Goal: Task Accomplishment & Management: Complete application form

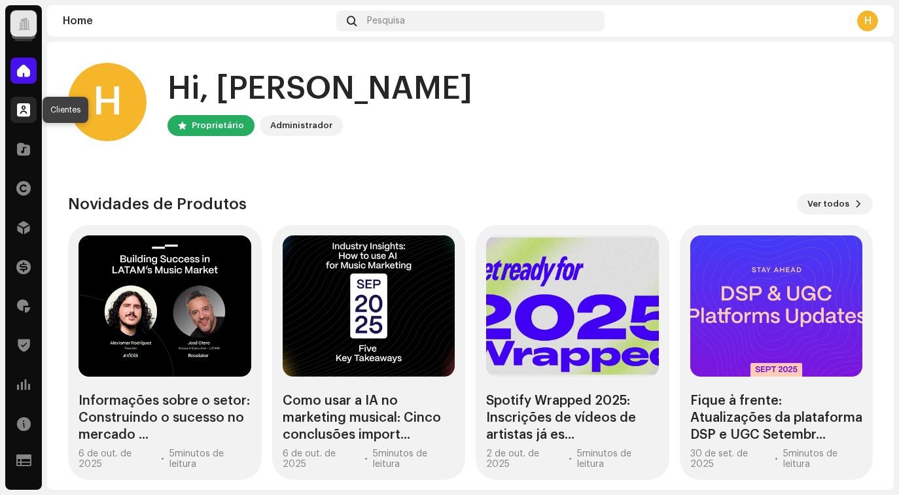
click at [20, 111] on span at bounding box center [23, 110] width 13 height 10
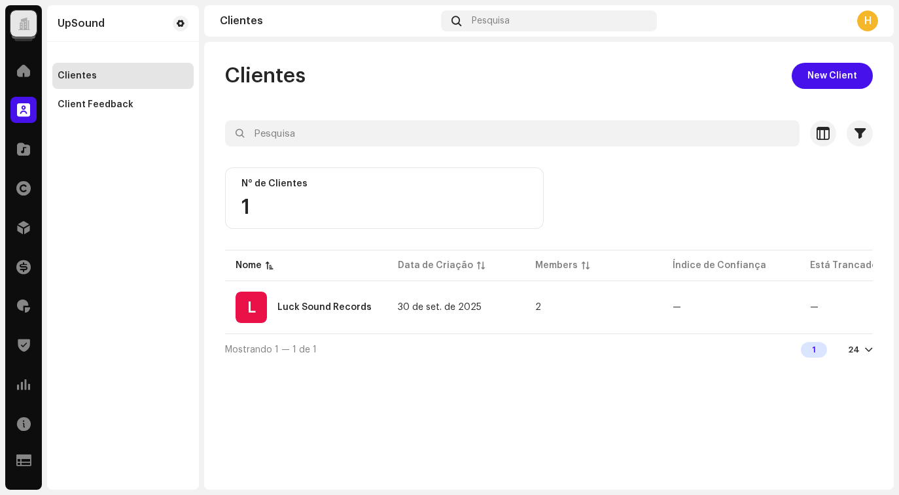
click at [27, 24] on div at bounding box center [24, 24] width 12 height 0
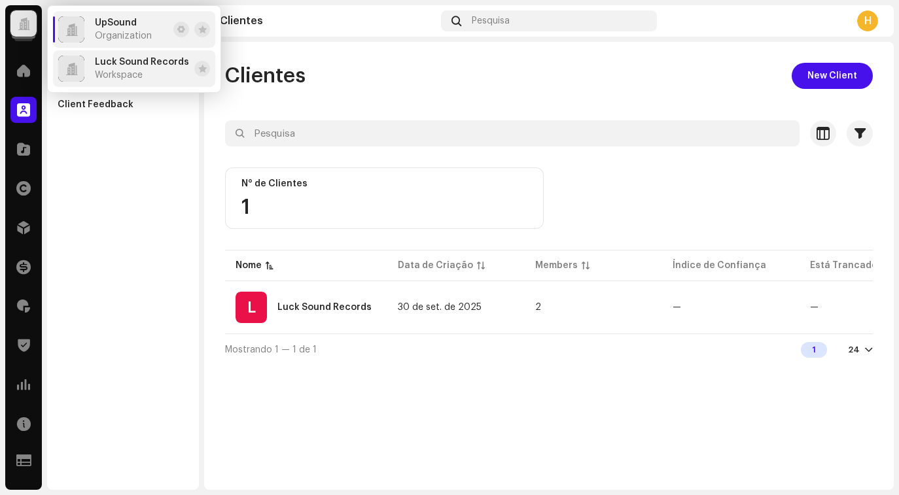
click at [146, 67] on span "Luck Sound Records" at bounding box center [142, 62] width 94 height 10
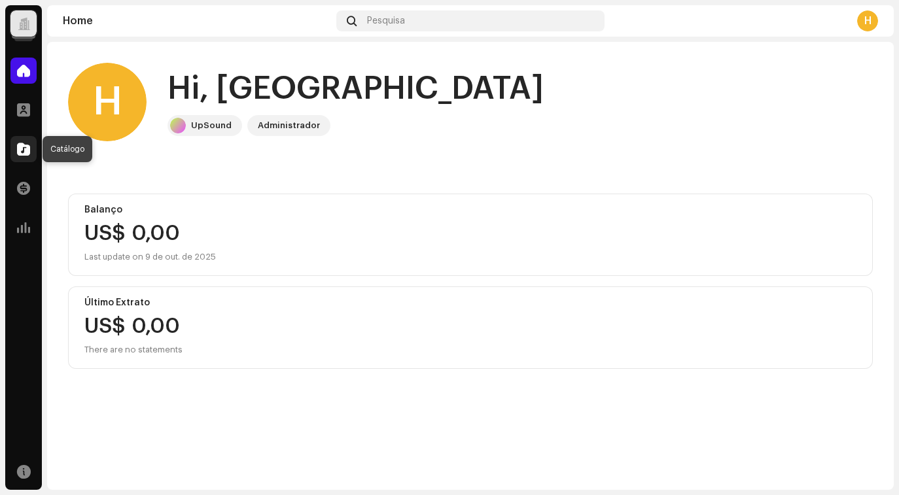
click at [19, 153] on span at bounding box center [23, 149] width 13 height 10
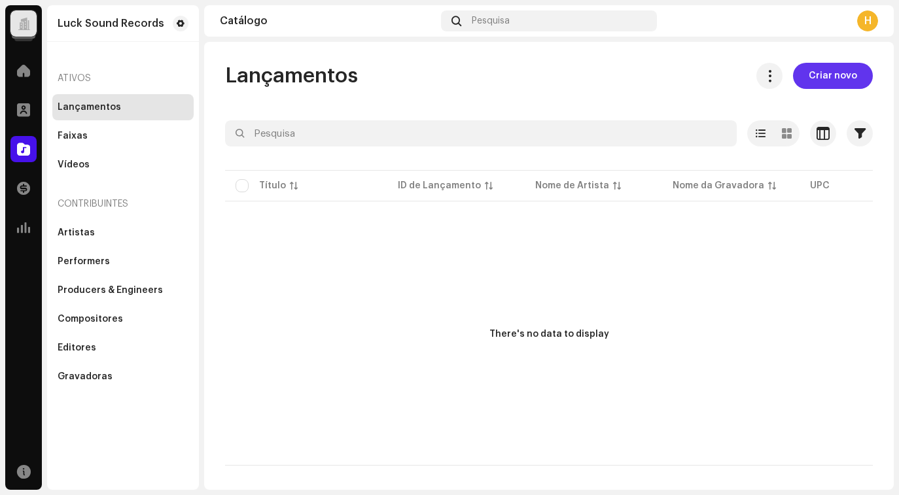
click at [835, 67] on span "Criar novo" at bounding box center [832, 76] width 48 height 26
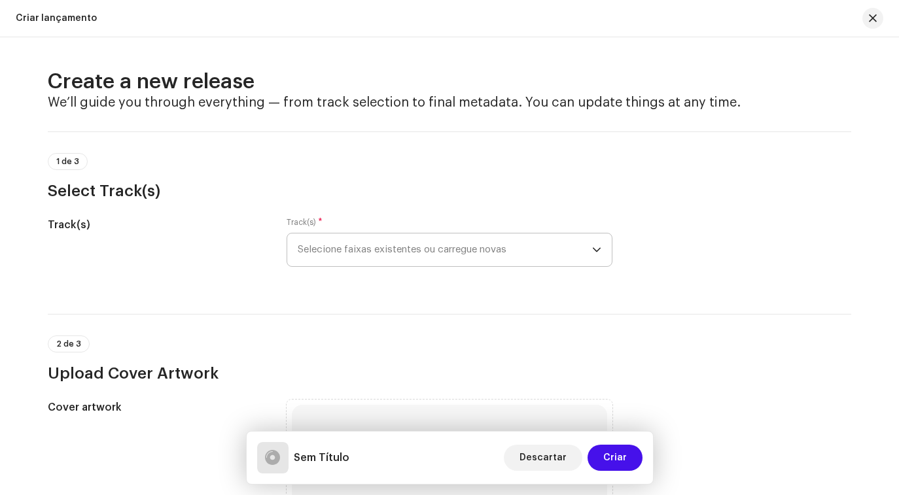
click at [427, 249] on span "Selecione faixas existentes ou carregue novas" at bounding box center [445, 250] width 294 height 33
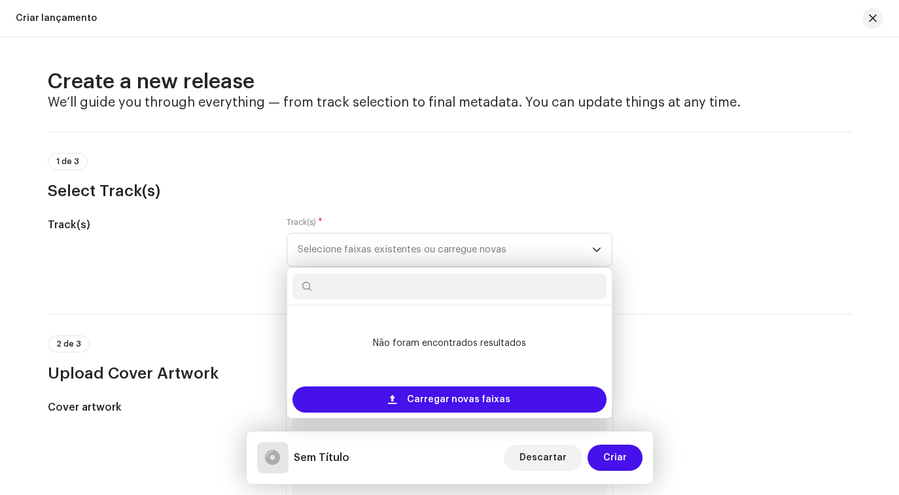
click at [425, 175] on div "1 de 3 Select Track(s)" at bounding box center [449, 177] width 803 height 48
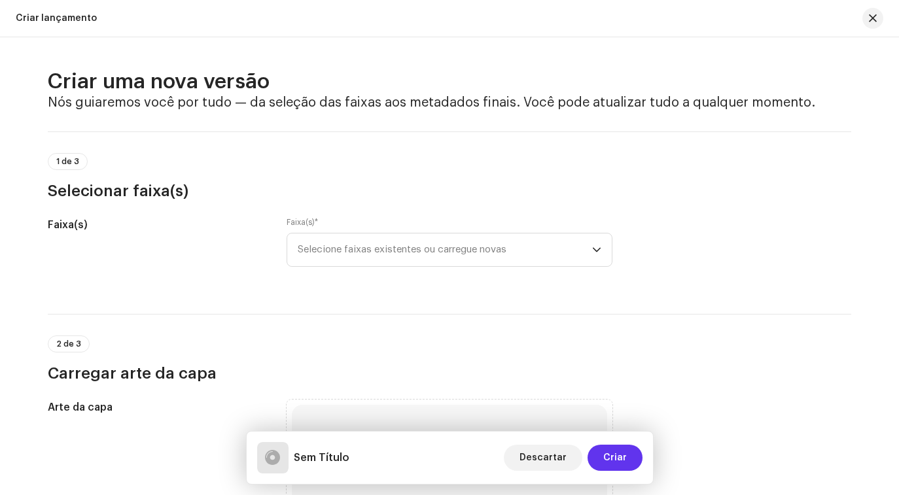
click at [612, 459] on span "Criar" at bounding box center [615, 458] width 24 height 26
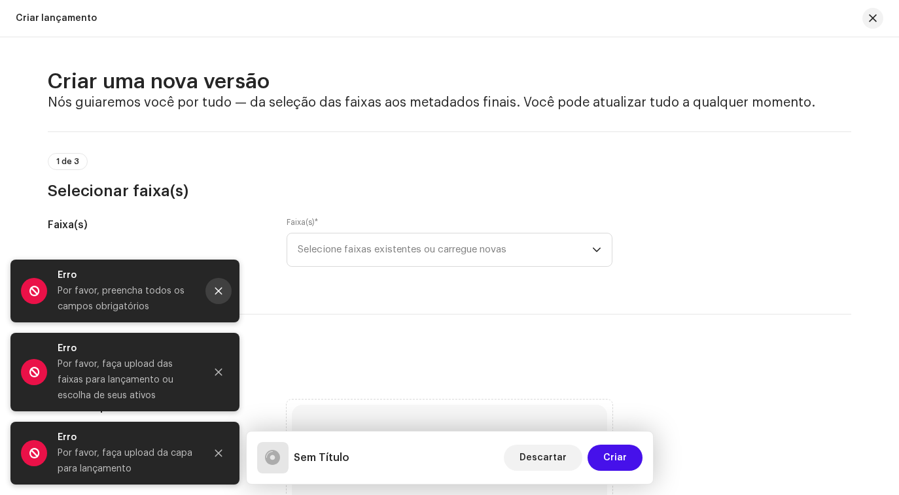
click at [224, 294] on button "Fechar" at bounding box center [218, 291] width 26 height 26
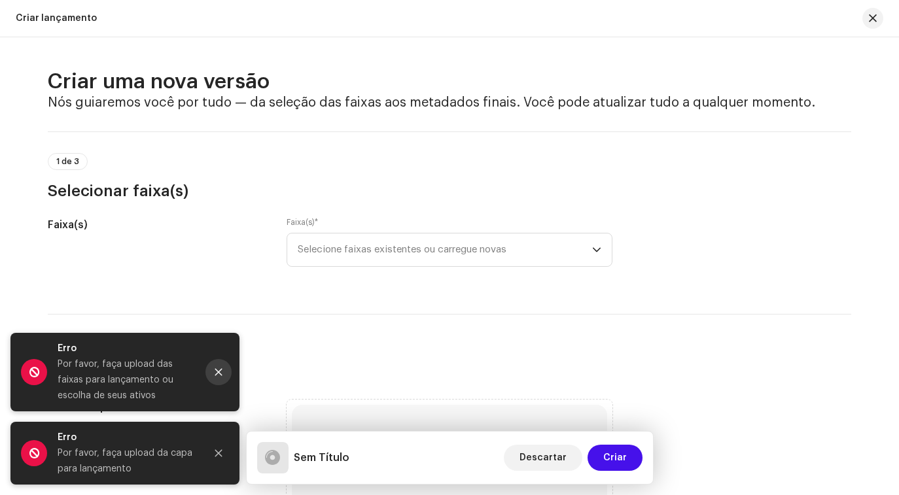
click at [217, 373] on icon "Fechar" at bounding box center [218, 372] width 7 height 7
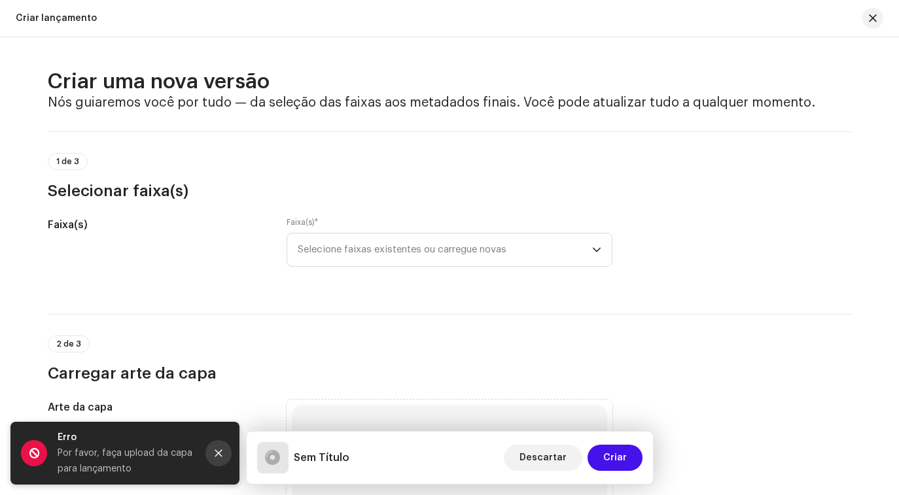
click at [215, 447] on button "Fechar" at bounding box center [218, 453] width 26 height 26
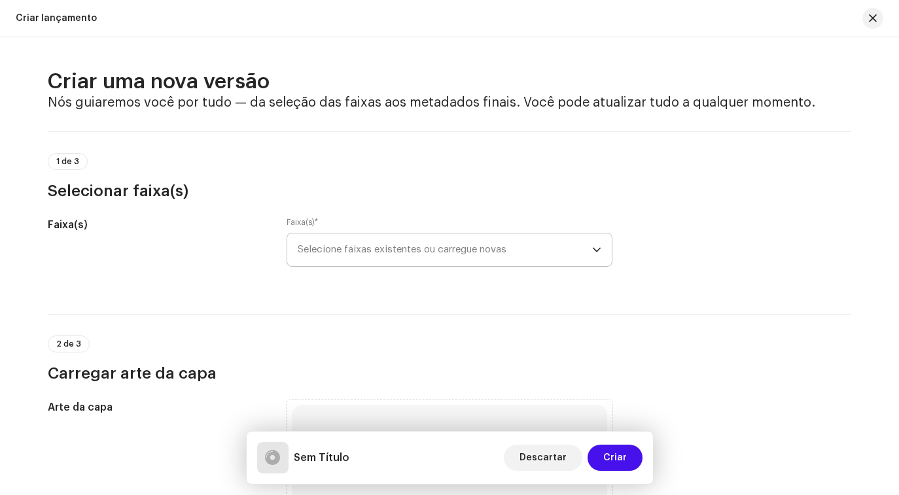
click at [383, 258] on span "Selecione faixas existentes ou carregue novas" at bounding box center [445, 250] width 294 height 33
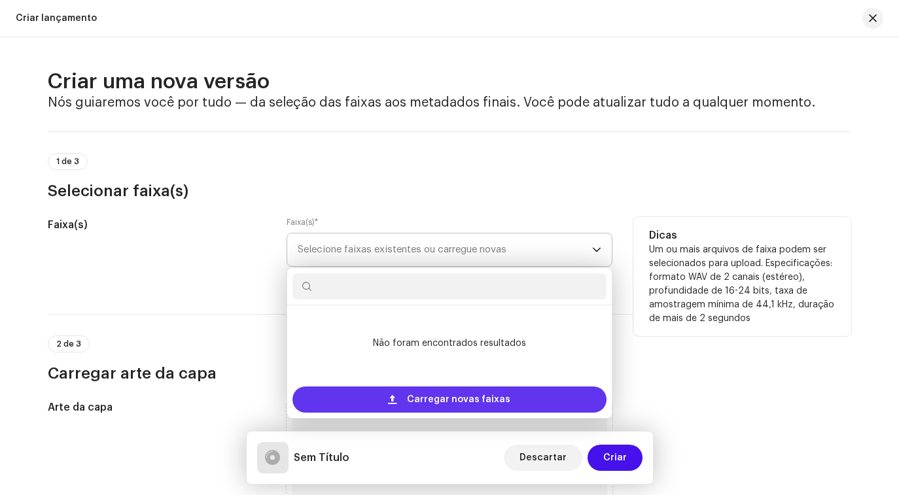
click at [447, 400] on span "Carregar novas faixas" at bounding box center [458, 400] width 103 height 26
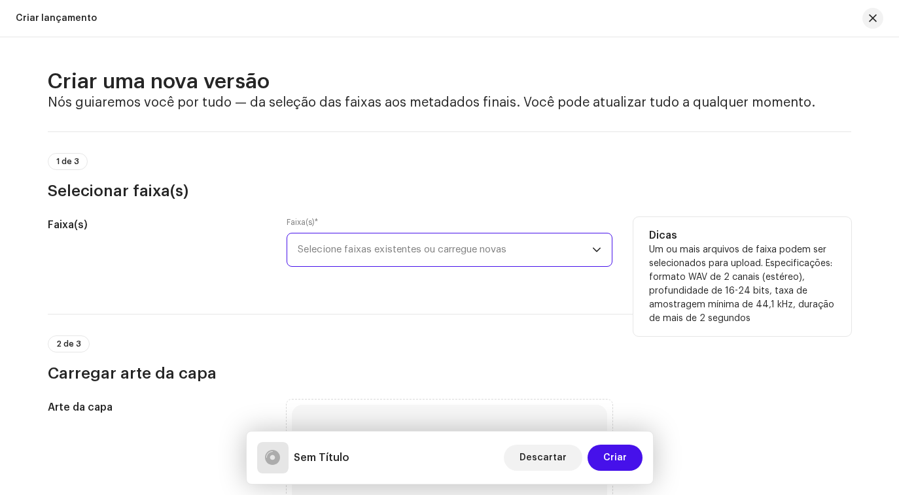
click at [454, 255] on span "Selecione faixas existentes ou carregue novas" at bounding box center [445, 250] width 294 height 33
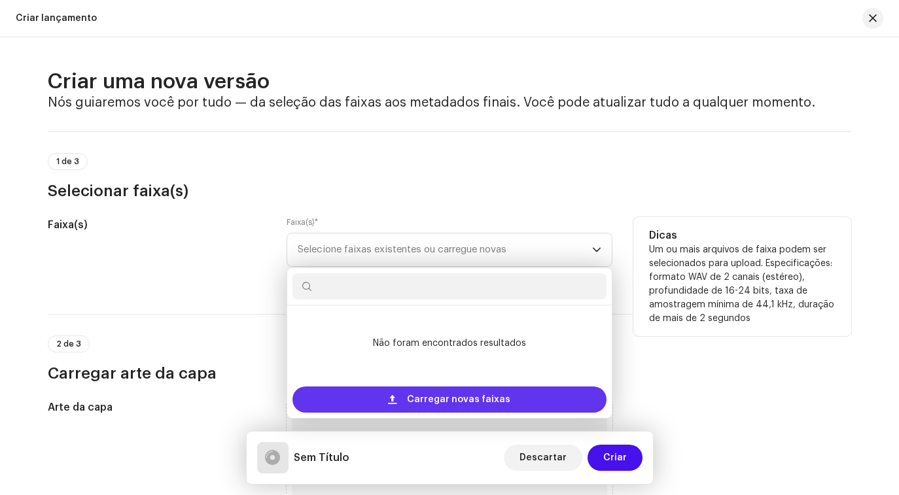
click at [445, 400] on span "Carregar novas faixas" at bounding box center [458, 400] width 103 height 26
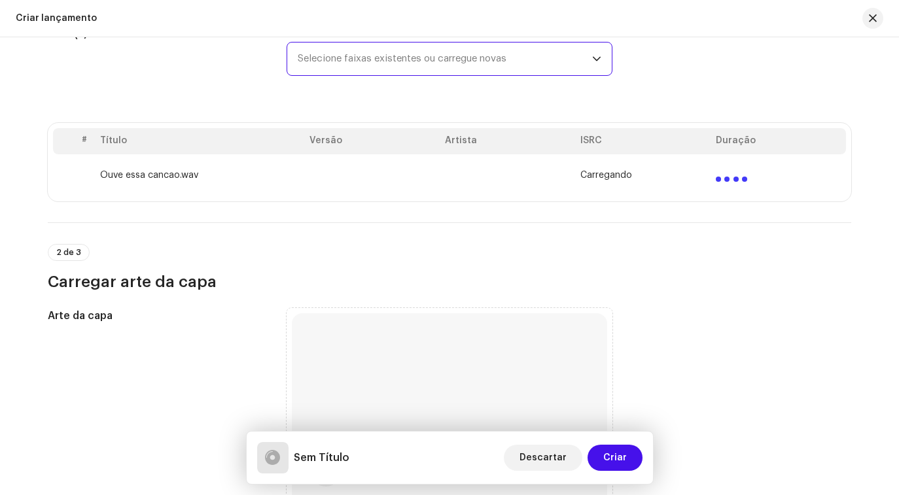
scroll to position [185, 0]
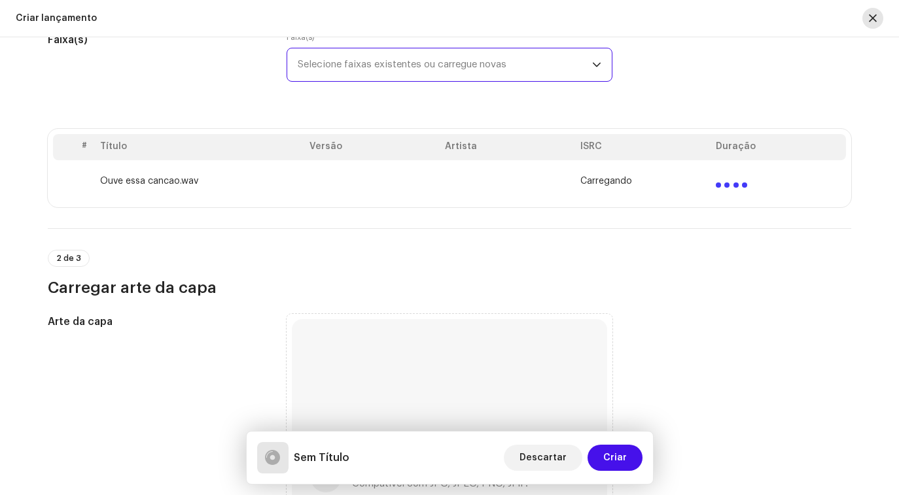
click at [869, 25] on button "button" at bounding box center [872, 18] width 21 height 21
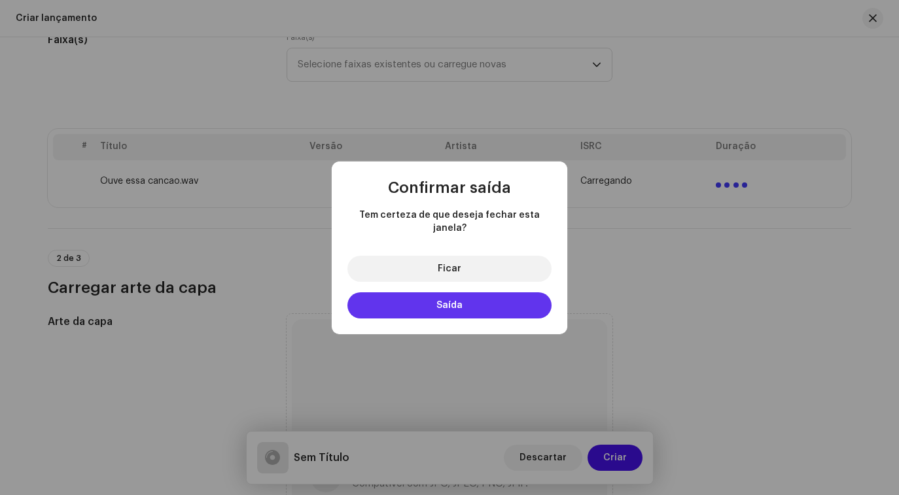
click at [460, 301] on font "Saída" at bounding box center [449, 305] width 26 height 9
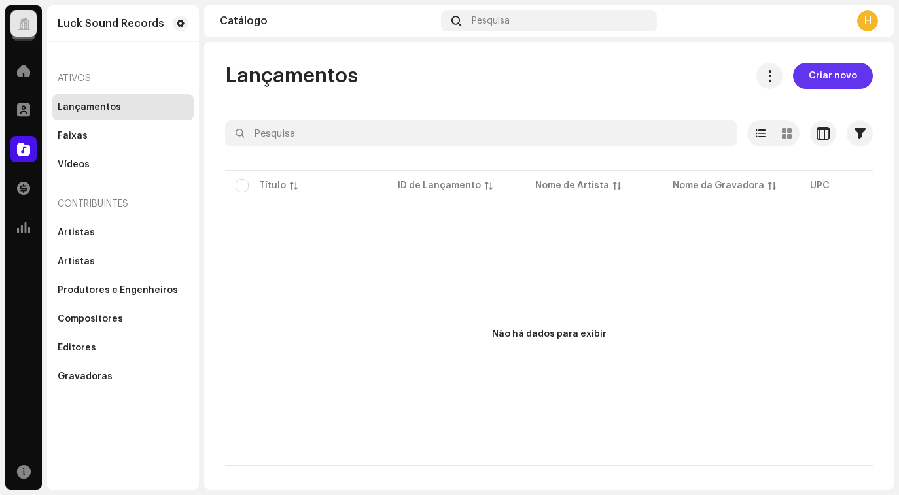
click at [837, 86] on span "Criar novo" at bounding box center [832, 76] width 48 height 26
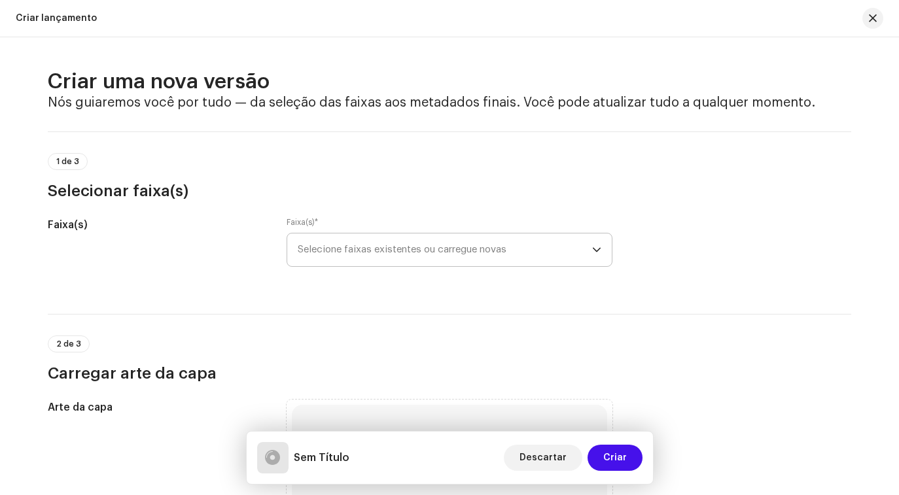
click at [581, 251] on span "Selecione faixas existentes ou carregue novas" at bounding box center [445, 250] width 294 height 33
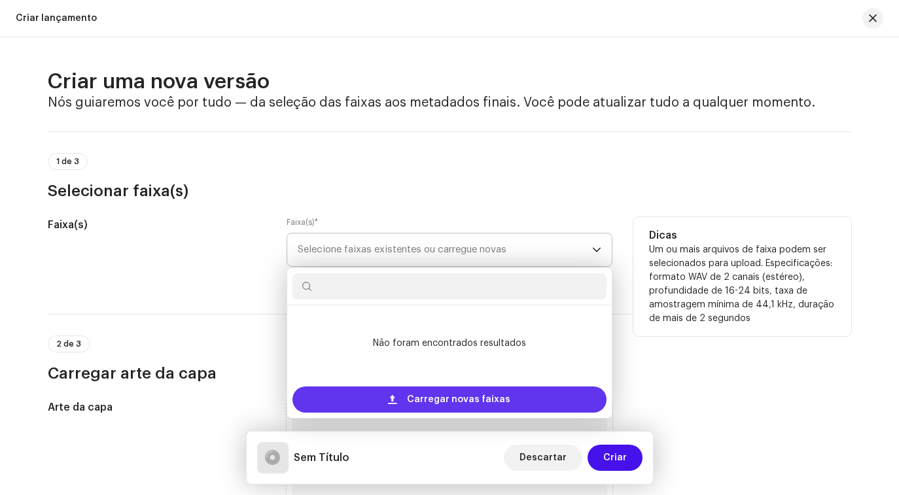
click at [491, 391] on span "Carregar novas faixas" at bounding box center [458, 400] width 103 height 26
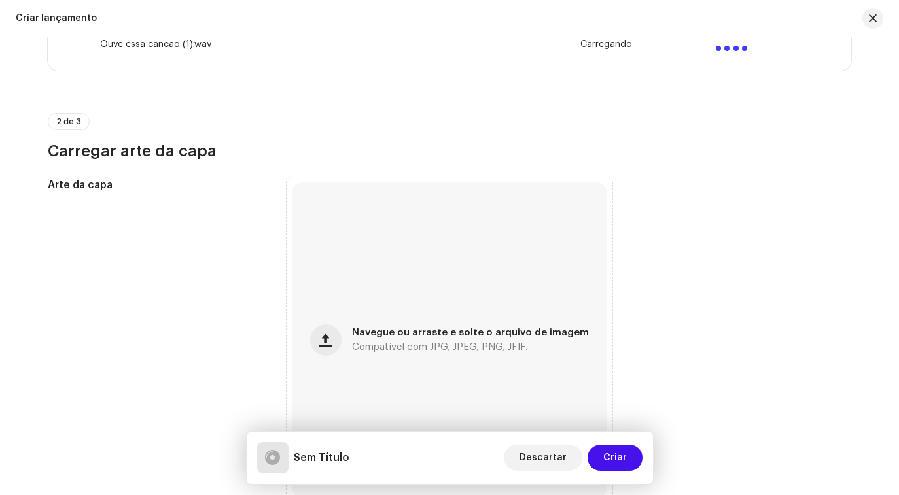
scroll to position [444, 0]
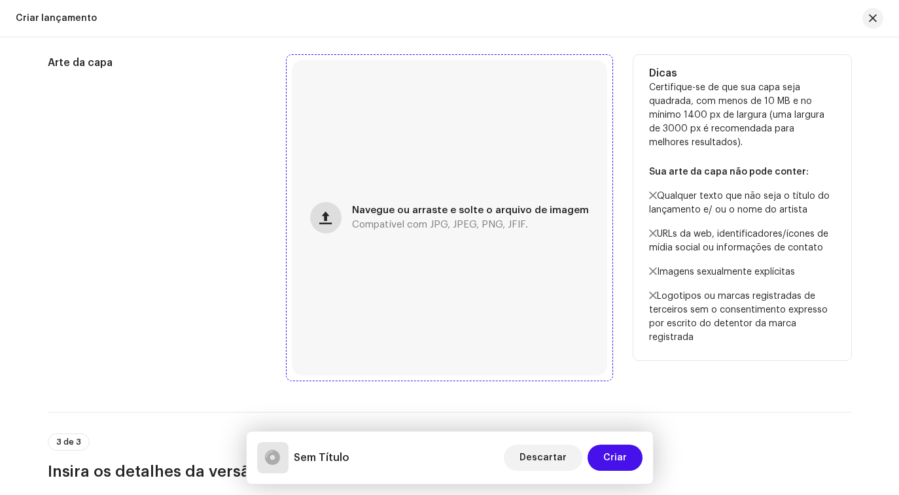
click at [325, 216] on span "button" at bounding box center [325, 218] width 12 height 10
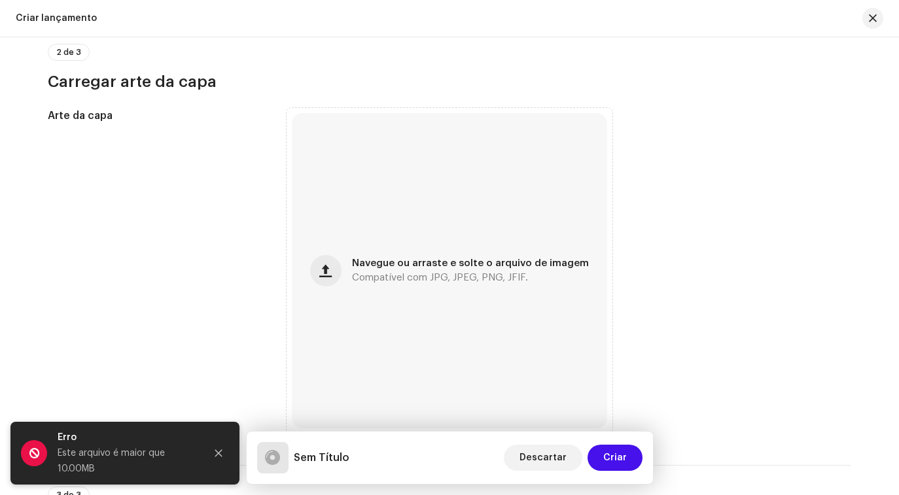
scroll to position [496, 0]
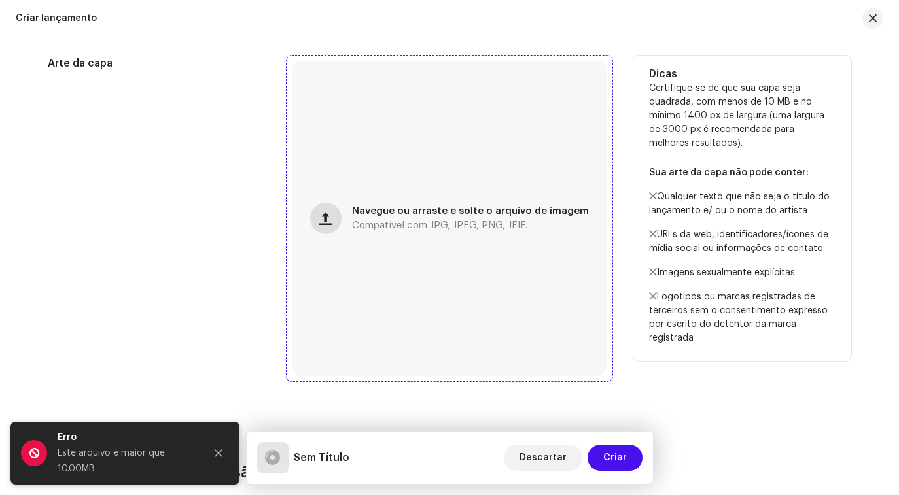
click at [339, 210] on button "button" at bounding box center [325, 218] width 31 height 31
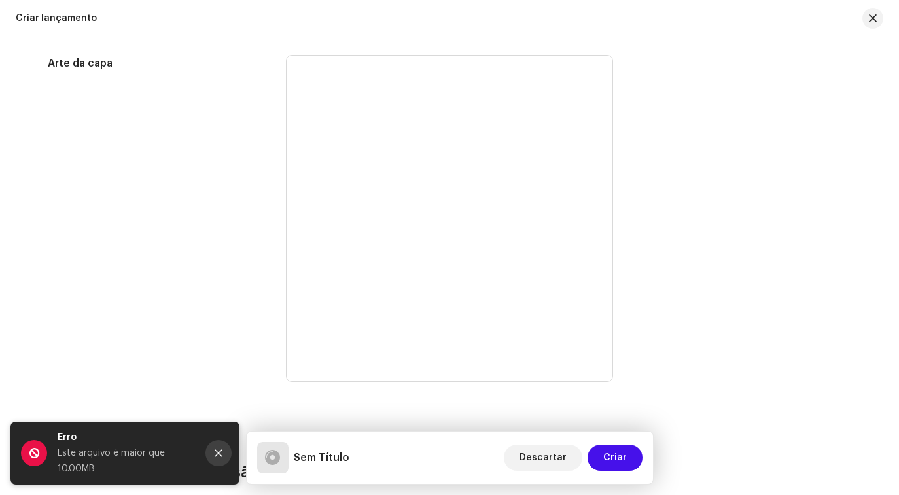
click at [220, 454] on icon "Fechar" at bounding box center [218, 453] width 9 height 9
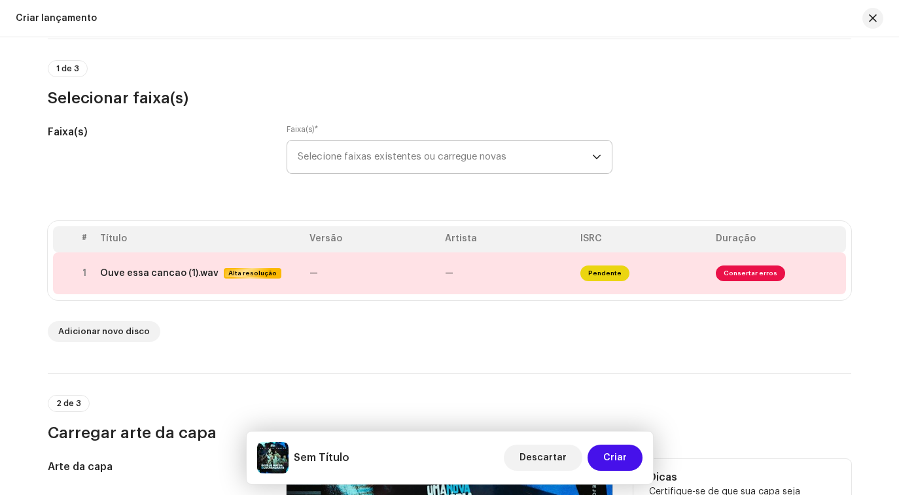
scroll to position [0, 0]
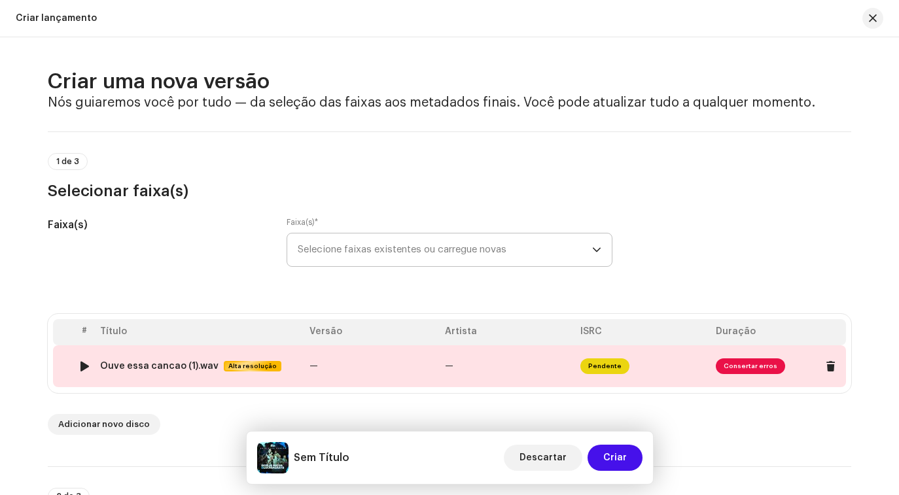
click at [738, 362] on span "Consertar erros" at bounding box center [750, 366] width 69 height 16
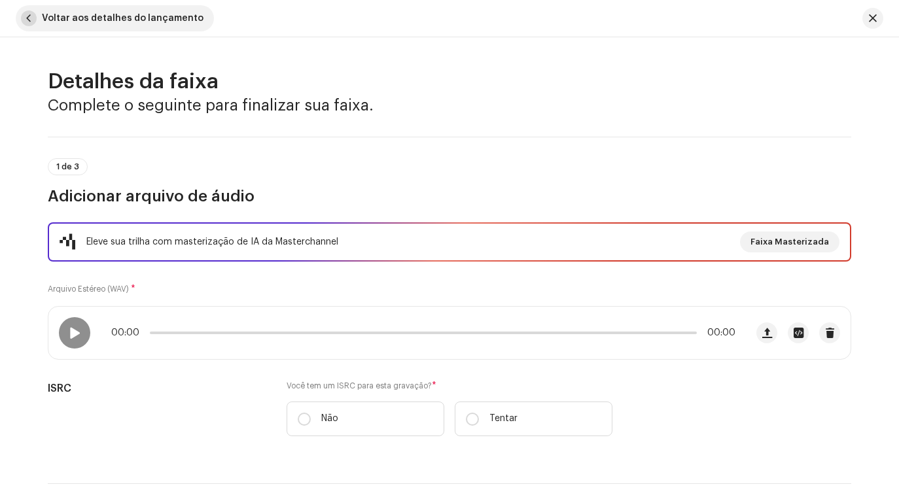
click at [34, 22] on span "button" at bounding box center [29, 18] width 16 height 16
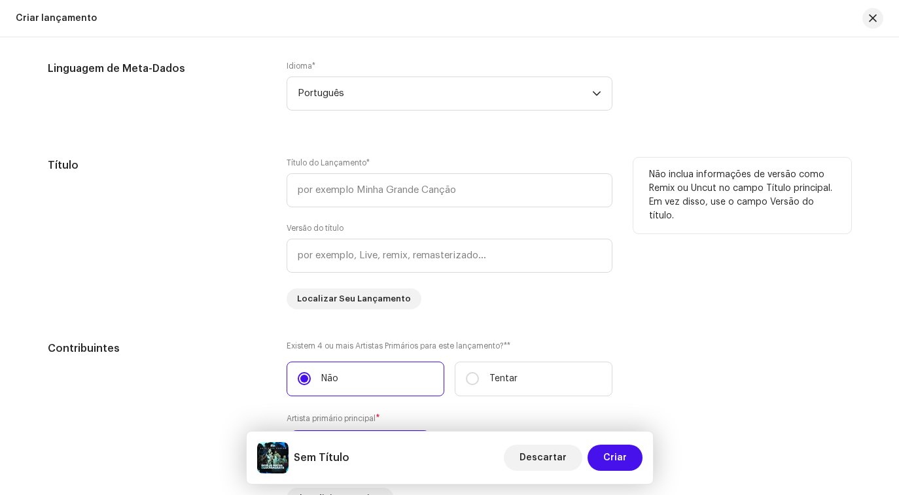
scroll to position [1121, 0]
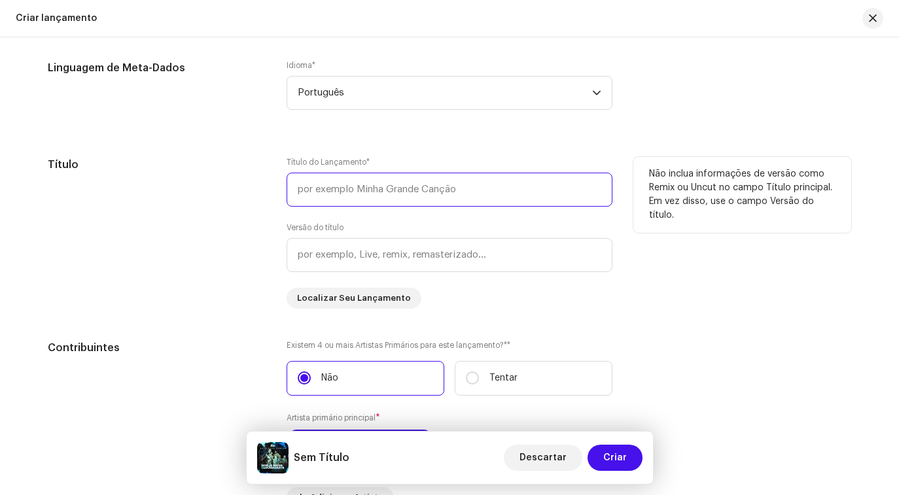
click at [351, 191] on input "text" at bounding box center [450, 190] width 326 height 34
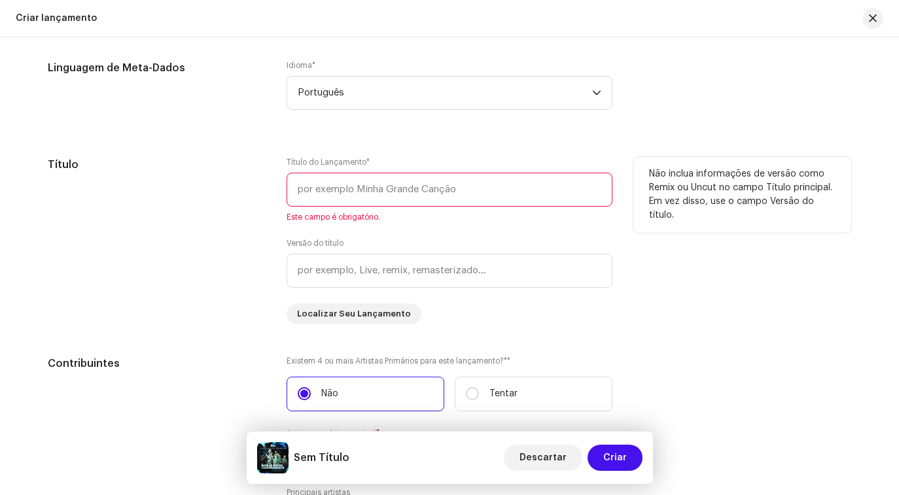
paste input "OUVE ESSA CANCAO"
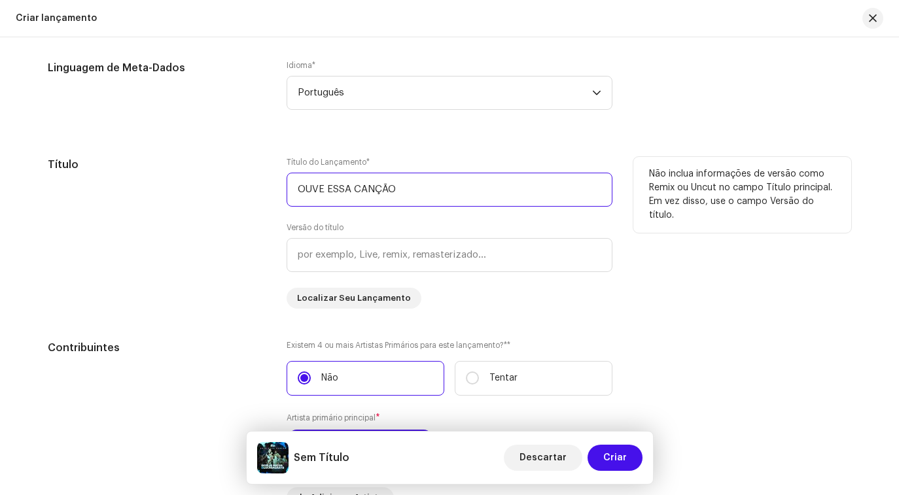
type input "OUVE ESSA CANÇÃO"
click at [458, 225] on div "Versão do título" at bounding box center [450, 247] width 326 height 50
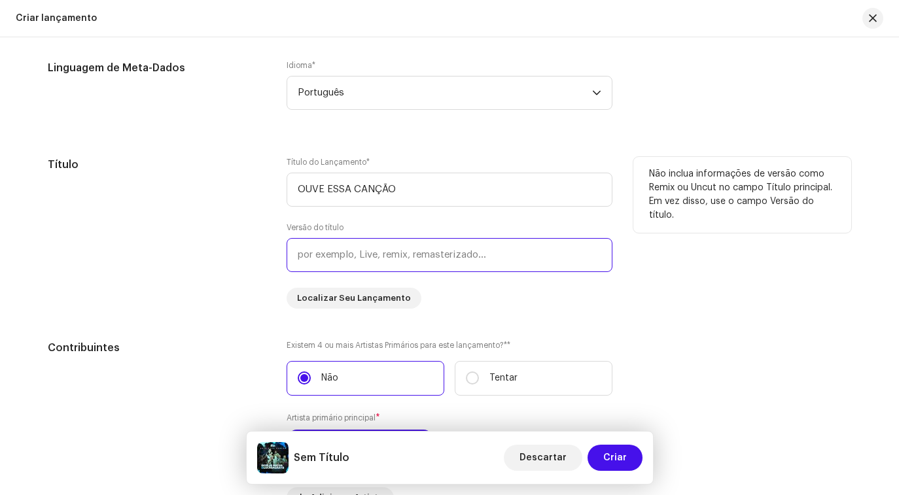
click at [398, 261] on input "text" at bounding box center [450, 255] width 326 height 34
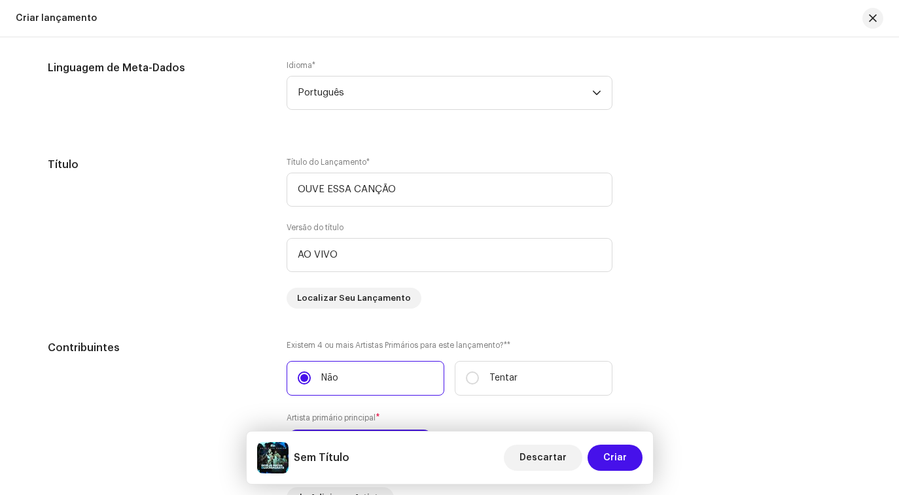
type input "AO VIVO"
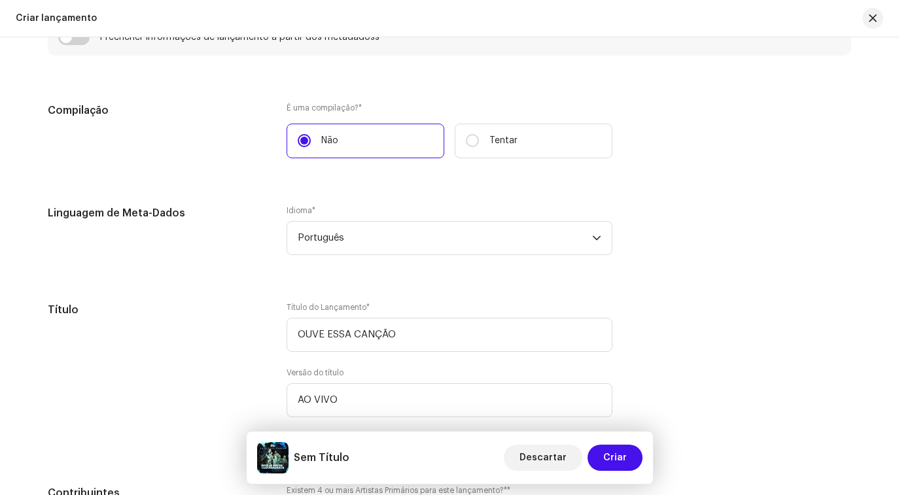
scroll to position [978, 0]
click at [340, 105] on font "É uma compilação?" at bounding box center [323, 106] width 72 height 8
click at [555, 140] on label "Tentar" at bounding box center [534, 139] width 158 height 35
click at [479, 140] on input "Tentar" at bounding box center [472, 138] width 13 height 13
radio input "true"
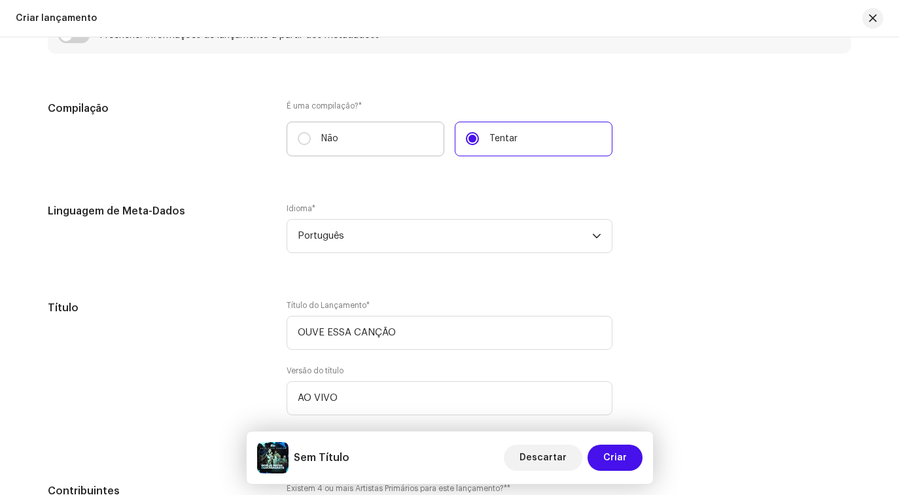
click at [385, 133] on label "Não" at bounding box center [366, 139] width 158 height 35
click at [311, 133] on input "Não" at bounding box center [304, 138] width 13 height 13
radio input "true"
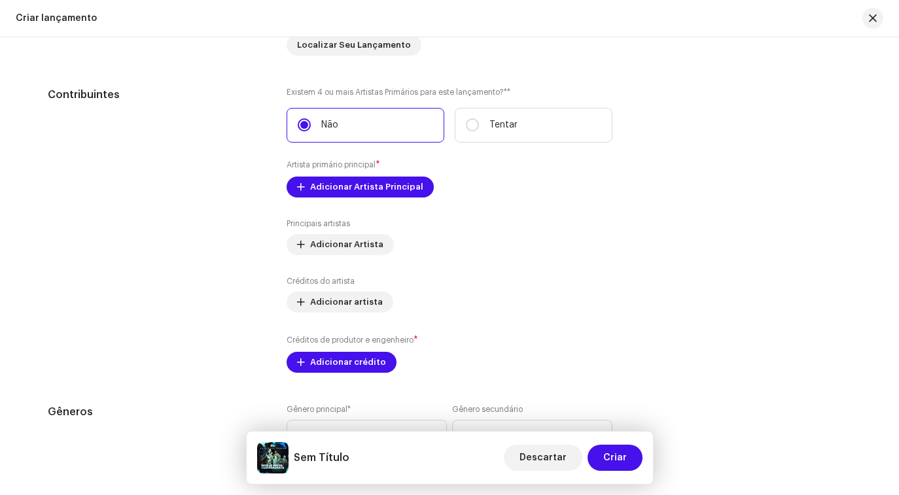
scroll to position [1391, 0]
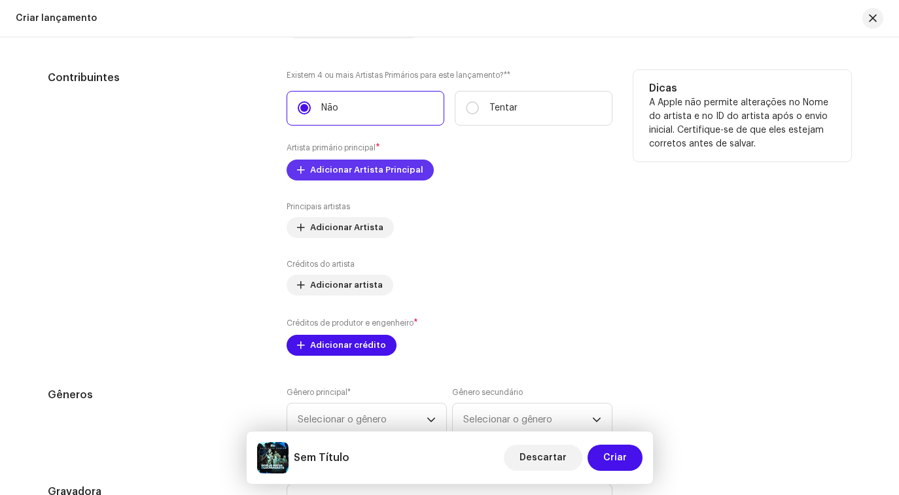
click at [338, 174] on font "Adicionar Artista Principal" at bounding box center [366, 169] width 113 height 9
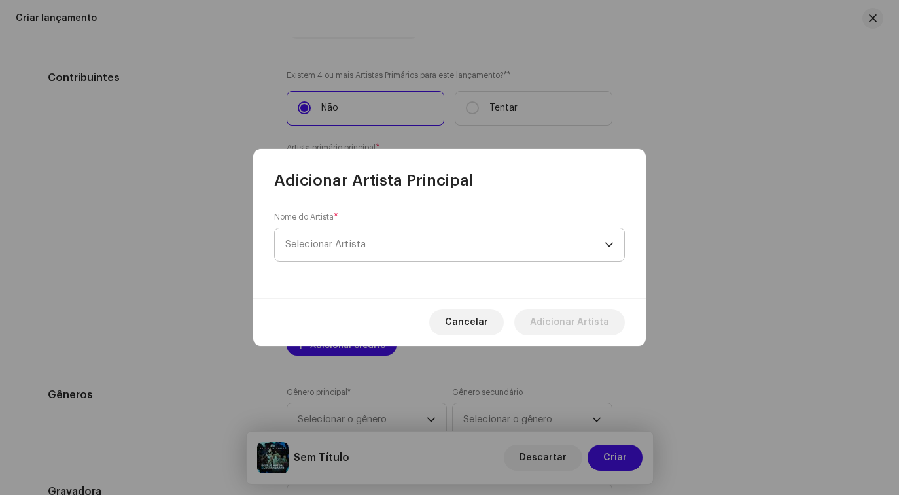
click at [387, 241] on span "Selecionar Artista" at bounding box center [444, 244] width 319 height 33
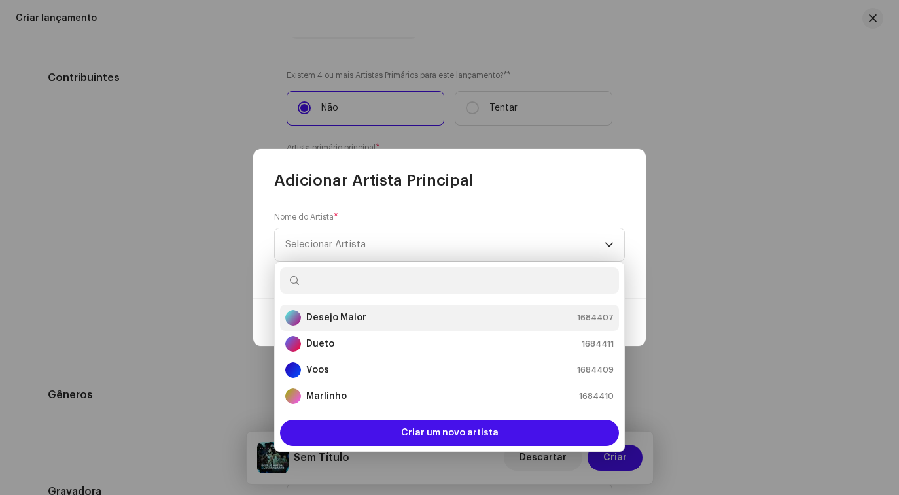
click at [385, 318] on div "Desejo Maior 1684407" at bounding box center [449, 318] width 328 height 16
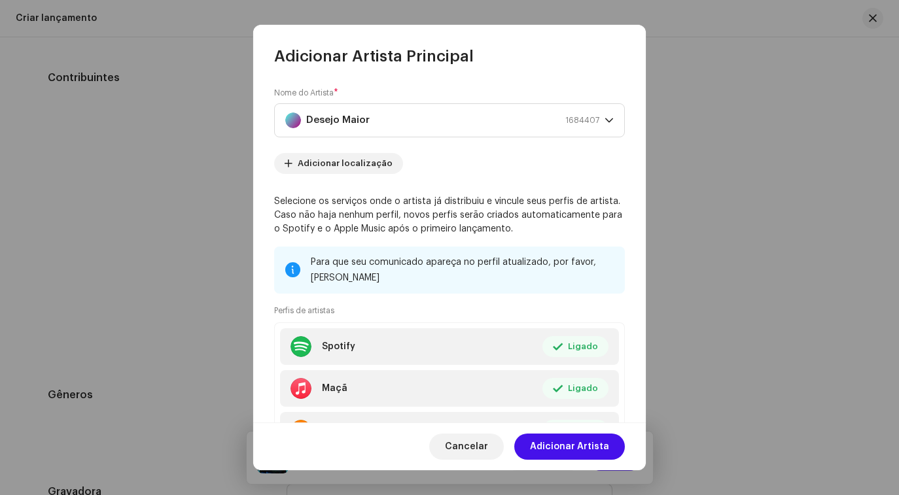
scroll to position [69, 0]
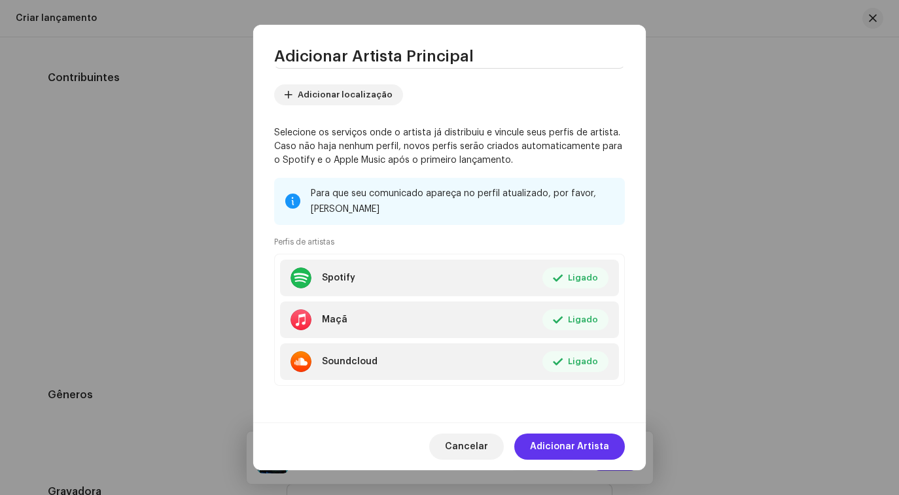
click at [563, 437] on span "Adicionar Artista" at bounding box center [569, 447] width 79 height 26
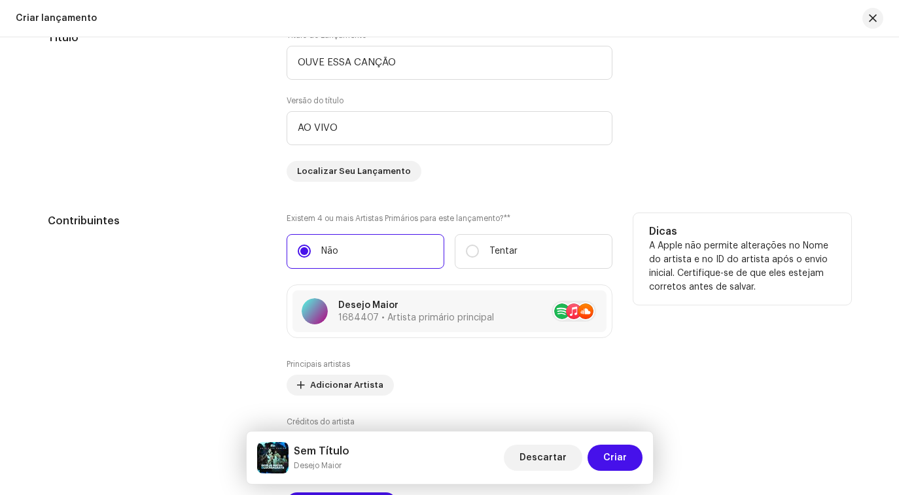
scroll to position [1247, 0]
click at [466, 258] on input "Tentar" at bounding box center [472, 252] width 13 height 13
radio input "true"
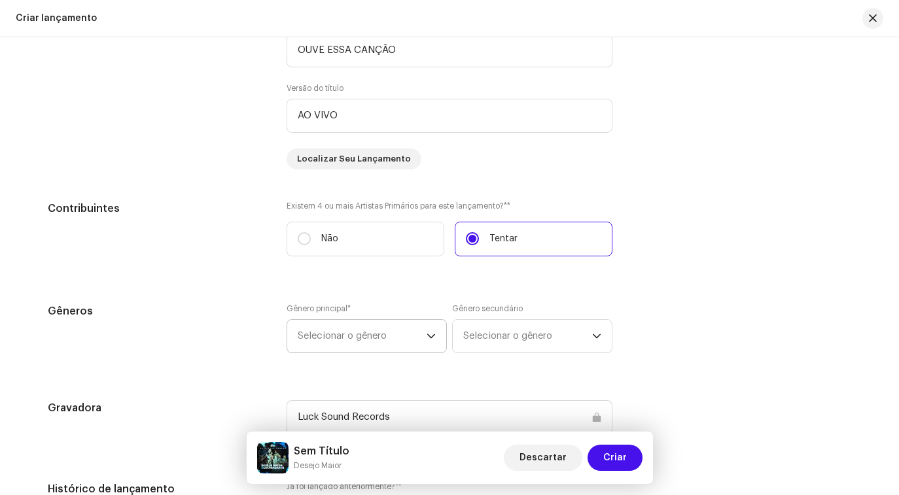
scroll to position [1256, 0]
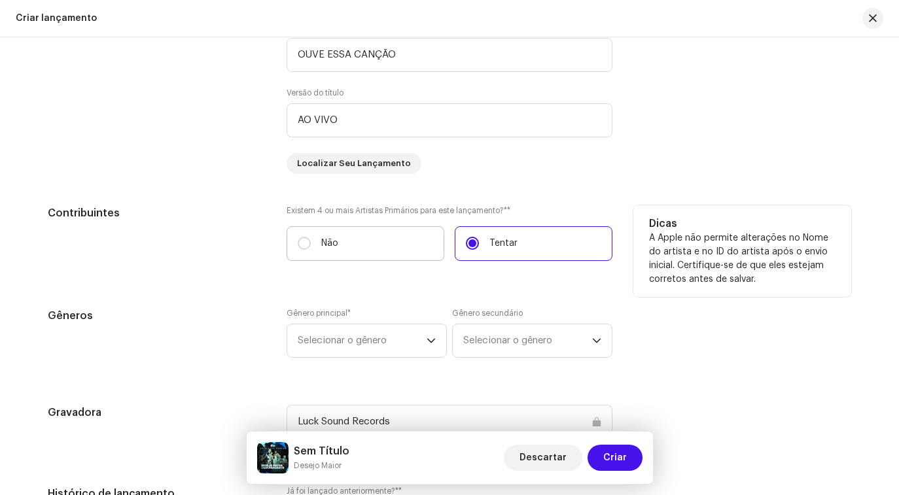
click at [363, 258] on label "Não" at bounding box center [366, 243] width 158 height 35
click at [311, 250] on input "Não" at bounding box center [304, 243] width 13 height 13
radio input "true"
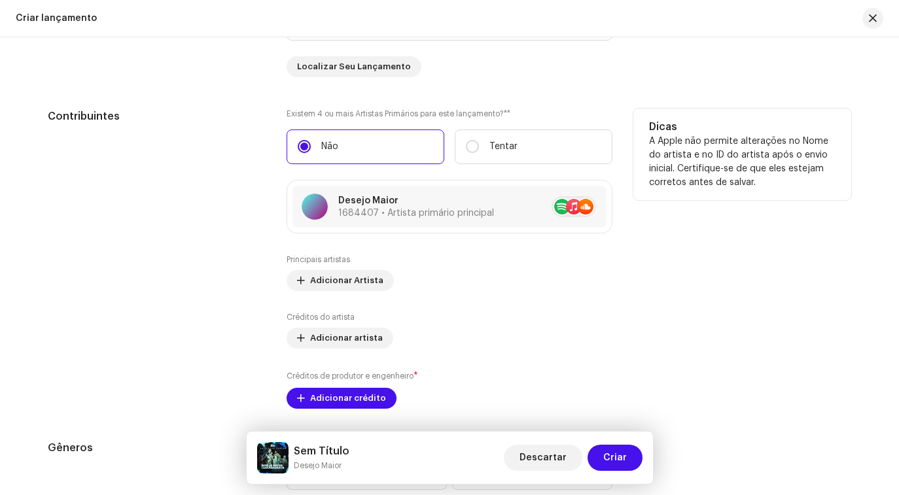
scroll to position [1355, 0]
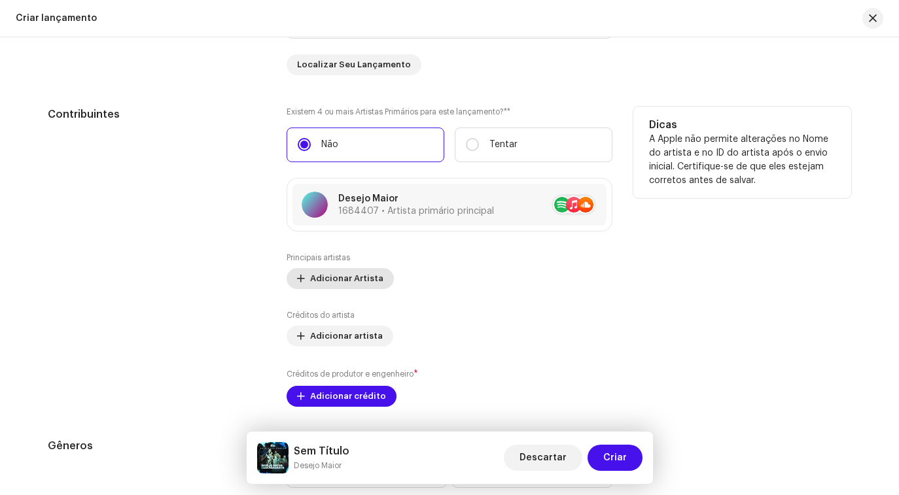
click at [335, 273] on span "Adicionar Artista" at bounding box center [346, 279] width 73 height 26
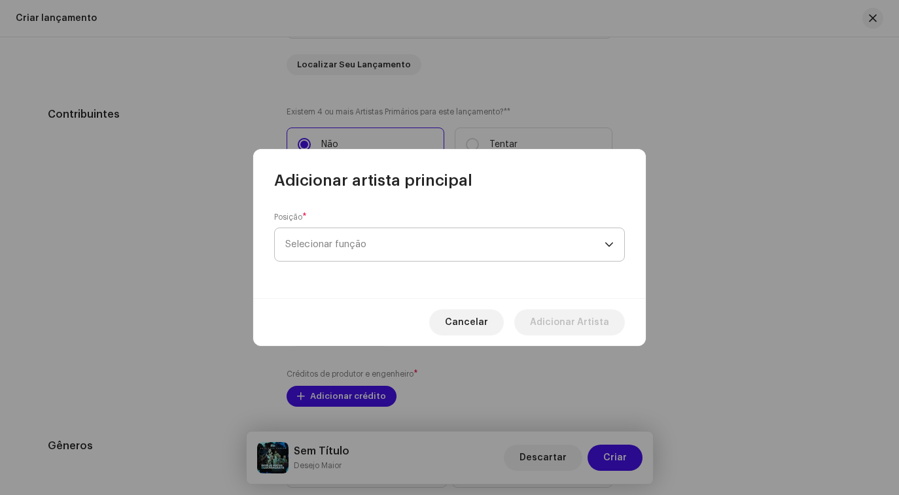
click at [343, 232] on span "Selecionar função" at bounding box center [444, 244] width 319 height 33
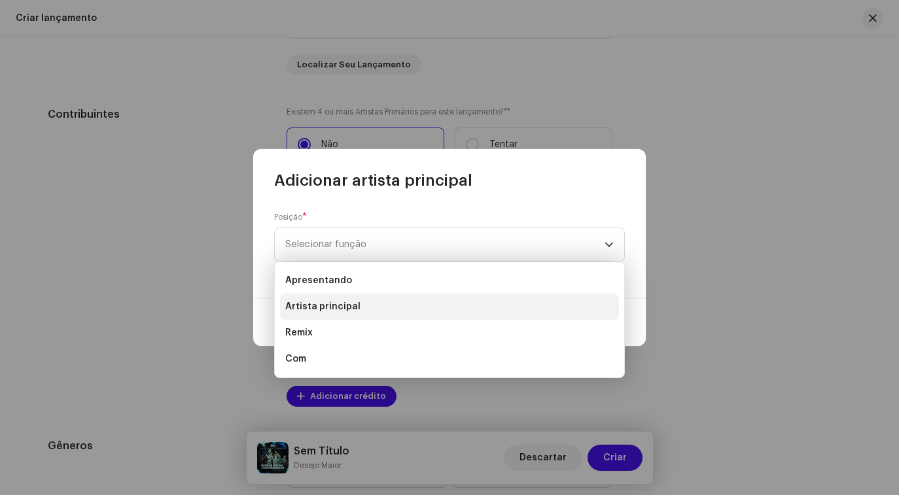
click at [362, 309] on li "Artista principal" at bounding box center [449, 307] width 339 height 26
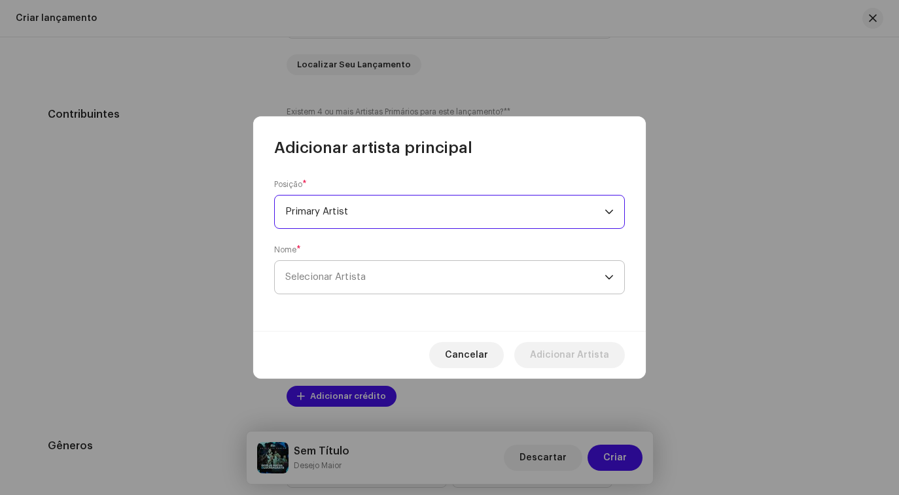
click at [373, 282] on span "Selecionar Artista" at bounding box center [444, 277] width 319 height 33
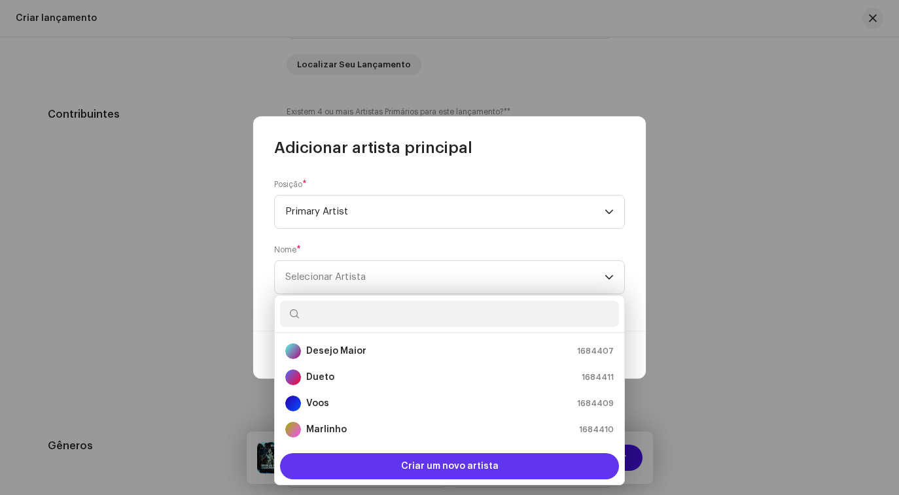
click at [409, 471] on span "Criar um novo artista" at bounding box center [449, 466] width 97 height 26
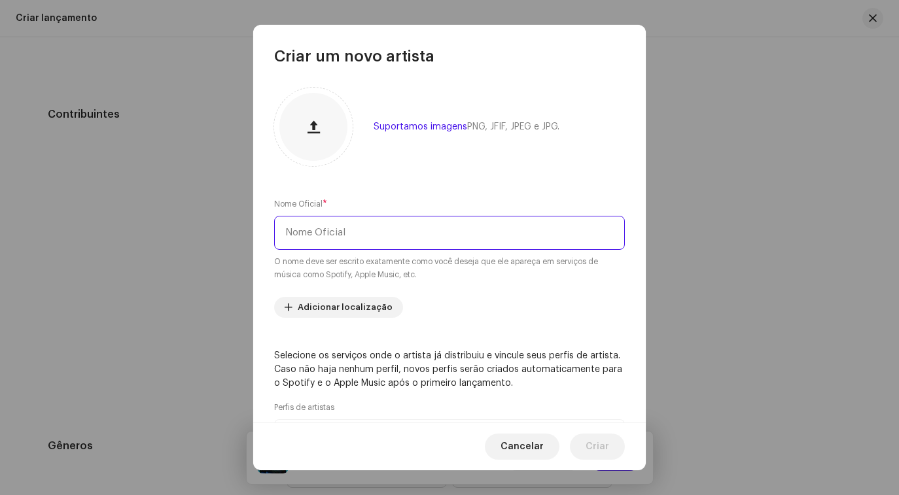
click at [377, 233] on input "text" at bounding box center [449, 233] width 351 height 34
type input "Lucas morato"
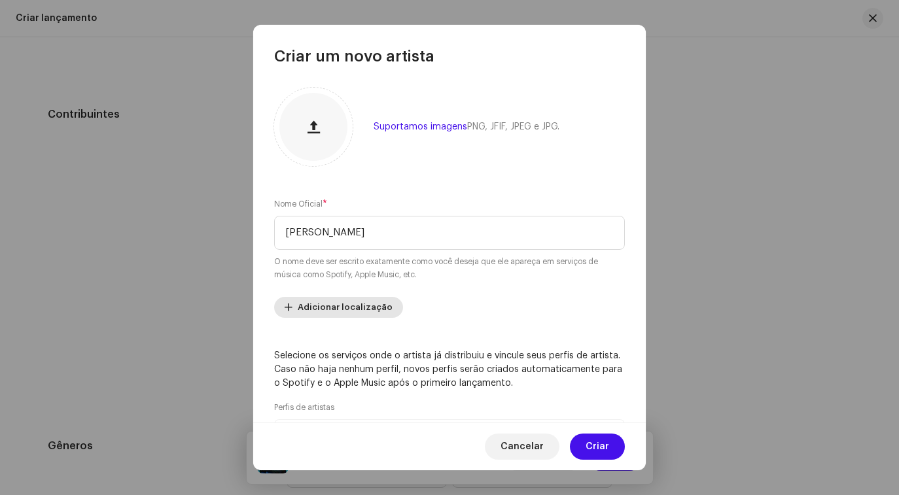
click at [366, 310] on font "Adicionar localização" at bounding box center [345, 307] width 95 height 9
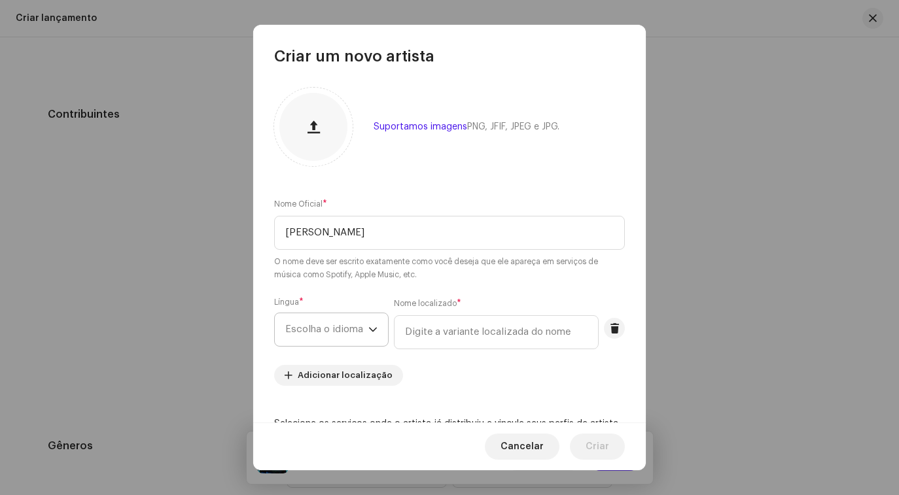
click at [368, 327] on icon "gatilho suspenso" at bounding box center [372, 329] width 9 height 9
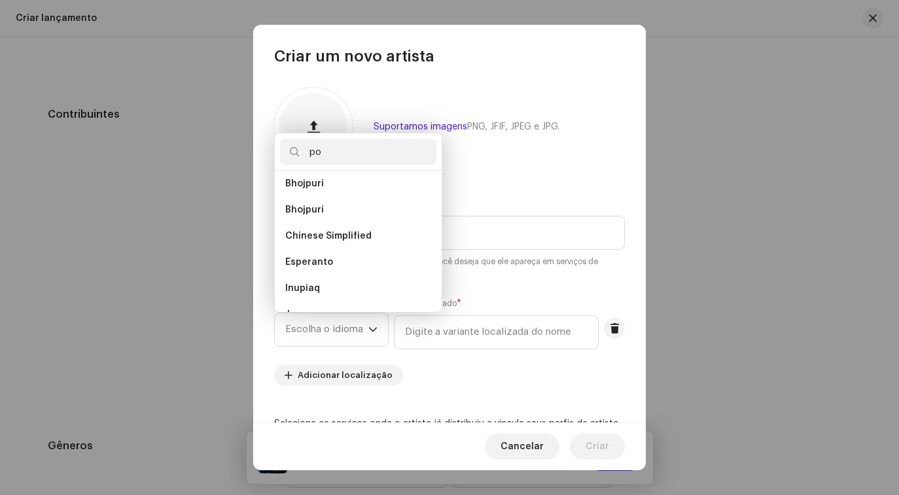
scroll to position [0, 0]
type input "po"
click at [331, 211] on span "Portuguese" at bounding box center [312, 215] width 54 height 13
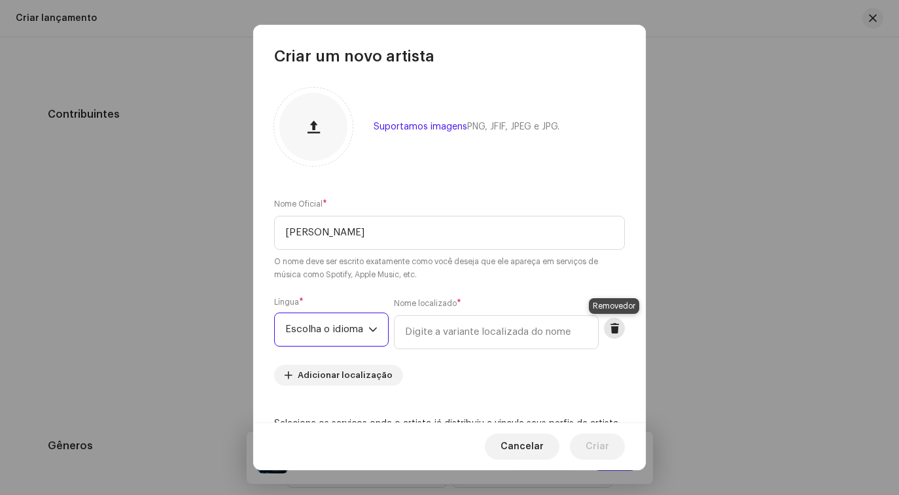
click at [610, 328] on span at bounding box center [615, 328] width 10 height 10
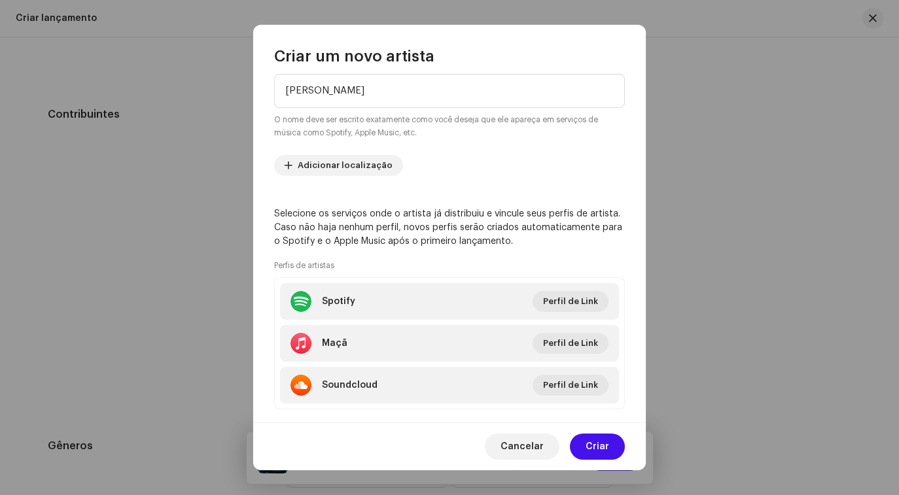
scroll to position [165, 0]
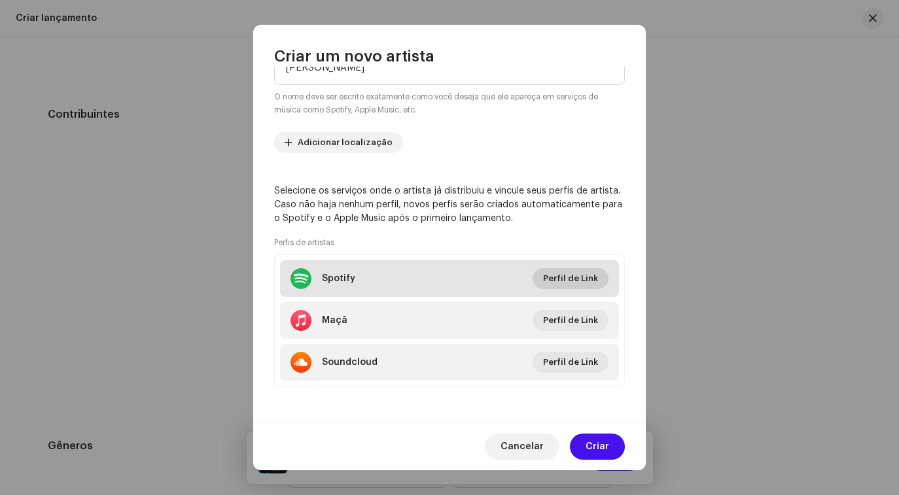
click at [551, 288] on span "Perfil de Link" at bounding box center [570, 279] width 55 height 26
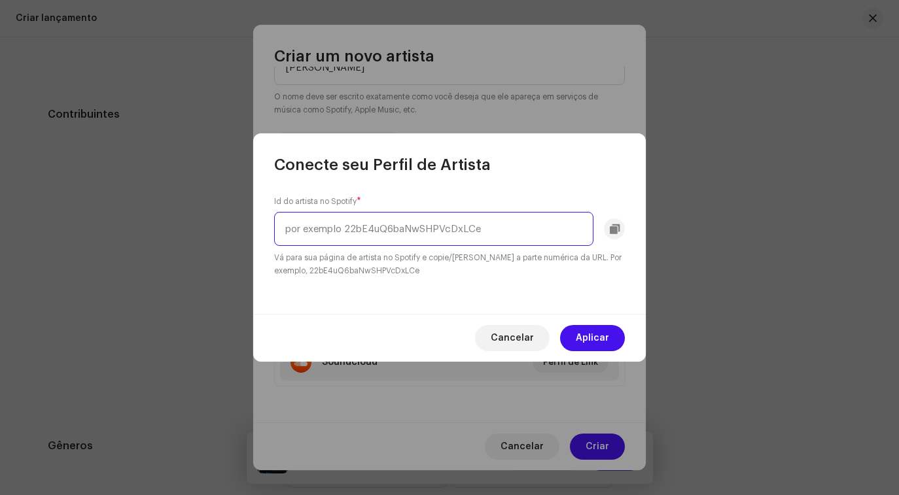
paste input "https://open.spotify.com/intl-pt/artist/4ab6n3r4PdQroLqLsnV2JZ?si=62_2Tu3XSSehq…"
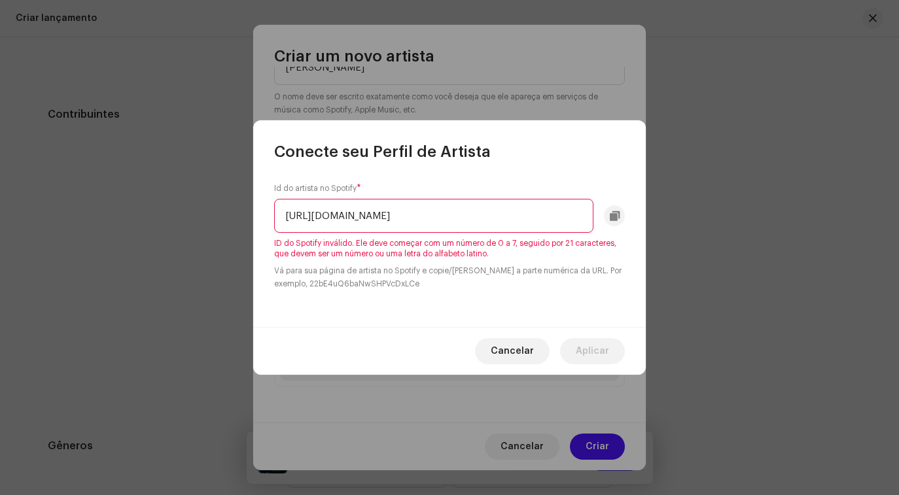
scroll to position [0, 0]
drag, startPoint x: 398, startPoint y: 215, endPoint x: 182, endPoint y: 209, distance: 216.6
click at [182, 209] on div "Conecte seu Perfil de Artista Id do artista no Spotify * https://open.spotify.c…" at bounding box center [449, 247] width 899 height 495
click at [428, 221] on input "https://open.spotify.com/intl-pt/artist/4ab6n3r4PdQroLqLsnV2JZ?si=62_2Tu3XSSehq…" at bounding box center [433, 216] width 319 height 34
click at [428, 217] on input "https://open.spotify.com/intl-pt/artist/4ab6n3r4PdQroLqLsnV2JZ?si=62_2Tu3XSSehq…" at bounding box center [433, 216] width 319 height 34
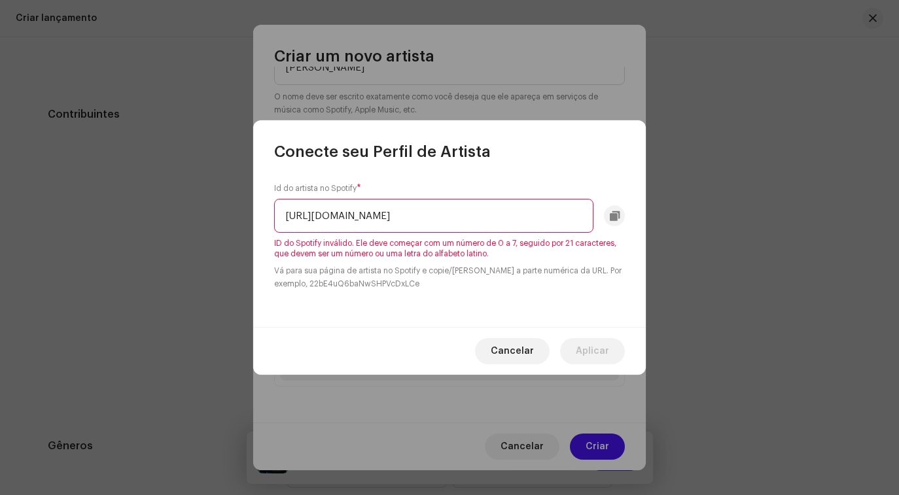
click at [585, 230] on input "https://open.spotify.com/artist/4ab6n3r4PdQroLqLsnV2JZ?si=62_2Tu3XSSehqU5zs0CnRg" at bounding box center [433, 216] width 319 height 34
click at [597, 258] on span "ID do Spotify inválido. Ele deve começar com um número de 0 a 7, seguido por 21…" at bounding box center [449, 248] width 351 height 21
drag, startPoint x: 285, startPoint y: 217, endPoint x: 705, endPoint y: 224, distance: 420.7
click at [705, 224] on div "Conecte seu Perfil de Artista Id do artista no Spotify * https://open.spotify.c…" at bounding box center [449, 247] width 899 height 495
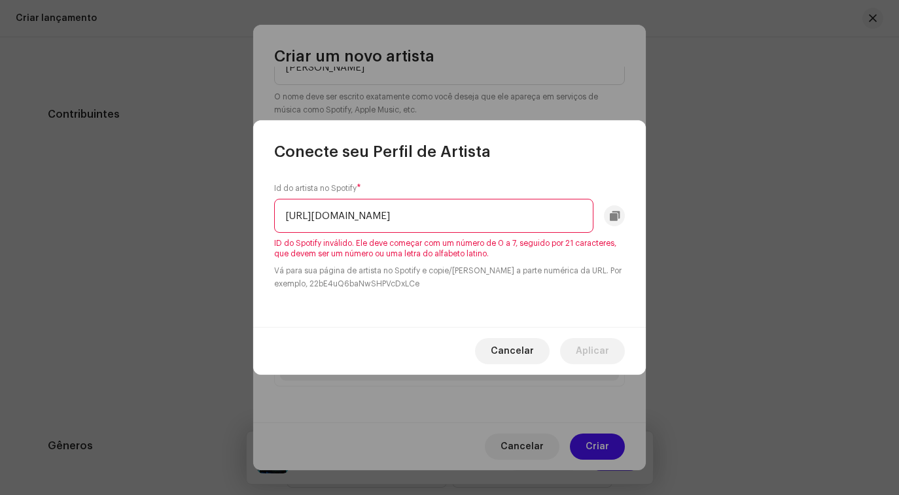
click at [454, 219] on input "https://open.spotify.com/artist/4ab6n3r4PdQroLqLsnV2JZ?si=62_2Tu3XSSehqU5zs0CnRg" at bounding box center [433, 216] width 319 height 34
drag, startPoint x: 454, startPoint y: 219, endPoint x: 221, endPoint y: 205, distance: 233.3
click at [221, 205] on div "Conecte seu Perfil de Artista Id do artista no Spotify * https://open.spotify.c…" at bounding box center [449, 247] width 899 height 495
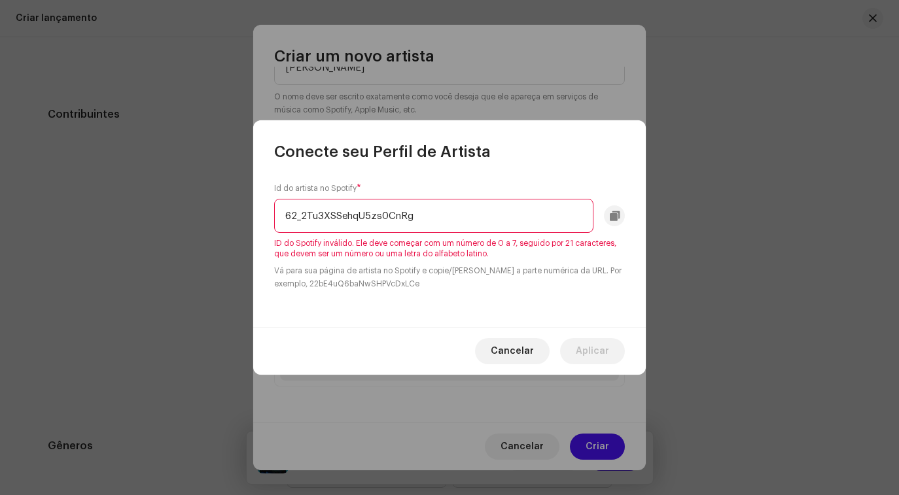
type input "62_2Tu3XSSehqU5zs0CnRg"
click at [443, 181] on div "Id do artista no Spotify * 62_2Tu3XSSehqU5zs0CnRg ID do Spotify inválido. Ele d…" at bounding box center [449, 244] width 392 height 165
click at [423, 210] on input "62_2Tu3XSSehqU5zs0CnRg" at bounding box center [433, 216] width 319 height 34
drag, startPoint x: 423, startPoint y: 213, endPoint x: 252, endPoint y: 226, distance: 171.2
click at [252, 226] on div "Conecte seu Perfil de Artista Id do artista no Spotify * 62_2Tu3XSSehqU5zs0CnRg…" at bounding box center [449, 247] width 899 height 495
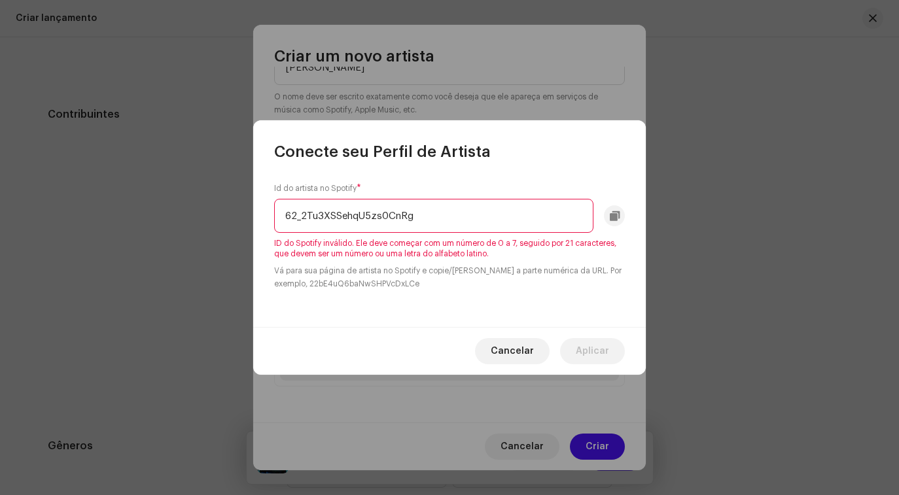
drag, startPoint x: 424, startPoint y: 220, endPoint x: 285, endPoint y: 211, distance: 139.0
click at [285, 211] on input "62_2Tu3XSSehqU5zs0CnRg" at bounding box center [433, 216] width 319 height 34
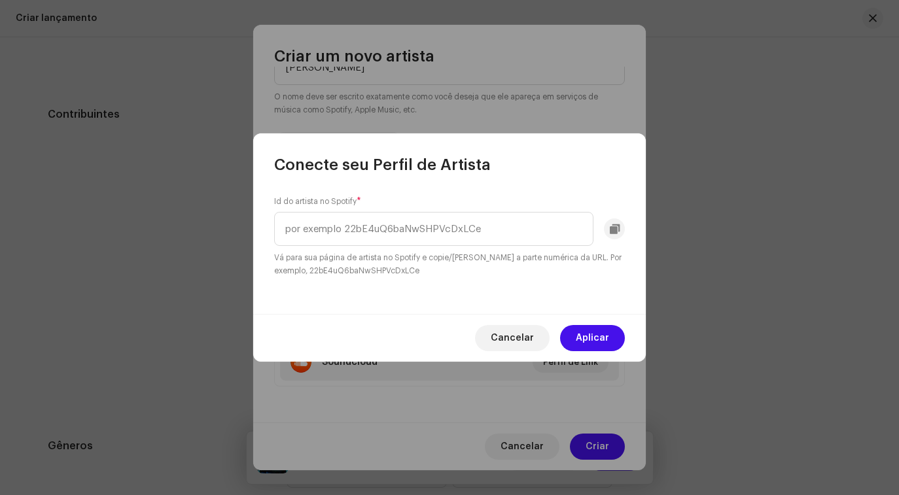
click at [431, 285] on div "Id do artista no Spotify * Vá para sua página de artista no Spotify e copie/col…" at bounding box center [449, 244] width 392 height 139
click at [339, 229] on input "text" at bounding box center [433, 229] width 319 height 34
paste input "4ab6n3r4PdQroLqLsnV2JZ"
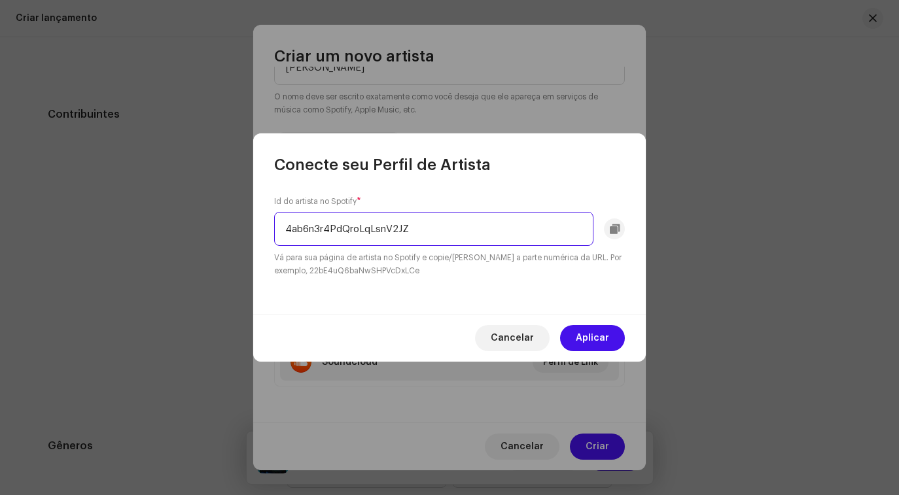
type input "4ab6n3r4PdQroLqLsnV2JZ"
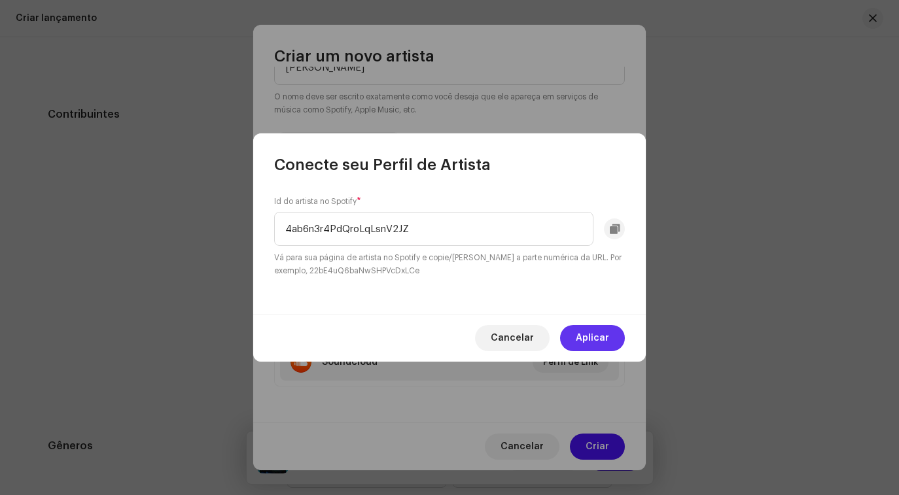
click at [595, 345] on span "Aplicar" at bounding box center [592, 338] width 33 height 26
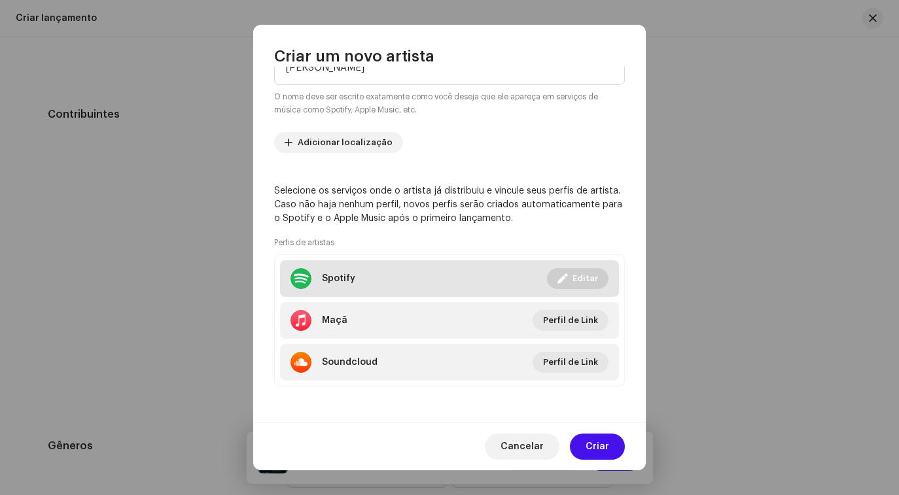
click at [399, 272] on li "Spotify Ligado Editar" at bounding box center [449, 278] width 339 height 37
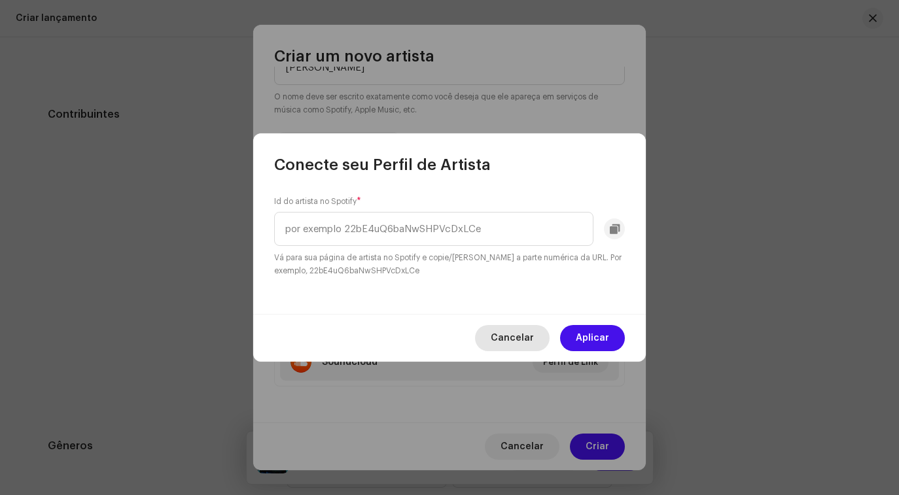
click at [520, 334] on font "Cancelar" at bounding box center [512, 338] width 43 height 9
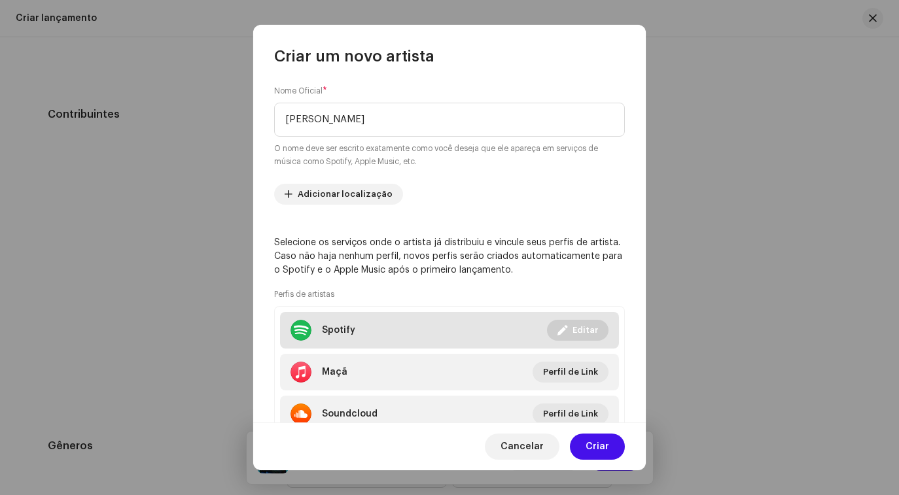
scroll to position [115, 0]
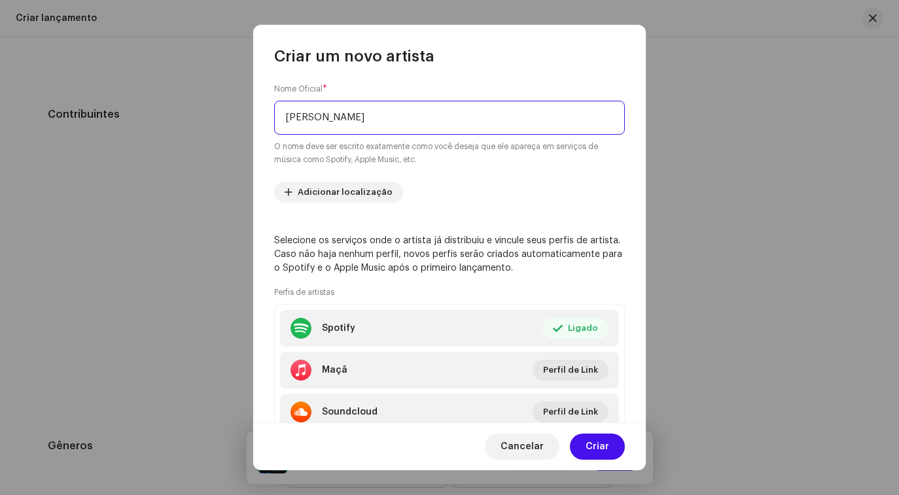
click at [323, 116] on input "Lucas morato" at bounding box center [449, 118] width 351 height 34
type input "[PERSON_NAME]"
click at [440, 184] on re-m-artist-locales-form "Adicionar localização" at bounding box center [449, 192] width 351 height 21
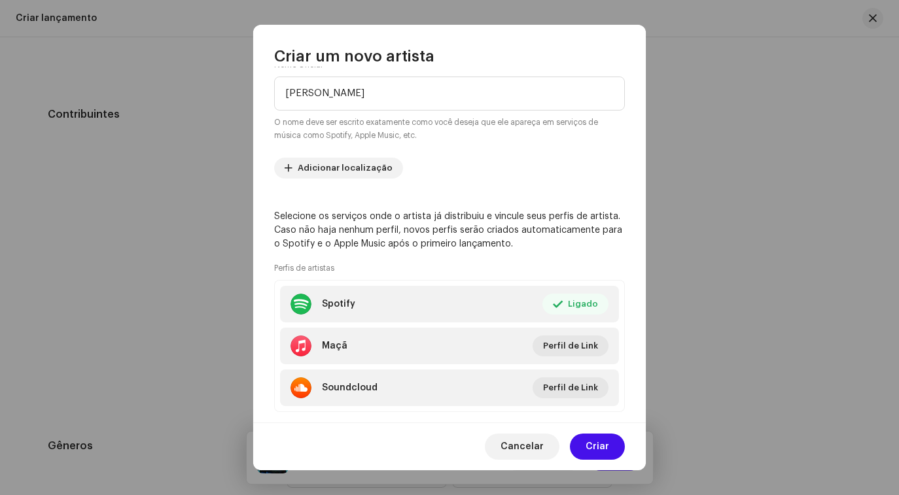
scroll to position [165, 0]
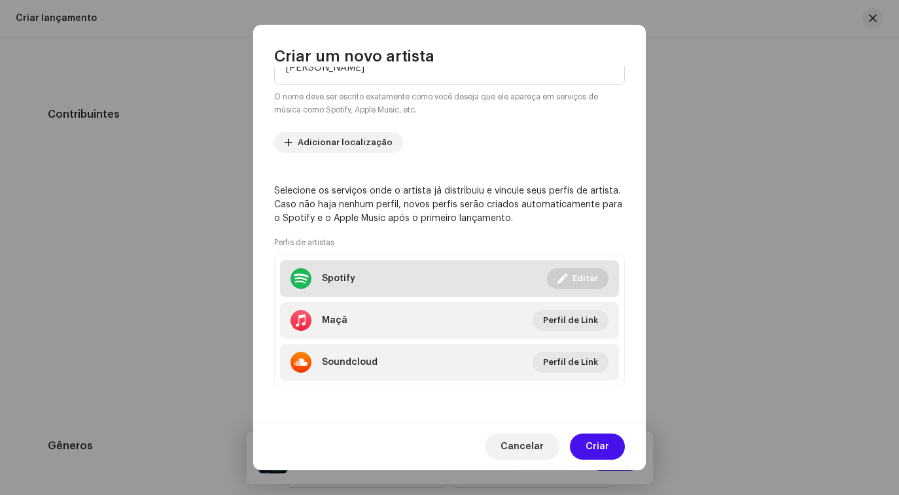
click at [583, 282] on font "Editar" at bounding box center [585, 278] width 26 height 9
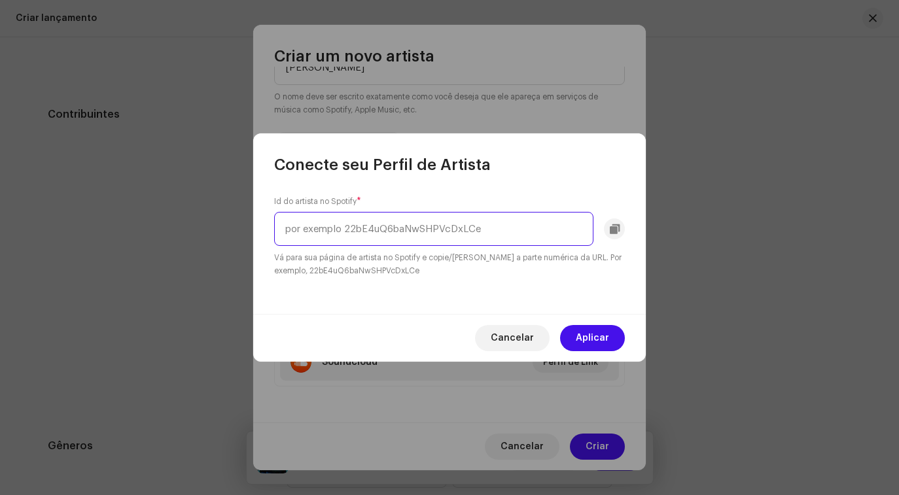
paste input "4ab6n3r4PdQroLqLsnV2JZ"
type input "4ab6n3r4PdQroLqLsnV2JZ"
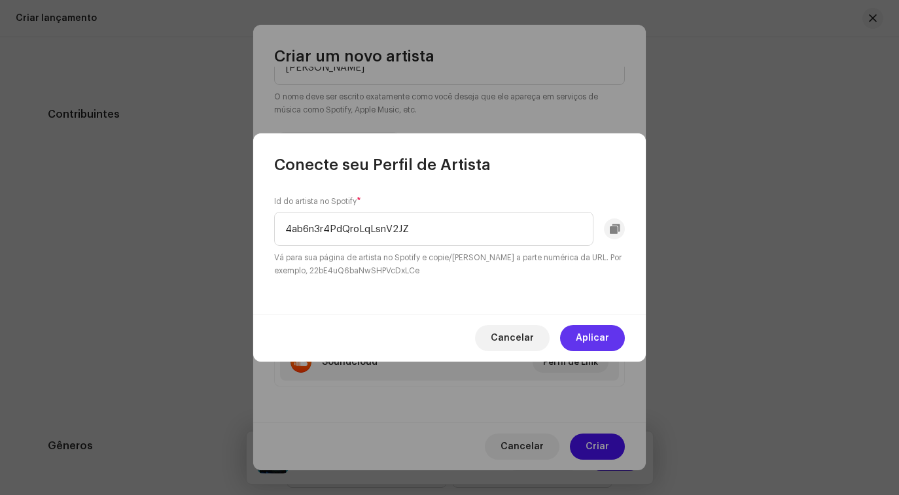
click at [599, 342] on font "Aplicar" at bounding box center [592, 338] width 33 height 9
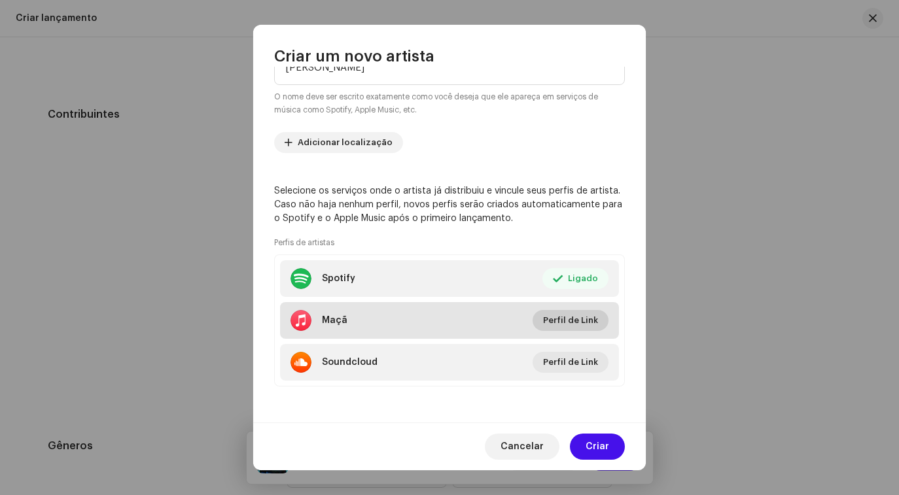
click at [558, 319] on font "Perfil de Link" at bounding box center [570, 320] width 55 height 9
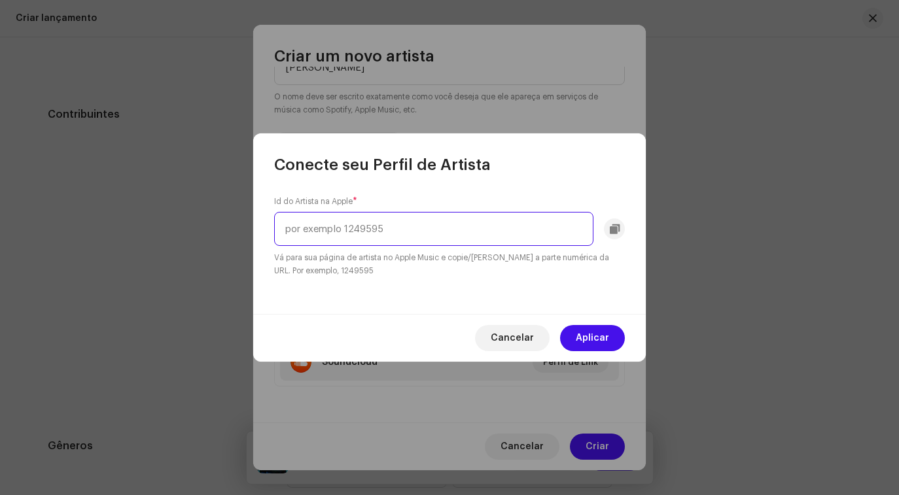
paste input "lucas-morato/552533019"
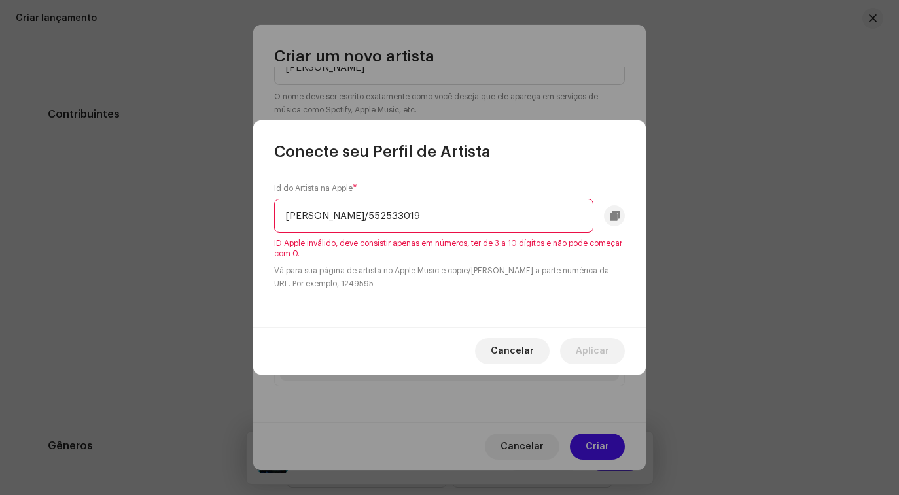
click at [349, 218] on input "lucas-morato/552533019" at bounding box center [433, 216] width 319 height 34
type input "552533019"
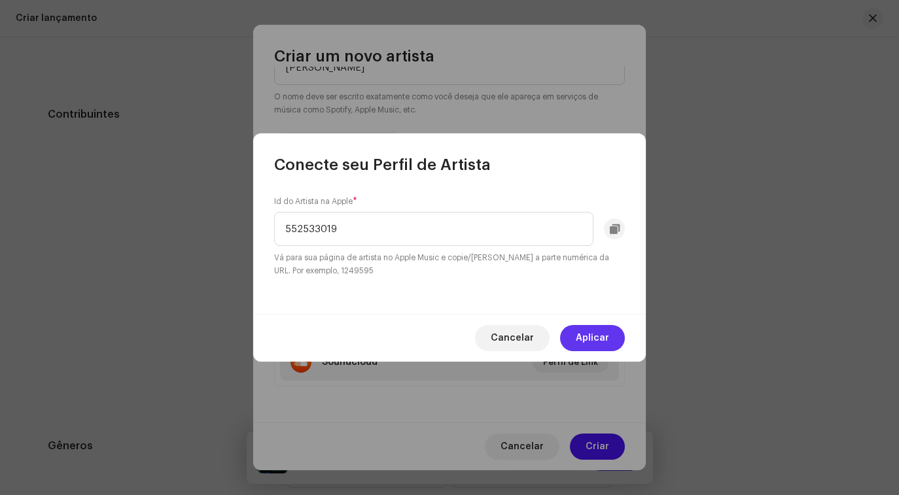
click at [591, 339] on font "Aplicar" at bounding box center [592, 338] width 33 height 9
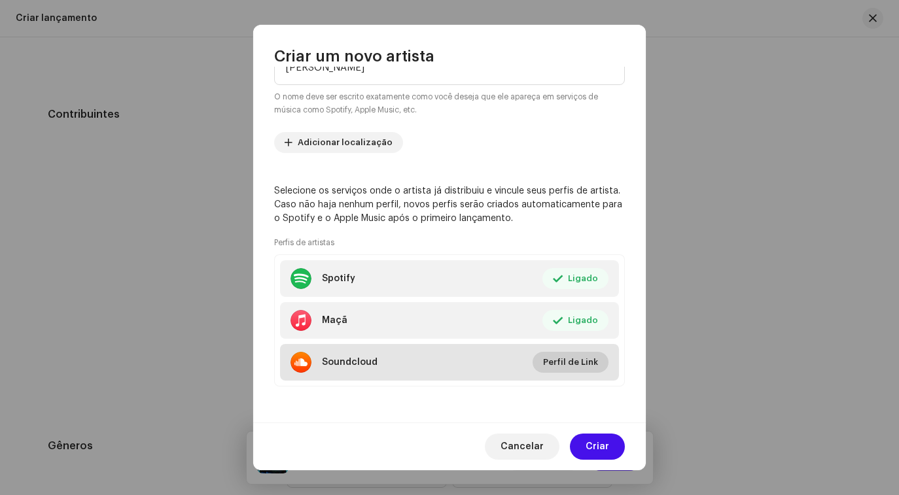
click at [563, 364] on font "Perfil de Link" at bounding box center [570, 362] width 55 height 9
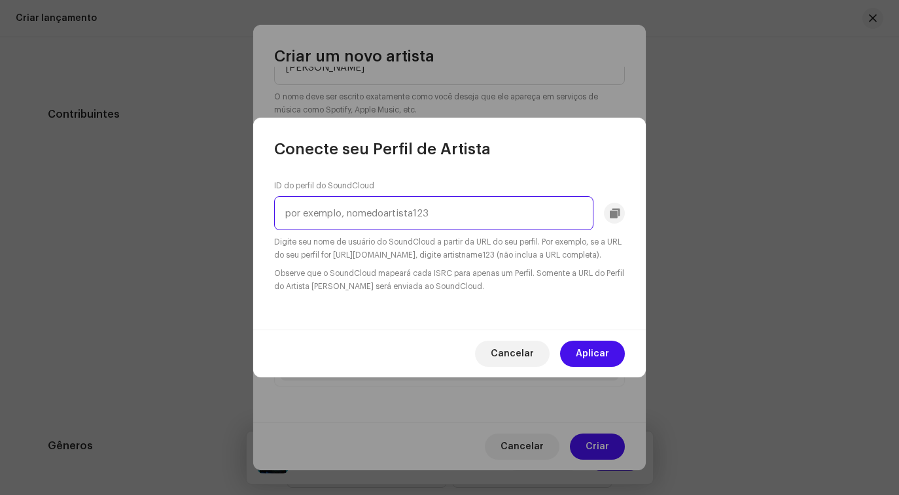
paste input "lucas-morato-official"
type input "lucas-morato-official"
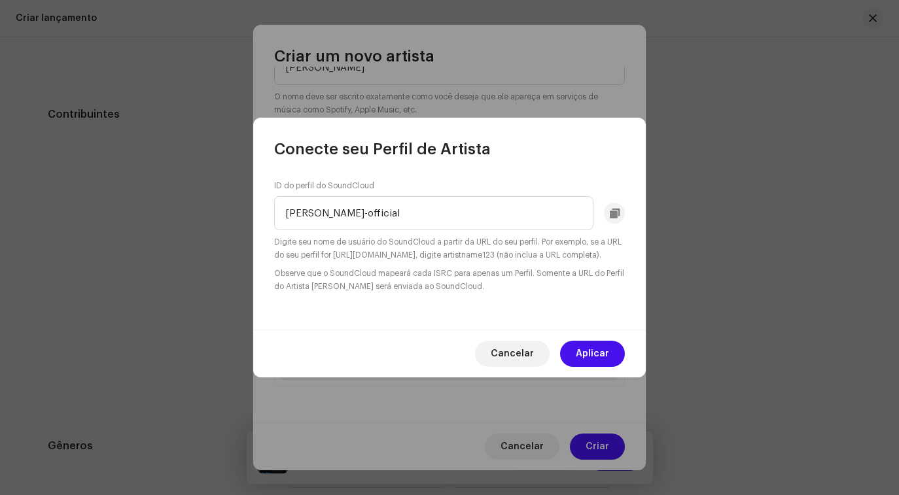
click at [533, 268] on div "ID do perfil do SoundCloud lucas-morato-official Digite seu nome de usuário do …" at bounding box center [449, 237] width 351 height 113
click at [600, 367] on span "Aplicar" at bounding box center [592, 354] width 33 height 26
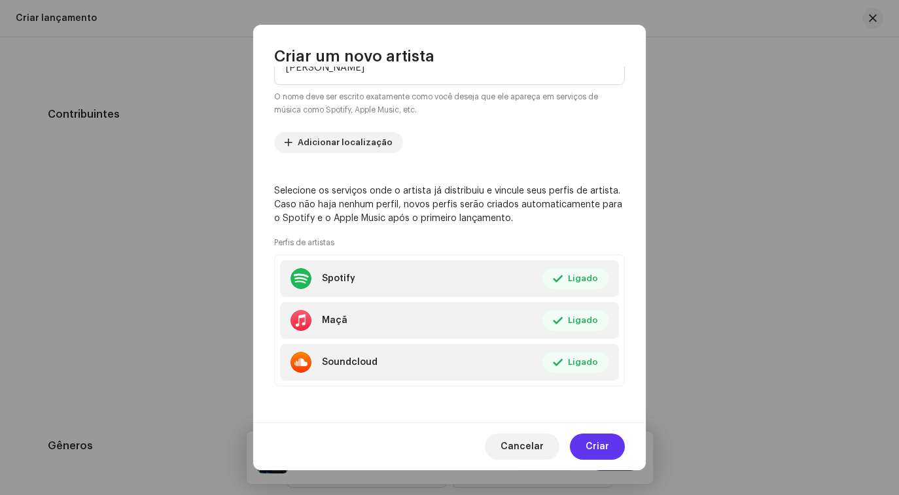
click at [602, 447] on font "Criar" at bounding box center [597, 446] width 24 height 9
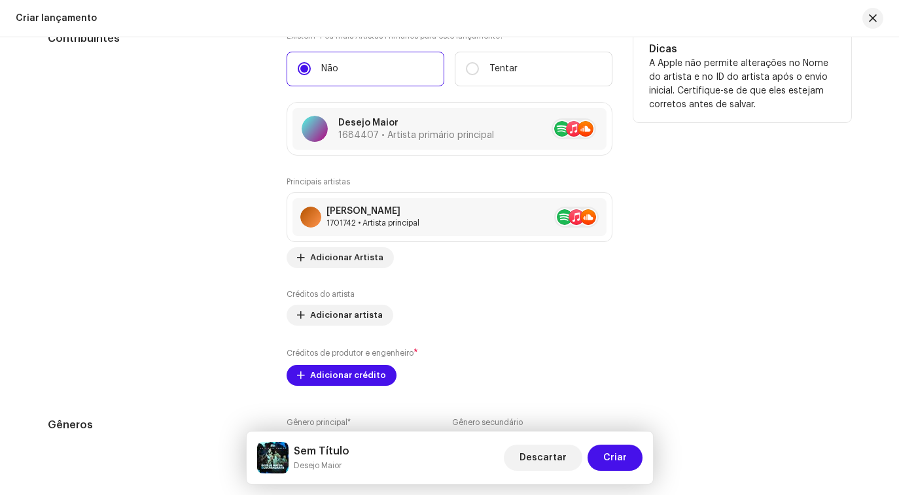
scroll to position [1447, 0]
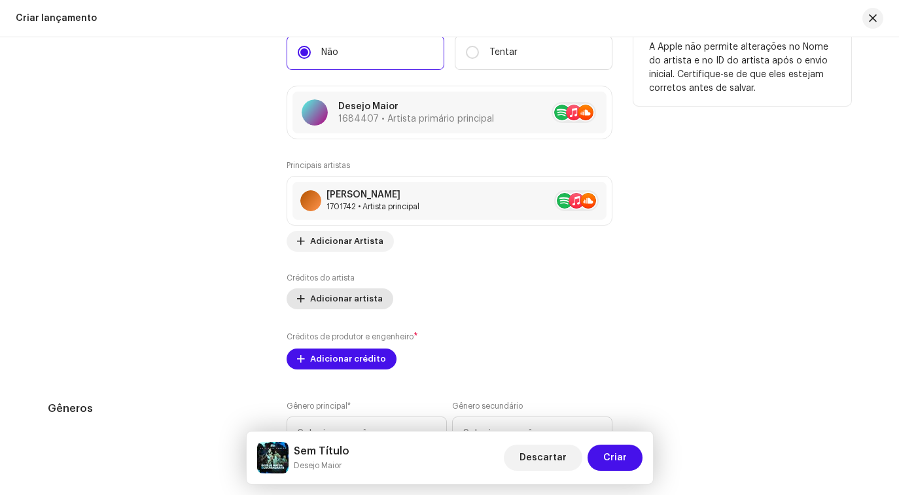
click at [346, 305] on span "Adicionar artista" at bounding box center [346, 299] width 73 height 26
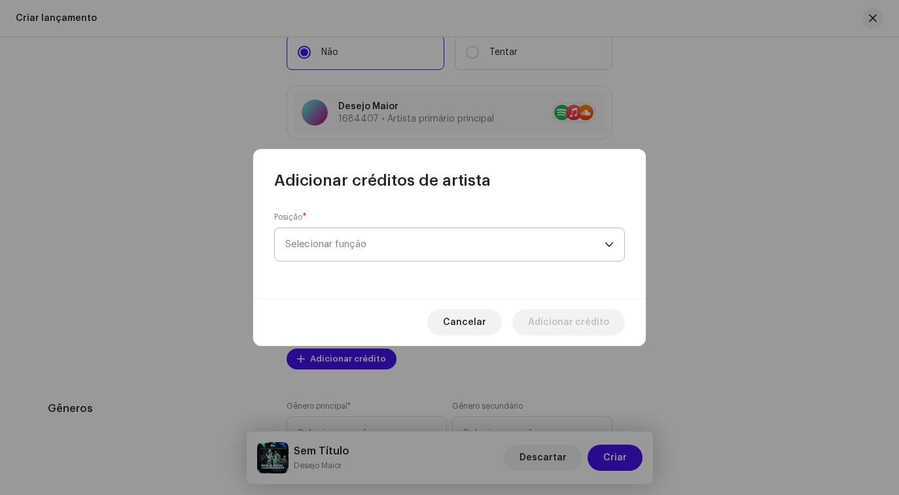
click at [342, 251] on span "Selecionar função" at bounding box center [444, 244] width 319 height 33
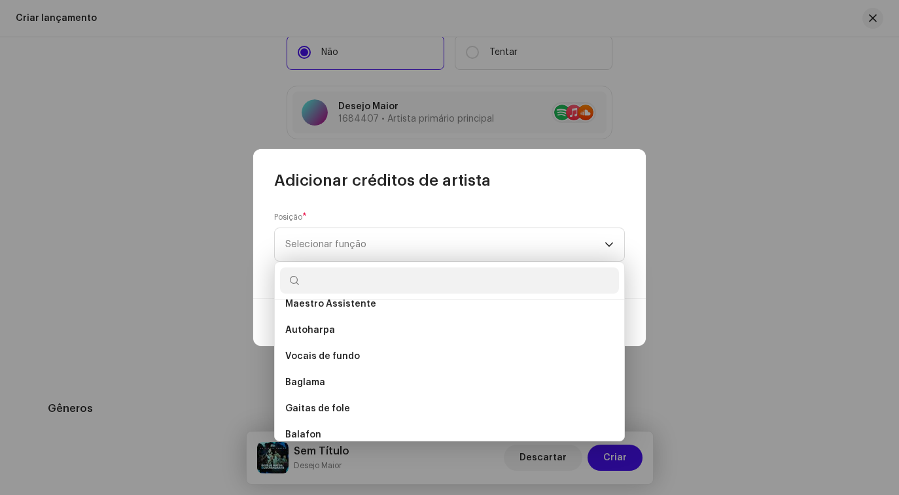
scroll to position [491, 0]
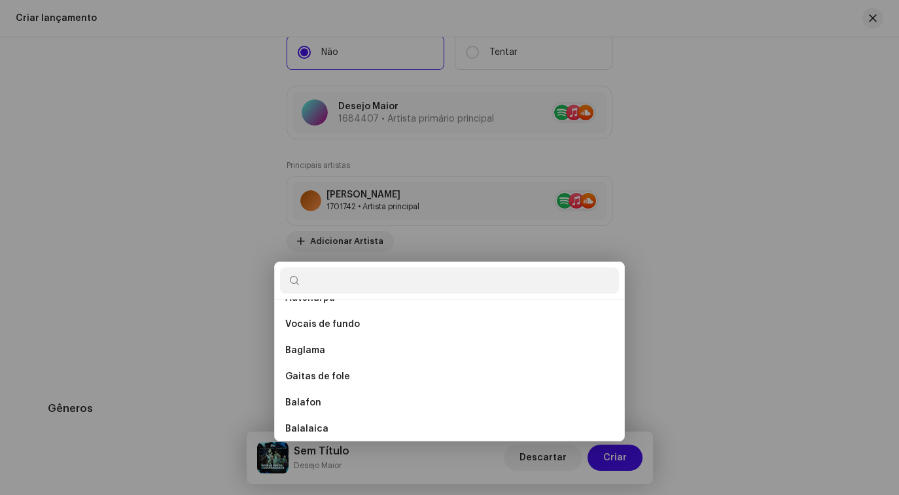
click at [164, 261] on div "Adicionar créditos de artista Posição * Selecionar função Cancelar Adicionar cr…" at bounding box center [449, 247] width 899 height 495
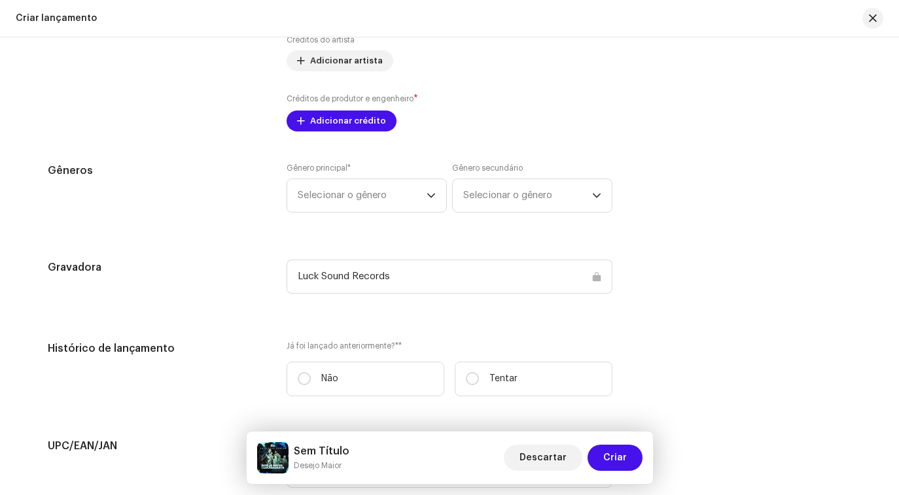
scroll to position [1687, 0]
click at [368, 198] on font "Selecionar o gênero" at bounding box center [342, 193] width 89 height 10
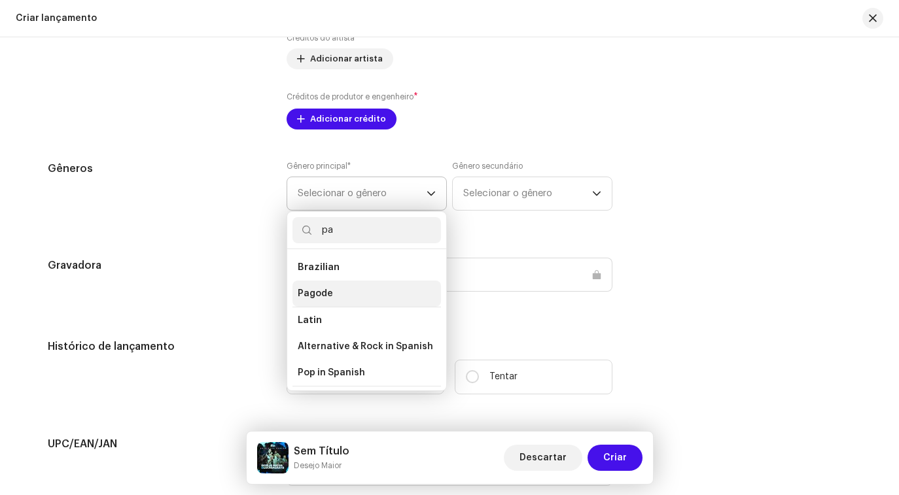
type input "pa"
click at [352, 302] on li "Pagode" at bounding box center [366, 294] width 148 height 26
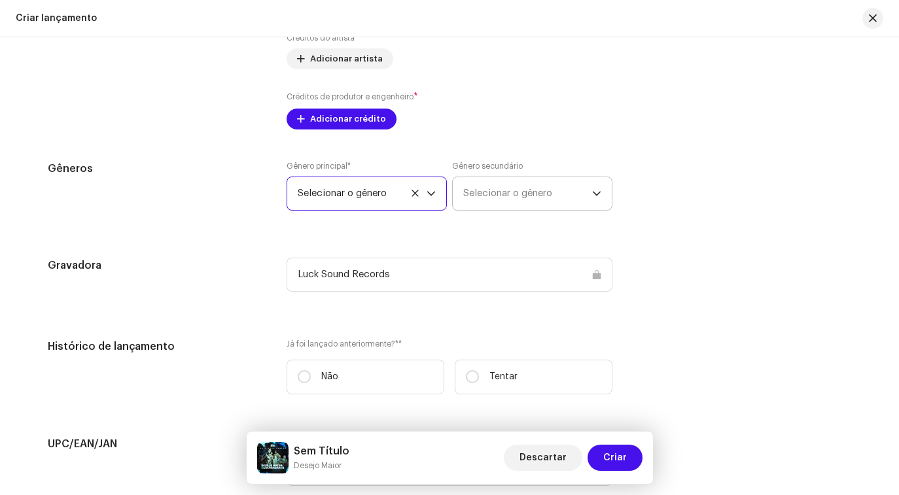
click at [508, 196] on font "Selecionar o gênero" at bounding box center [507, 193] width 89 height 10
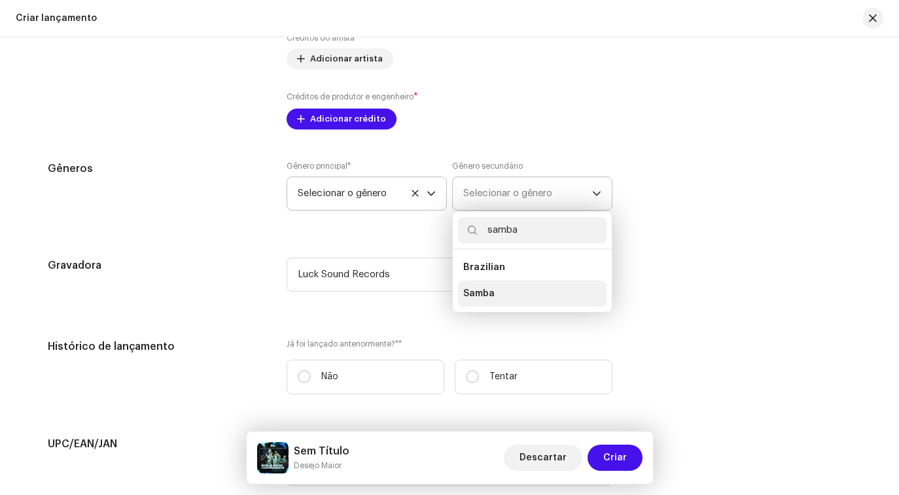
type input "samba"
click at [469, 297] on span "Samba" at bounding box center [478, 293] width 31 height 13
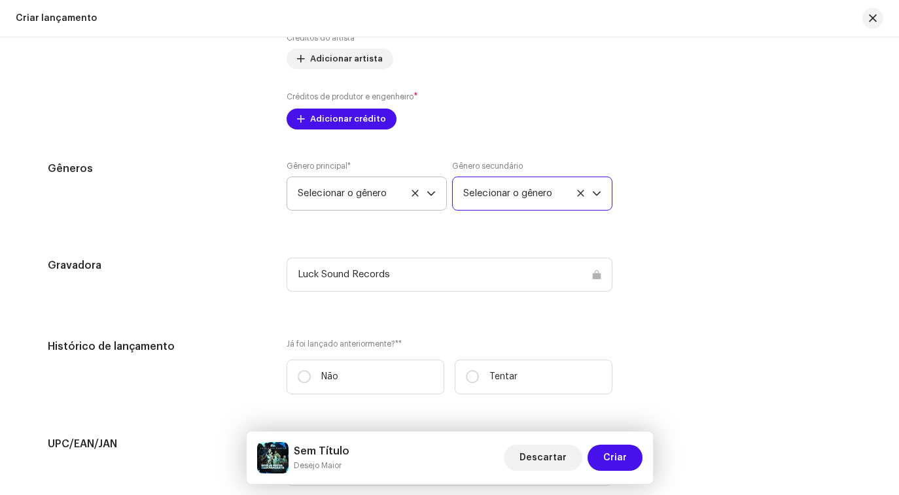
click at [339, 202] on span "Selecionar o gênero" at bounding box center [362, 193] width 129 height 33
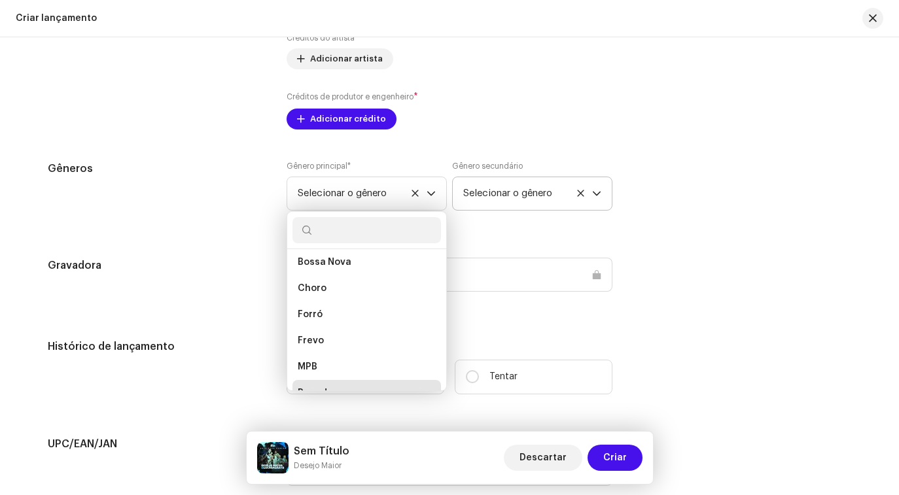
scroll to position [1751, 0]
click at [312, 384] on span "Pagode" at bounding box center [315, 377] width 35 height 13
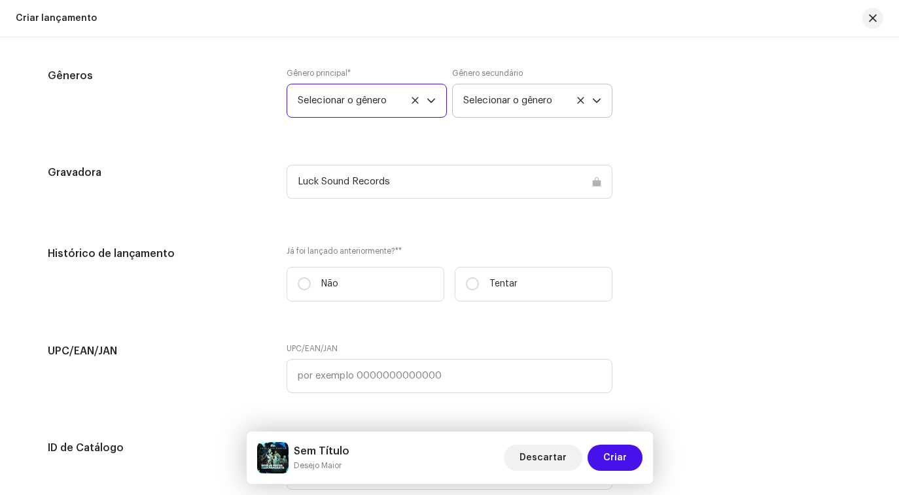
scroll to position [1780, 0]
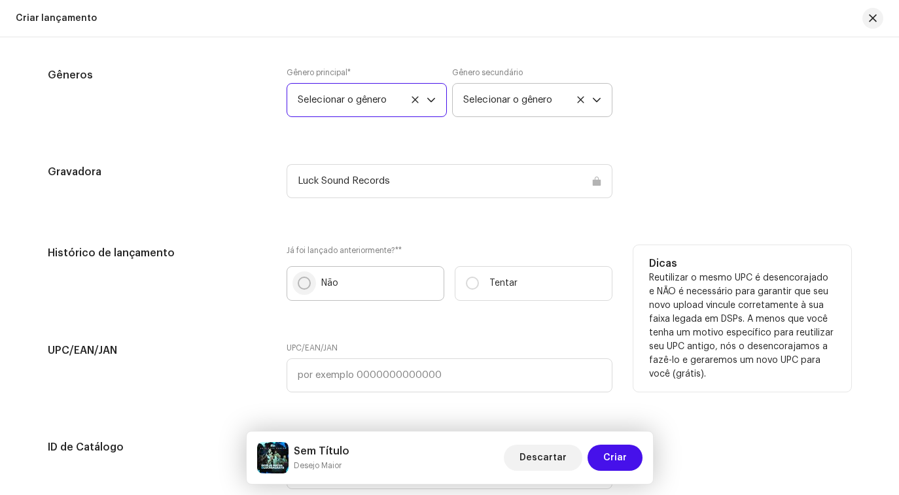
click at [301, 286] on input "Não" at bounding box center [304, 283] width 13 height 13
radio input "true"
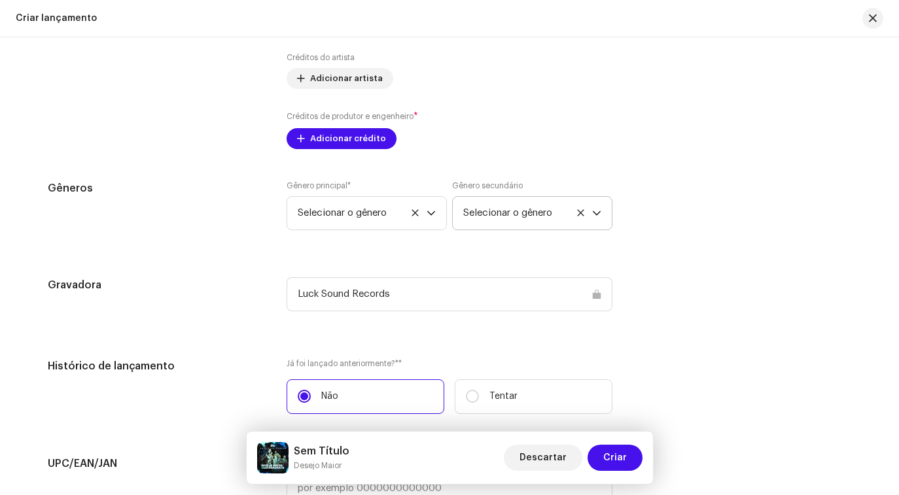
scroll to position [1667, 0]
click at [370, 217] on span "Selecionar o gênero" at bounding box center [362, 214] width 129 height 33
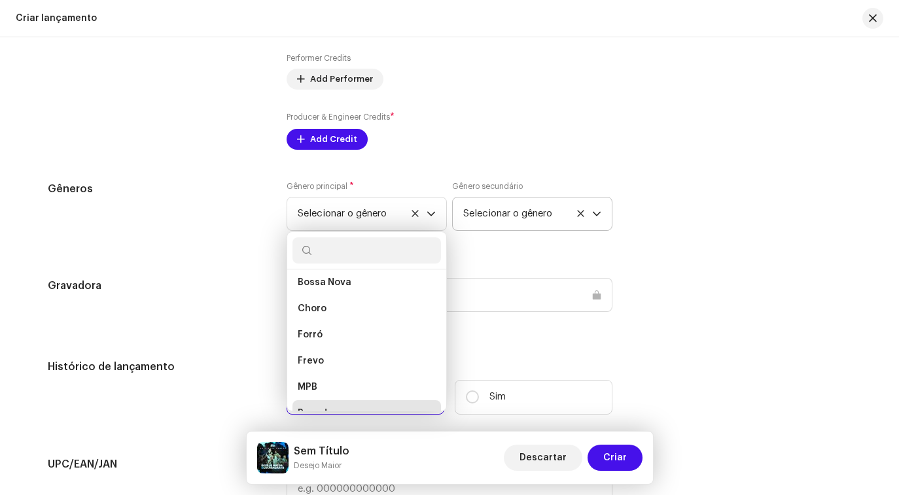
scroll to position [1751, 0]
click at [317, 404] on span "Pagode" at bounding box center [315, 397] width 35 height 13
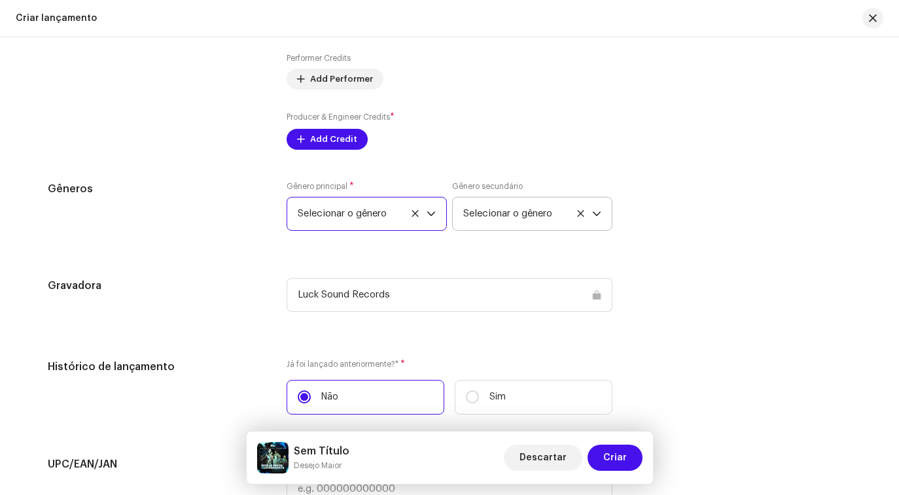
click at [487, 221] on span "Selecionar o gênero" at bounding box center [527, 214] width 129 height 33
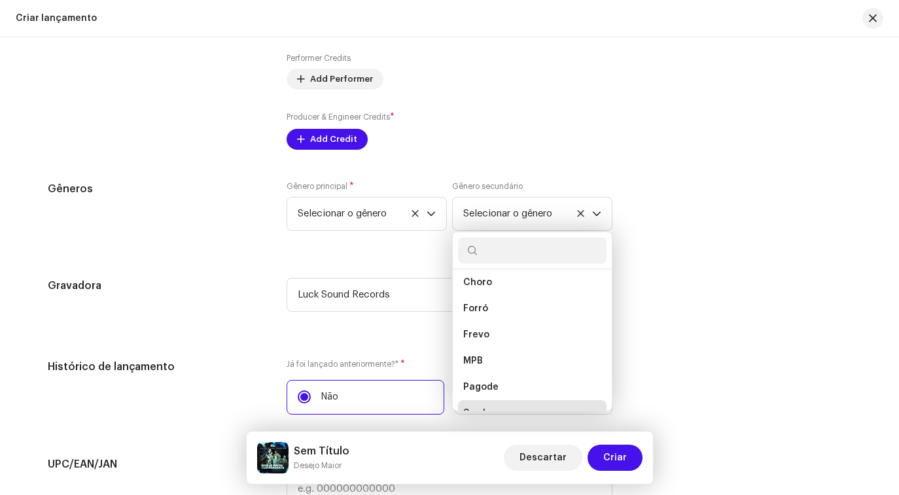
scroll to position [1777, 0]
click at [478, 400] on span "Samba" at bounding box center [478, 397] width 31 height 13
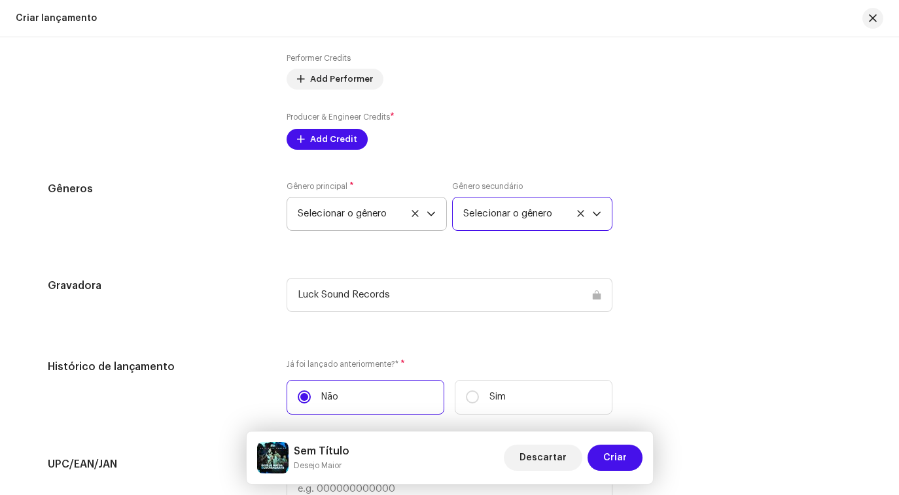
click at [411, 216] on icon at bounding box center [414, 213] width 7 height 7
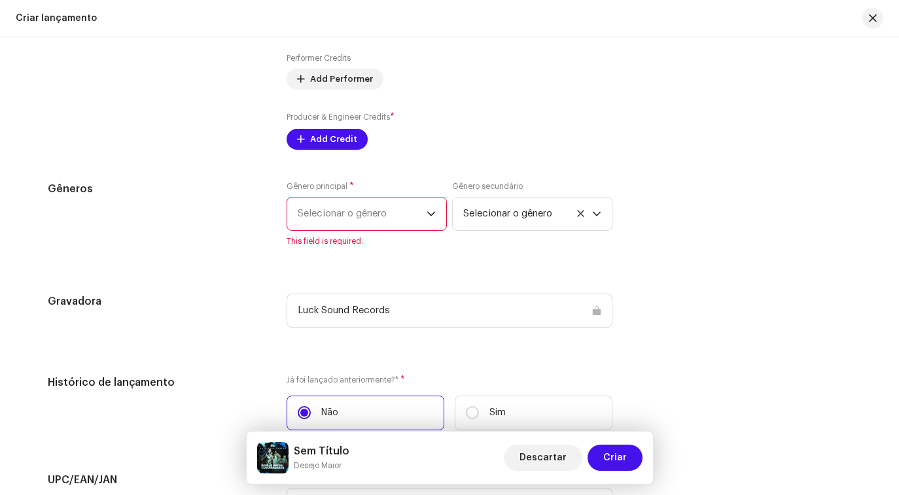
click at [373, 217] on span "Selecionar o gênero" at bounding box center [362, 214] width 129 height 33
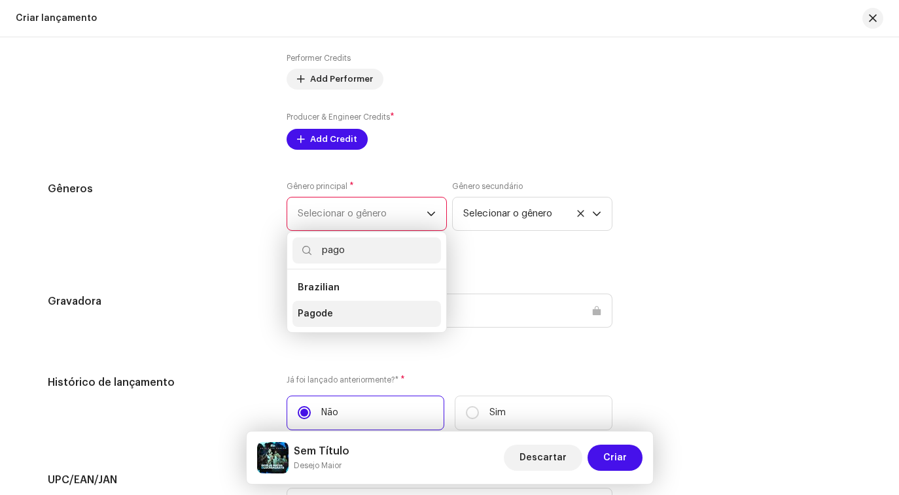
type input "pago"
click at [331, 313] on li "Pagode" at bounding box center [366, 314] width 148 height 26
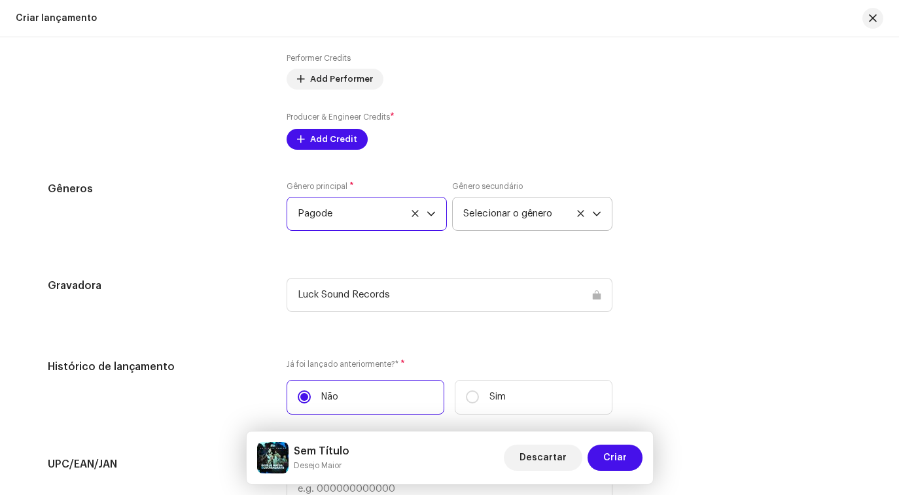
click at [576, 213] on icon at bounding box center [580, 213] width 9 height 9
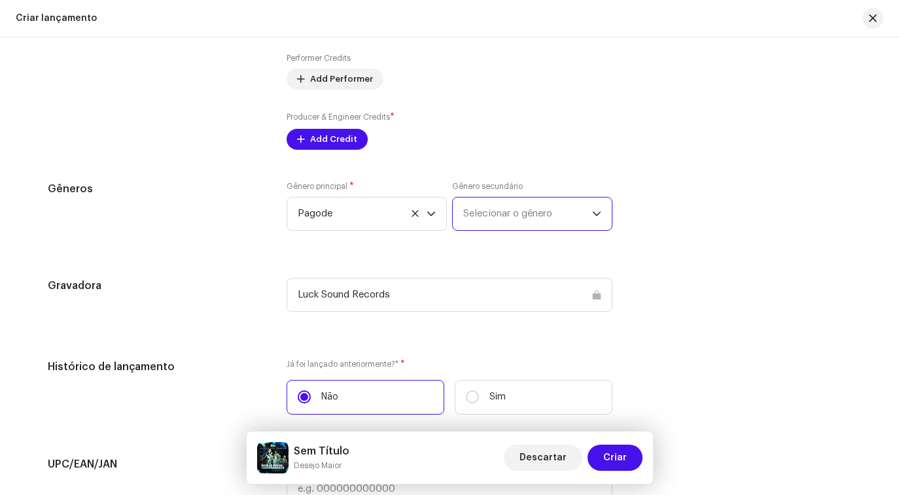
click at [526, 214] on span "Selecionar o gênero" at bounding box center [527, 214] width 129 height 33
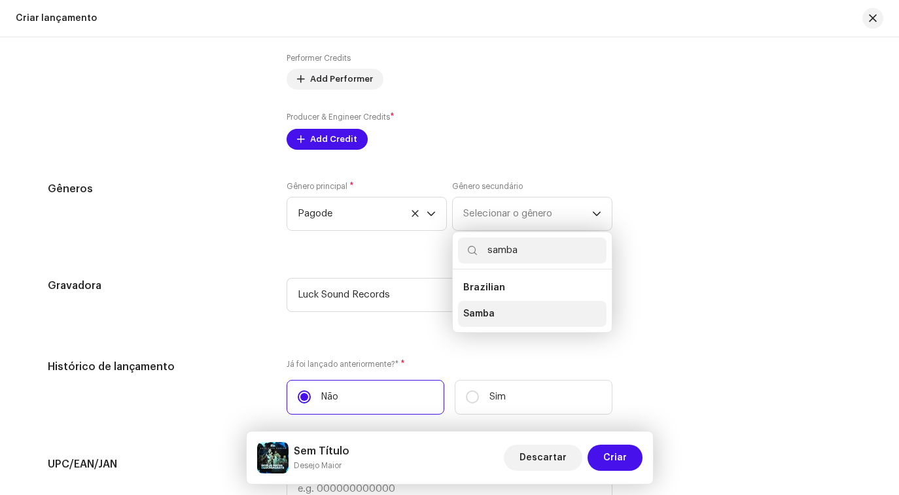
type input "samba"
click at [470, 322] on li "Samba" at bounding box center [532, 314] width 148 height 26
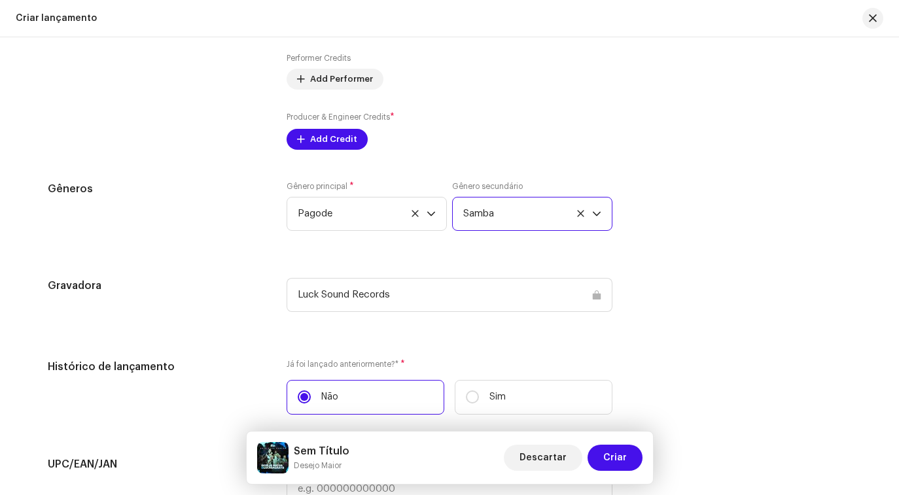
click at [555, 174] on div "Preencher informações de lançamento a partir dos metadadoss Compilação Is it a …" at bounding box center [449, 54] width 803 height 1453
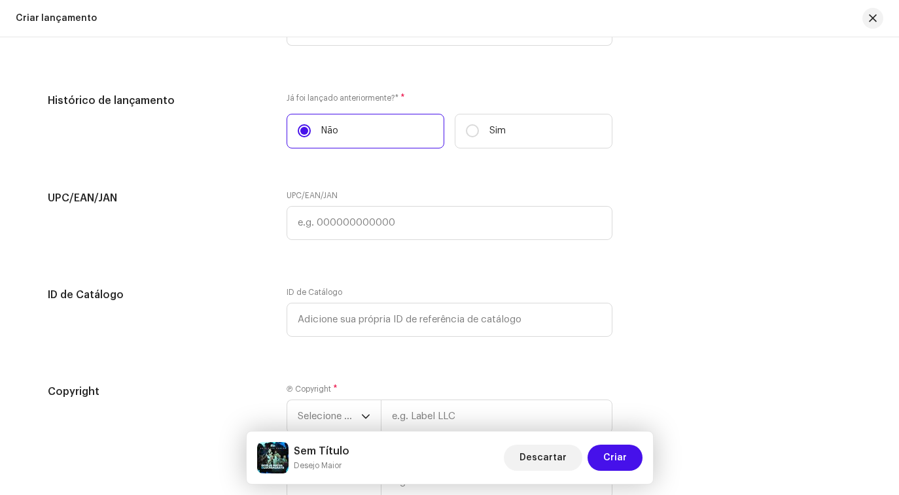
scroll to position [1934, 0]
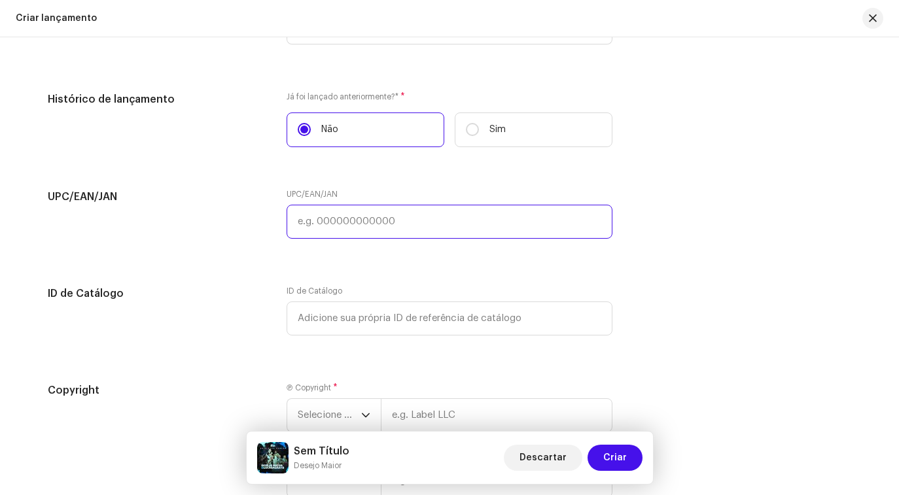
click at [368, 228] on input "text" at bounding box center [450, 222] width 326 height 34
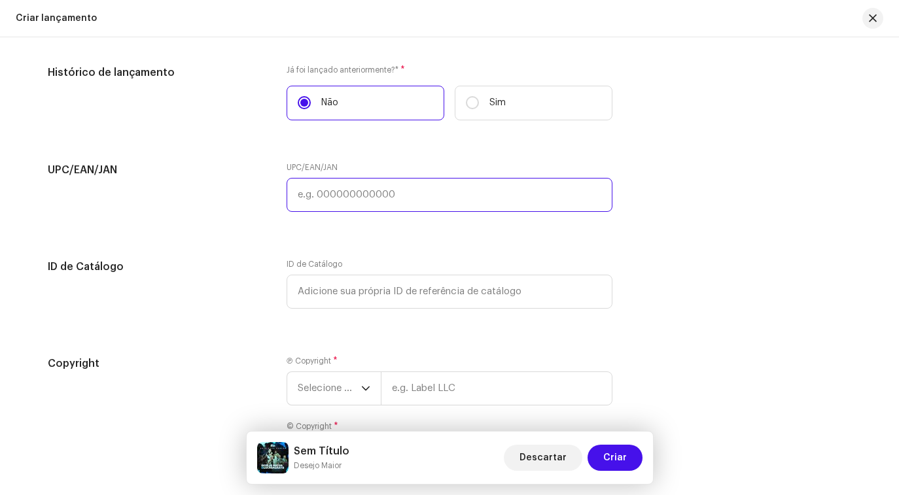
scroll to position [1983, 0]
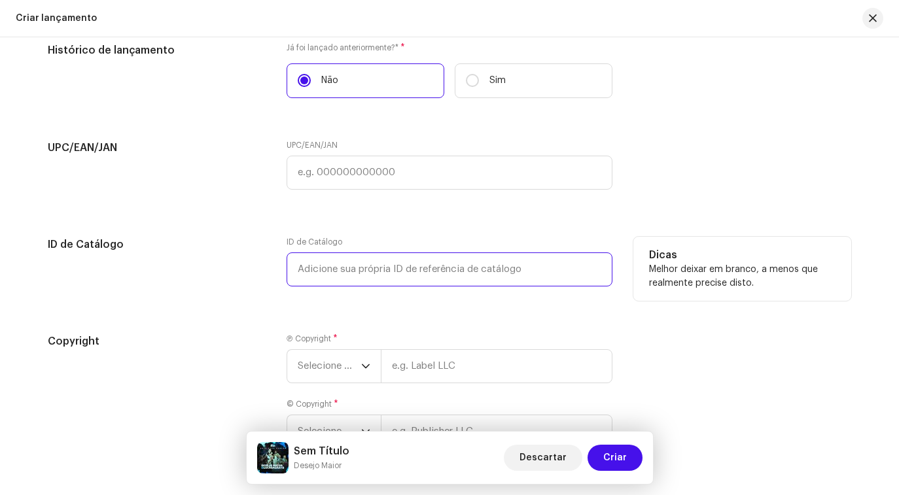
click at [334, 269] on input "text" at bounding box center [450, 269] width 326 height 34
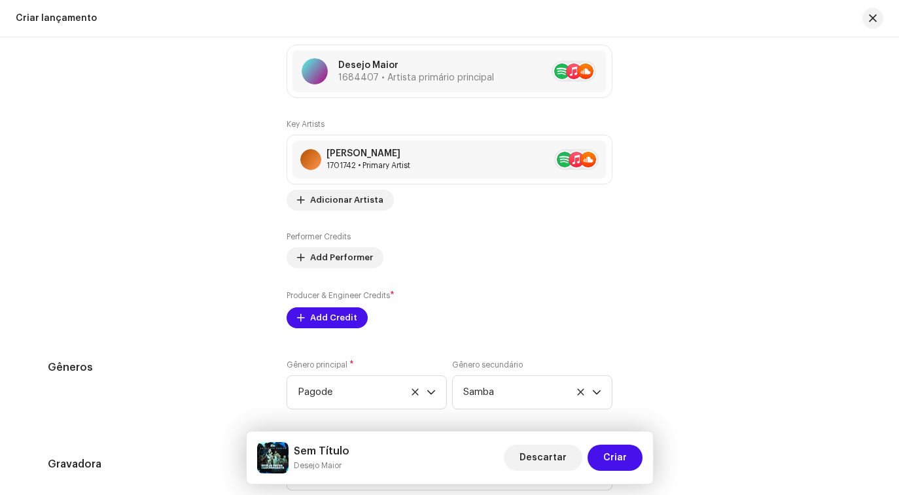
scroll to position [1489, 0]
click at [324, 321] on span "Add Credit" at bounding box center [333, 317] width 47 height 26
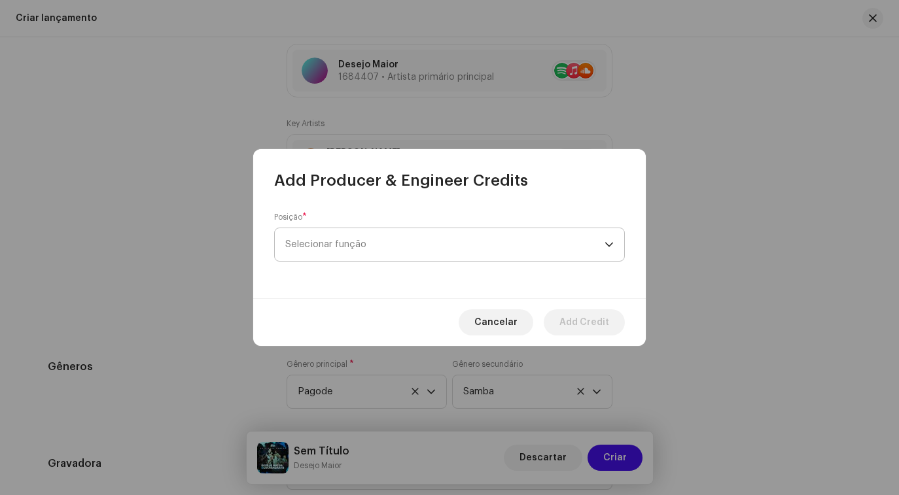
click at [319, 252] on span "Selecionar função" at bounding box center [444, 244] width 319 height 33
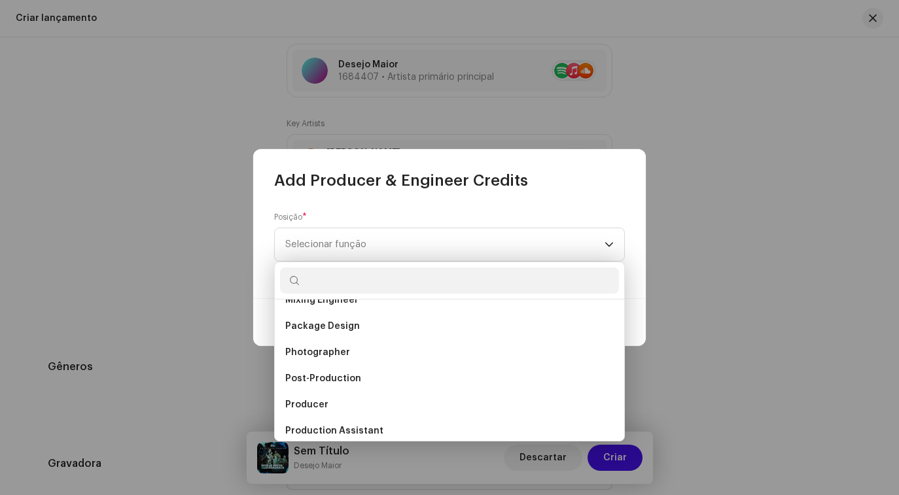
scroll to position [440, 0]
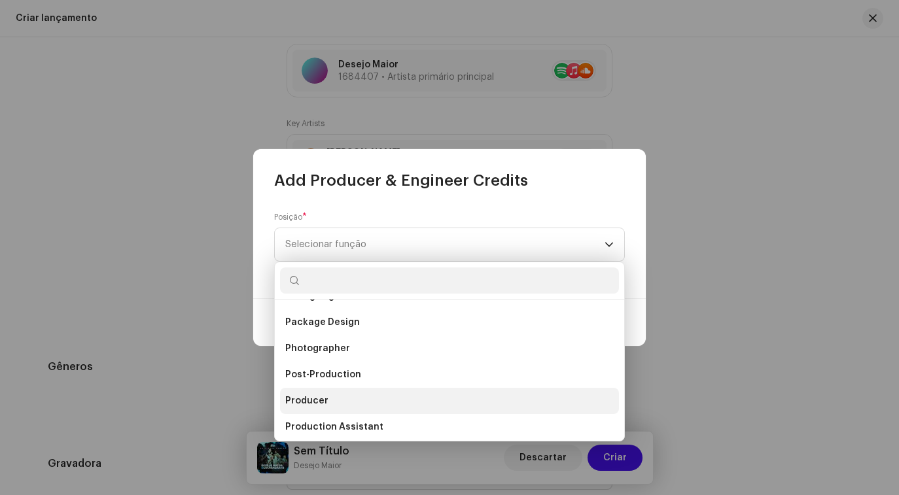
click at [386, 399] on li "Producer" at bounding box center [449, 401] width 339 height 26
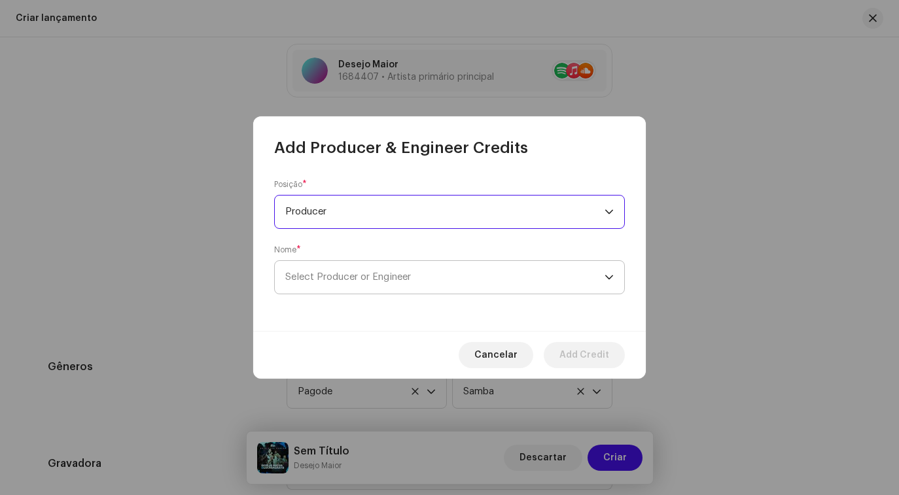
click at [347, 271] on span "Select Producer or Engineer" at bounding box center [444, 277] width 319 height 33
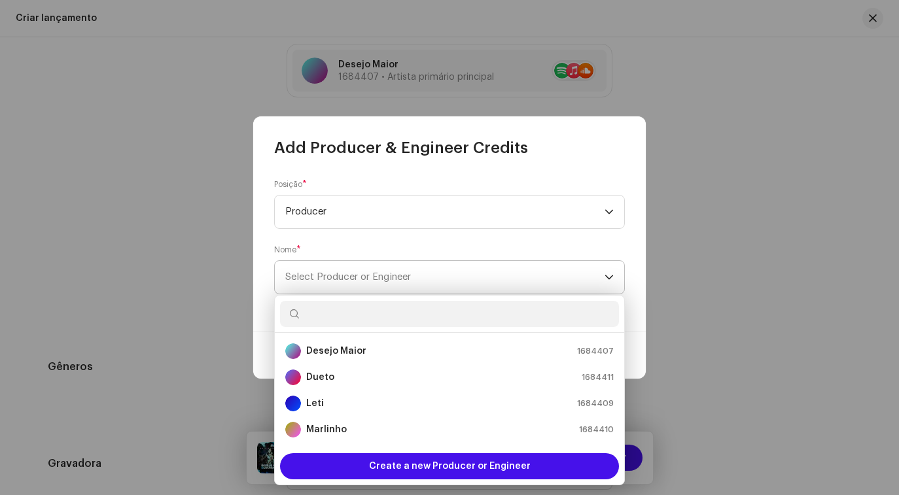
click at [341, 287] on span "Select Producer or Engineer" at bounding box center [444, 277] width 319 height 33
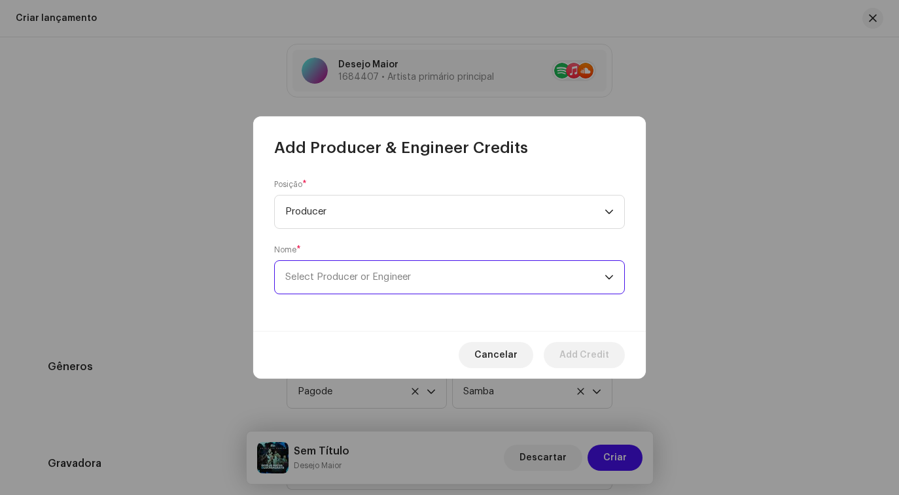
click at [341, 287] on span "Select Producer or Engineer" at bounding box center [444, 277] width 319 height 33
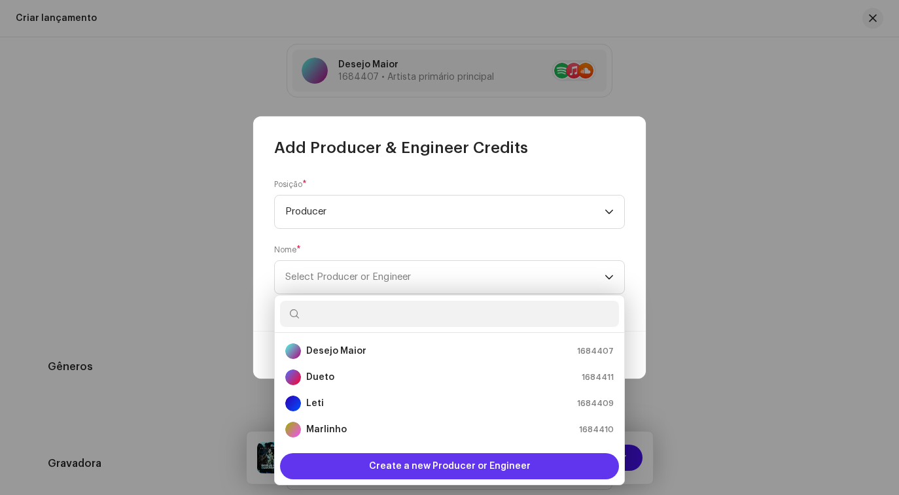
click at [369, 467] on div "Create a new Producer or Engineer" at bounding box center [449, 466] width 339 height 26
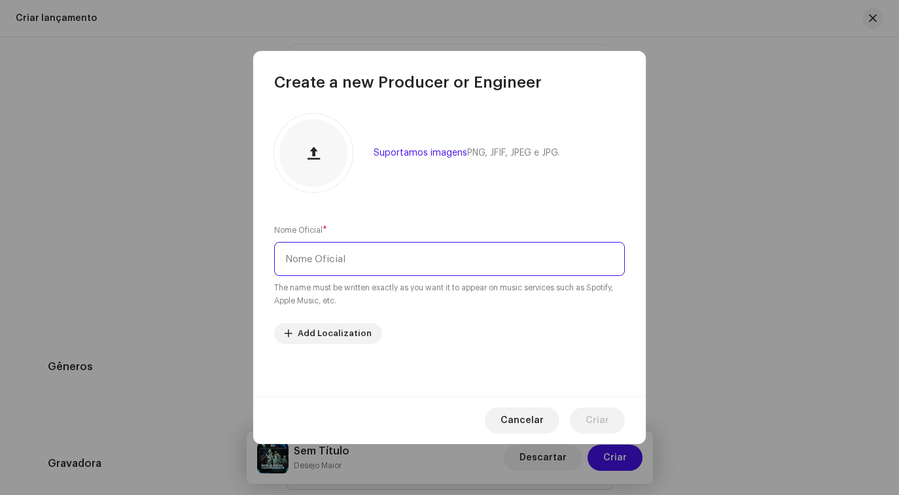
click at [374, 271] on input "text" at bounding box center [449, 259] width 351 height 34
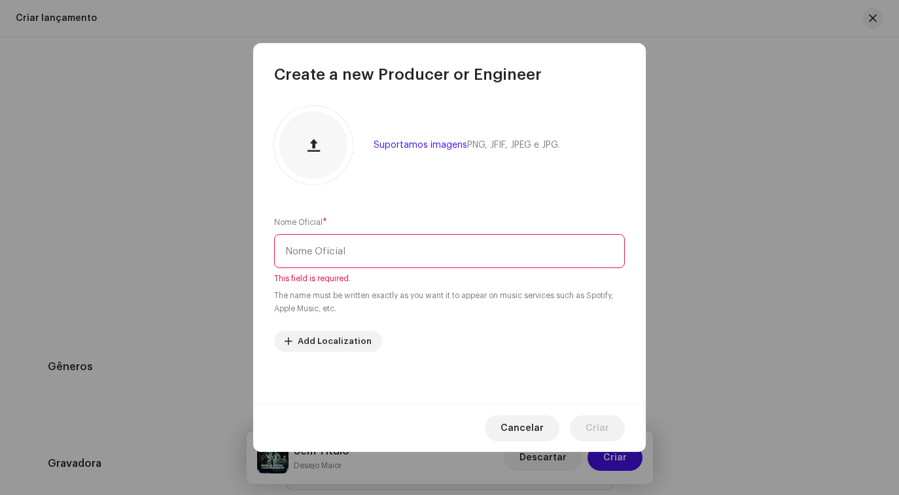
paste input "CEZAR ROCHA"
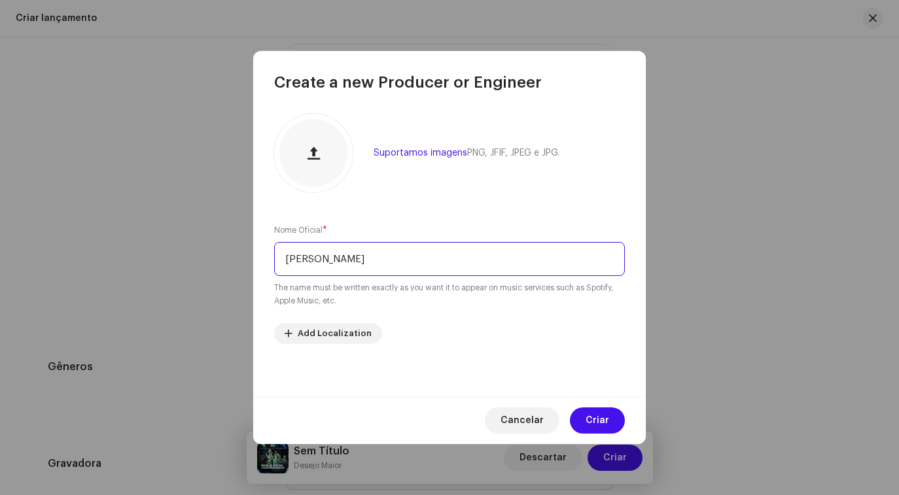
click at [290, 258] on input "CEZAR ROCHA" at bounding box center [449, 259] width 351 height 34
click at [319, 258] on input "Cezar ROCHA" at bounding box center [449, 259] width 351 height 34
click at [374, 259] on input "Cezar RochaOCHA" at bounding box center [449, 259] width 351 height 34
type input "[PERSON_NAME]"
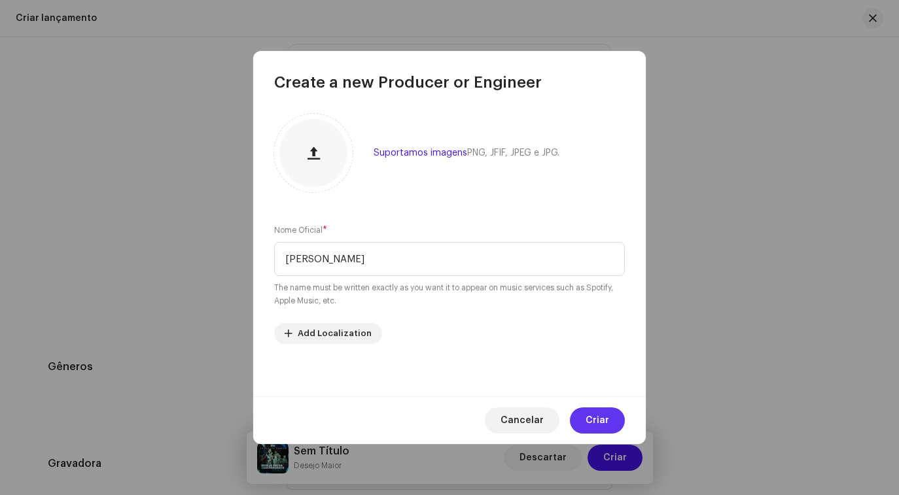
click at [597, 418] on span "Criar" at bounding box center [597, 421] width 24 height 26
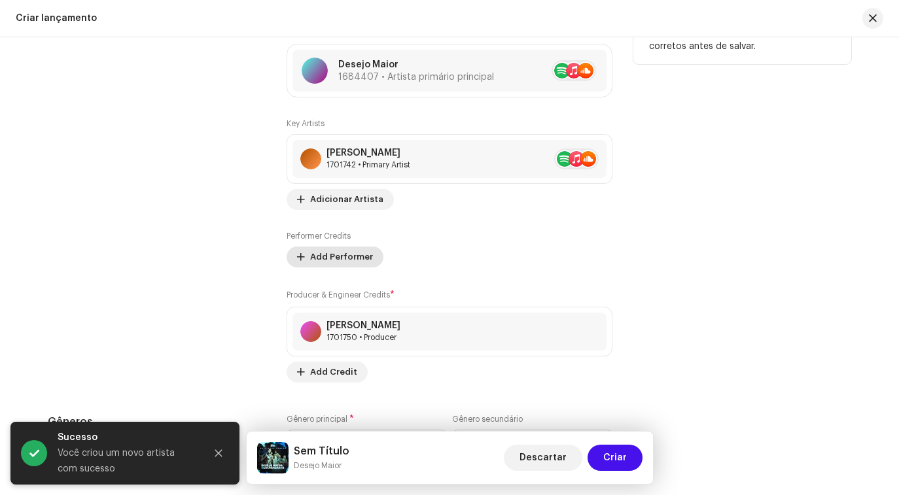
click at [321, 261] on span "Add Performer" at bounding box center [341, 257] width 63 height 26
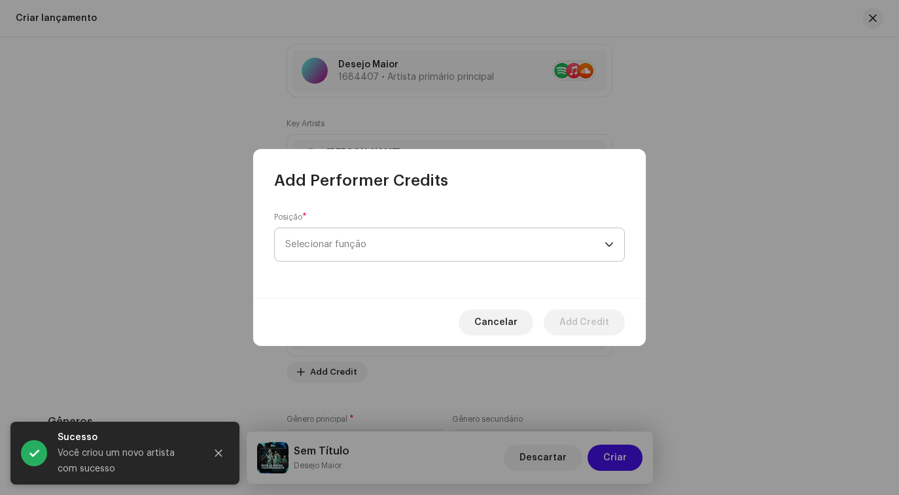
click at [345, 241] on span "Selecionar função" at bounding box center [444, 244] width 319 height 33
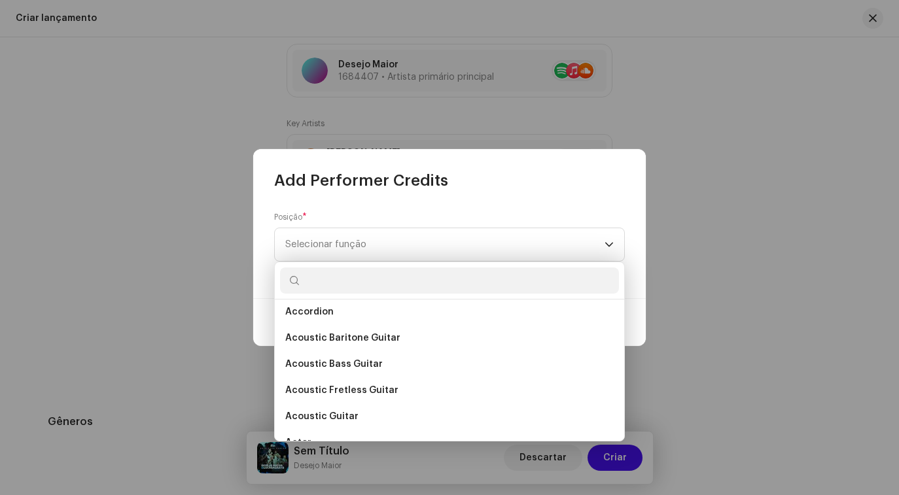
scroll to position [0, 0]
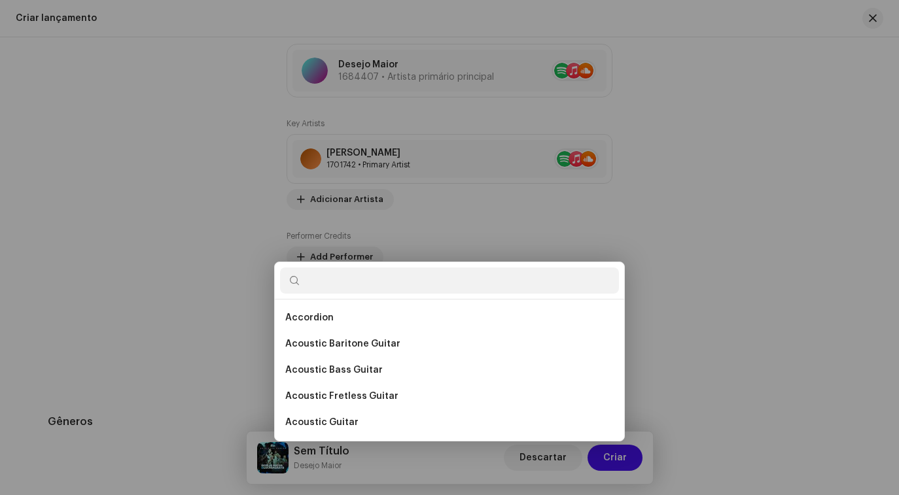
click at [639, 143] on div "Add Performer Credits Posição * Selecionar função Cancelar Add Credit" at bounding box center [449, 247] width 899 height 495
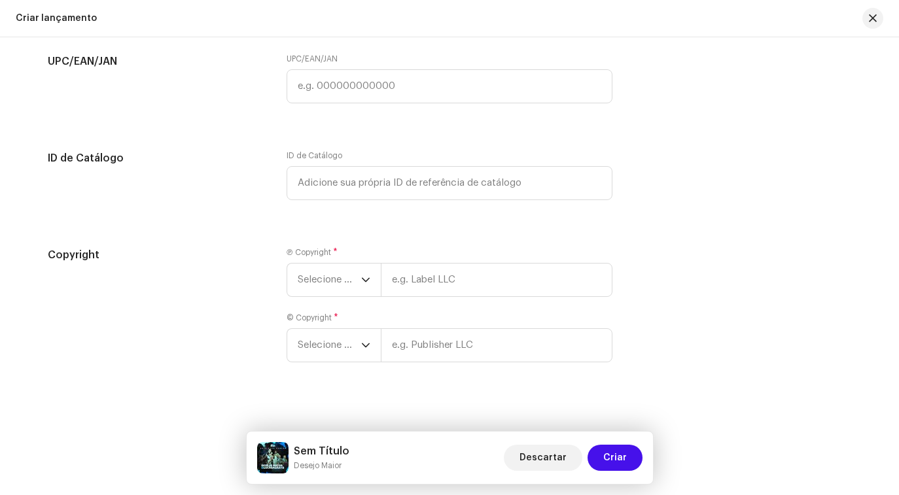
scroll to position [2136, 0]
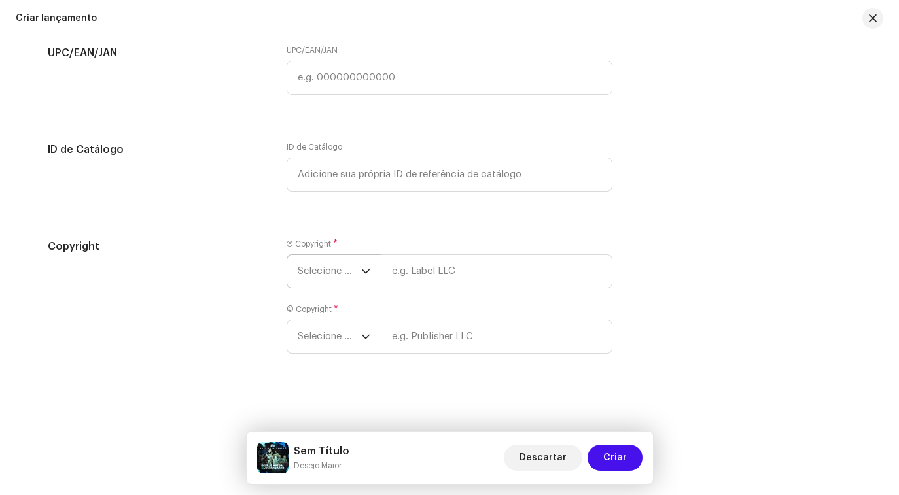
click at [344, 268] on span "Selecione o ano" at bounding box center [329, 271] width 63 height 33
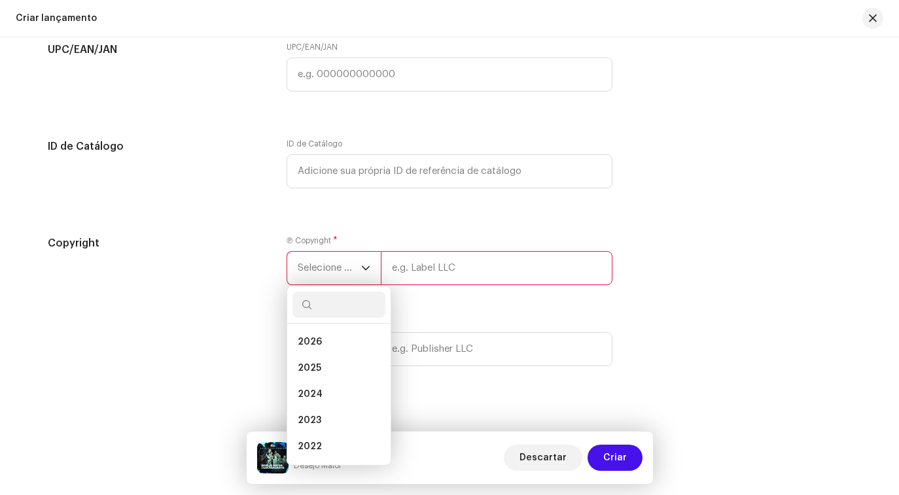
click at [344, 268] on span "Selecione o ano" at bounding box center [329, 268] width 63 height 33
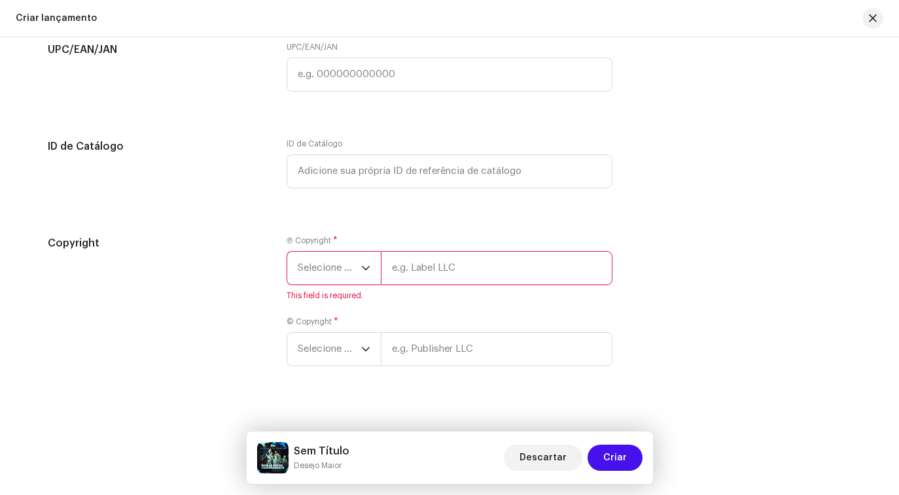
click at [344, 268] on span "Selecione o ano" at bounding box center [329, 268] width 63 height 33
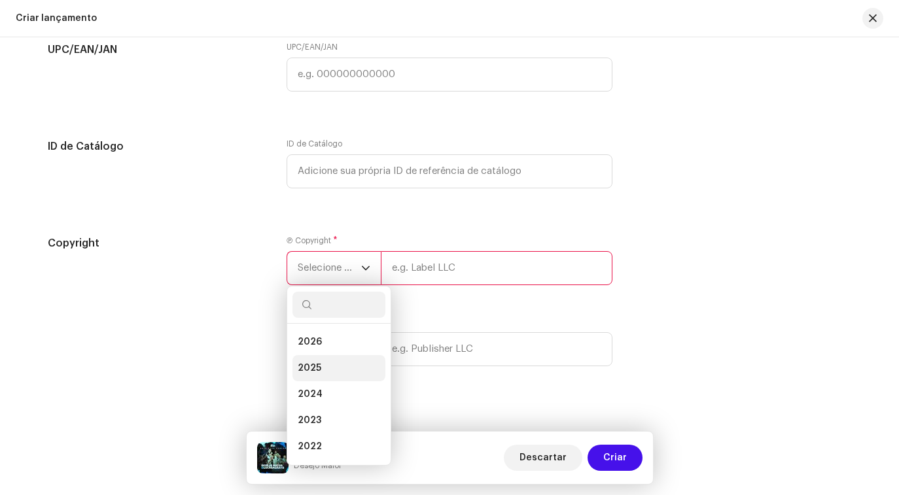
click at [328, 368] on li "2025" at bounding box center [338, 368] width 93 height 26
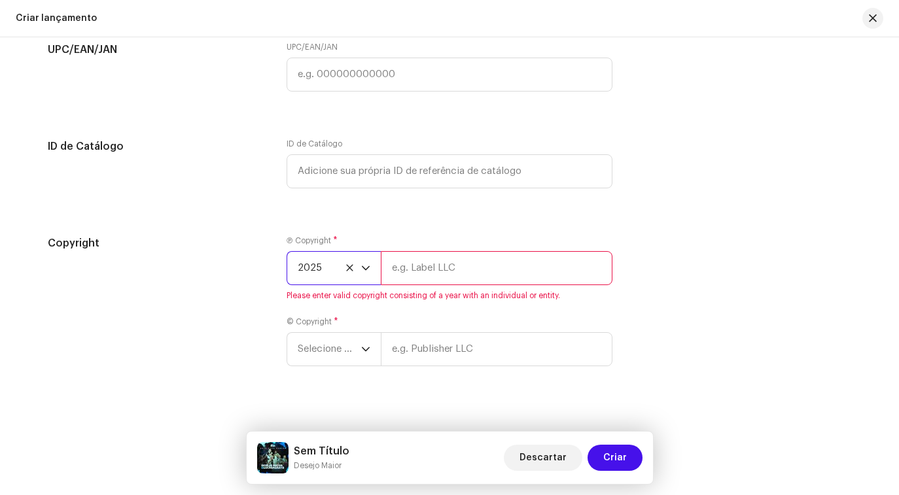
click at [444, 273] on input "text" at bounding box center [497, 268] width 232 height 34
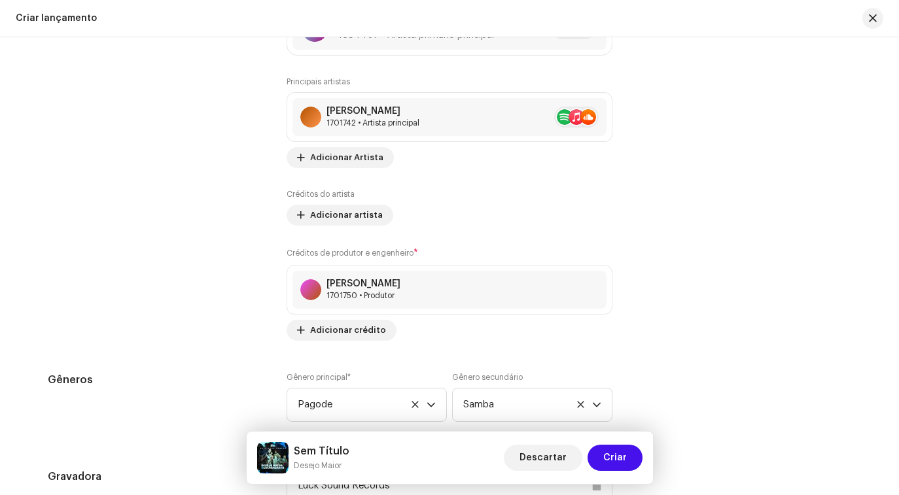
scroll to position [1525, 0]
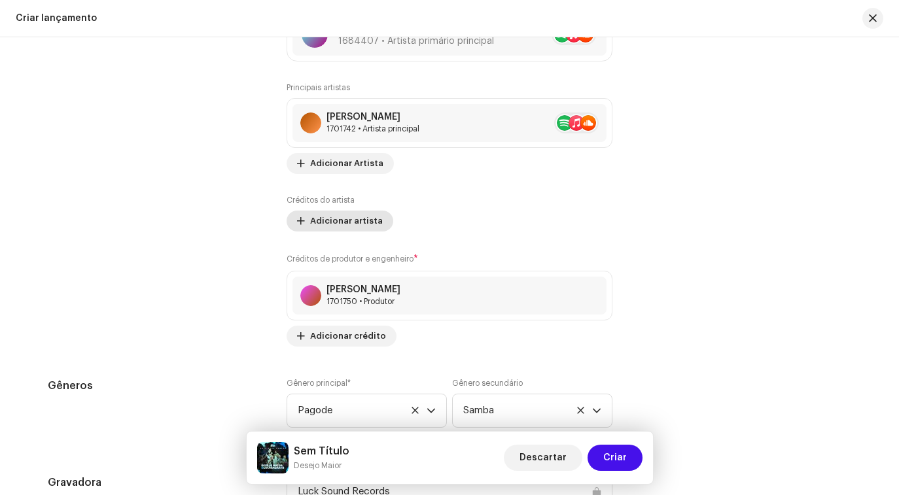
click at [349, 226] on span "Adicionar artista" at bounding box center [346, 221] width 73 height 26
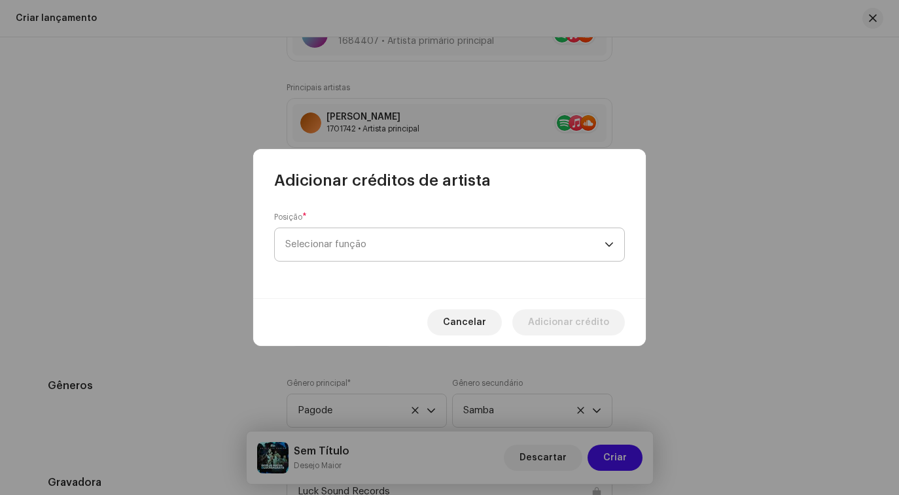
click at [355, 247] on font "Selecionar função" at bounding box center [325, 244] width 81 height 10
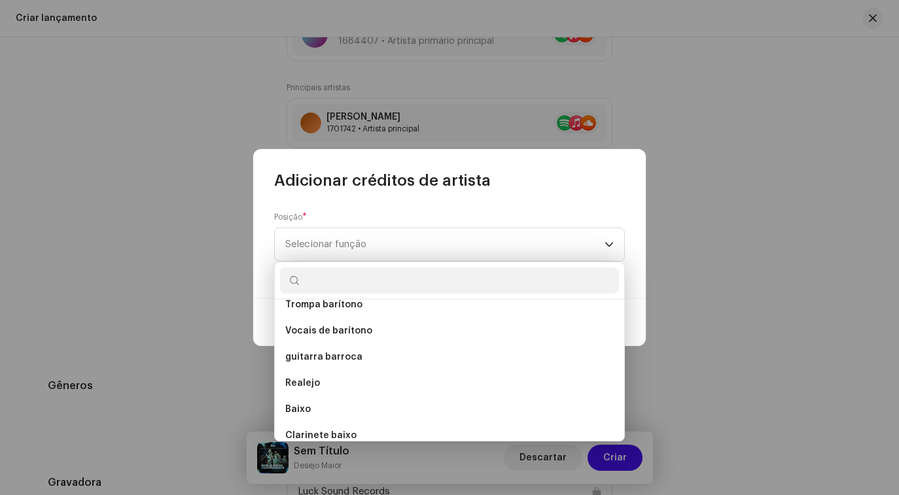
scroll to position [856, 0]
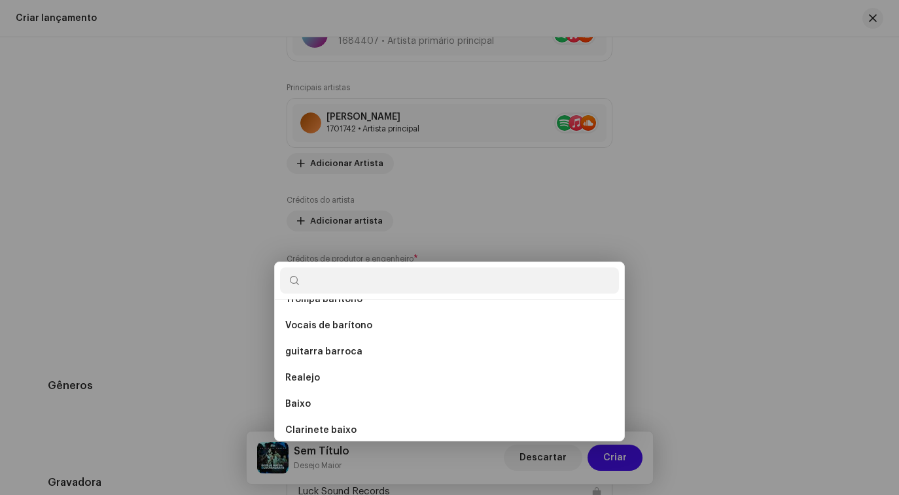
click at [669, 169] on div "Adicionar créditos de artista Posição * Selecionar função Cancelar Adicionar cr…" at bounding box center [449, 247] width 899 height 495
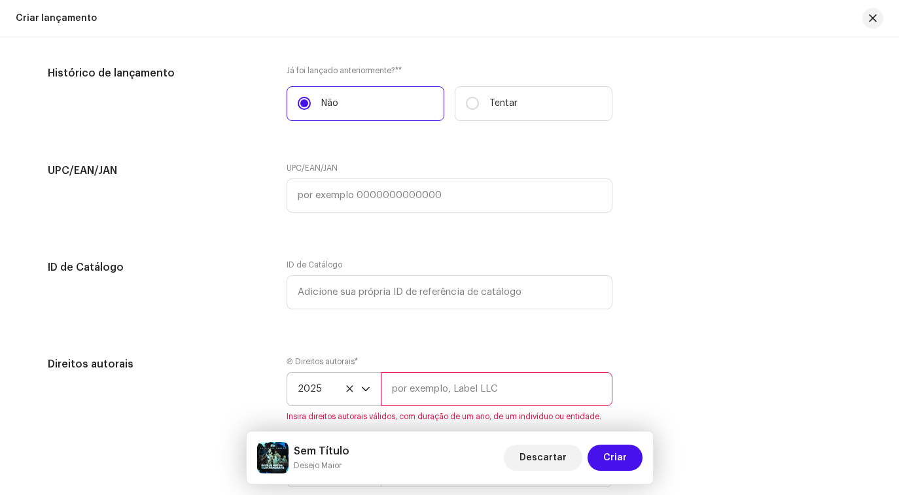
scroll to position [2152, 0]
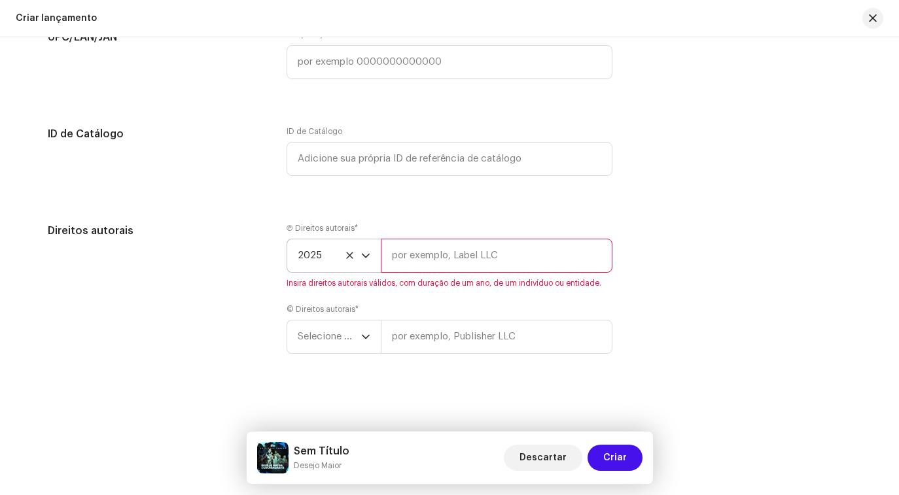
click at [407, 253] on input "text" at bounding box center [497, 256] width 232 height 34
paste input "BILLY SP"
type input "BILLY SP"
click at [432, 307] on div "© Direitos autorais * Selecione o ano" at bounding box center [450, 329] width 326 height 50
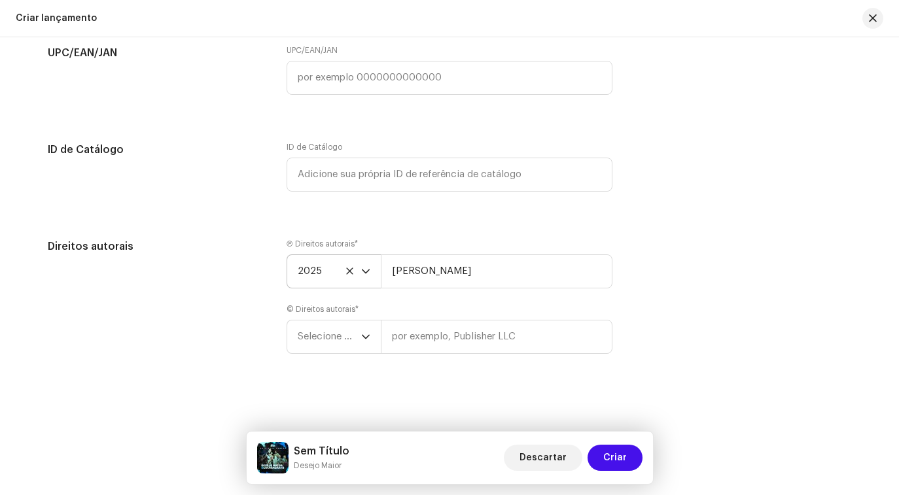
scroll to position [2136, 0]
click at [366, 337] on icon "gatilho suspenso" at bounding box center [365, 336] width 9 height 9
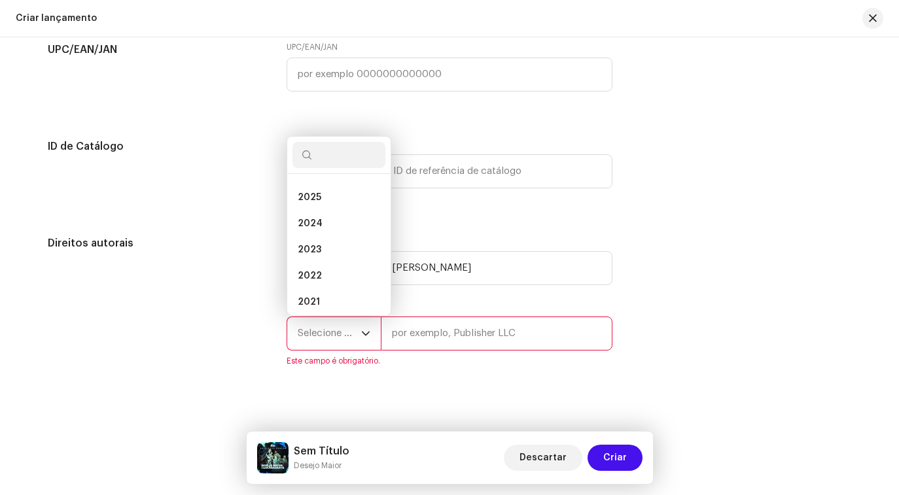
scroll to position [5, 0]
click at [333, 216] on li "2025" at bounding box center [338, 213] width 93 height 26
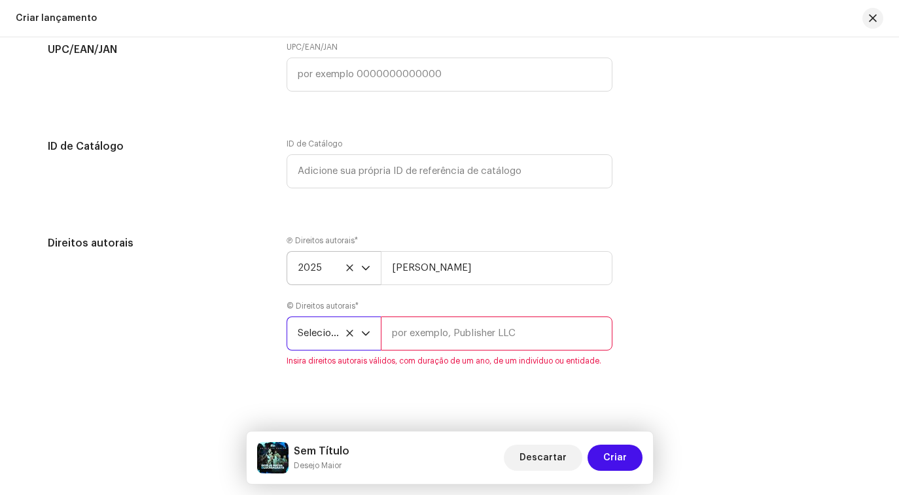
click at [347, 336] on icon at bounding box center [349, 333] width 7 height 7
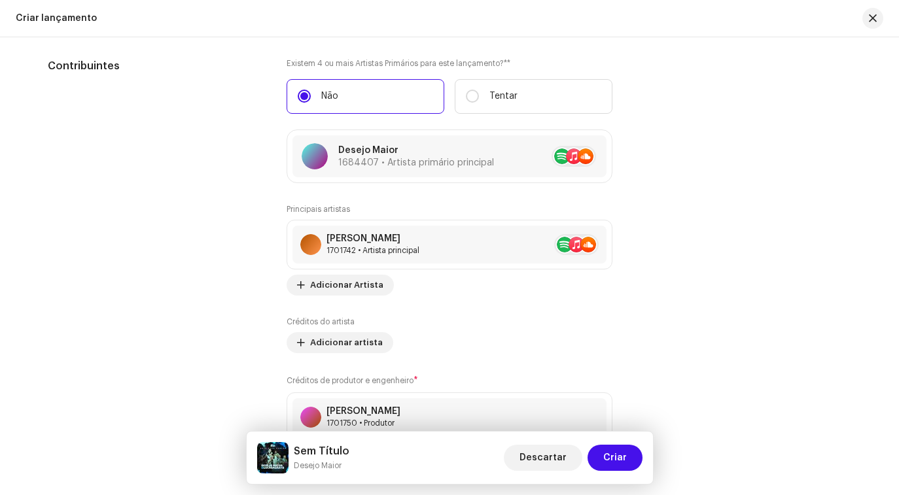
scroll to position [1392, 0]
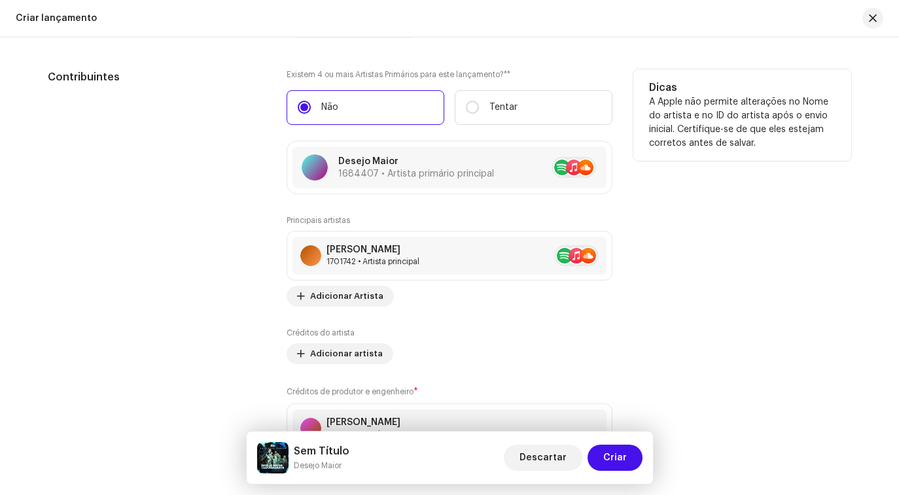
click at [515, 366] on div "Principais artistas Lucas Morato 1701742 • Artista principal Nenhum item seleci…" at bounding box center [450, 347] width 326 height 264
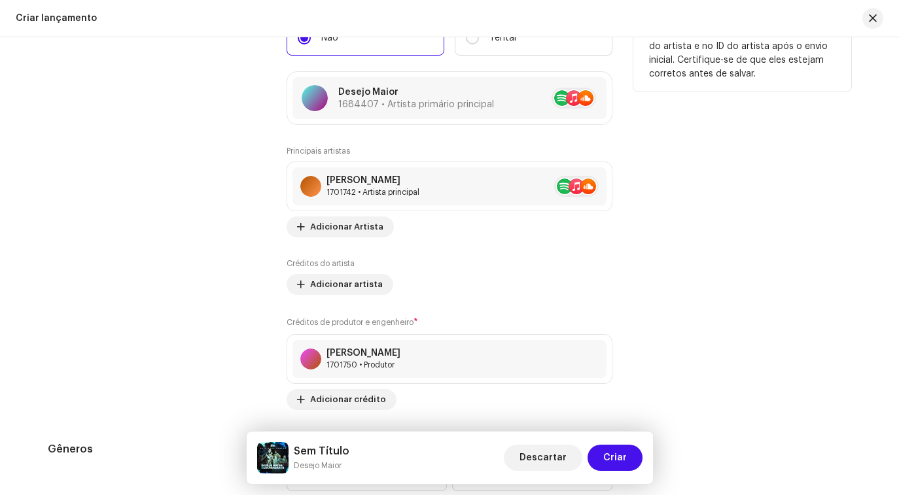
scroll to position [1459, 0]
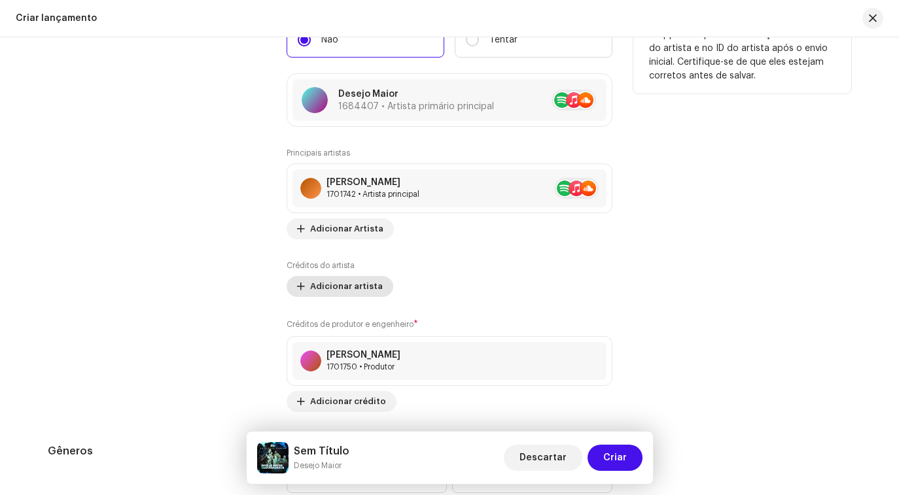
click at [350, 290] on font "Adicionar artista" at bounding box center [346, 286] width 73 height 9
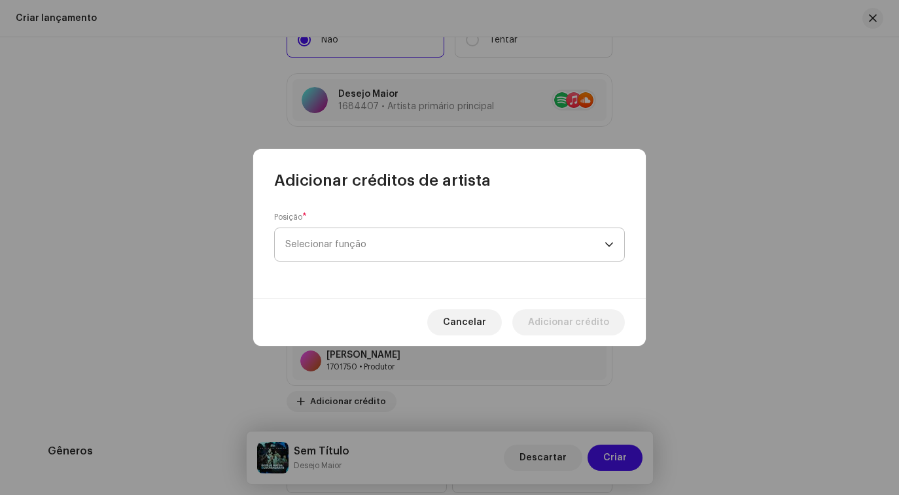
click at [385, 234] on span "Selecionar função" at bounding box center [444, 244] width 319 height 33
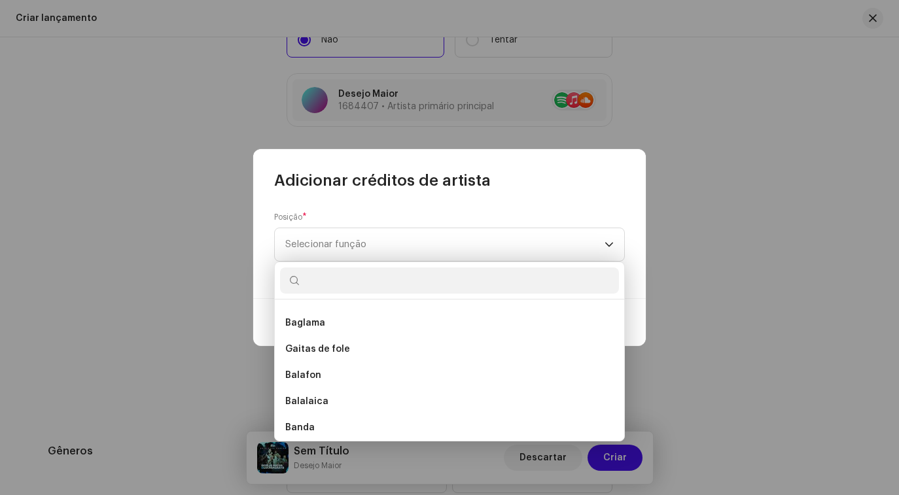
scroll to position [520, 0]
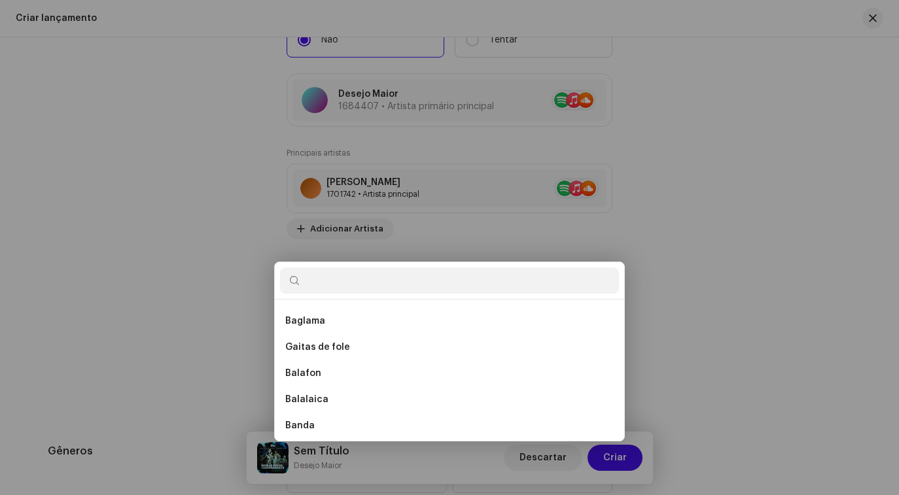
click at [695, 122] on div "Adicionar créditos de artista Posição * Selecionar função Cancelar Adicionar cr…" at bounding box center [449, 247] width 899 height 495
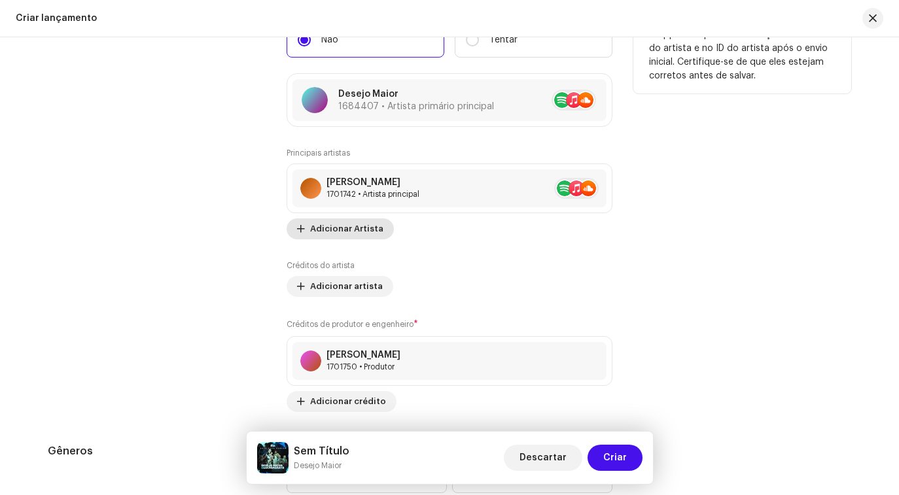
click at [349, 237] on span "Adicionar Artista" at bounding box center [346, 229] width 73 height 26
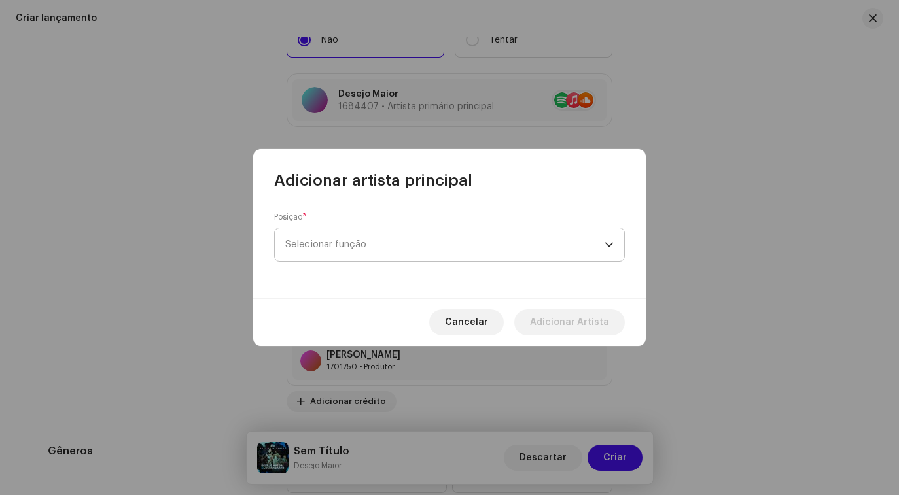
click at [353, 243] on font "Selecionar função" at bounding box center [325, 244] width 81 height 10
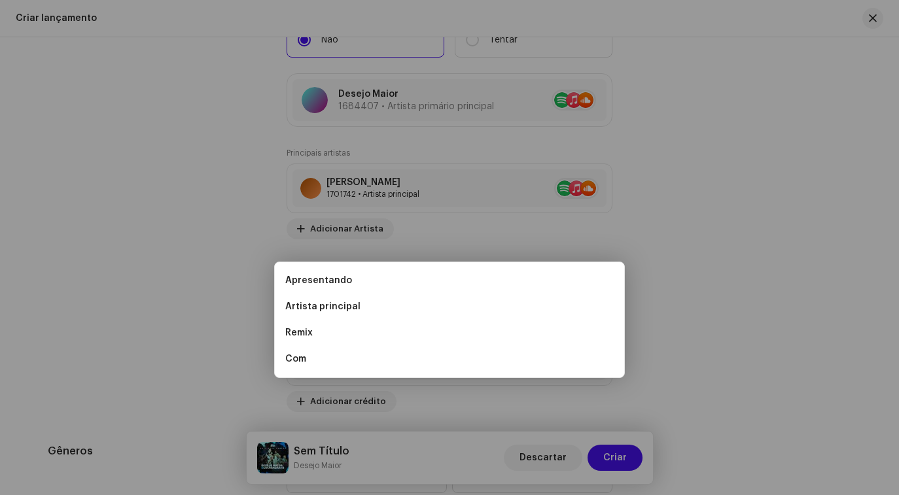
click at [472, 133] on div "Adicionar artista principal Posição * Selecionar função Cancelar Adicionar Arti…" at bounding box center [449, 247] width 899 height 495
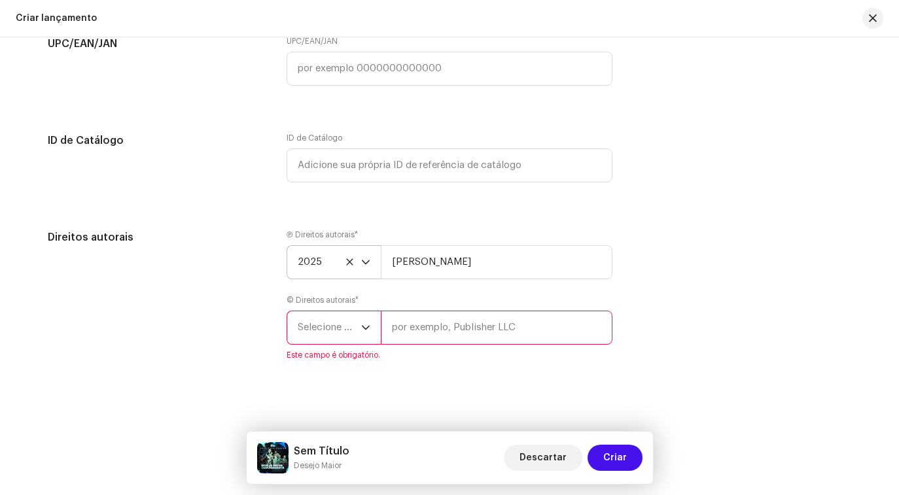
scroll to position [2152, 0]
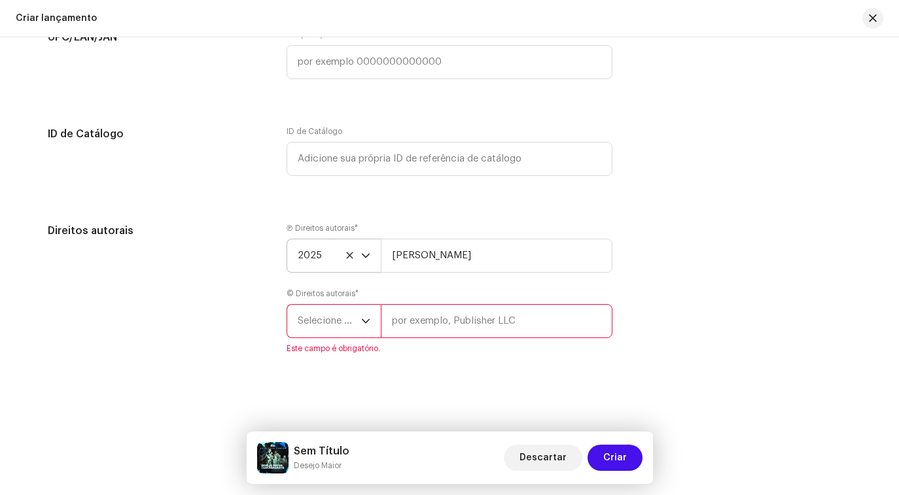
click at [417, 314] on input "text" at bounding box center [497, 321] width 232 height 34
paste input "ARNALDO SACCOMANI"
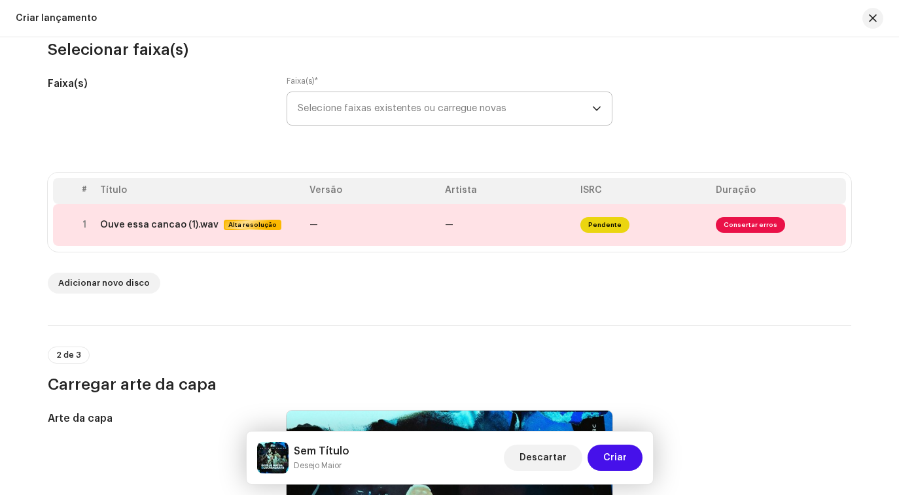
scroll to position [145, 0]
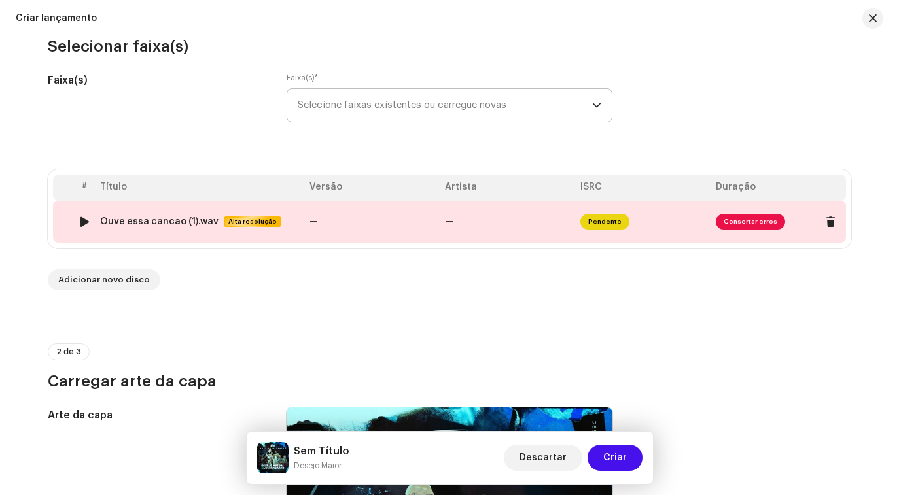
type input "ARNALDO SACCOMANI"
click at [589, 227] on span "Pendente" at bounding box center [604, 222] width 49 height 16
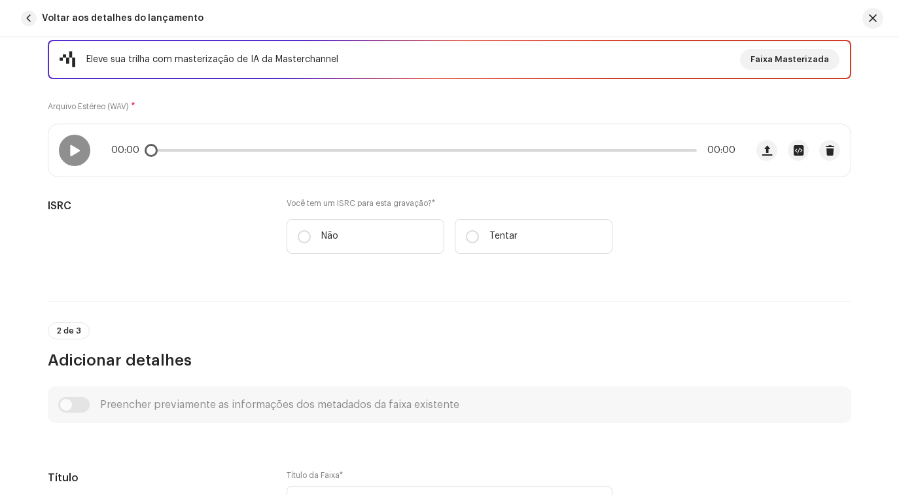
scroll to position [185, 0]
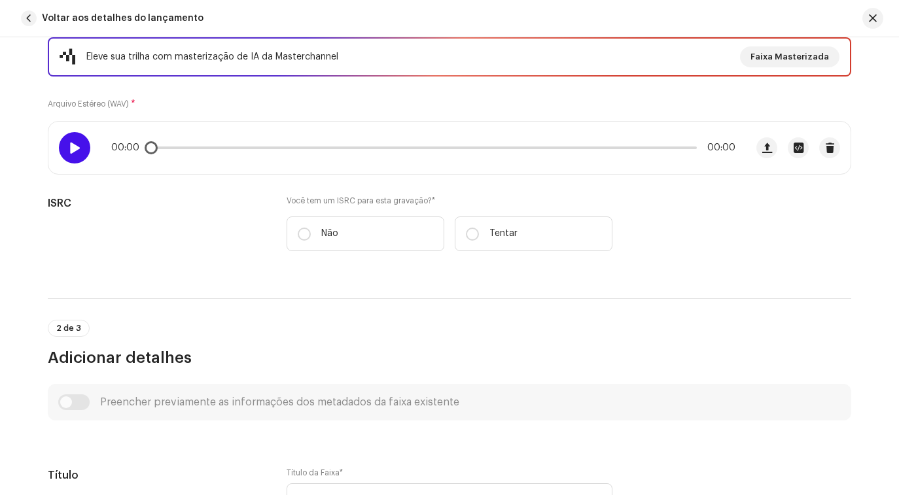
click at [78, 148] on div at bounding box center [74, 147] width 31 height 31
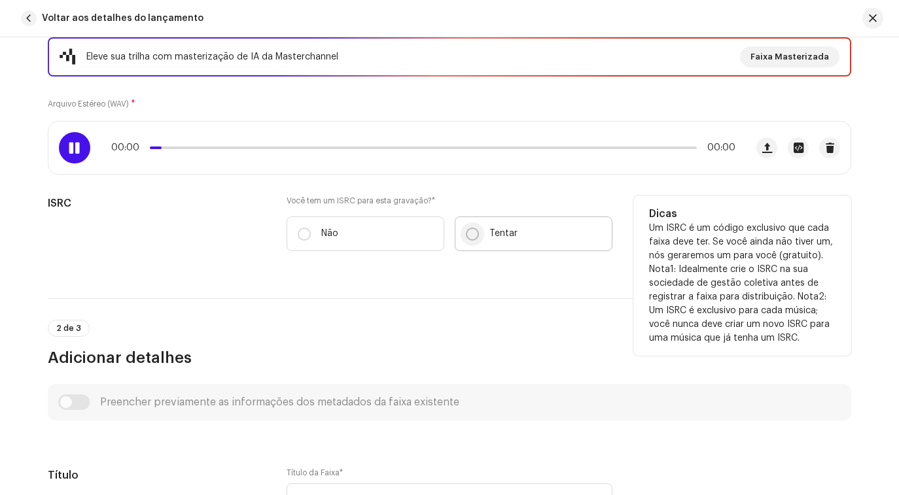
click at [466, 239] on input "Tentar" at bounding box center [472, 234] width 13 height 13
radio input "true"
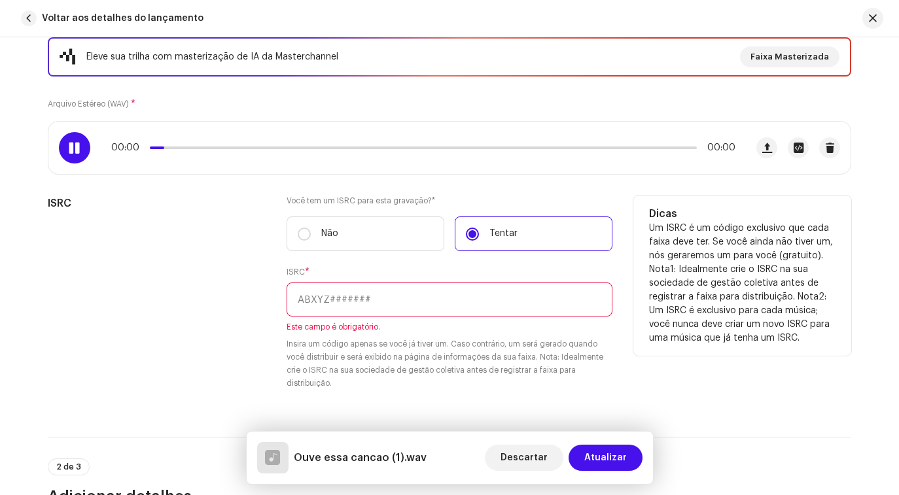
click at [413, 296] on input "text" at bounding box center [450, 300] width 326 height 34
paste input "BKUKO2500017"
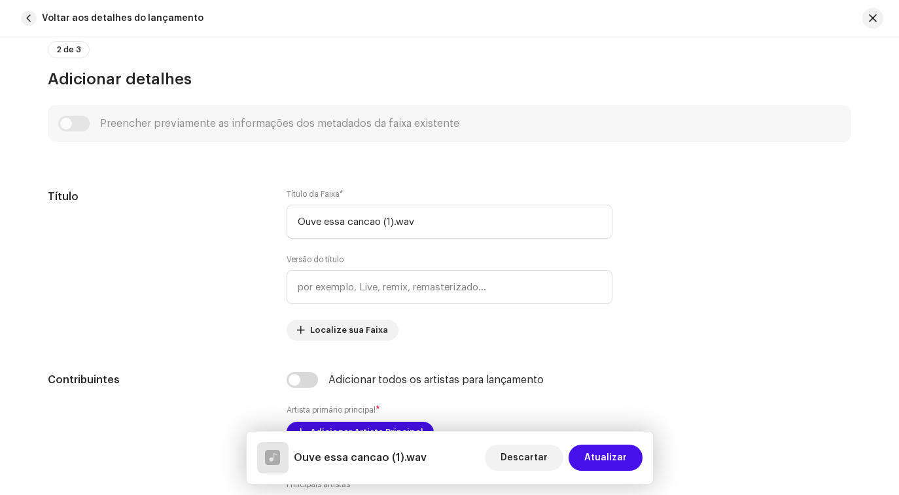
scroll to position [596, 0]
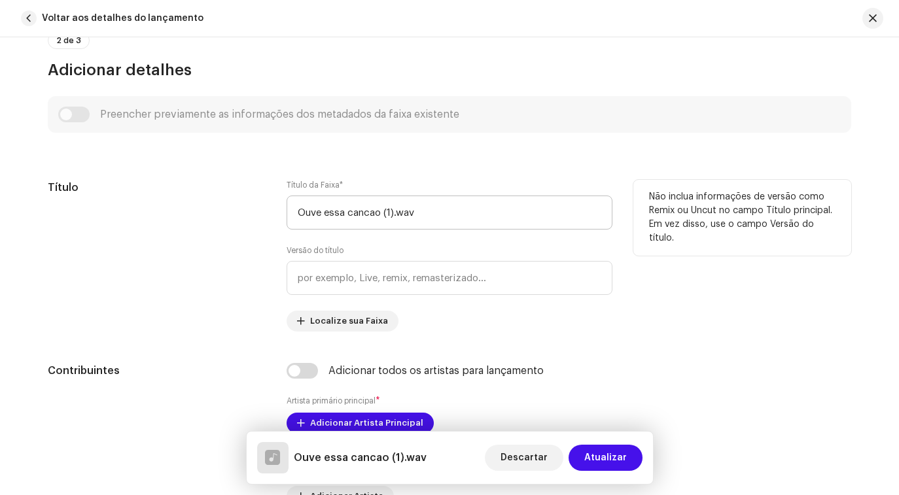
type input "BKUKO2500017"
click at [391, 217] on input "Ouve essa cancao (1).wav" at bounding box center [450, 213] width 326 height 34
drag, startPoint x: 426, startPoint y: 215, endPoint x: 381, endPoint y: 213, distance: 45.2
click at [381, 213] on input "Ouve essa cancao (1).wav" at bounding box center [450, 213] width 326 height 34
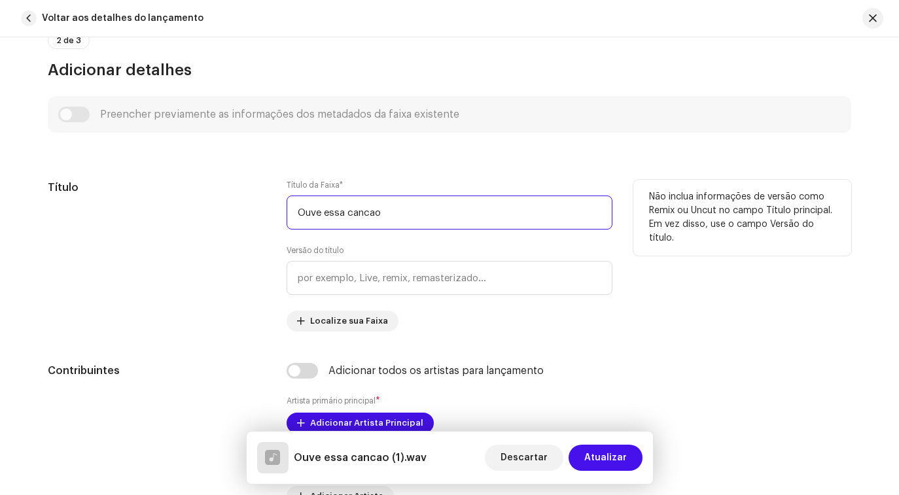
click at [325, 215] on input "Ouve essa cancao" at bounding box center [450, 213] width 326 height 34
click at [350, 216] on input "Ouve Essa cancao" at bounding box center [450, 213] width 326 height 34
click at [373, 215] on input "Ouve Essa Cancao" at bounding box center [450, 213] width 326 height 34
click at [368, 217] on input "Ouve Essa Cancão" at bounding box center [450, 213] width 326 height 34
type input "Ouve Essa Canção"
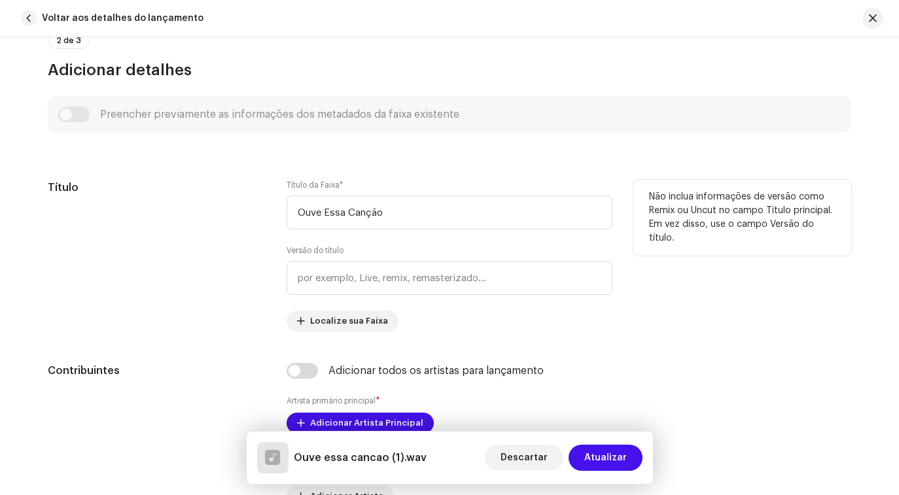
click at [406, 246] on div "Versão do título" at bounding box center [450, 270] width 326 height 50
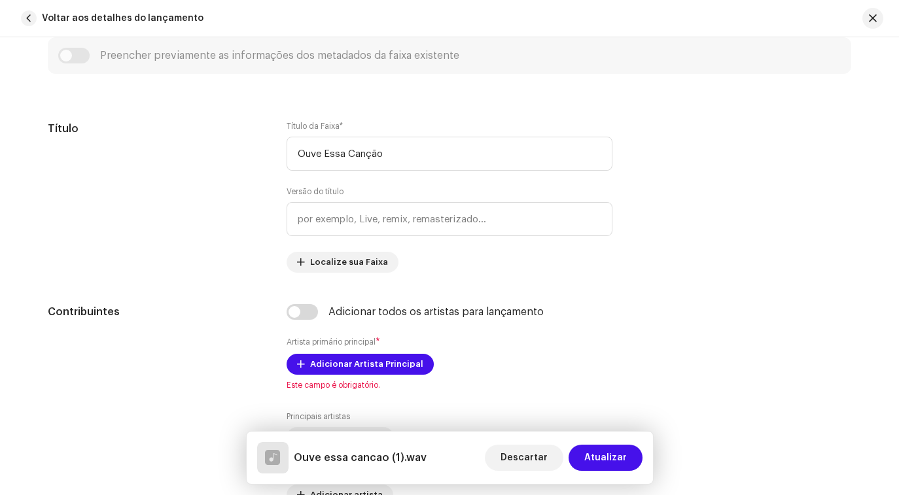
scroll to position [653, 0]
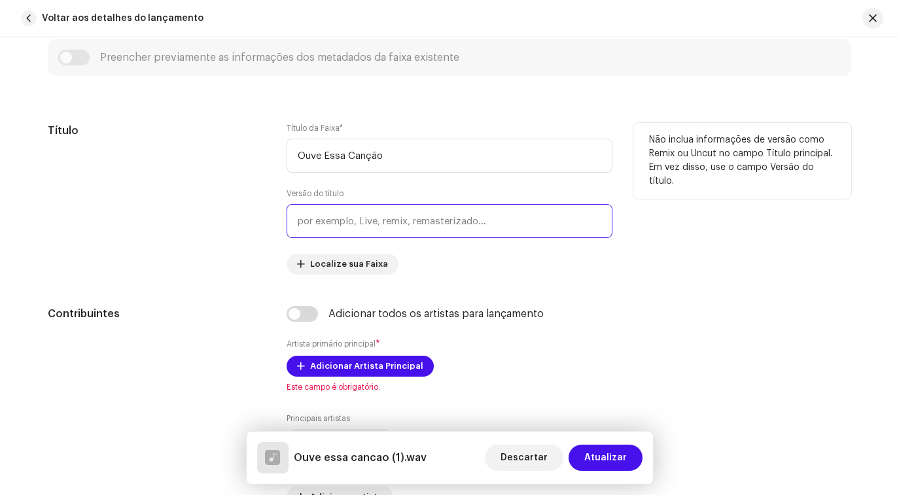
click at [386, 226] on input "text" at bounding box center [450, 221] width 326 height 34
type input "Ao Vivo"
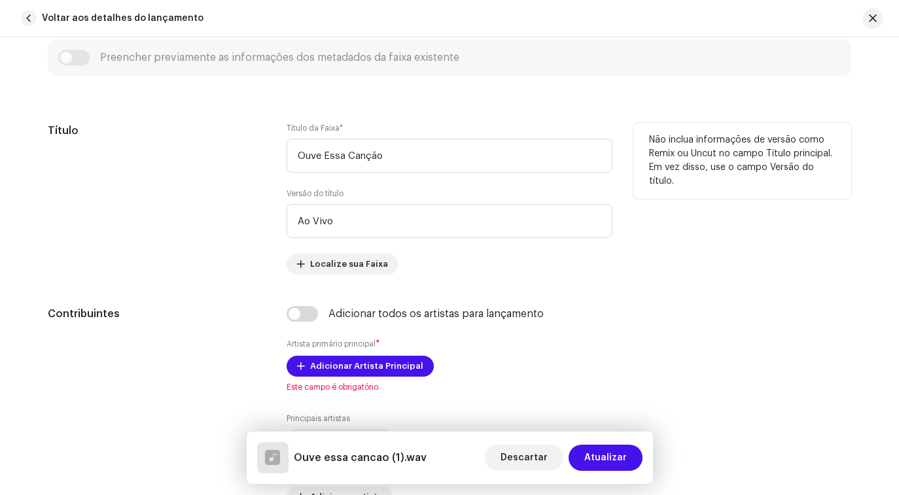
click at [464, 267] on div "Título da Faixa * Ouve Essa Canção Versão do título Ao Vivo Localize sua Faixa" at bounding box center [450, 199] width 326 height 152
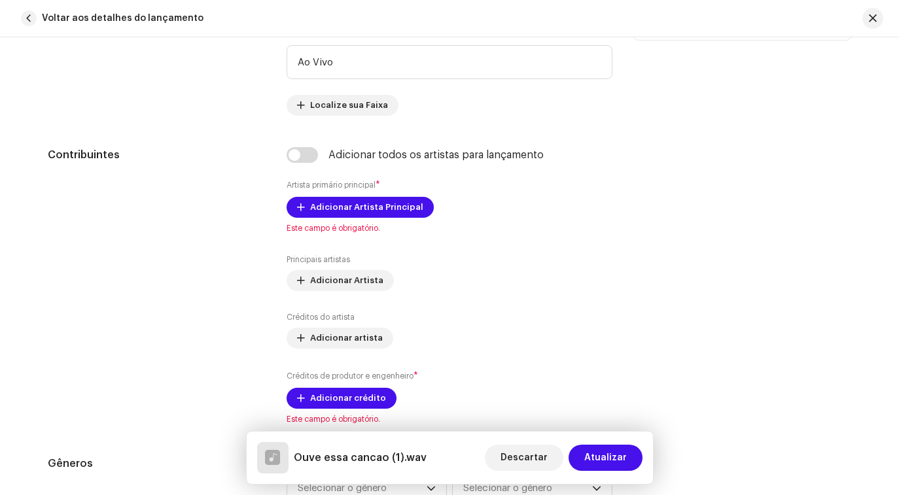
scroll to position [813, 0]
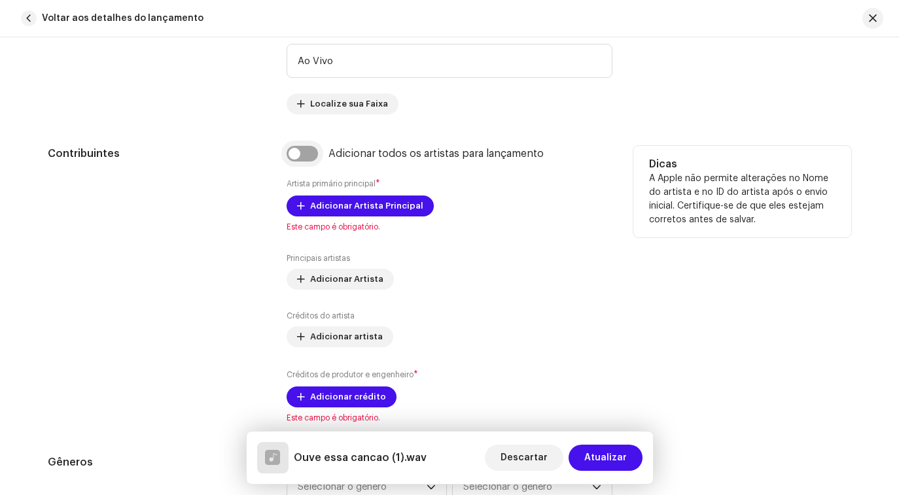
click at [308, 161] on input "checkbox" at bounding box center [302, 154] width 31 height 16
checkbox input "true"
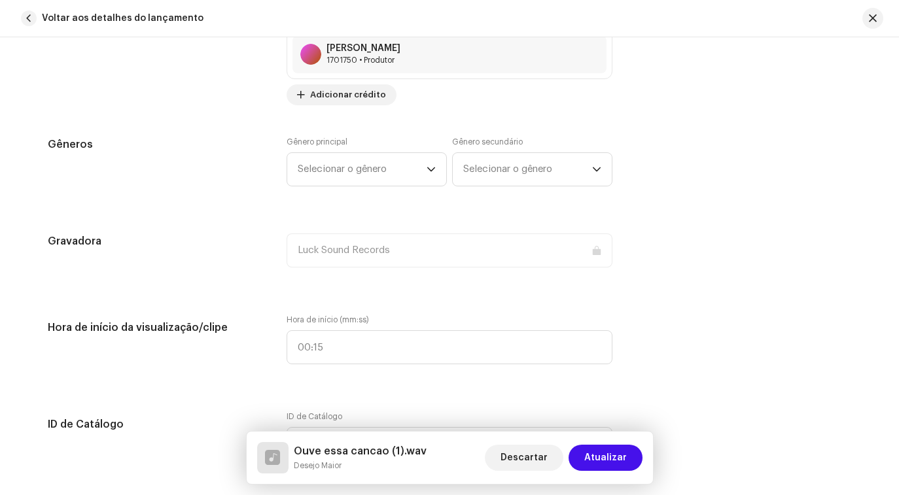
scroll to position [1267, 0]
click at [374, 176] on span "Selecionar o gênero" at bounding box center [362, 168] width 129 height 33
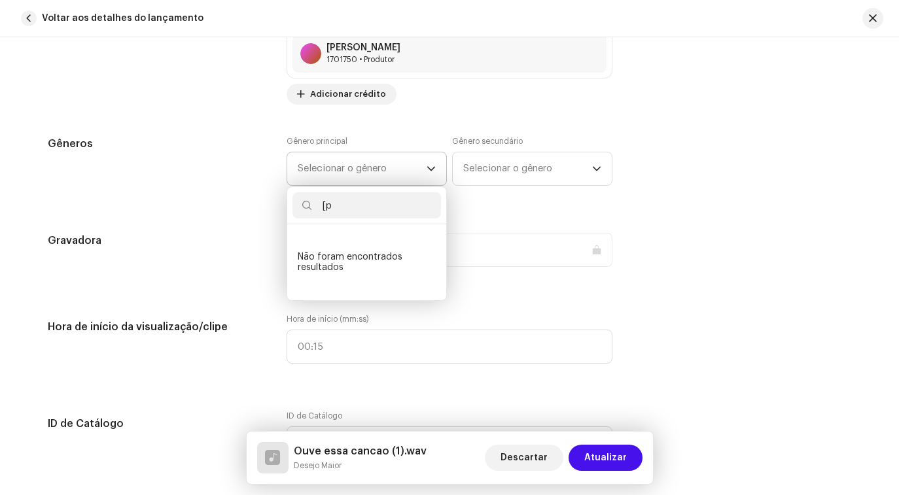
type input "["
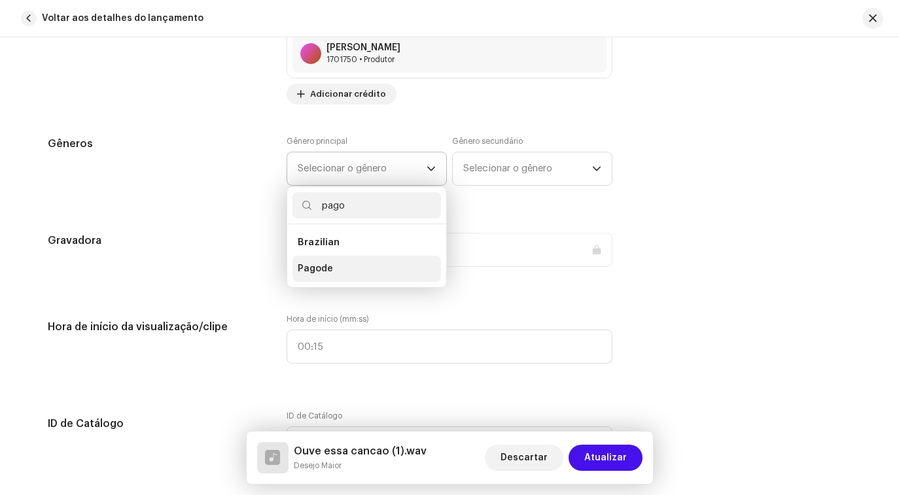
type input "pago"
click at [318, 271] on span "Pagode" at bounding box center [315, 268] width 35 height 13
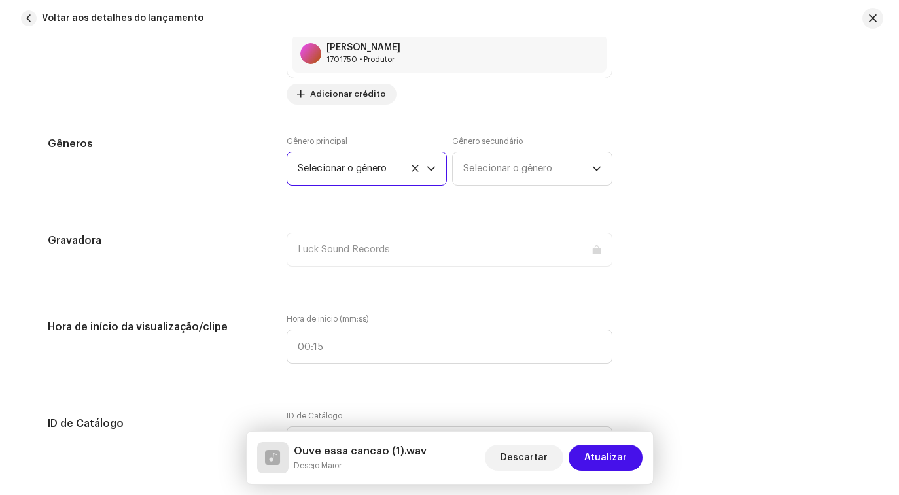
click at [411, 171] on icon at bounding box center [415, 168] width 9 height 9
click at [366, 178] on span "Selecionar o gênero" at bounding box center [362, 168] width 129 height 33
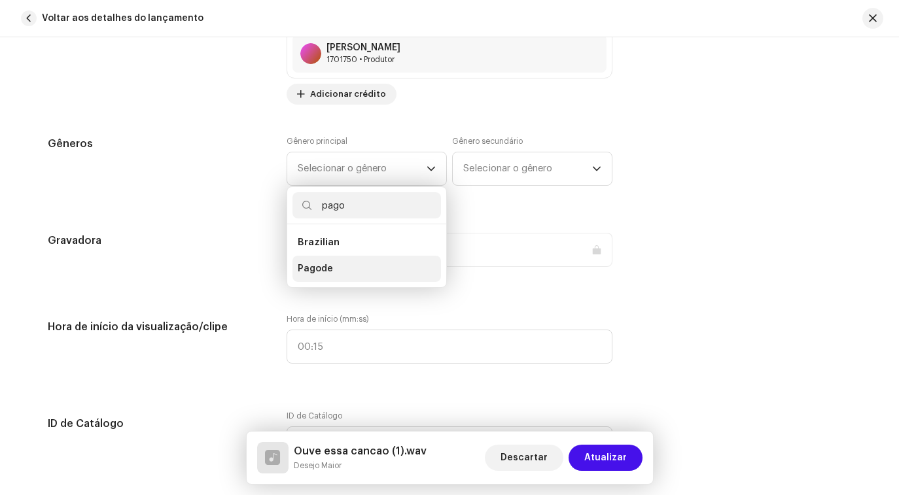
type input "pago"
click at [322, 270] on span "Pagode" at bounding box center [315, 268] width 35 height 13
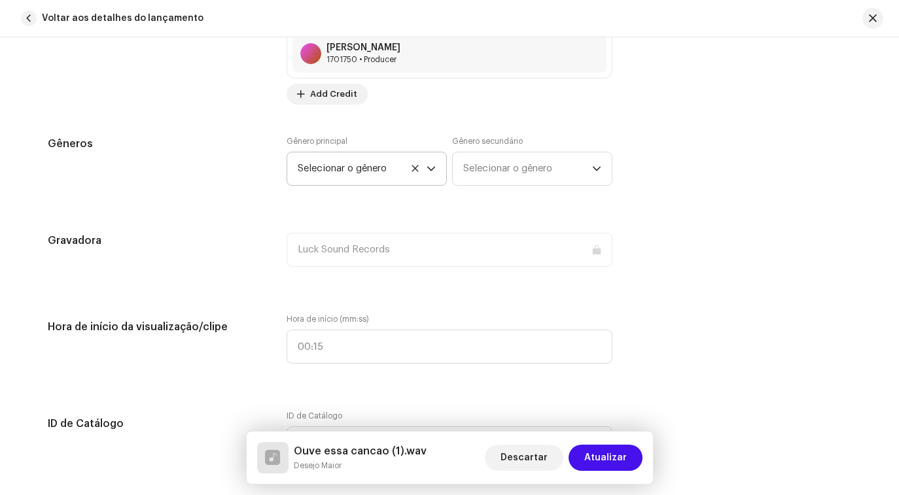
click at [407, 171] on span "Selecionar o gênero" at bounding box center [362, 168] width 129 height 33
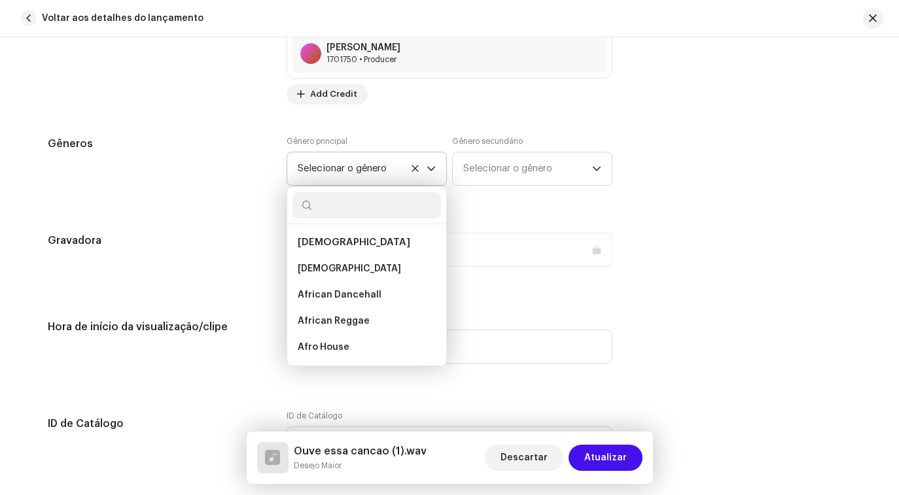
scroll to position [1751, 0]
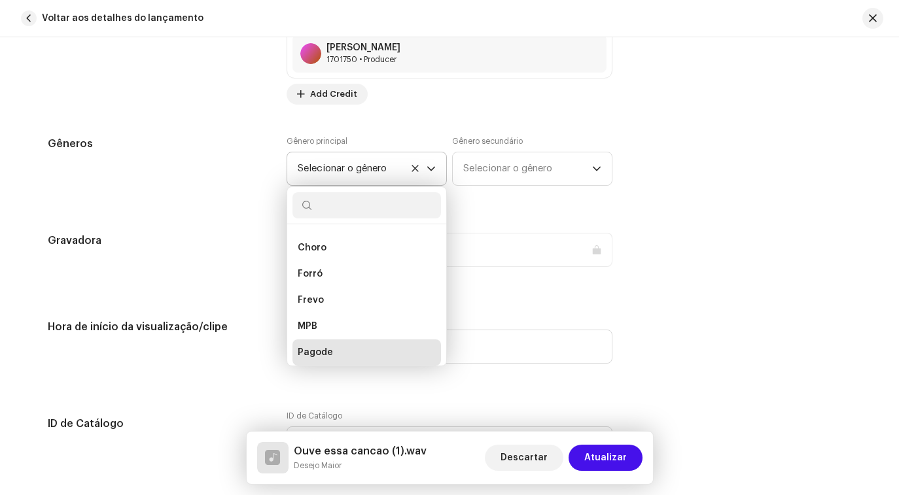
click at [411, 174] on span "Selecionar o gênero" at bounding box center [362, 168] width 129 height 33
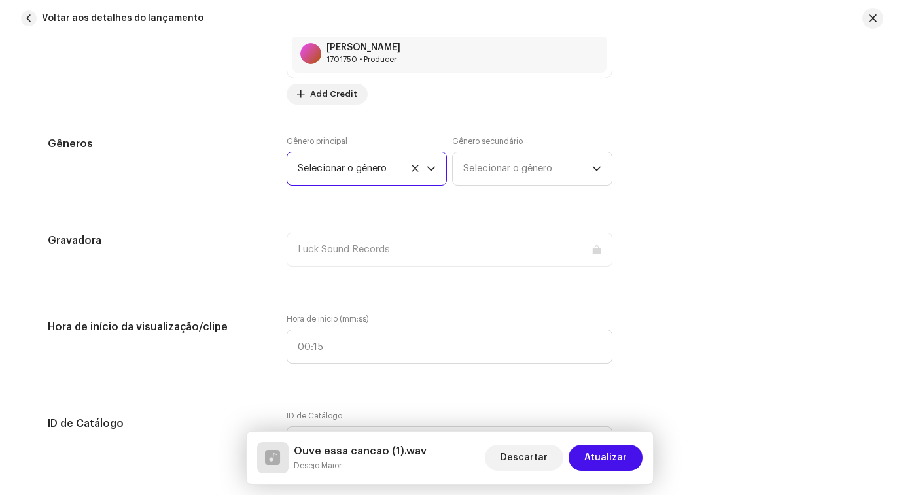
click at [411, 169] on icon at bounding box center [415, 168] width 9 height 9
click at [387, 167] on span "Selecionar o gênero" at bounding box center [362, 168] width 129 height 33
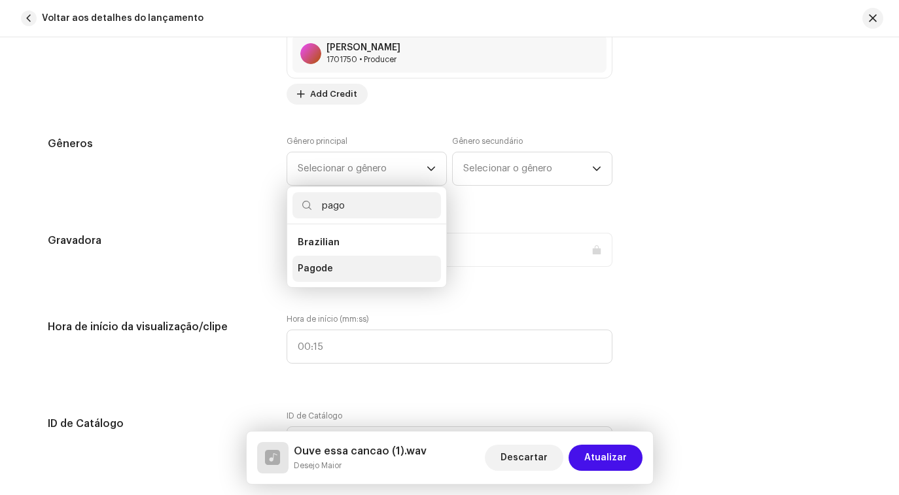
type input "pago"
click at [329, 271] on li "Pagode" at bounding box center [366, 269] width 148 height 26
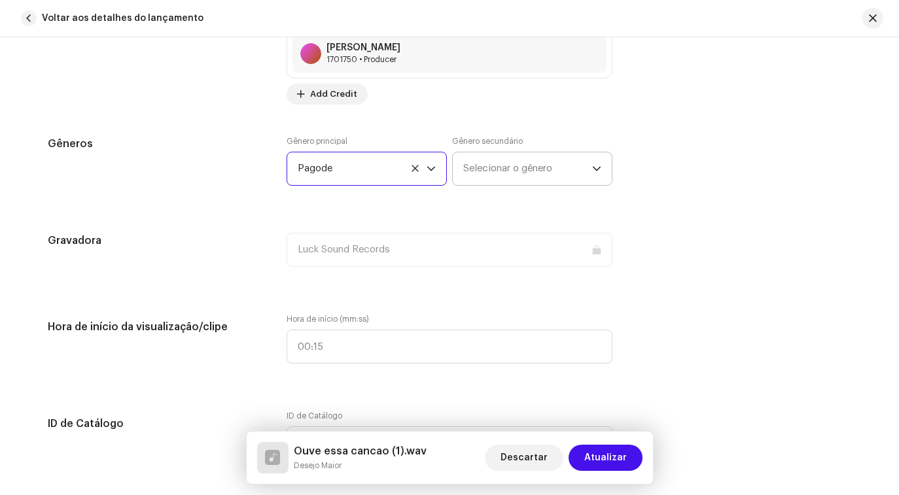
click at [507, 162] on span "Selecionar o gênero" at bounding box center [527, 168] width 129 height 33
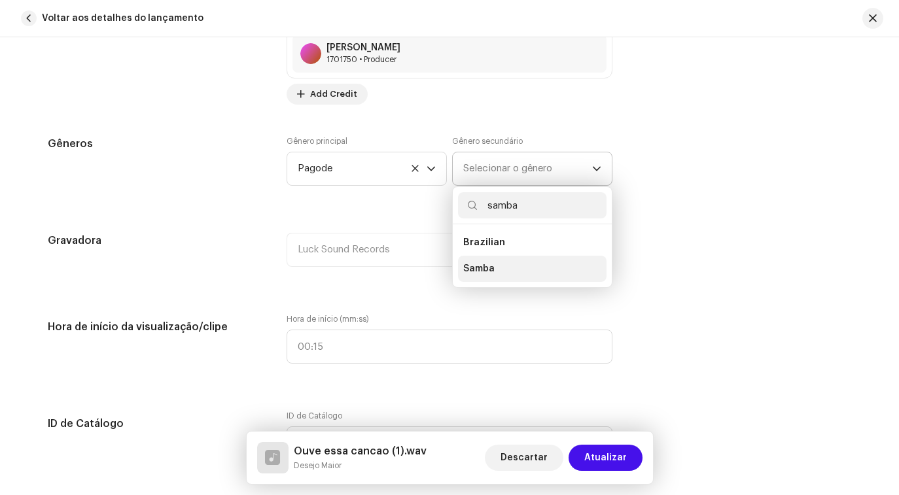
type input "samba"
click at [494, 268] on li "Samba" at bounding box center [532, 269] width 148 height 26
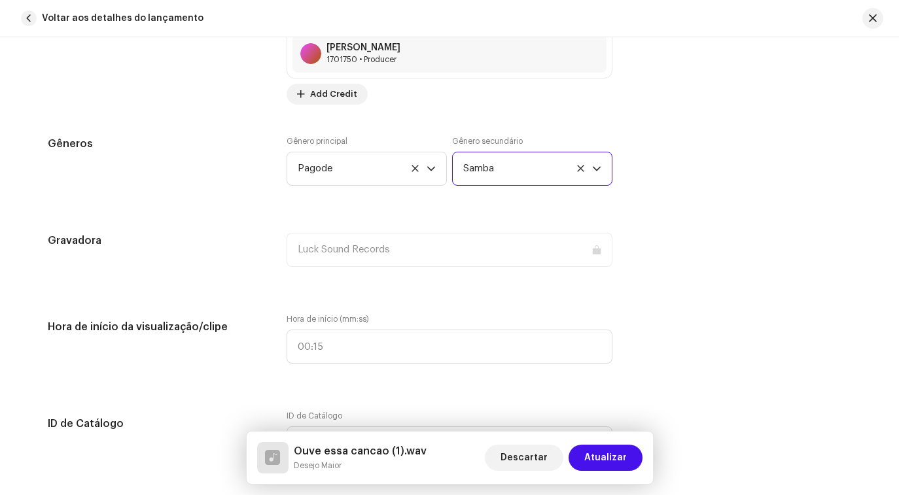
click at [551, 216] on div "Detalhes da faixa Complete o seguinte para finalizar sua faixa. 1 de 3 Adiciona…" at bounding box center [449, 334] width 845 height 3065
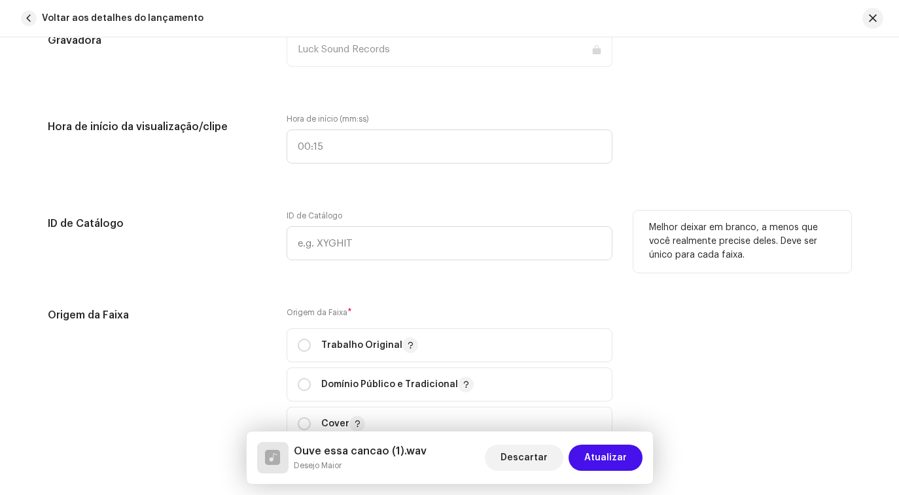
scroll to position [1494, 0]
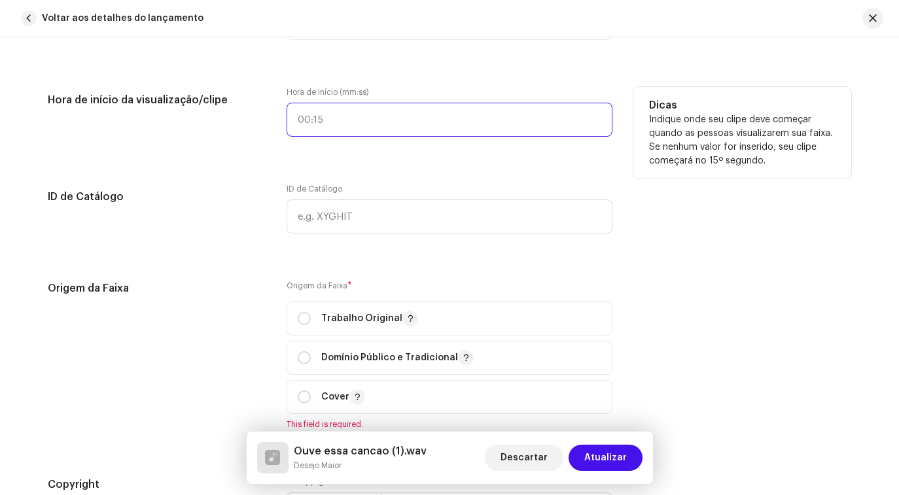
click at [343, 123] on input "text" at bounding box center [450, 120] width 326 height 34
type input ":"
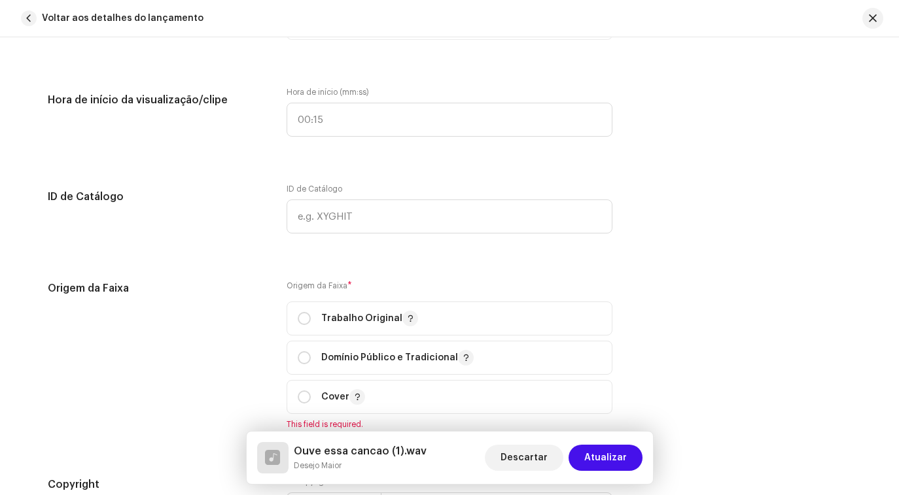
click at [364, 169] on div "Detalhes da faixa Complete o seguinte para finalizar sua faixa. 1 de 3 Adiciona…" at bounding box center [449, 107] width 845 height 3065
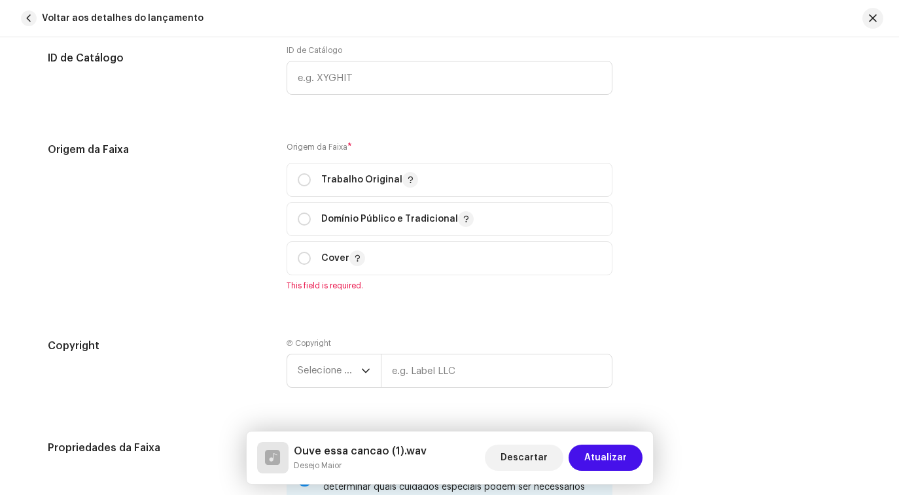
scroll to position [1640, 0]
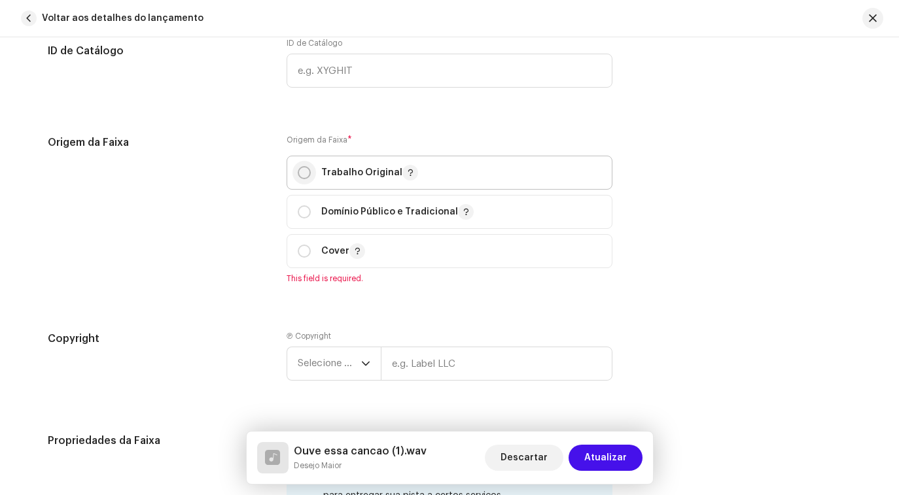
click at [300, 175] on input "radio" at bounding box center [304, 172] width 13 height 13
radio input "true"
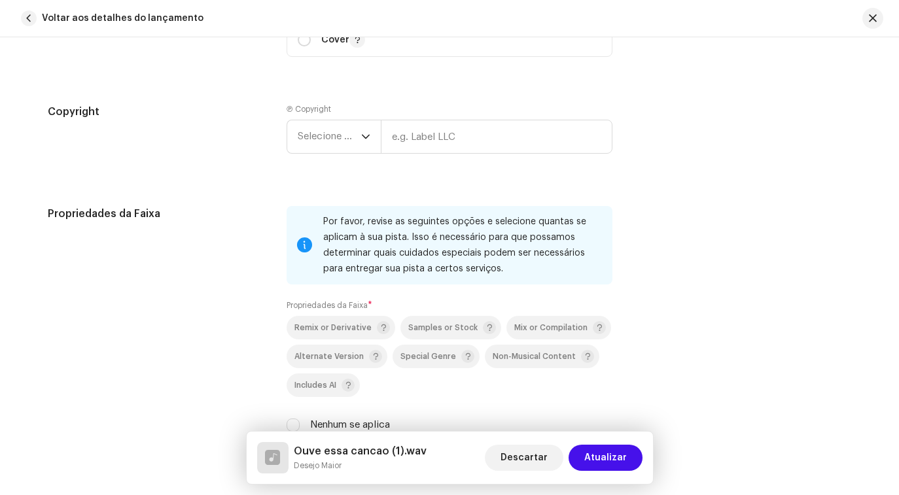
scroll to position [1849, 0]
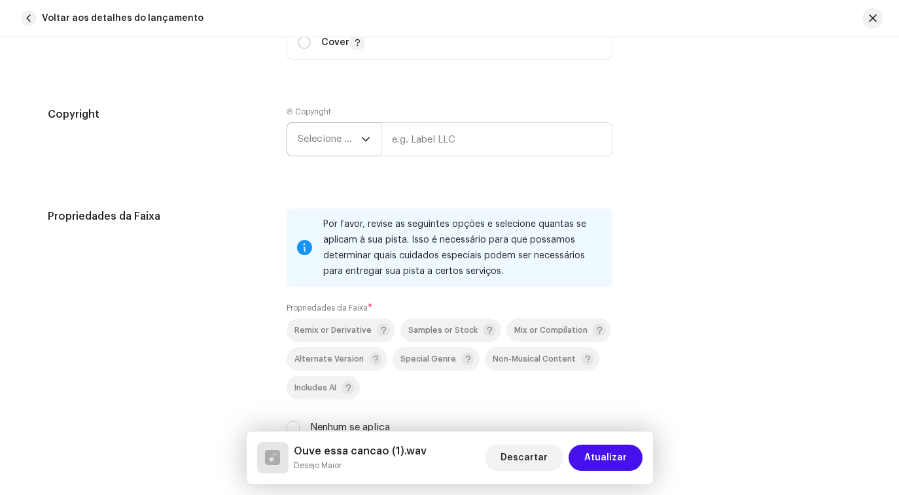
click at [356, 141] on span "Selecione o ano" at bounding box center [329, 139] width 63 height 33
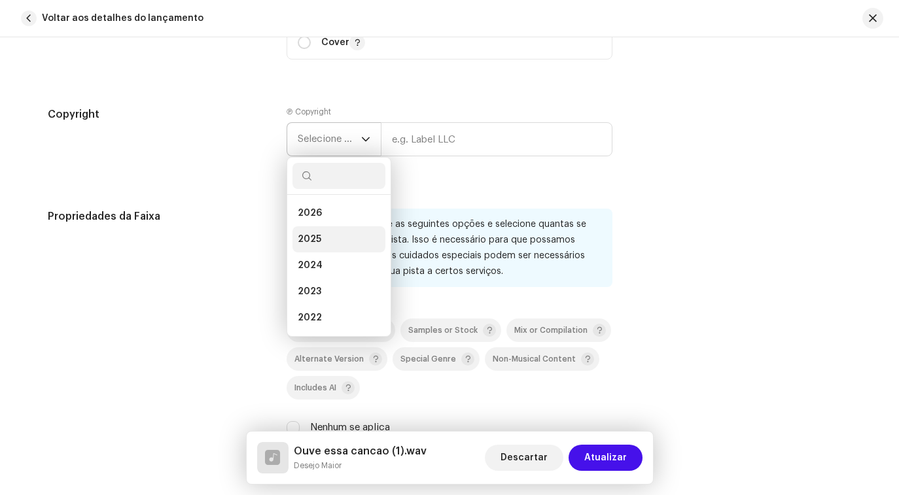
click at [343, 243] on li "2025" at bounding box center [338, 239] width 93 height 26
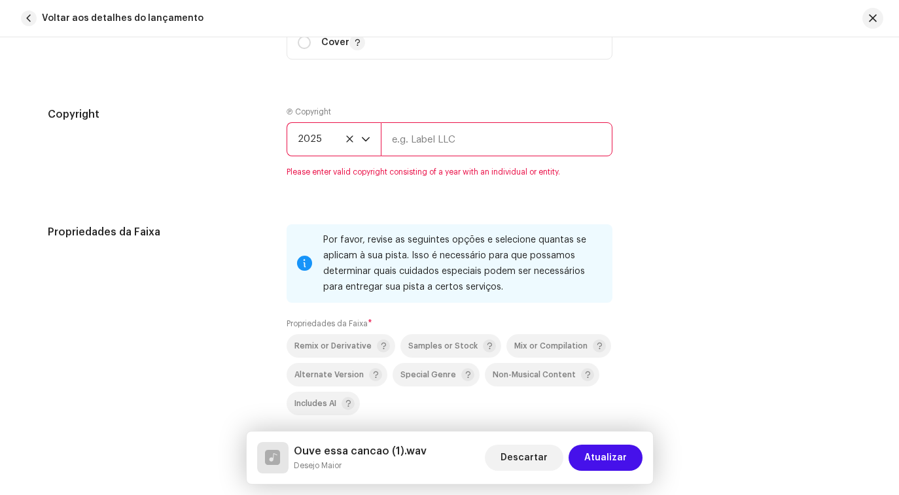
click at [434, 145] on input "text" at bounding box center [497, 139] width 232 height 34
click at [440, 148] on input "text" at bounding box center [497, 139] width 232 height 34
type input "BILLY SP"
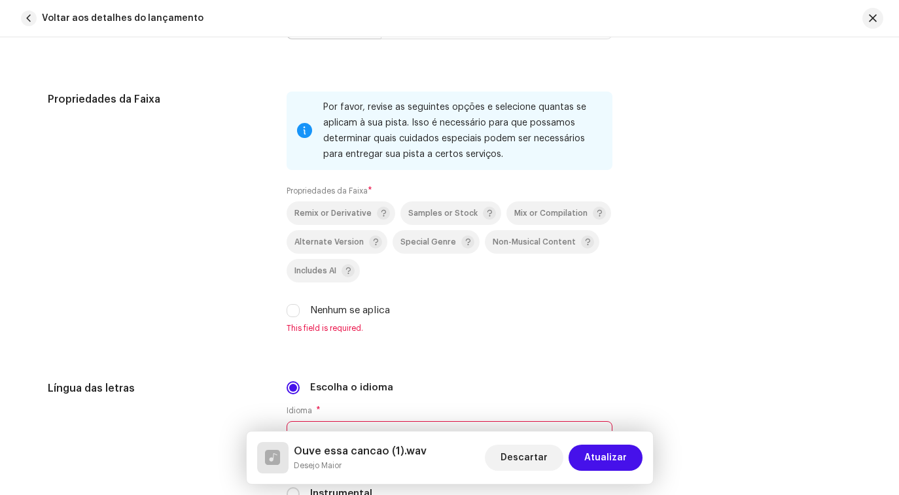
scroll to position [1966, 0]
click at [640, 147] on div "Propriedades da Faixa Por favor, revise as seguintes opções e selecione quantas…" at bounding box center [449, 220] width 803 height 258
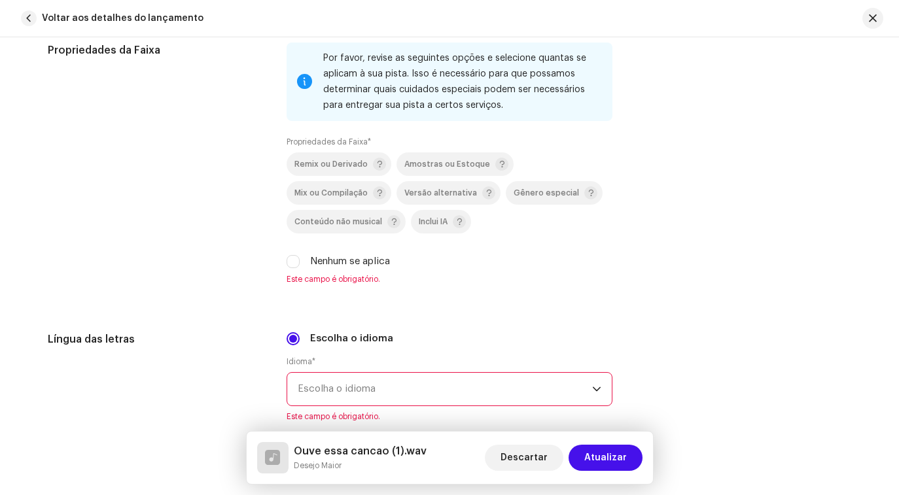
scroll to position [2021, 0]
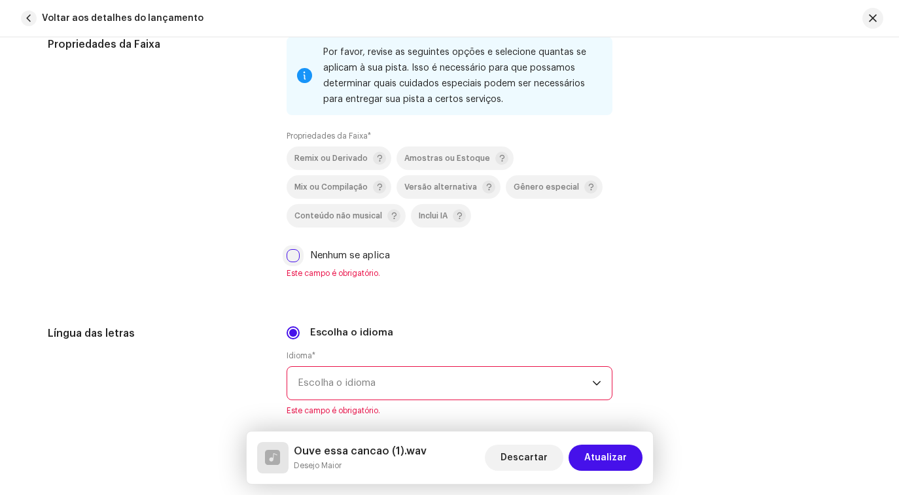
click at [290, 258] on input "Nenhum se aplica" at bounding box center [293, 255] width 13 height 13
checkbox input "true"
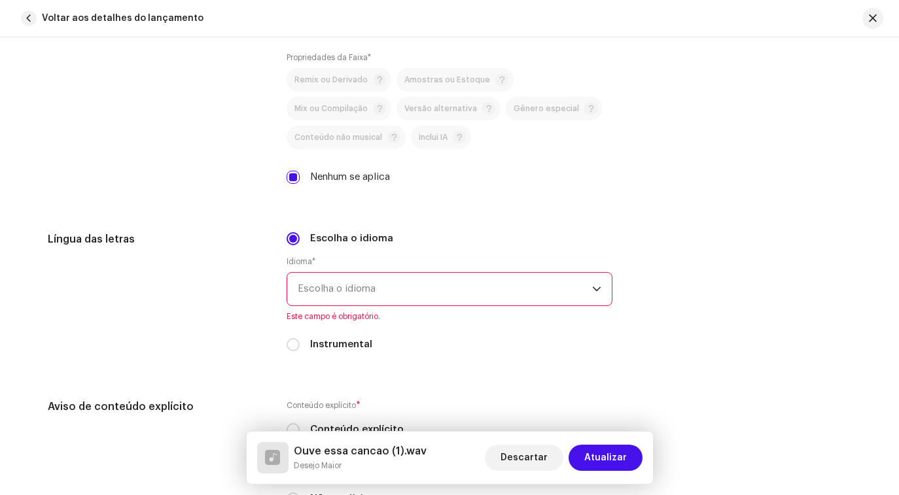
scroll to position [2104, 0]
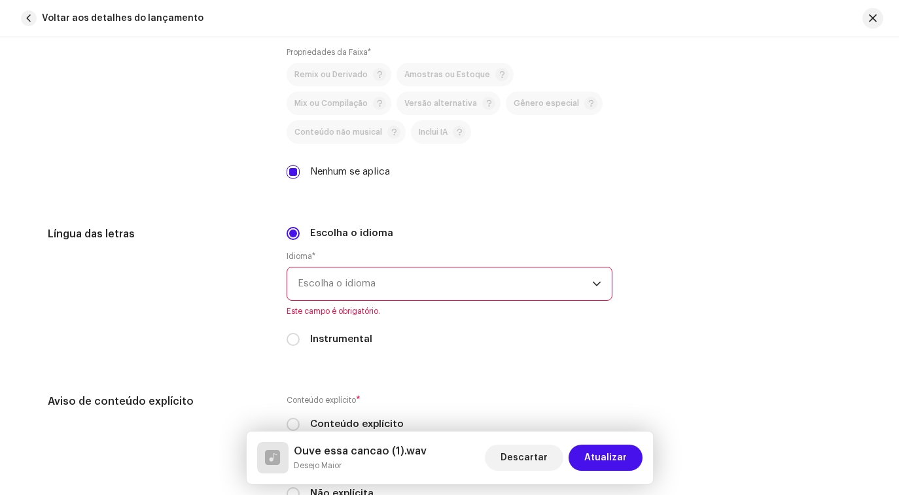
click at [425, 283] on span "Escolha o idioma" at bounding box center [445, 284] width 294 height 33
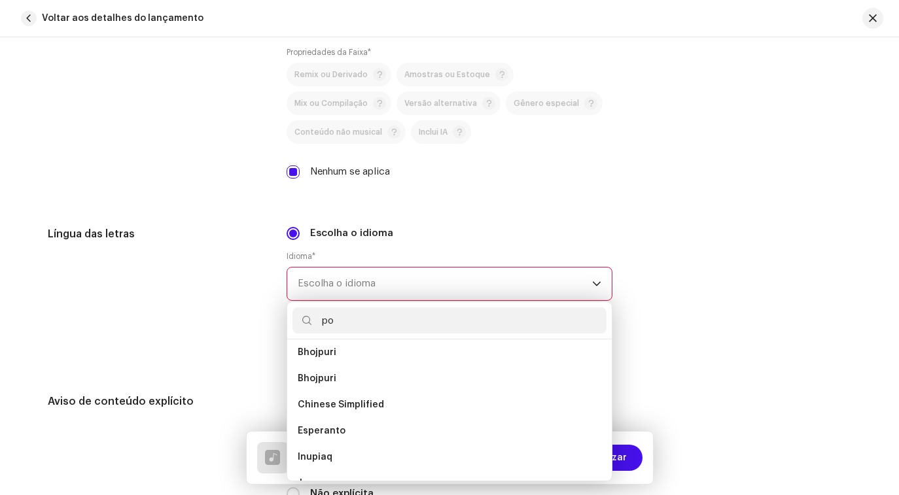
scroll to position [0, 0]
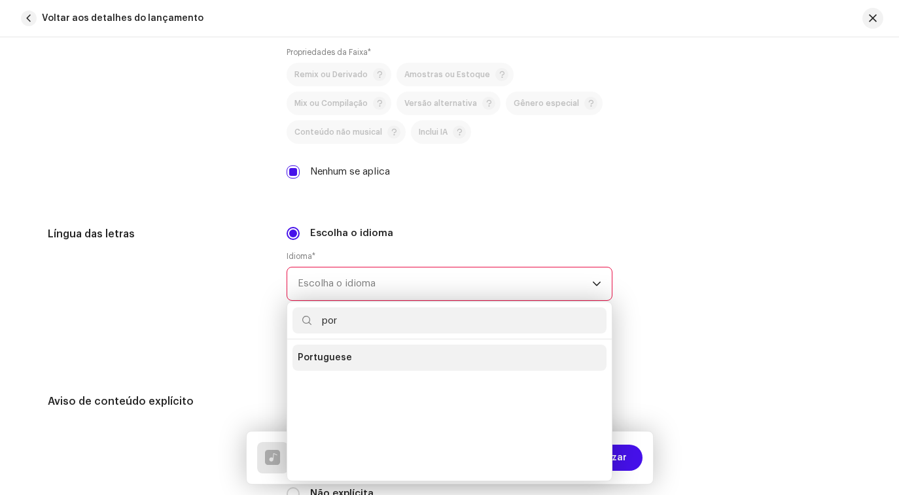
type input "por"
click at [334, 364] on span "Portuguese" at bounding box center [325, 357] width 54 height 13
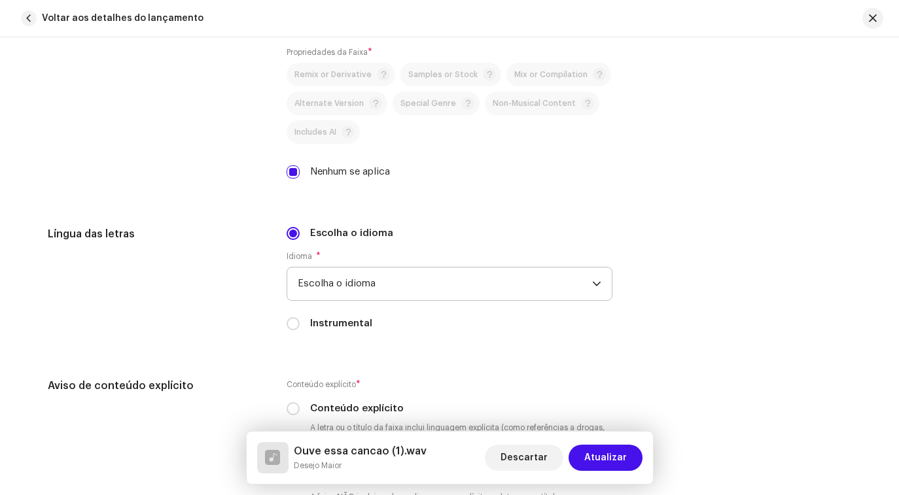
click at [455, 291] on span "Escolha o idioma" at bounding box center [445, 284] width 294 height 33
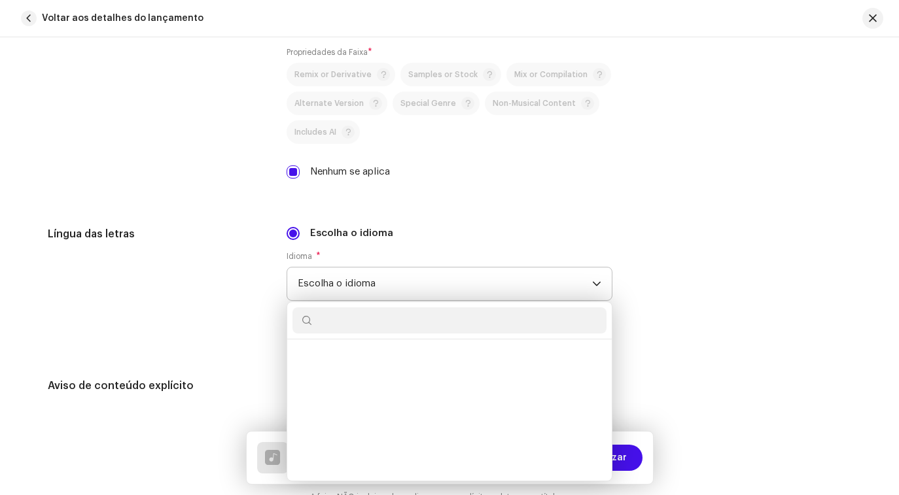
scroll to position [3564, 0]
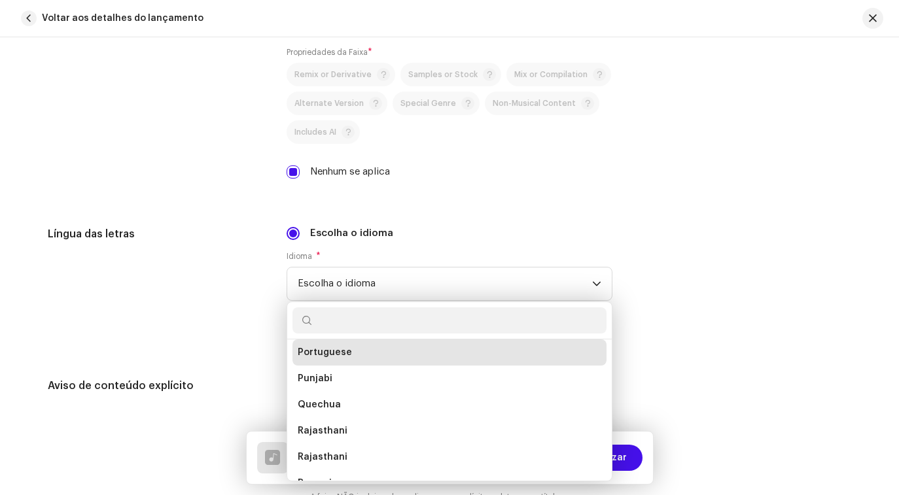
click at [362, 353] on li "Portuguese" at bounding box center [449, 352] width 314 height 26
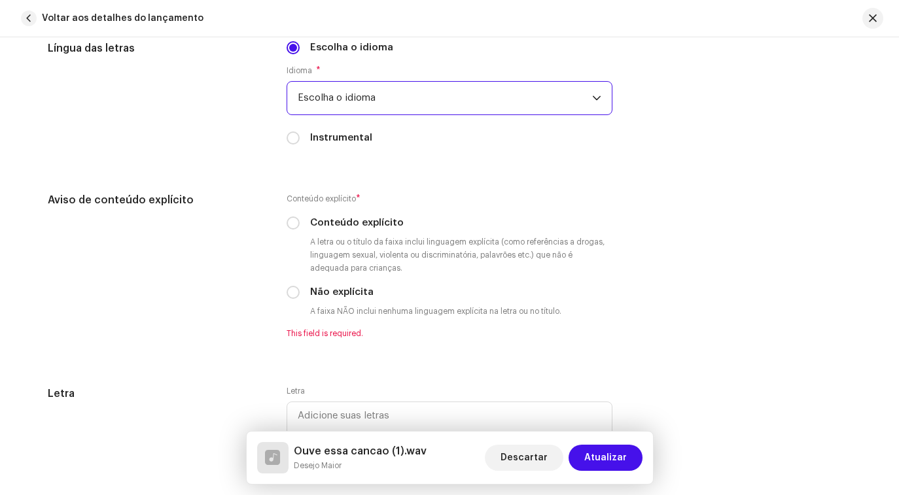
scroll to position [2308, 0]
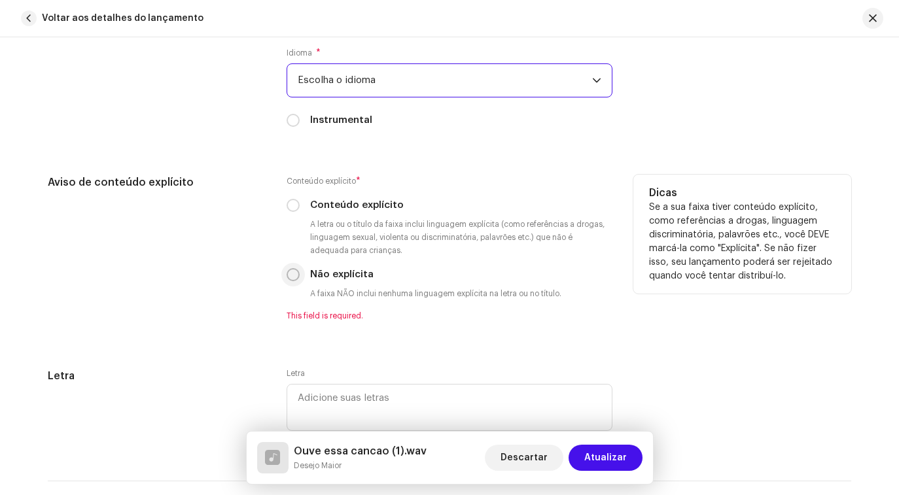
click at [290, 279] on input "Não explícita" at bounding box center [293, 274] width 13 height 13
radio input "true"
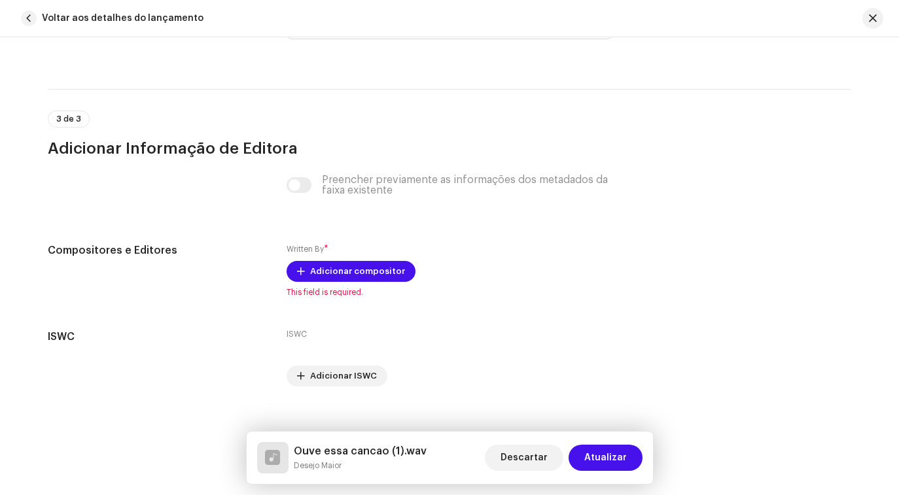
scroll to position [2704, 0]
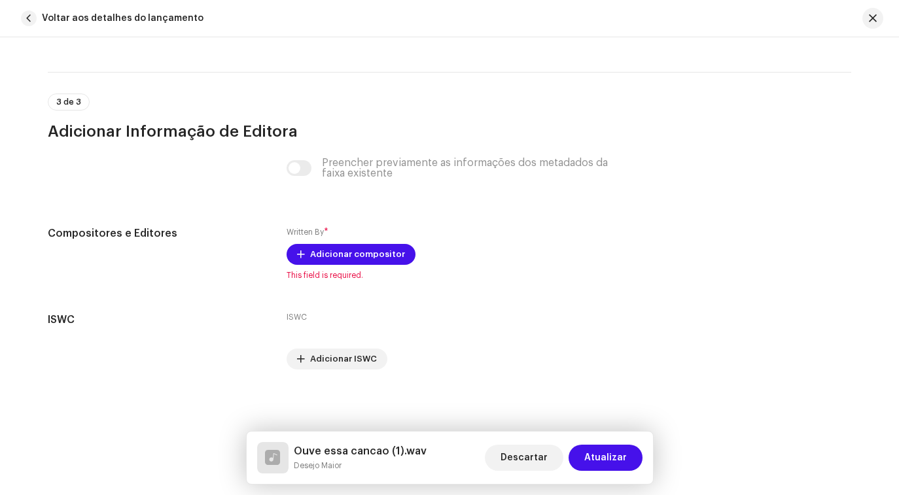
click at [304, 171] on div "Preencher previamente as informações dos metadados da faixa existente" at bounding box center [450, 168] width 326 height 21
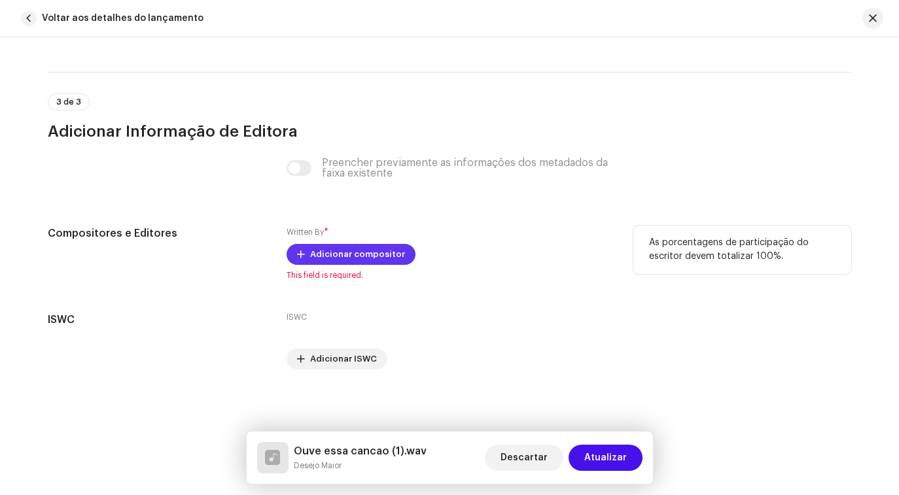
click at [343, 252] on span "Adicionar compositor" at bounding box center [357, 254] width 95 height 26
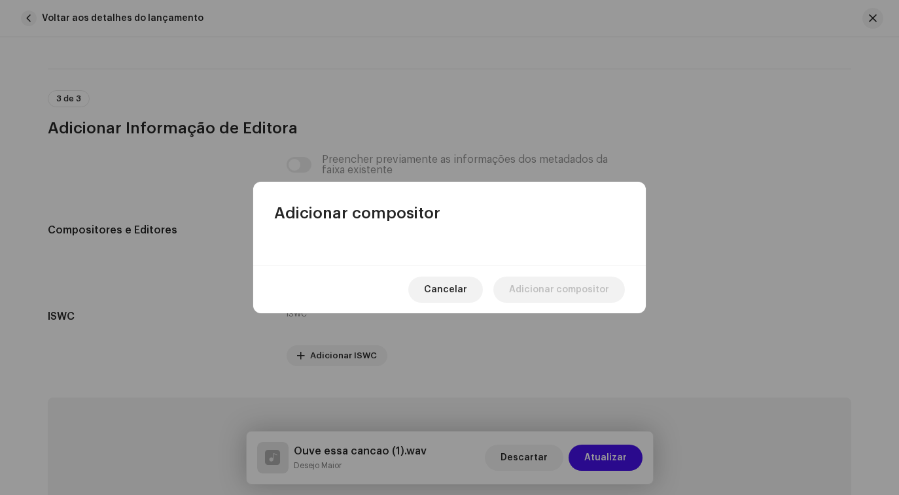
click at [402, 254] on div at bounding box center [449, 245] width 392 height 42
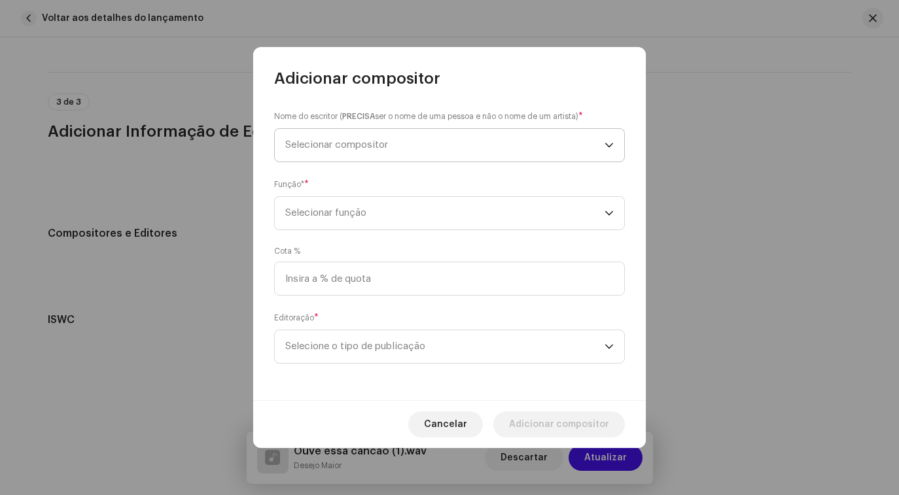
click at [391, 152] on span "Selecionar compositor" at bounding box center [444, 145] width 319 height 33
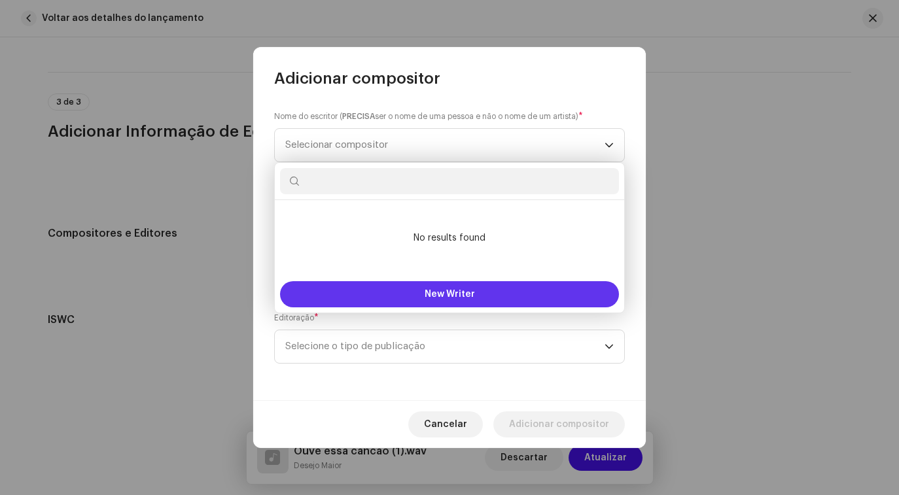
click at [432, 295] on span "New Writer" at bounding box center [450, 294] width 50 height 9
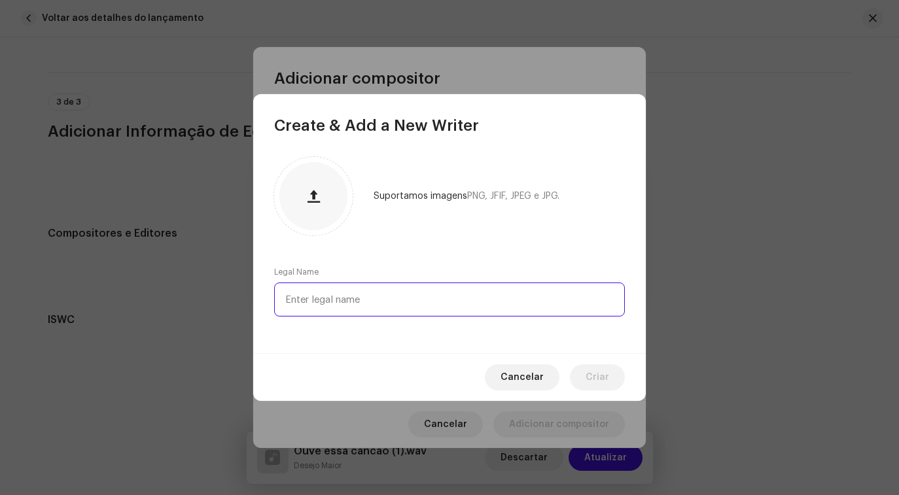
click at [412, 298] on input "text" at bounding box center [449, 300] width 351 height 34
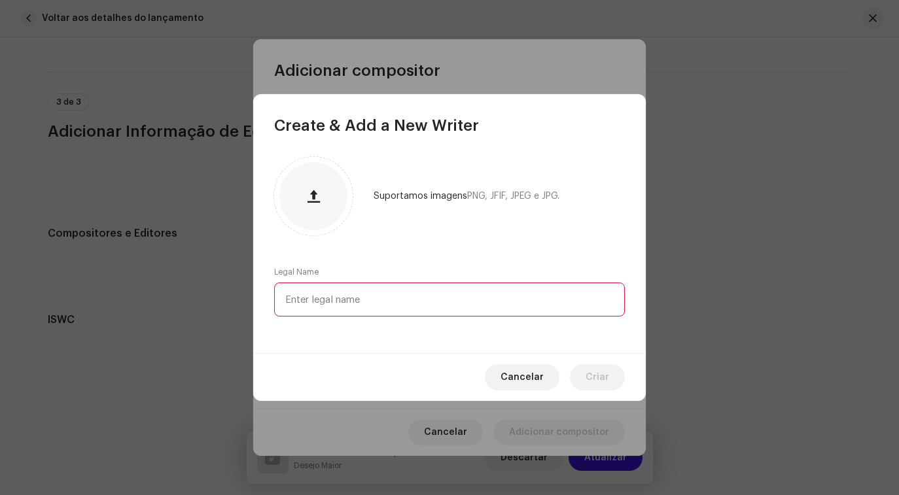
paste input "BILLY SP"
click at [289, 300] on input "BILLY SP" at bounding box center [449, 300] width 351 height 34
click at [355, 298] on input "Billy SPILLY SP" at bounding box center [449, 300] width 351 height 34
type input "[PERSON_NAME]"
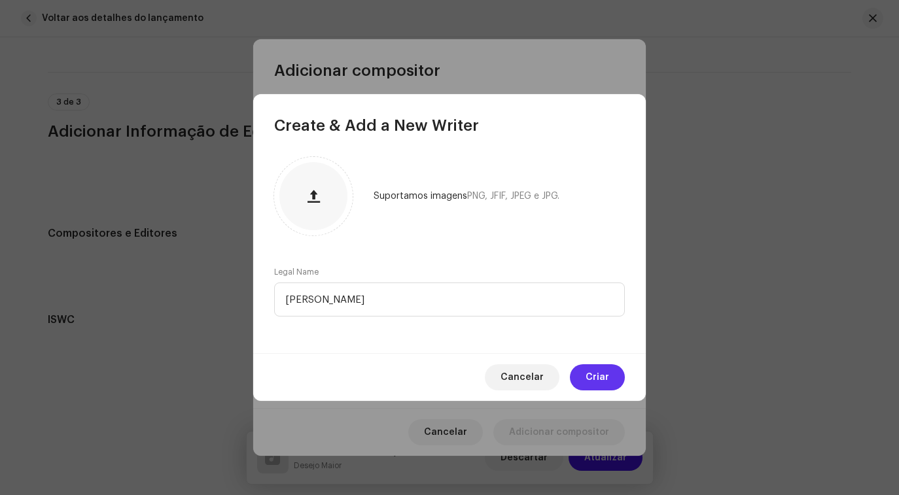
click at [602, 377] on span "Criar" at bounding box center [597, 377] width 24 height 26
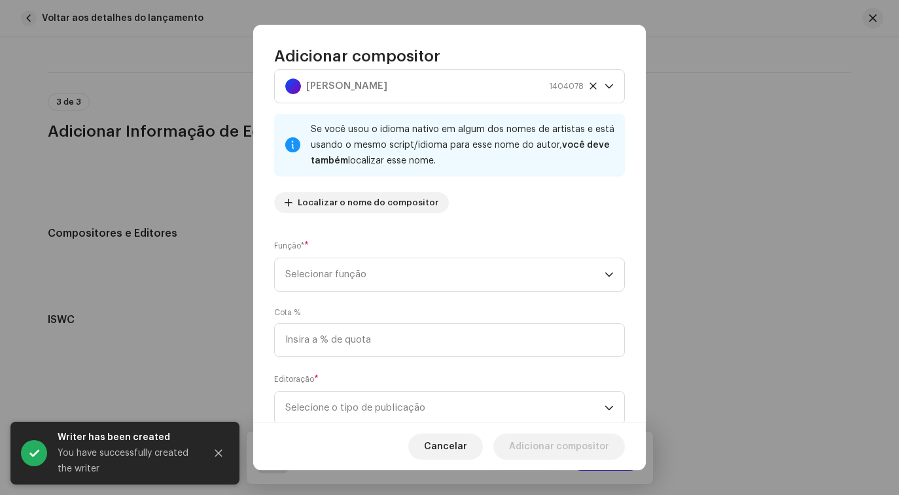
scroll to position [39, 0]
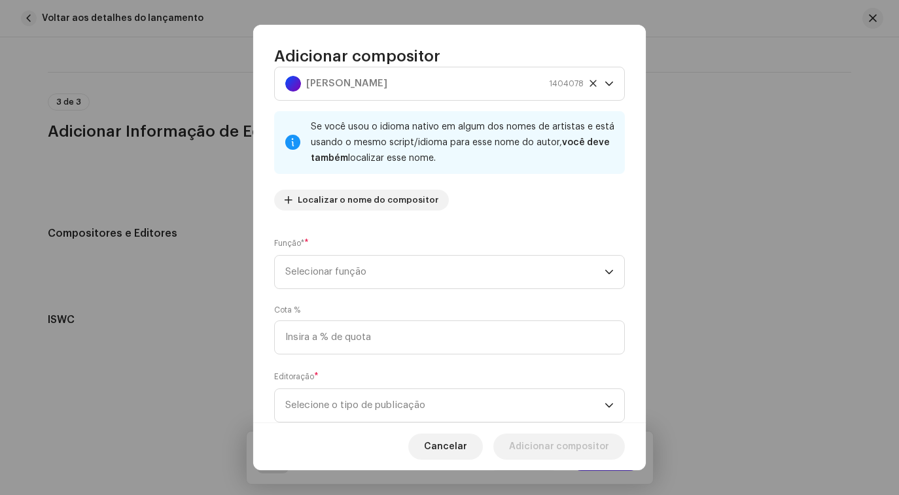
click at [419, 282] on span "Selecionar função" at bounding box center [444, 272] width 319 height 33
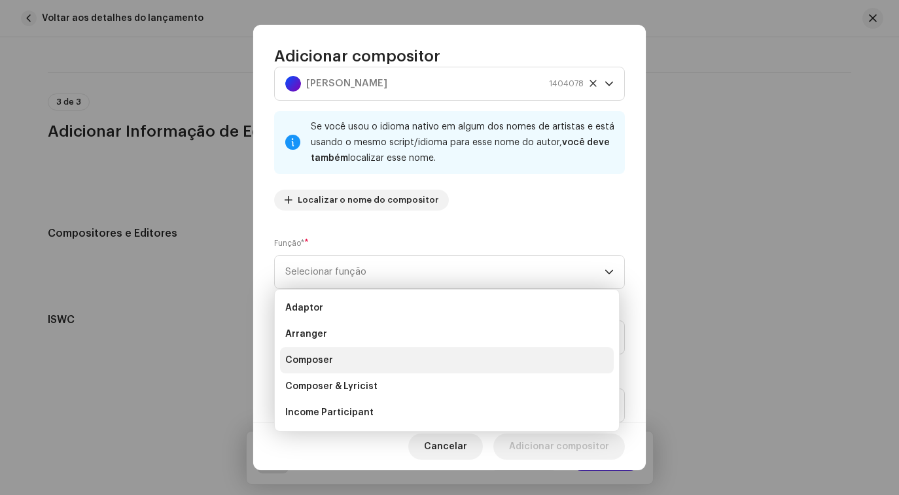
click at [404, 359] on li "Composer" at bounding box center [447, 360] width 334 height 26
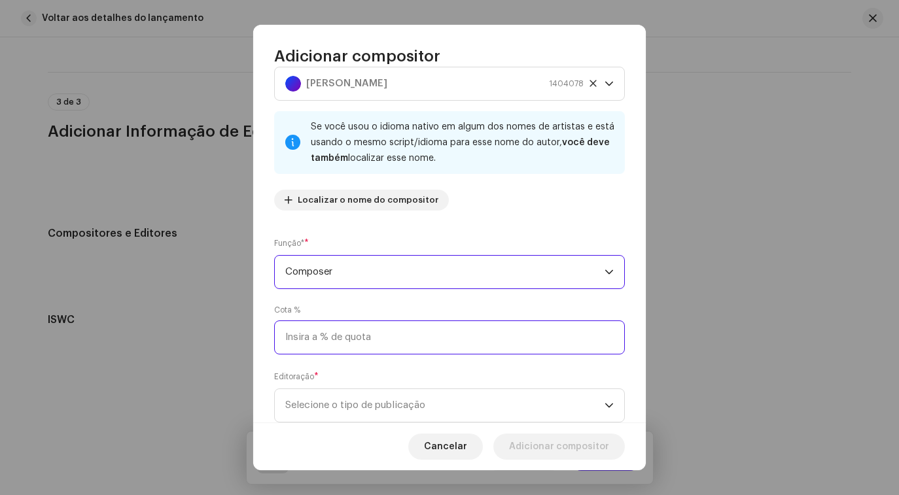
click at [385, 341] on input at bounding box center [449, 338] width 351 height 34
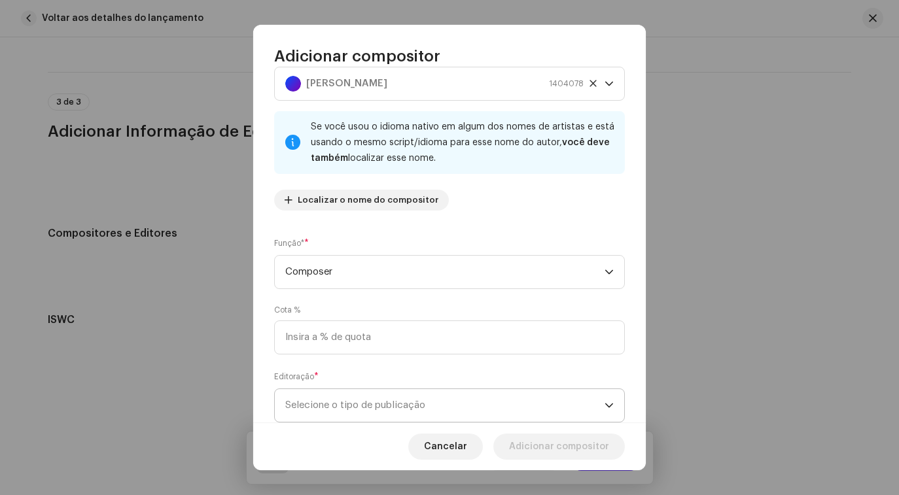
click at [404, 409] on span "Selecione o tipo de publicação" at bounding box center [444, 405] width 319 height 33
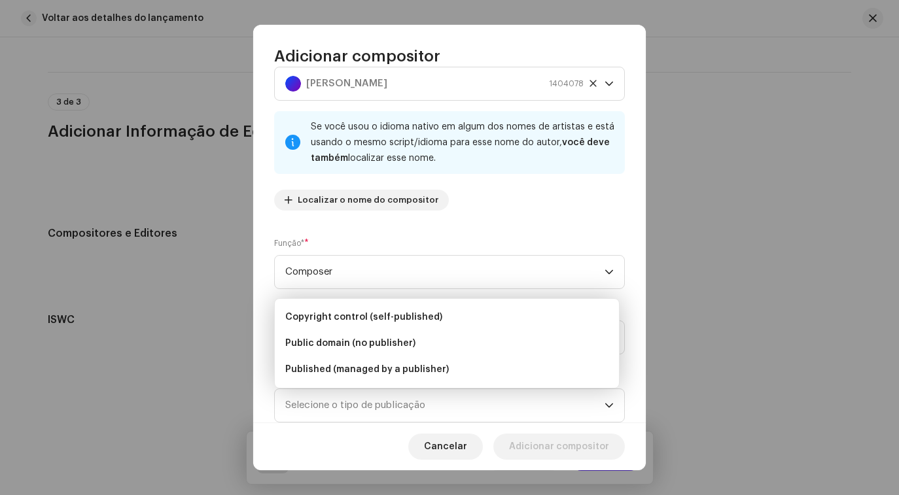
click at [513, 220] on div "Nome do escritor ( PRECISA ser o nome de uma pessoa e não o nome de um artista)…" at bounding box center [449, 134] width 351 height 173
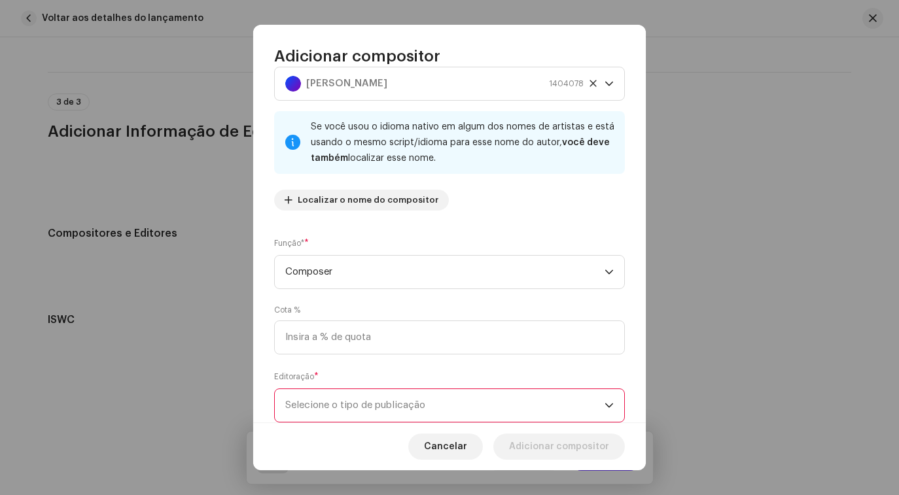
click at [606, 366] on div "Nome do escritor ( PRECISA ser o nome de uma pessoa e não o nome de um artista)…" at bounding box center [449, 245] width 392 height 356
click at [583, 401] on span "Selecione o tipo de publicação" at bounding box center [444, 405] width 319 height 33
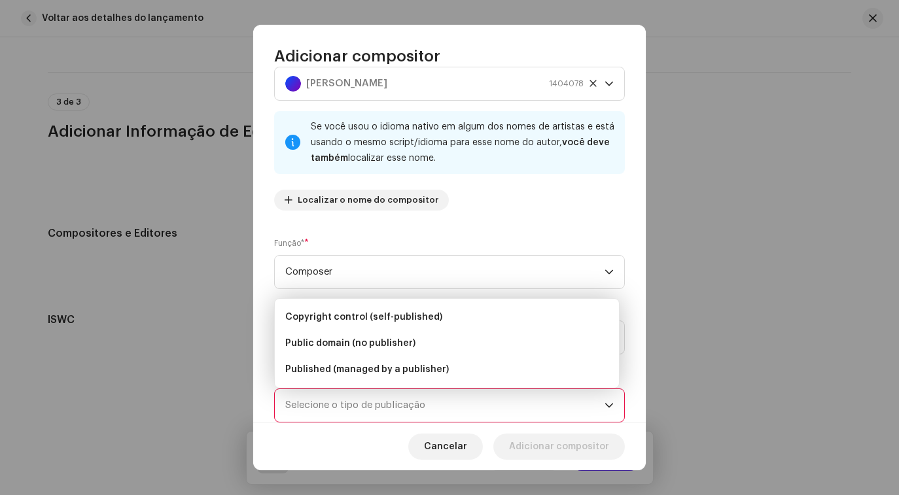
click at [632, 318] on div "Nome do escritor ( PRECISA ser o nome de uma pessoa e não o nome de um artista)…" at bounding box center [449, 245] width 392 height 356
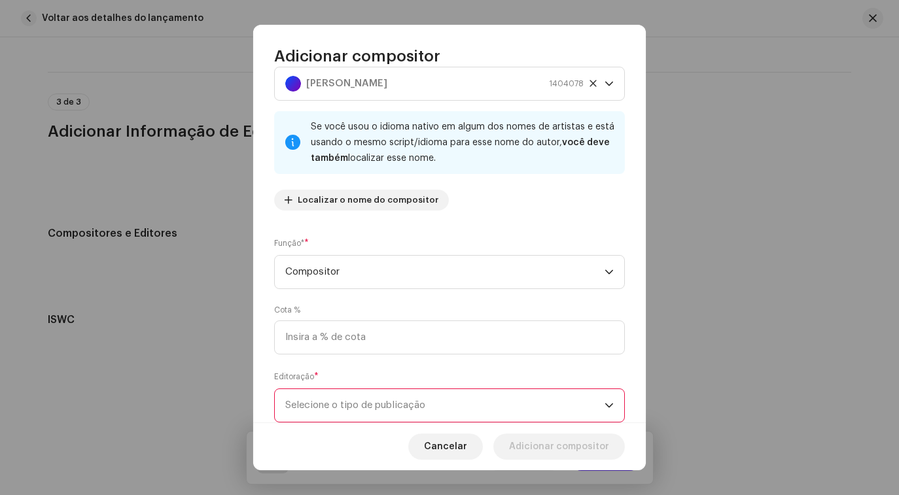
click at [435, 409] on span "Selecione o tipo de publicação" at bounding box center [444, 405] width 319 height 33
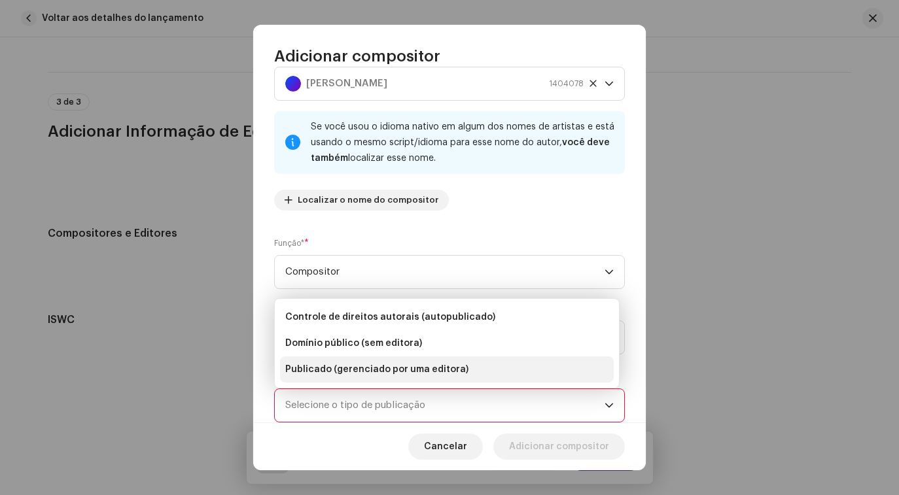
click at [460, 378] on li "Publicado (gerenciado por uma editora)" at bounding box center [447, 369] width 334 height 26
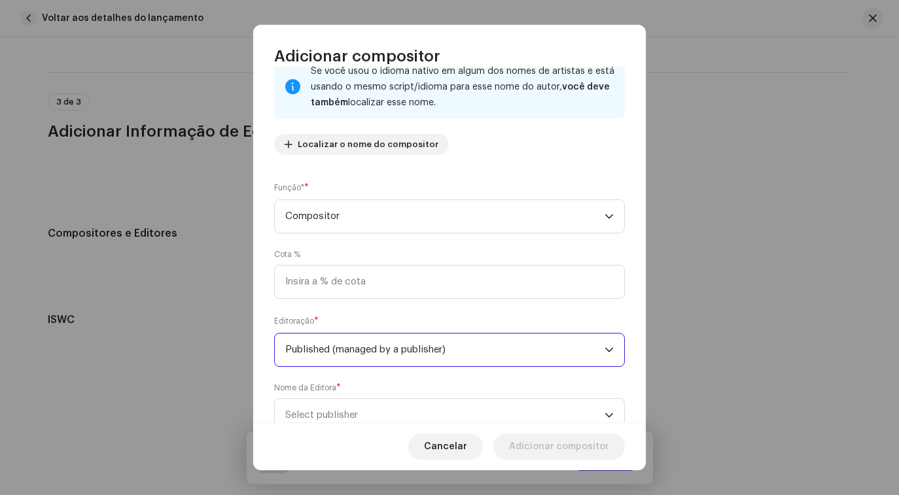
scroll to position [141, 0]
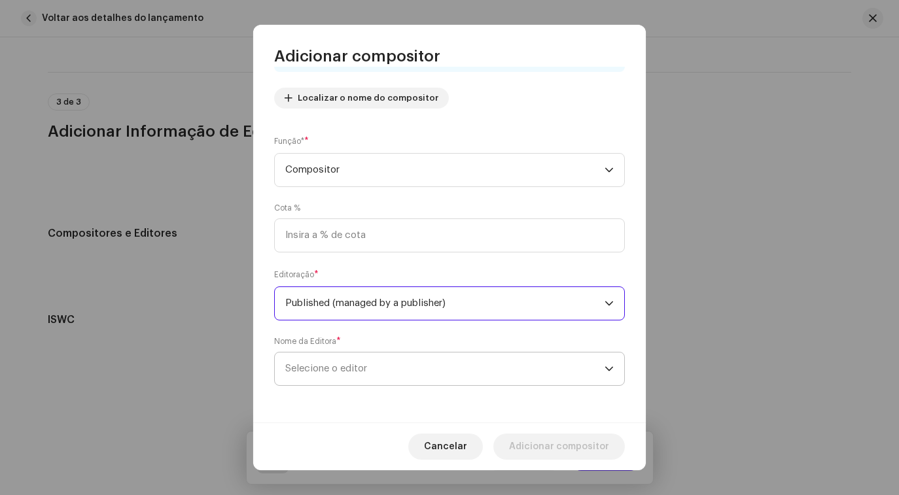
click at [428, 357] on span "Selecione o editor" at bounding box center [444, 369] width 319 height 33
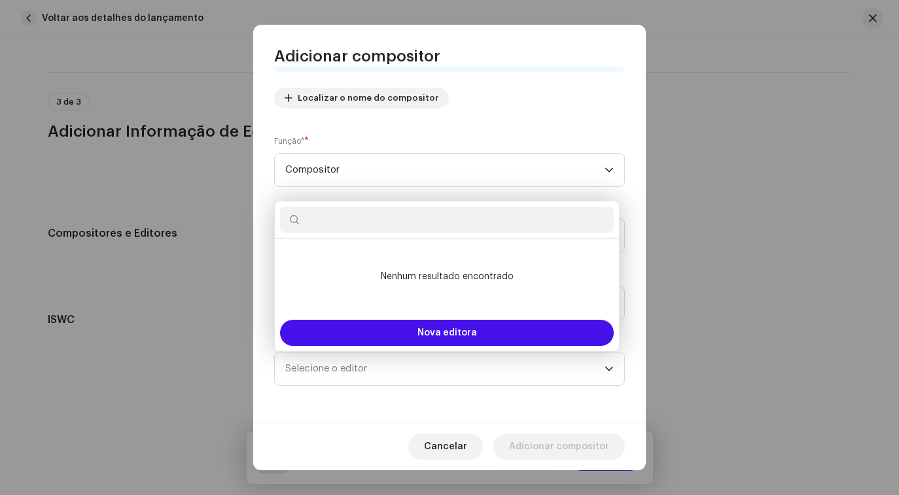
click at [626, 290] on div "Nome do escritor ( PRECISA ser o nome de uma pessoa e não o nome de um artista)…" at bounding box center [449, 245] width 392 height 356
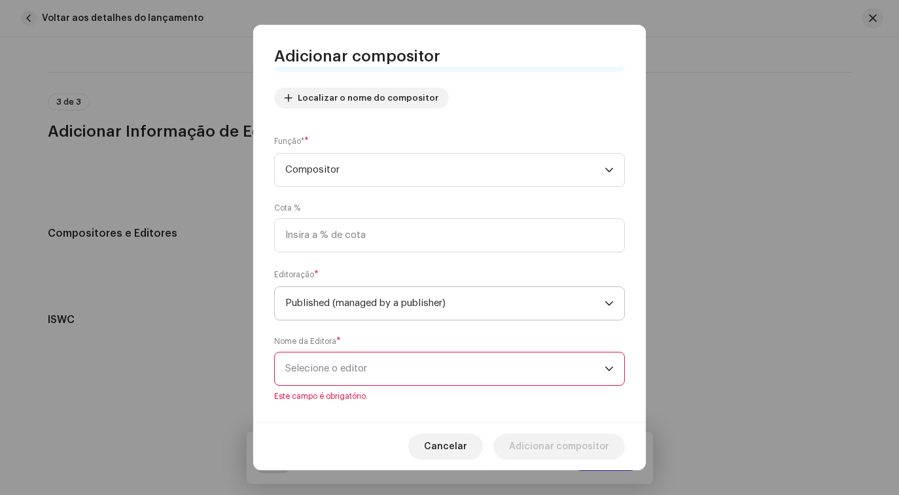
click at [489, 302] on span "Published (managed by a publisher)" at bounding box center [444, 303] width 319 height 33
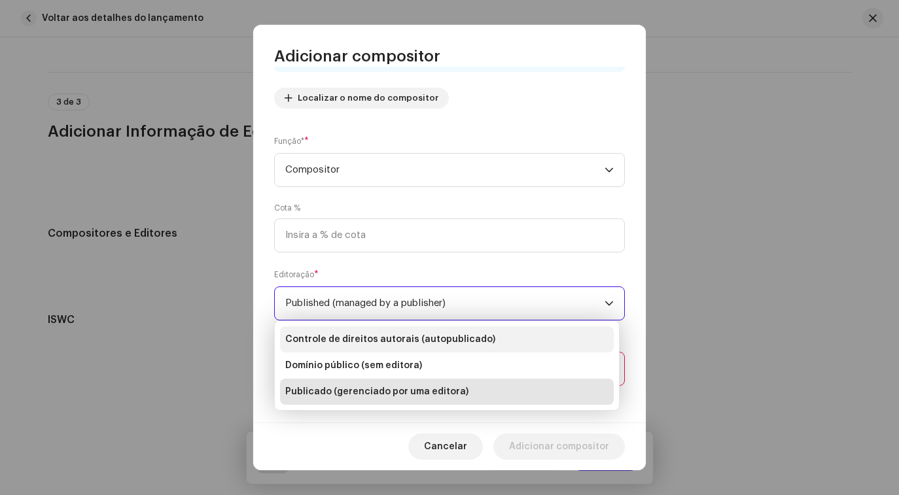
click at [481, 335] on li "Controle de direitos autorais (autopublicado)" at bounding box center [447, 339] width 334 height 26
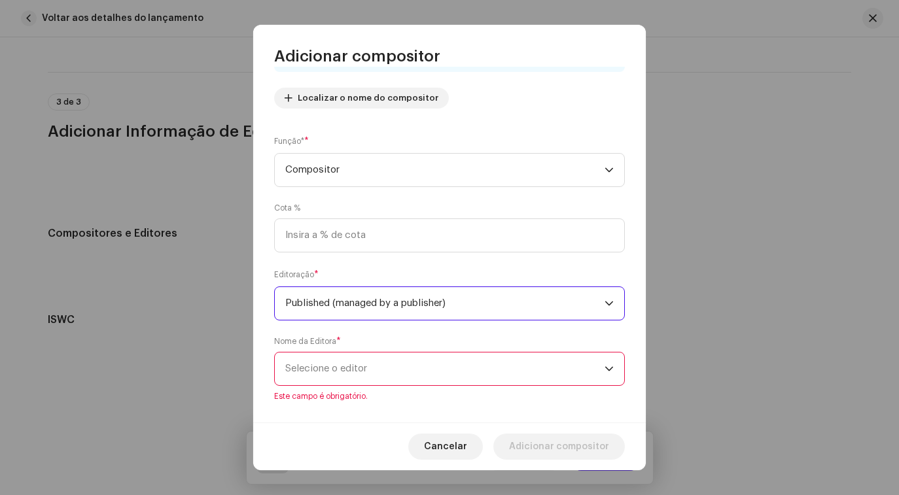
scroll to position [76, 0]
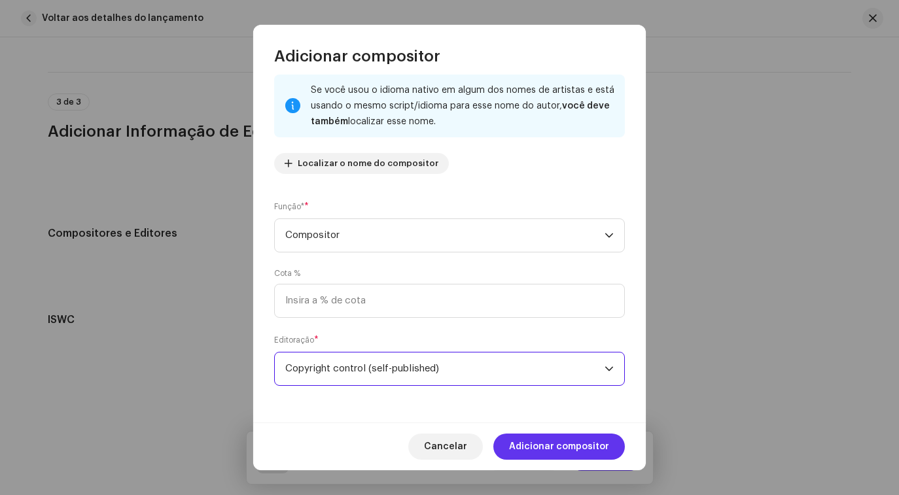
click at [569, 449] on font "Adicionar compositor" at bounding box center [559, 446] width 100 height 9
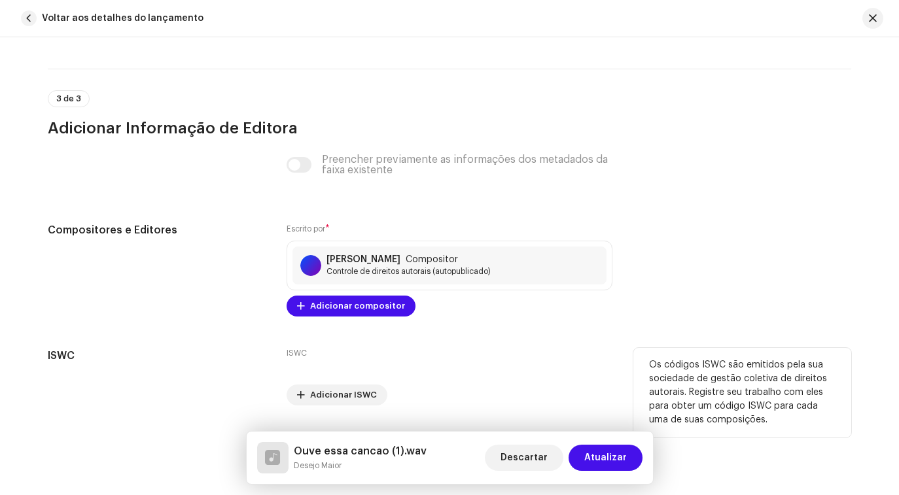
scroll to position [2743, 0]
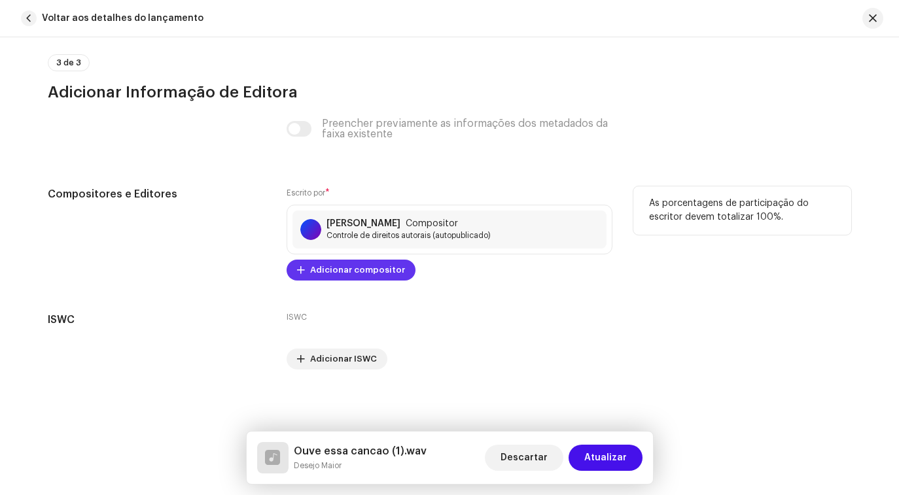
click at [360, 275] on span "Adicionar compositor" at bounding box center [357, 270] width 95 height 26
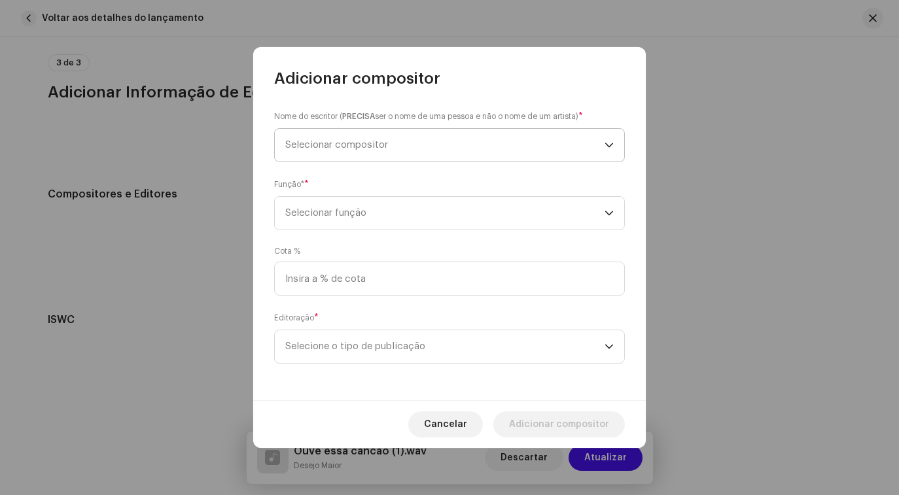
click at [347, 152] on span "Selecionar compositor" at bounding box center [444, 145] width 319 height 33
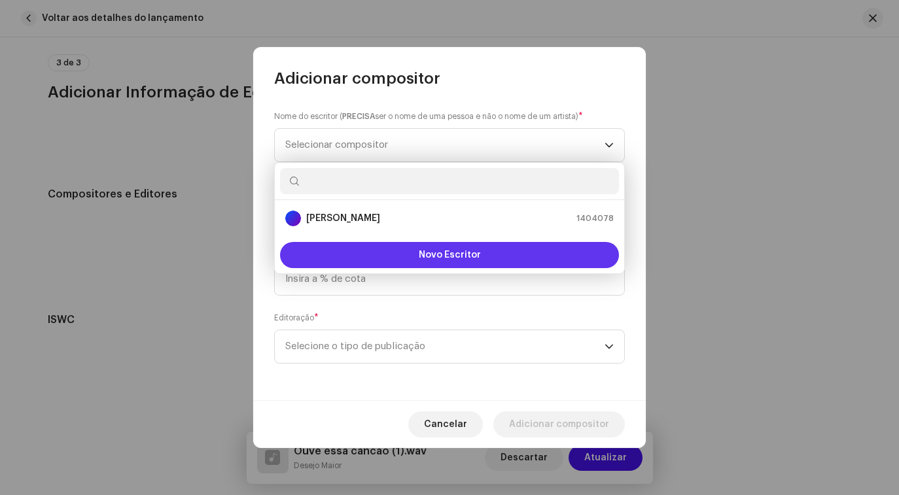
click at [385, 251] on button "Novo Escritor" at bounding box center [449, 255] width 339 height 26
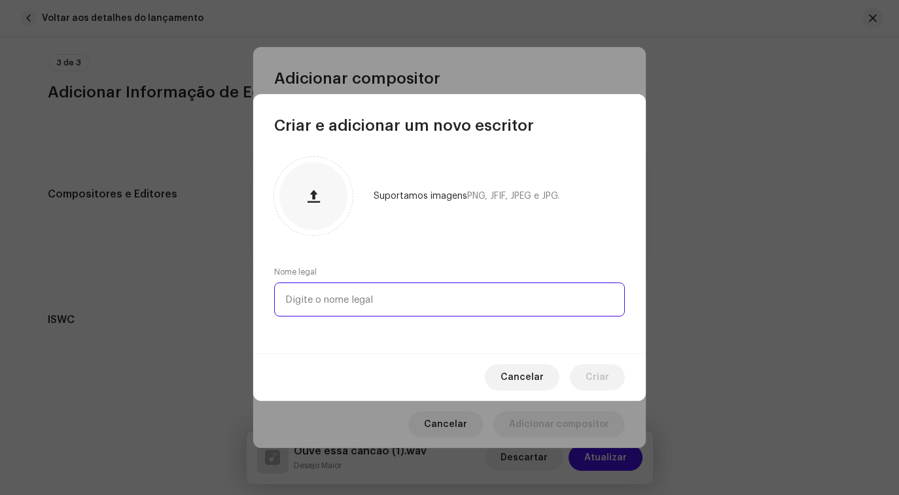
click at [365, 301] on input "text" at bounding box center [449, 300] width 351 height 34
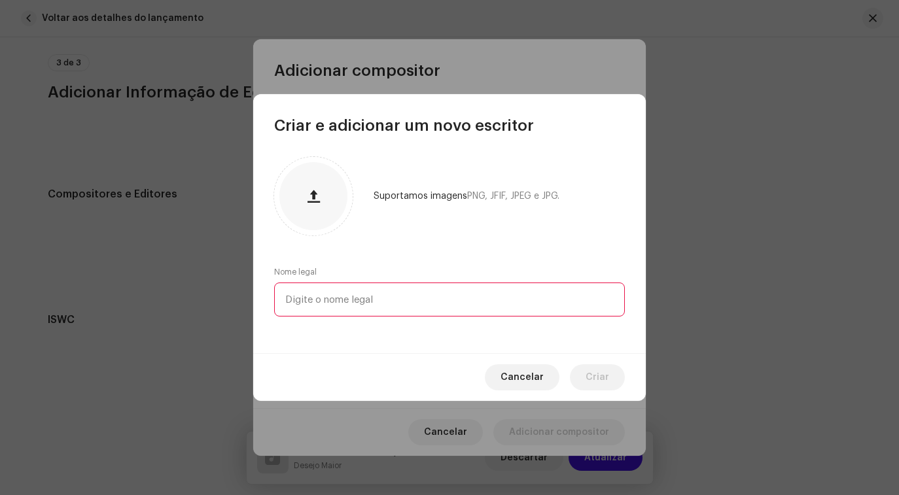
paste input "GUSTAVO LINS"
click at [292, 300] on input "GUSTAVO LINS" at bounding box center [449, 300] width 351 height 34
click at [368, 301] on input "Gustavo USTAVO LINS" at bounding box center [449, 300] width 351 height 34
click at [331, 300] on input "Gustavo LINS" at bounding box center [449, 300] width 351 height 34
click at [392, 307] on input "Gustavo Lins. INS" at bounding box center [449, 300] width 351 height 34
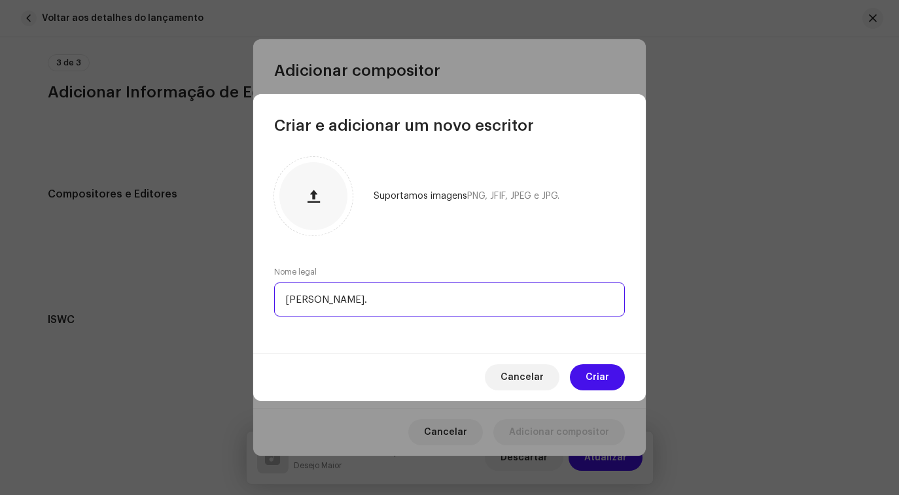
type input "[PERSON_NAME]"
click at [604, 376] on font "Criar" at bounding box center [597, 377] width 24 height 9
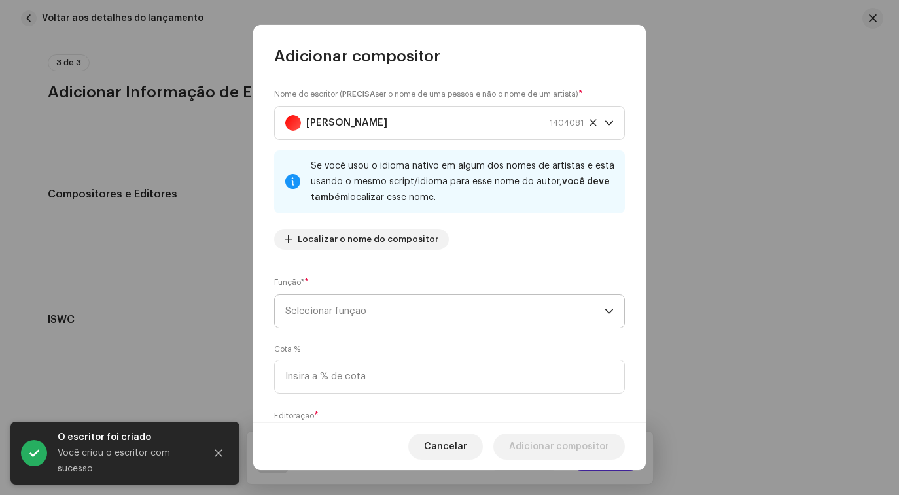
click at [481, 315] on span "Selecionar função" at bounding box center [444, 311] width 319 height 33
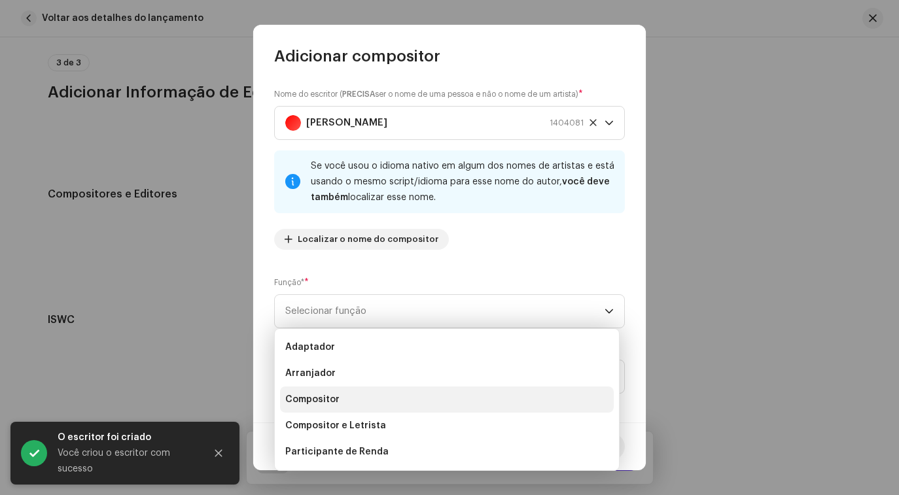
click at [467, 392] on li "Compositor" at bounding box center [447, 400] width 334 height 26
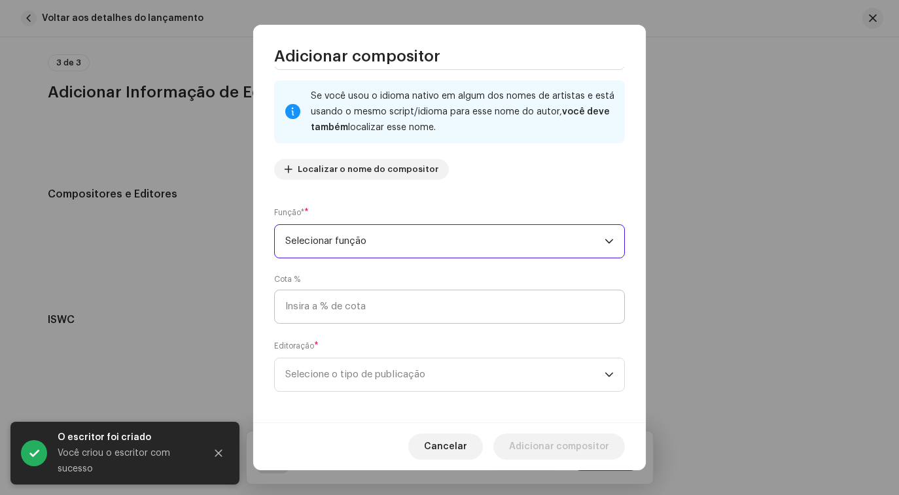
scroll to position [76, 0]
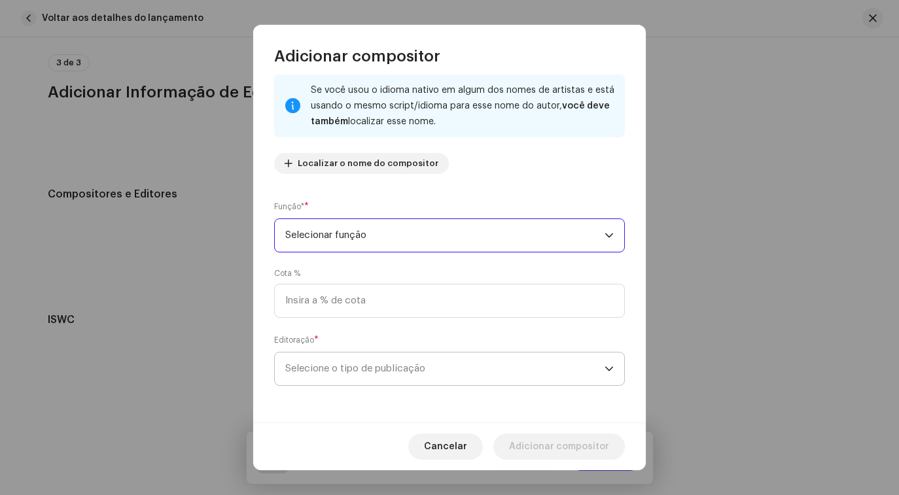
click at [481, 368] on span "Selecione o tipo de publicação" at bounding box center [444, 369] width 319 height 33
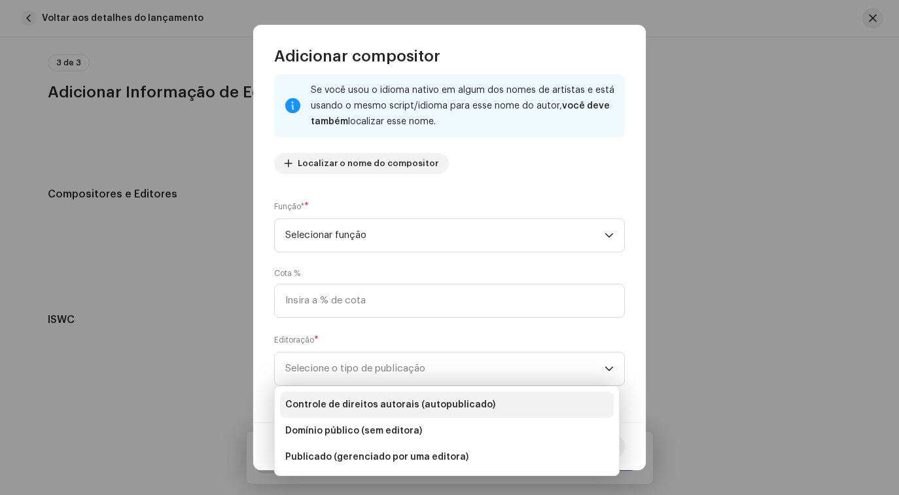
click at [470, 411] on span "Controle de direitos autorais (autopublicado)" at bounding box center [390, 404] width 210 height 13
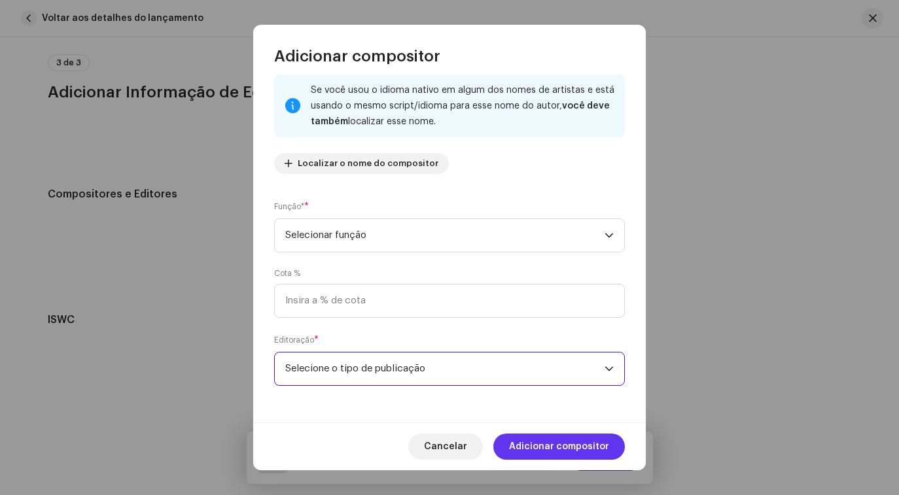
click at [559, 443] on font "Adicionar compositor" at bounding box center [559, 446] width 100 height 9
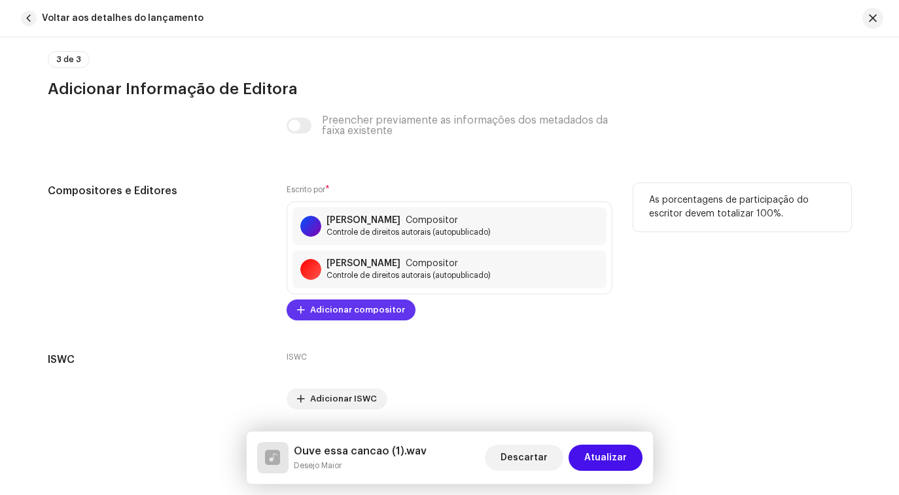
click at [361, 321] on span "Adicionar compositor" at bounding box center [357, 310] width 95 height 26
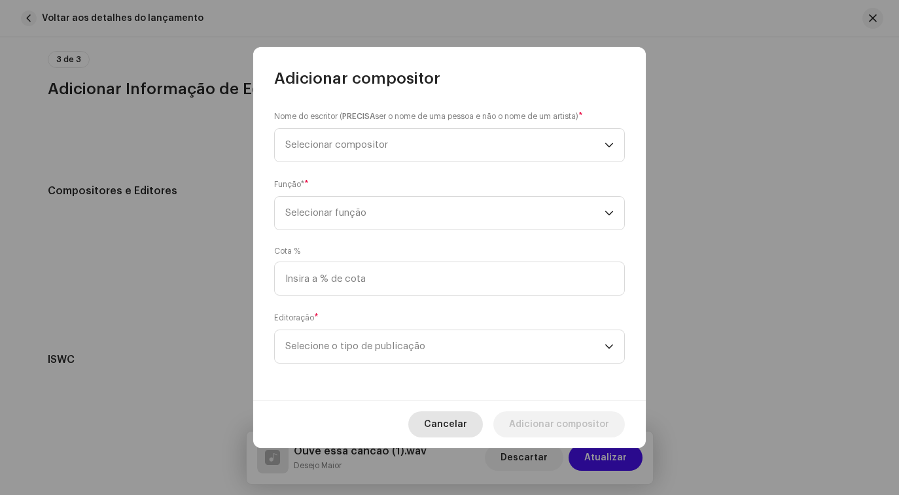
click at [453, 417] on span "Cancelar" at bounding box center [445, 424] width 43 height 26
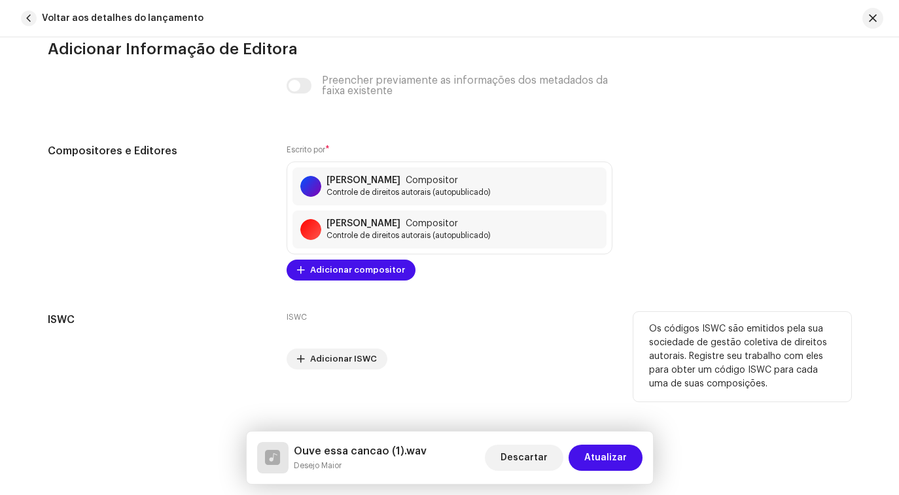
scroll to position [2787, 0]
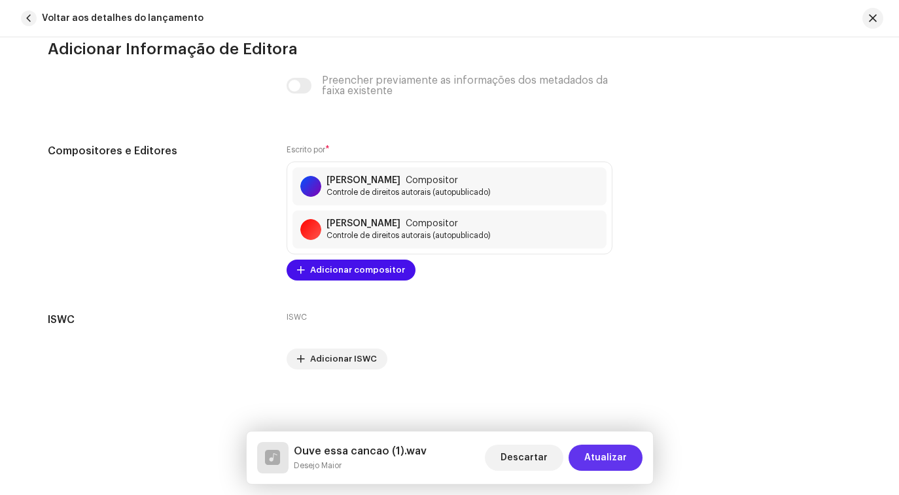
click at [619, 459] on font "Atualizar" at bounding box center [605, 457] width 43 height 9
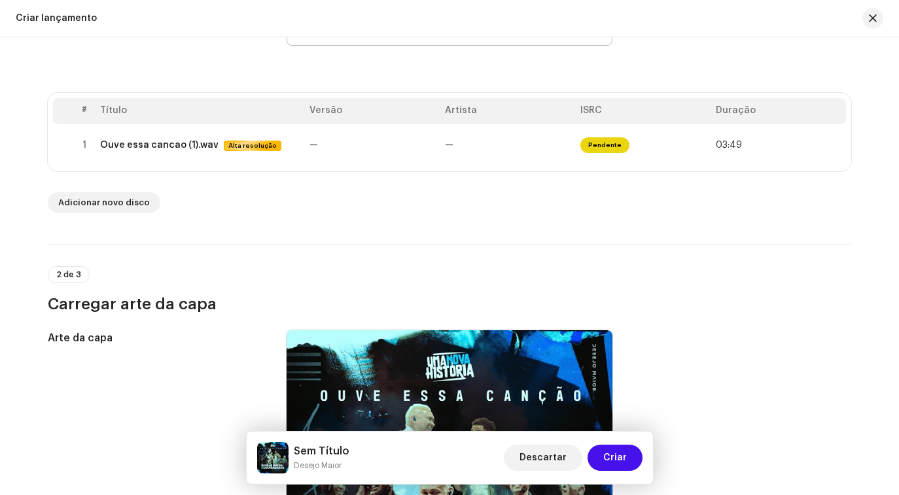
scroll to position [226, 0]
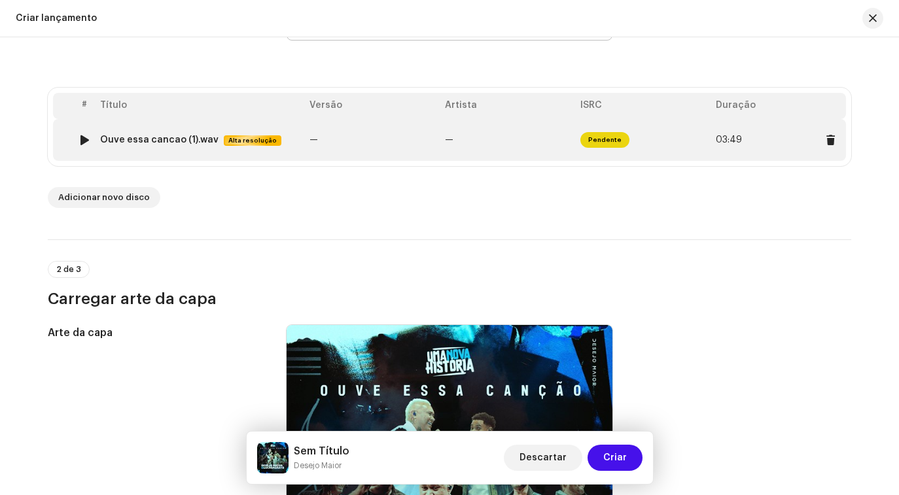
click at [608, 141] on font "Pendente" at bounding box center [604, 140] width 33 height 7
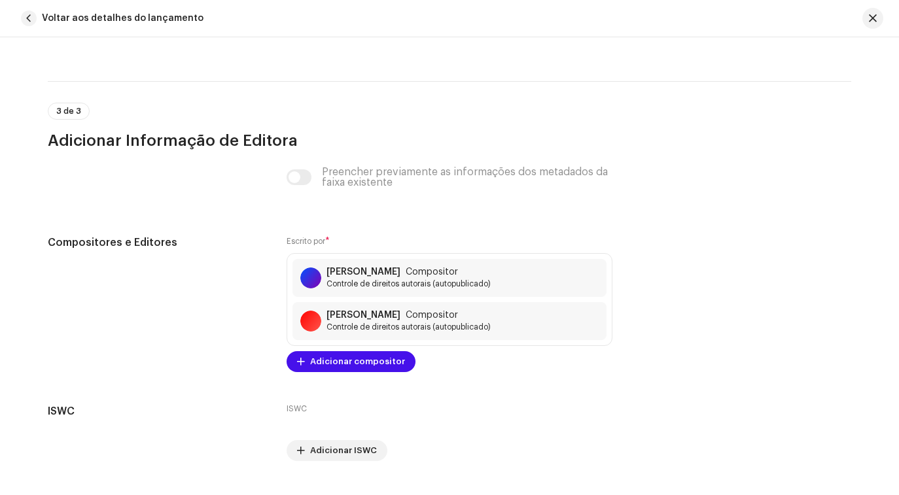
scroll to position [2787, 0]
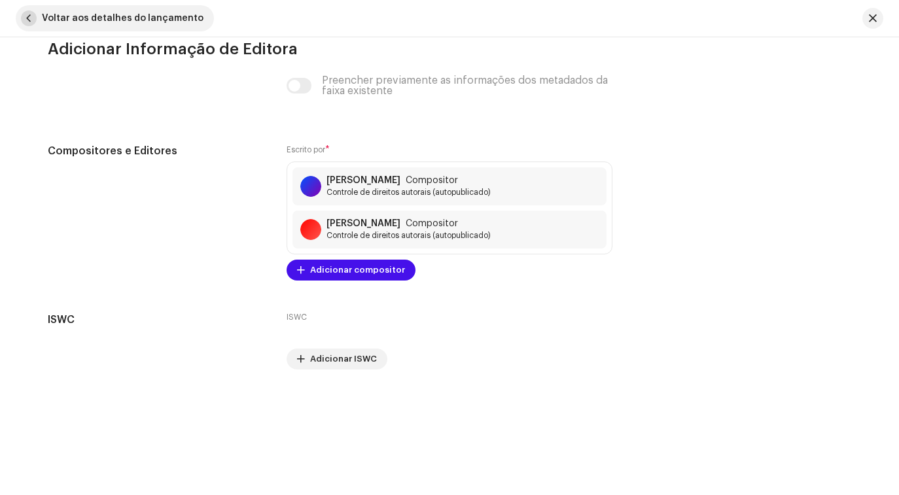
click at [21, 22] on button "Voltar aos detalhes do lançamento" at bounding box center [115, 18] width 198 height 26
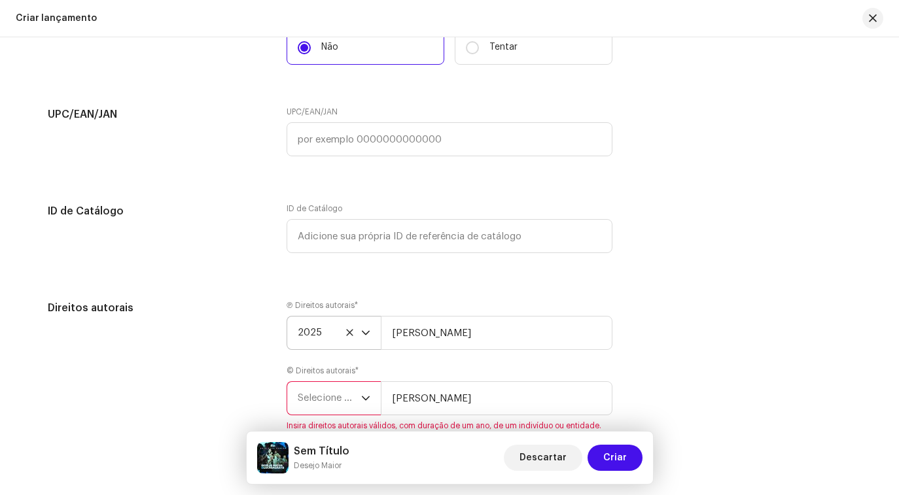
scroll to position [2152, 0]
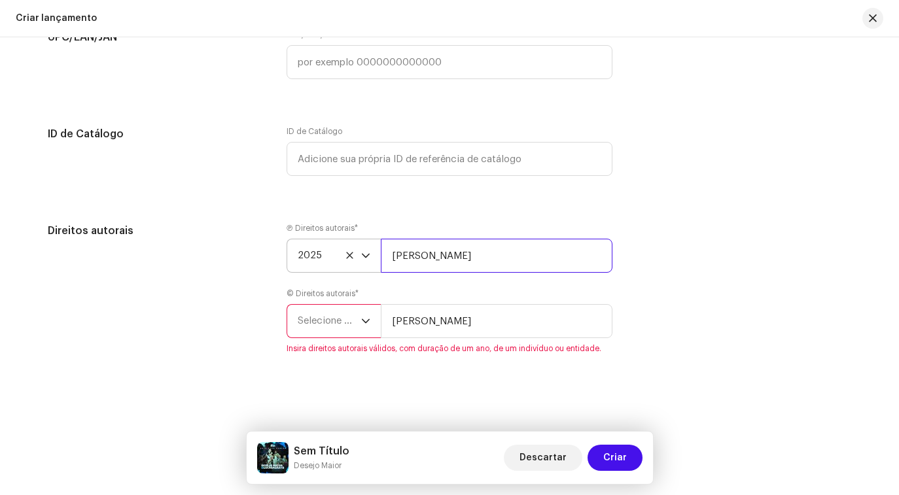
drag, startPoint x: 463, startPoint y: 258, endPoint x: 346, endPoint y: 249, distance: 117.4
click at [346, 249] on div "2025 BILLY SP" at bounding box center [450, 256] width 326 height 34
type input "Luck Sound Records"
click at [366, 320] on icon "gatilho suspenso" at bounding box center [365, 321] width 9 height 9
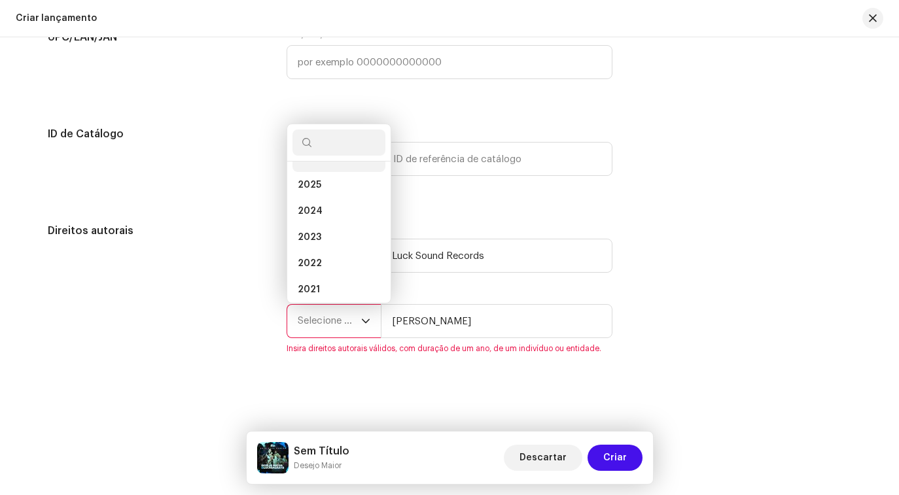
scroll to position [5, 0]
click at [347, 202] on li "2025" at bounding box center [338, 201] width 93 height 26
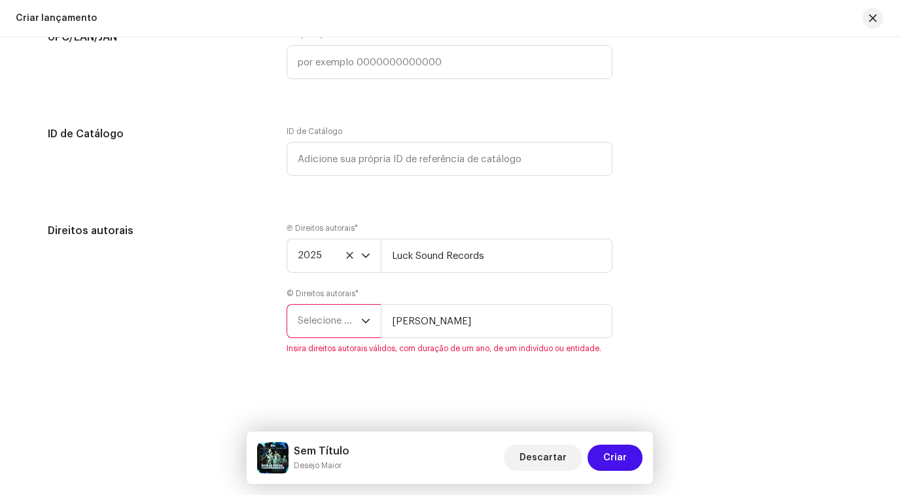
scroll to position [2136, 0]
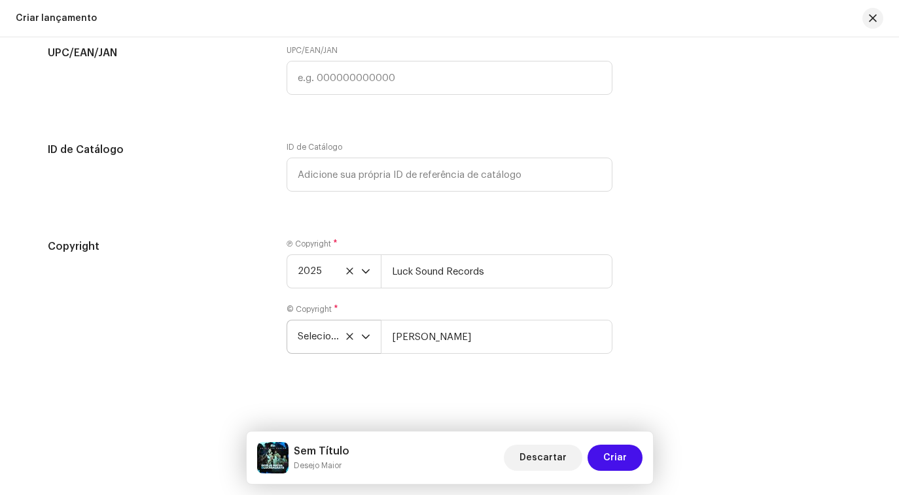
click at [362, 340] on icon "dropdown trigger" at bounding box center [365, 336] width 9 height 9
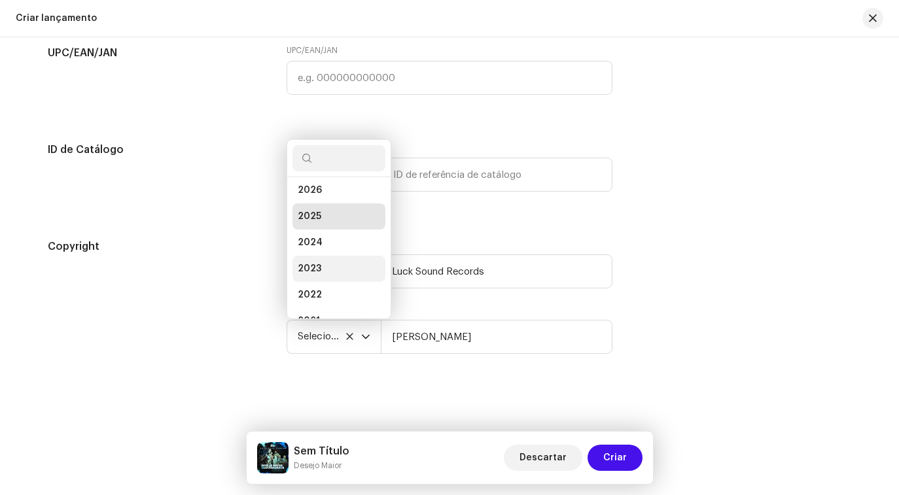
scroll to position [21, 0]
click at [343, 207] on li "2025" at bounding box center [338, 201] width 93 height 26
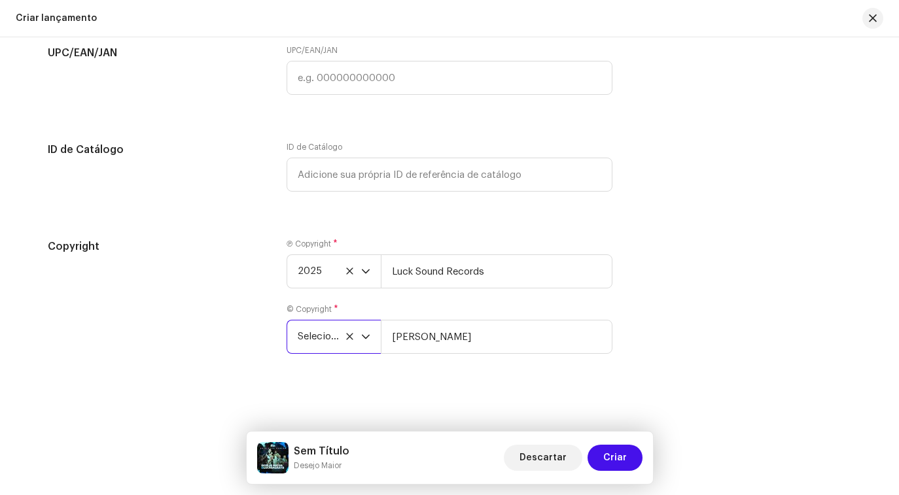
click at [339, 334] on span "Selecione o ano" at bounding box center [329, 337] width 63 height 33
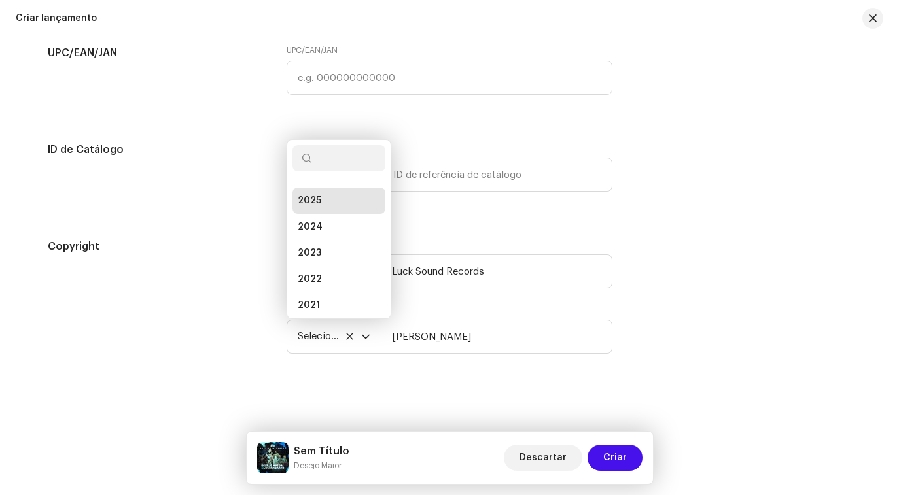
click at [319, 194] on li "2025" at bounding box center [338, 201] width 93 height 26
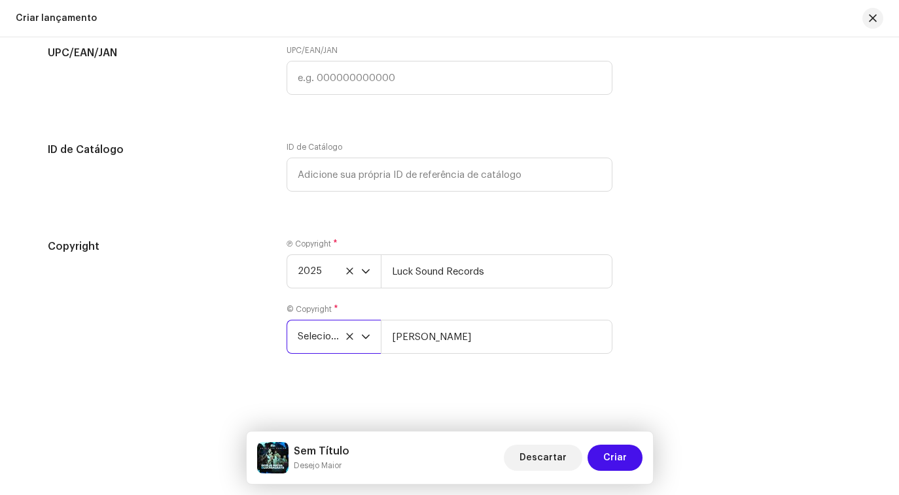
click at [345, 340] on icon at bounding box center [349, 336] width 9 height 9
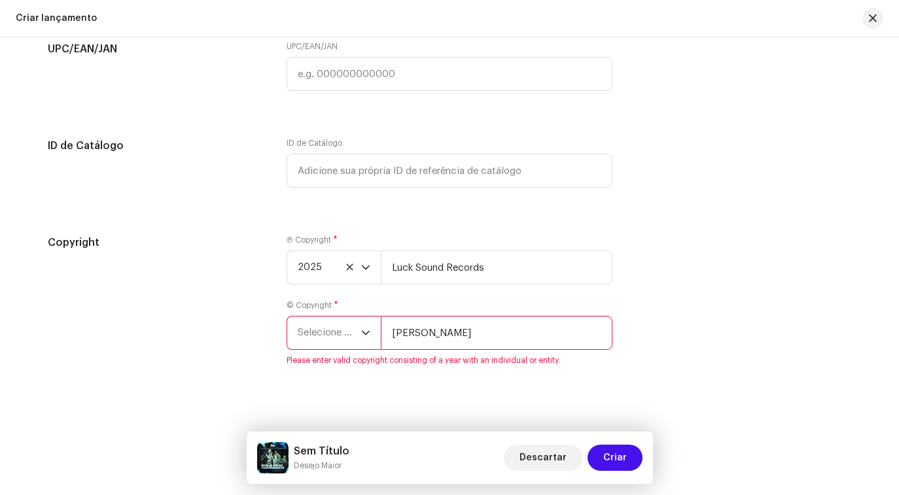
click at [368, 338] on p-select "Selecione o ano" at bounding box center [334, 333] width 94 height 34
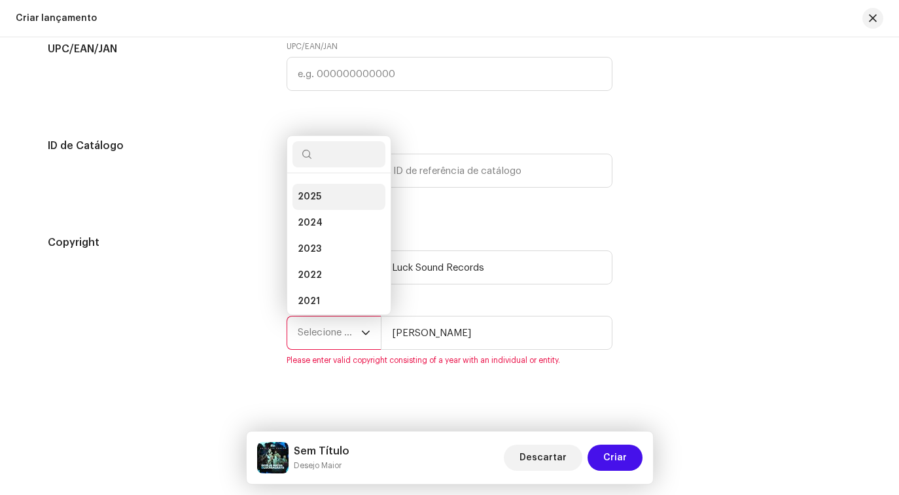
click at [346, 201] on li "2025" at bounding box center [338, 197] width 93 height 26
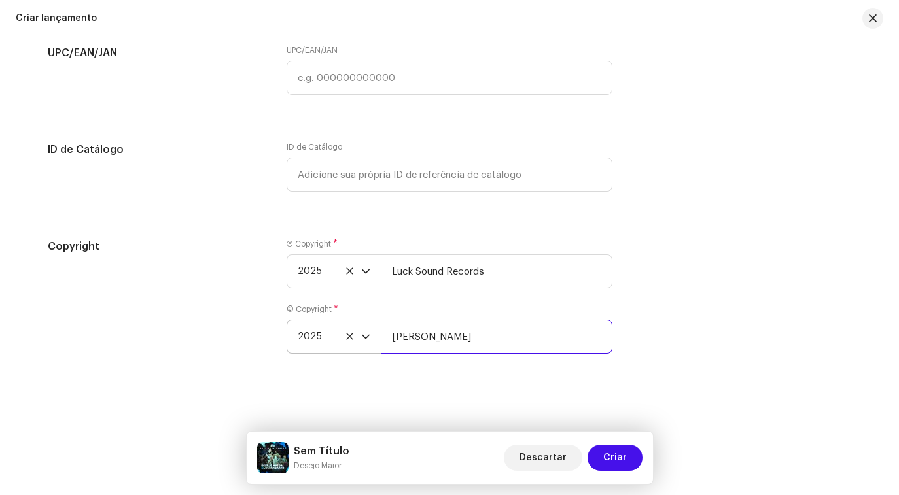
drag, startPoint x: 513, startPoint y: 341, endPoint x: 361, endPoint y: 336, distance: 151.8
click at [361, 336] on div "2025 ARNALDO SACCOMANI" at bounding box center [450, 337] width 326 height 34
type input "Luck Sound Records"
click at [515, 401] on div "Create a new release We’ll guide you through everything — from track selection …" at bounding box center [449, 266] width 899 height 458
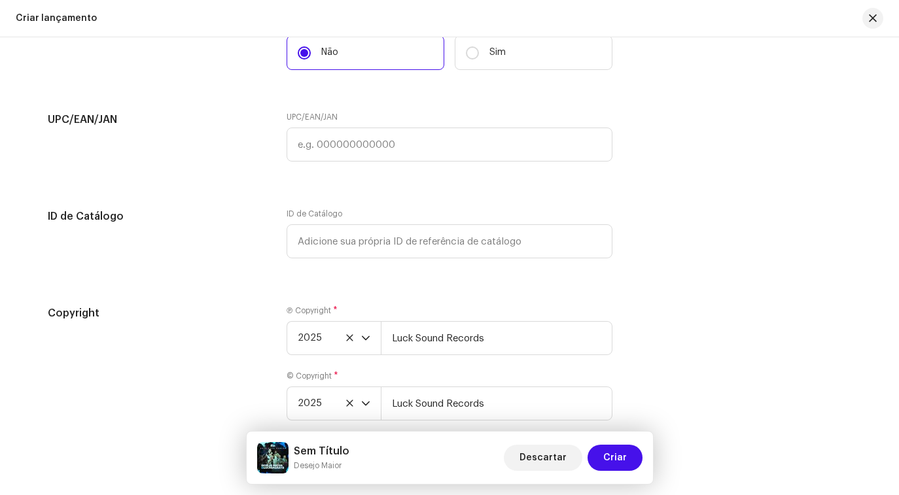
scroll to position [2136, 0]
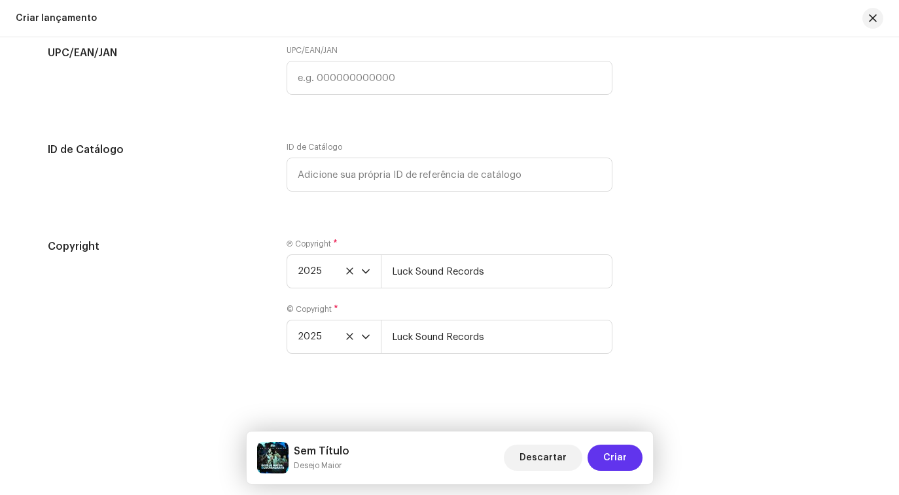
click at [614, 462] on span "Criar" at bounding box center [615, 458] width 24 height 26
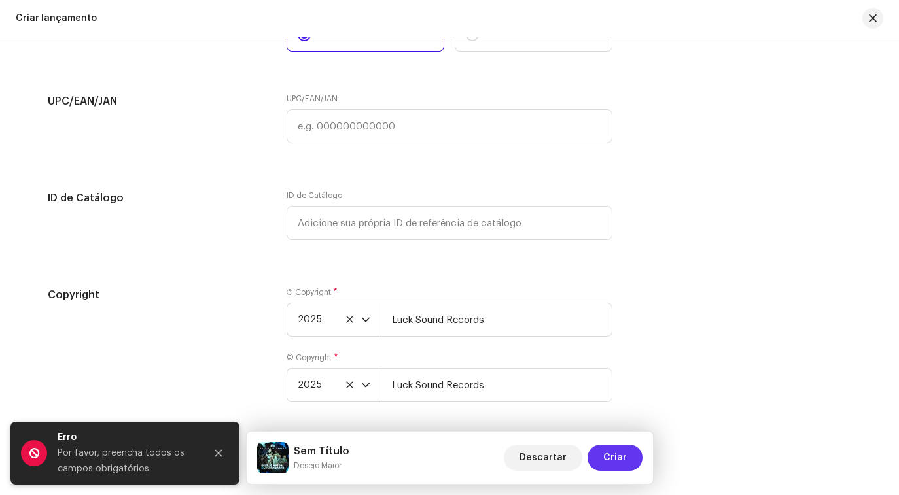
scroll to position [2189, 0]
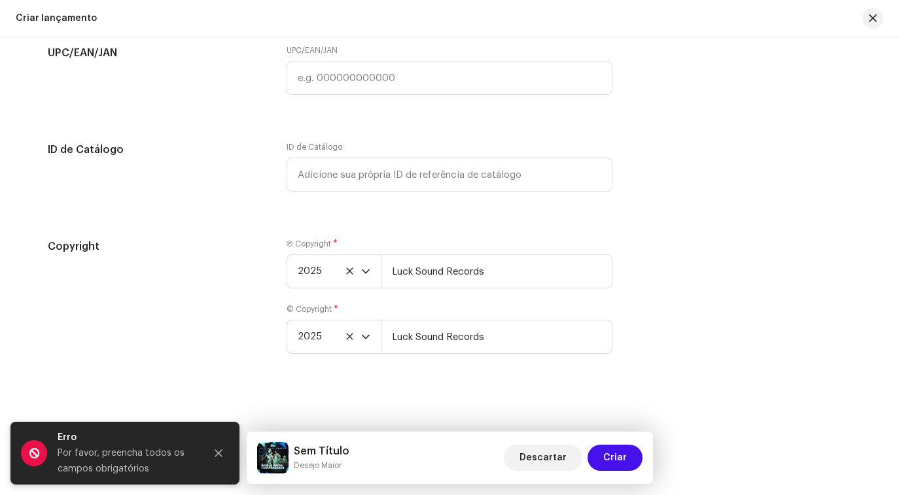
click at [670, 302] on div "Copyright Ⓟ Copyright * 2025 Luck Sound Records © Copyright * 2025 Luck Sound R…" at bounding box center [449, 304] width 803 height 131
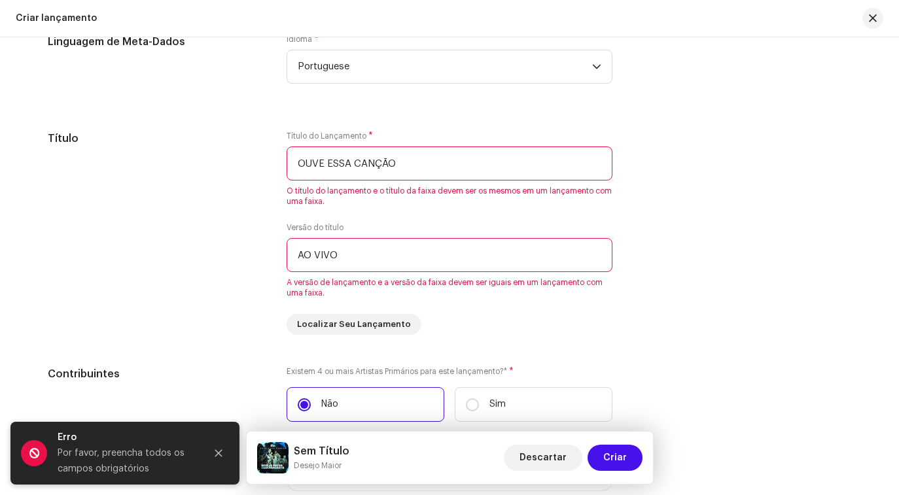
scroll to position [1146, 0]
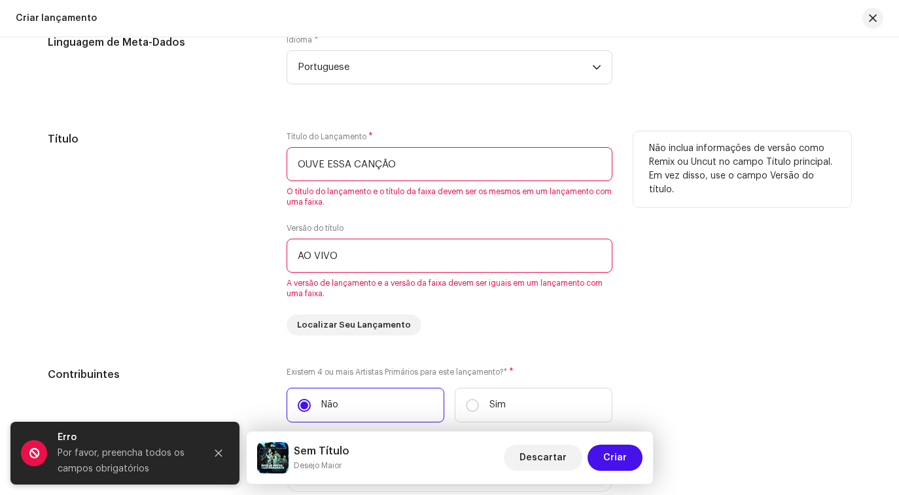
click at [345, 256] on input "AO VIVO" at bounding box center [450, 256] width 326 height 34
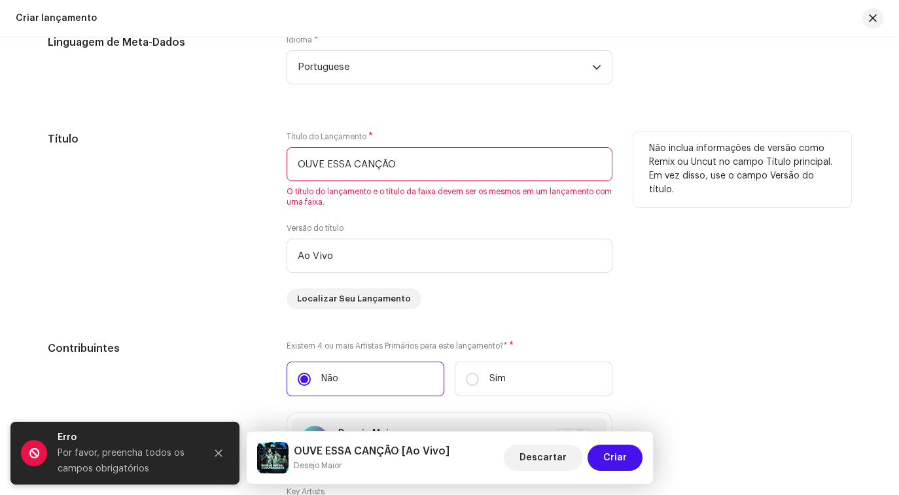
click at [404, 166] on input "OUVE ESSA CANÇÃO" at bounding box center [450, 164] width 326 height 34
type input "Ao Vivo"
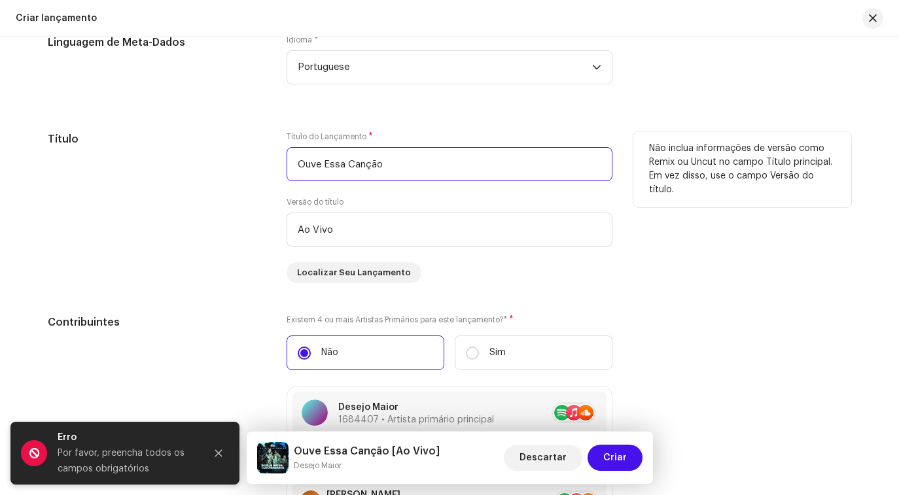
type input "Ouve Essa Canção"
click at [644, 278] on div "Não inclua informações de versão como Remix ou Uncut no campo Título principal.…" at bounding box center [742, 207] width 218 height 152
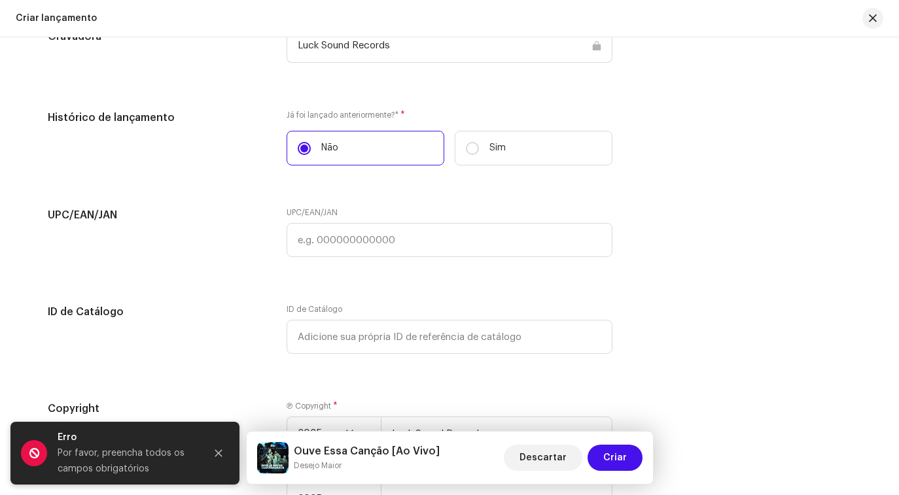
scroll to position [2136, 0]
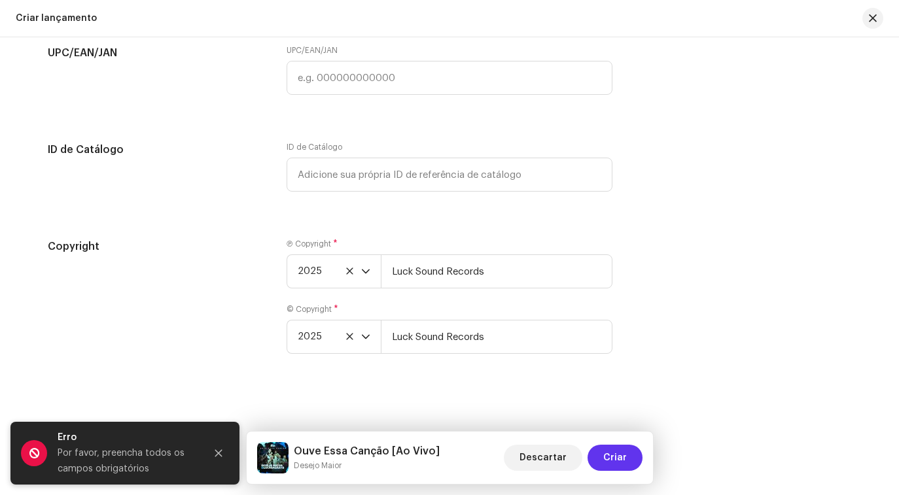
click at [617, 453] on span "Criar" at bounding box center [615, 458] width 24 height 26
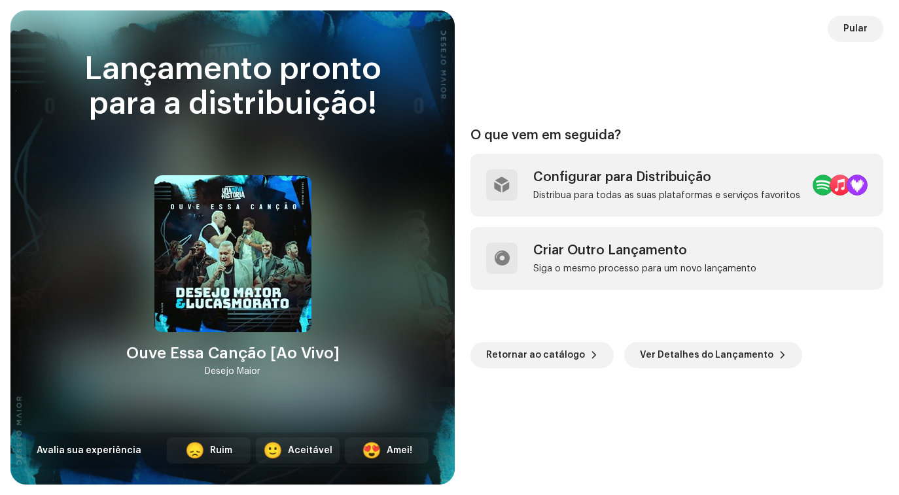
click at [602, 445] on div "O que vem em seguida? Configurar para Distribuição Distribua para todas as suas…" at bounding box center [676, 247] width 413 height 443
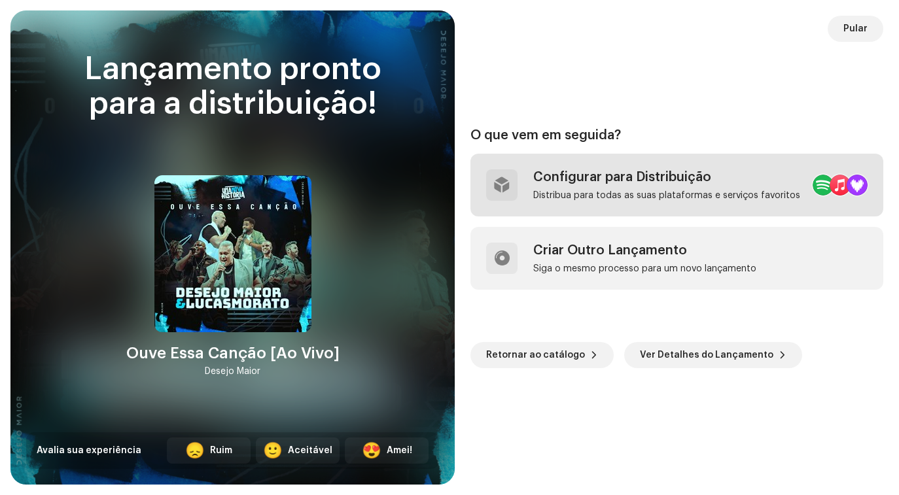
click at [655, 185] on div "Configurar para Distribuição Distribua para todas as suas plataformas e serviço…" at bounding box center [666, 184] width 267 height 31
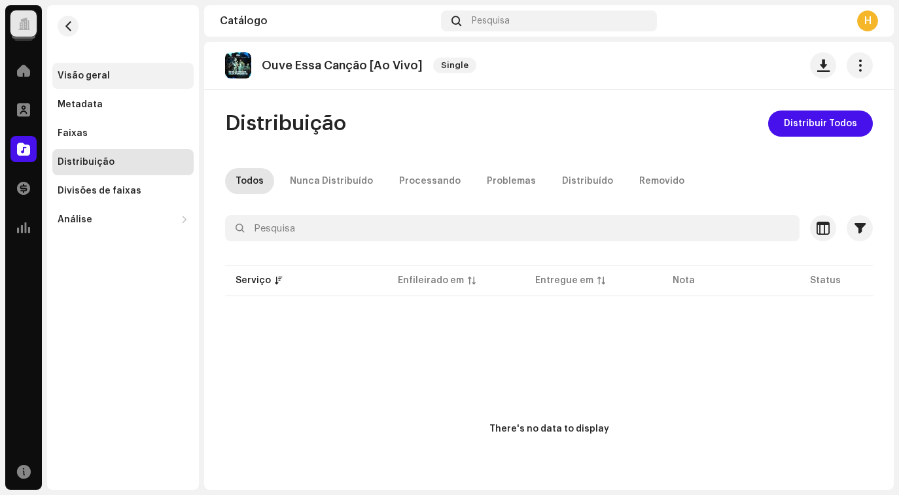
click at [82, 73] on div "Visão geral" at bounding box center [84, 76] width 52 height 10
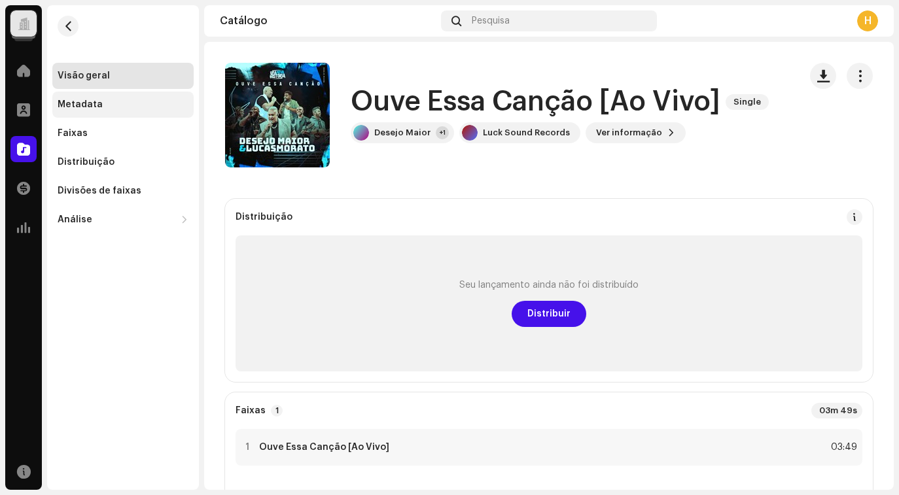
click at [77, 111] on div "Metadata" at bounding box center [122, 105] width 141 height 26
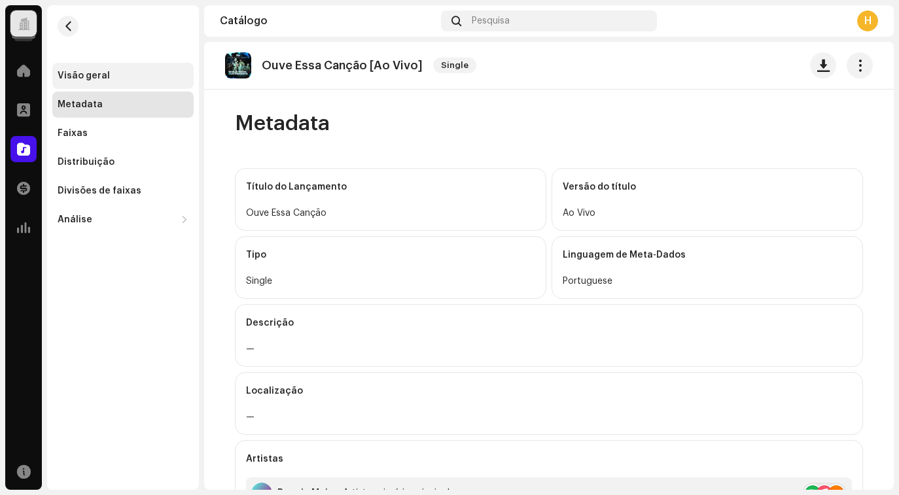
click at [87, 69] on div "Visão geral" at bounding box center [122, 76] width 141 height 26
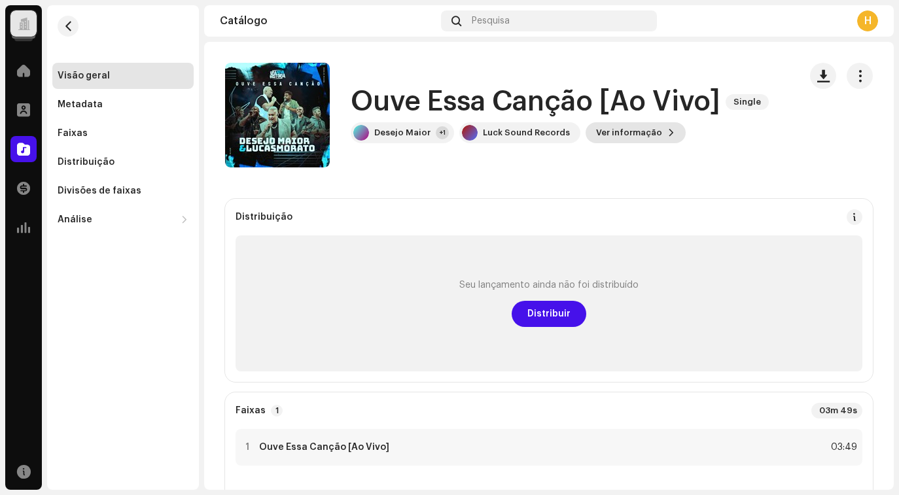
click at [604, 128] on span "Ver informação" at bounding box center [629, 133] width 66 height 26
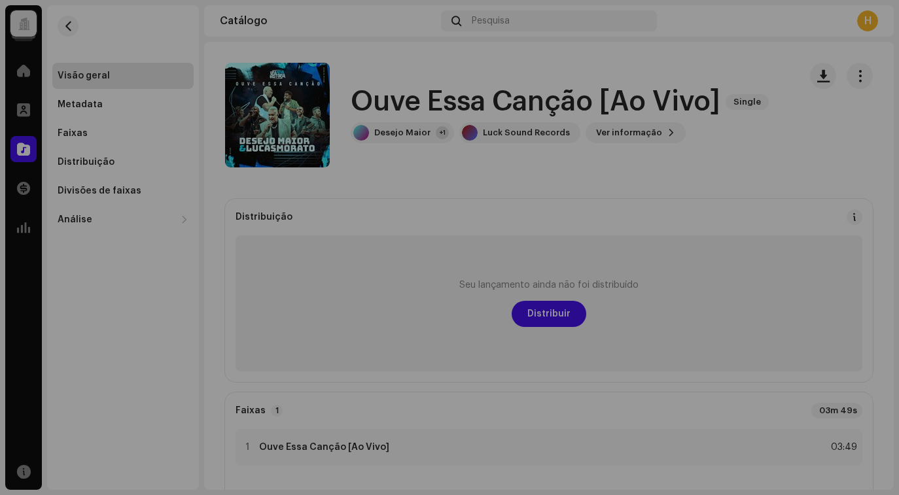
click at [675, 166] on div "Ouve Essa Canção [Ao Vivo] 3048416 Metadata Distribuição Linguagem de Meta-Dado…" at bounding box center [449, 247] width 899 height 495
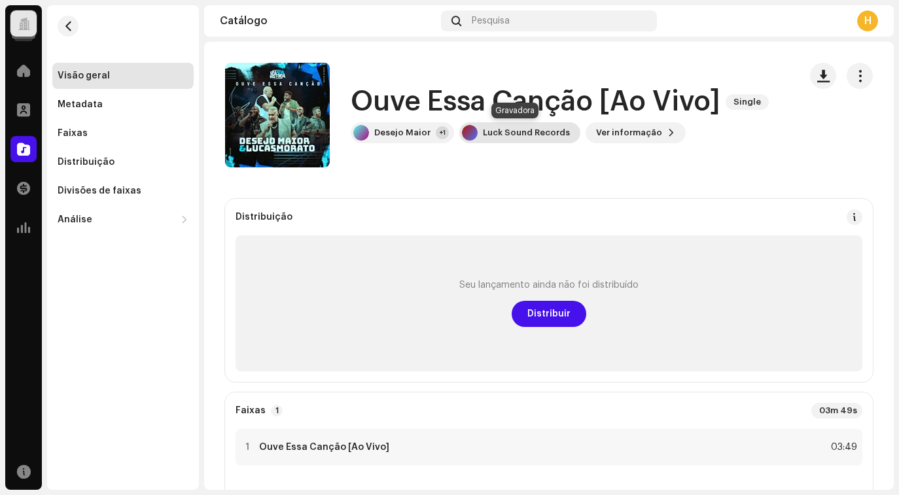
click at [489, 135] on div "Luck Sound Records" at bounding box center [526, 133] width 87 height 10
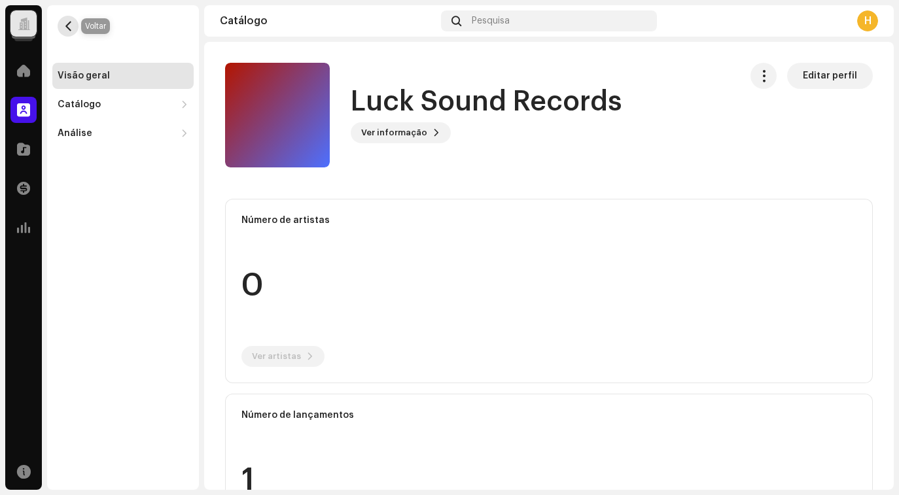
click at [68, 29] on span "button" at bounding box center [68, 26] width 10 height 10
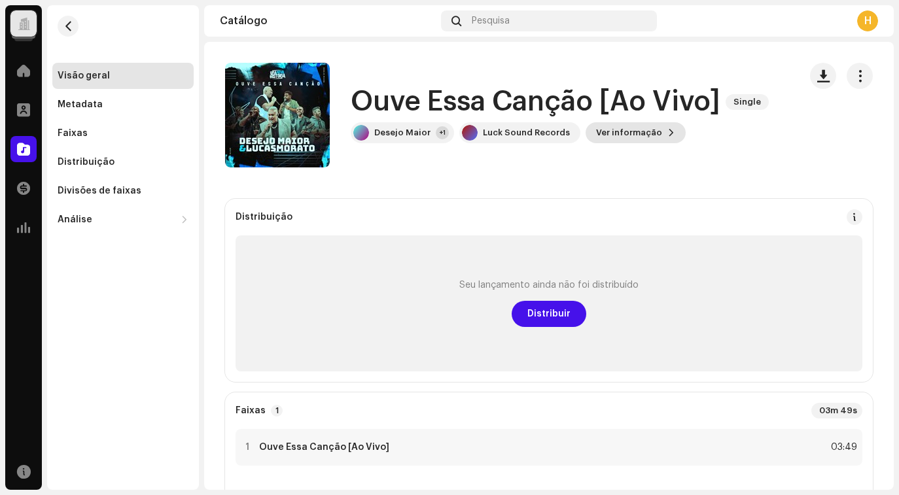
click at [600, 139] on span "Ver informação" at bounding box center [629, 133] width 66 height 26
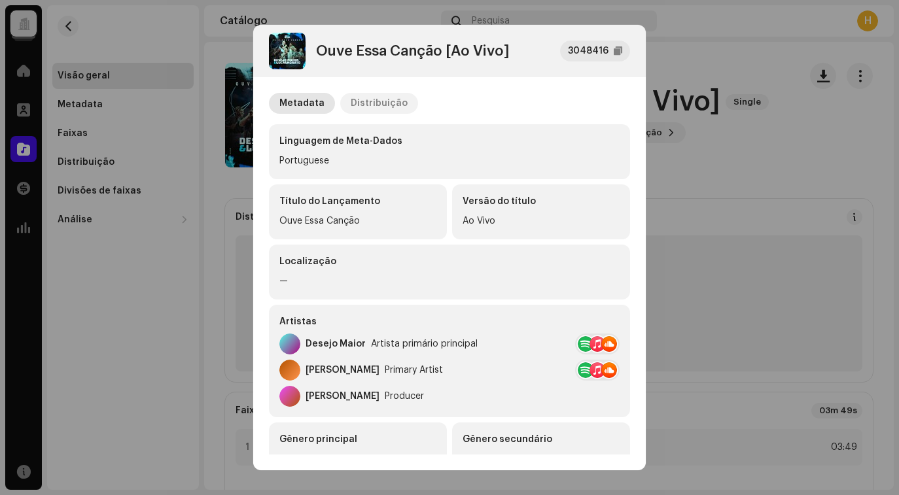
click at [378, 108] on div "Distribuição" at bounding box center [379, 103] width 57 height 21
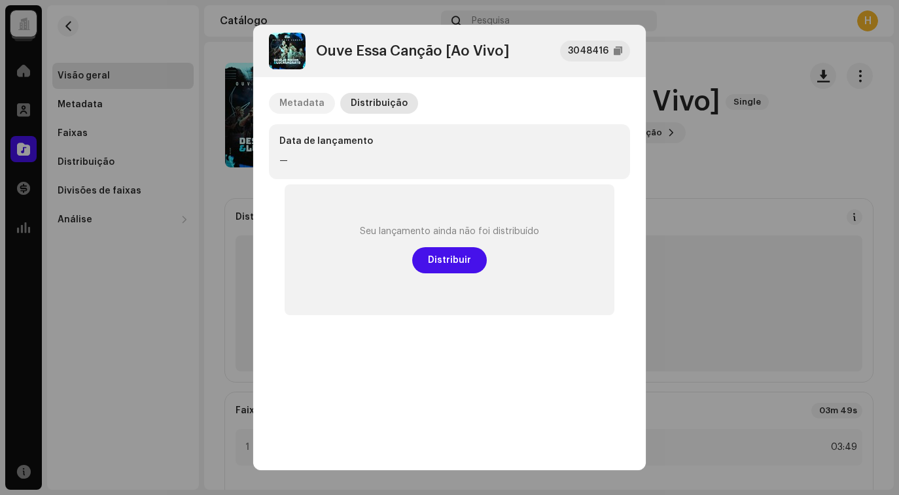
click at [293, 105] on div "Metadata" at bounding box center [301, 103] width 45 height 21
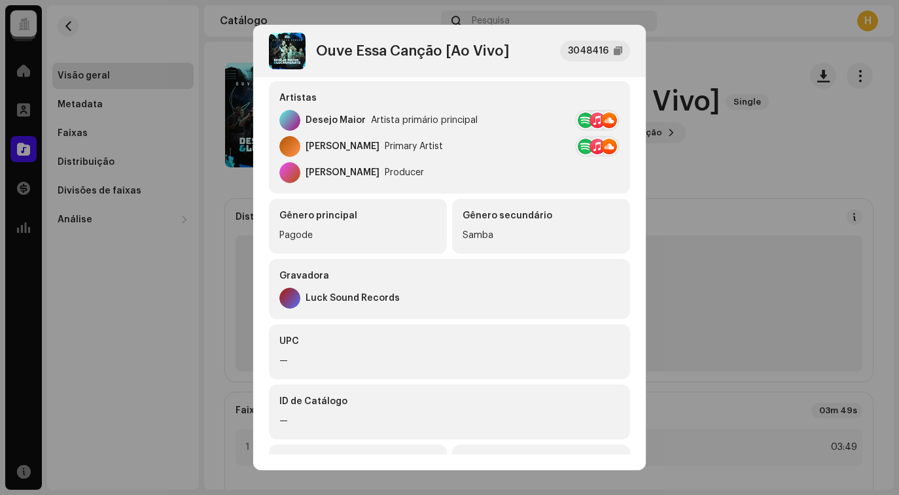
scroll to position [284, 0]
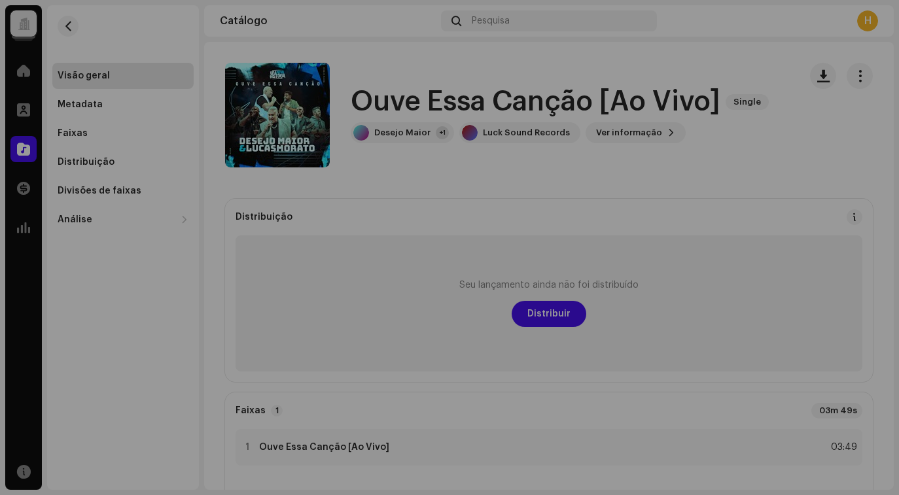
click at [223, 52] on div "Ouve Essa Canção [Ao Vivo] 3048416 Metadata Distribuição Linguagem de Meta-Dado…" at bounding box center [449, 247] width 899 height 495
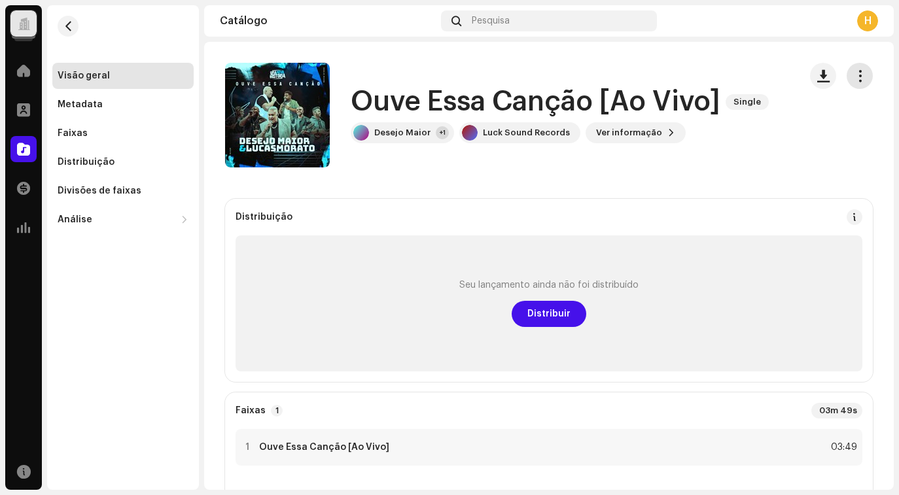
click at [856, 80] on span "button" at bounding box center [860, 76] width 12 height 10
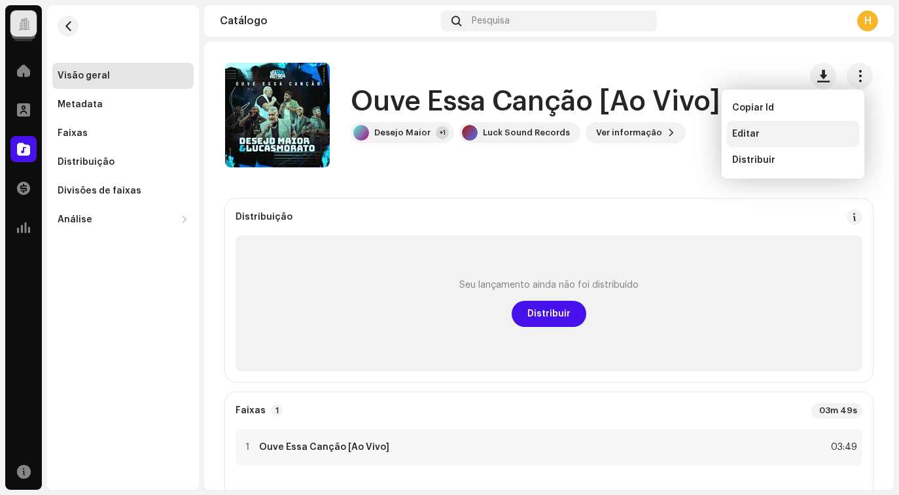
click at [810, 131] on div "Editar" at bounding box center [793, 134] width 122 height 10
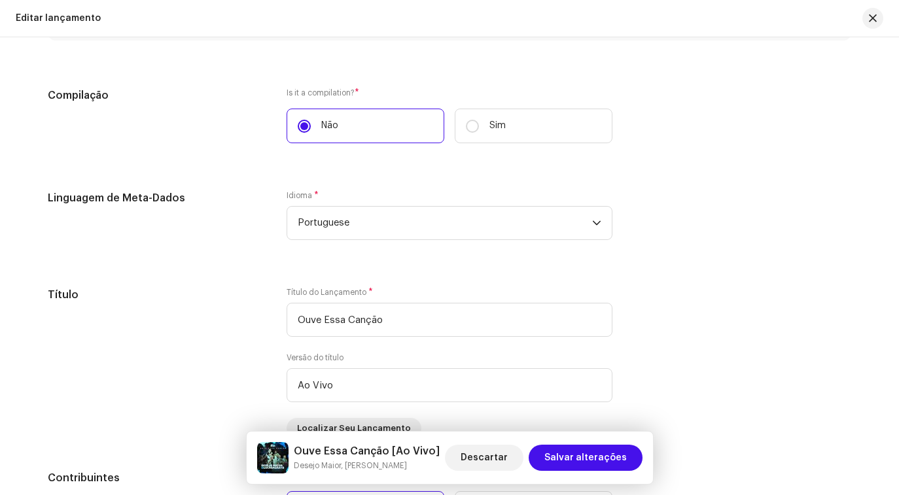
scroll to position [1109, 0]
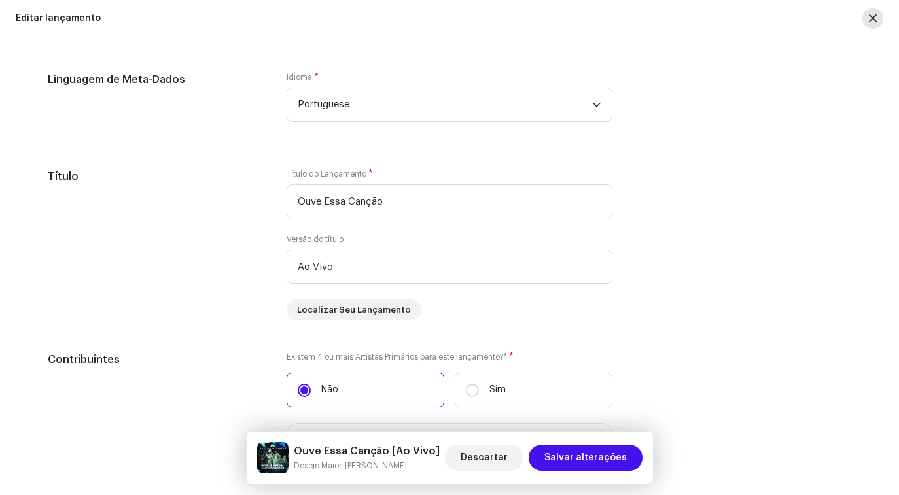
click at [875, 14] on span "button" at bounding box center [873, 18] width 8 height 10
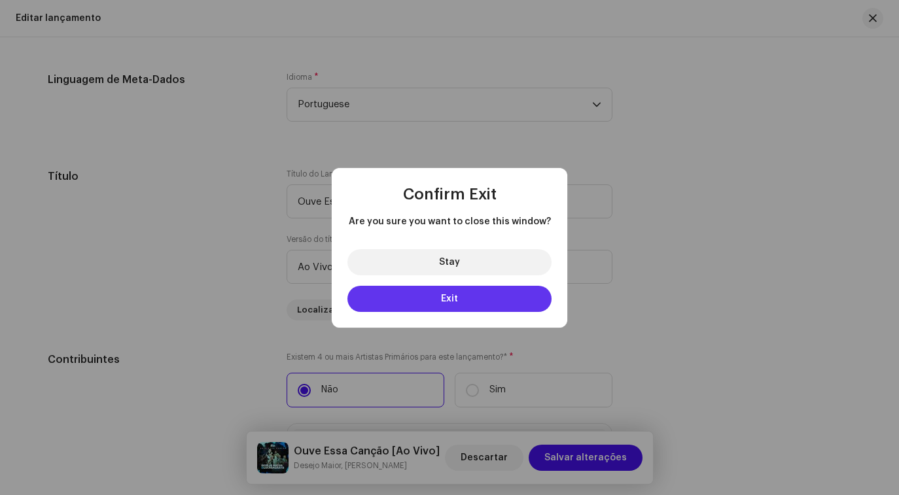
click at [453, 296] on span "Exit" at bounding box center [449, 298] width 17 height 9
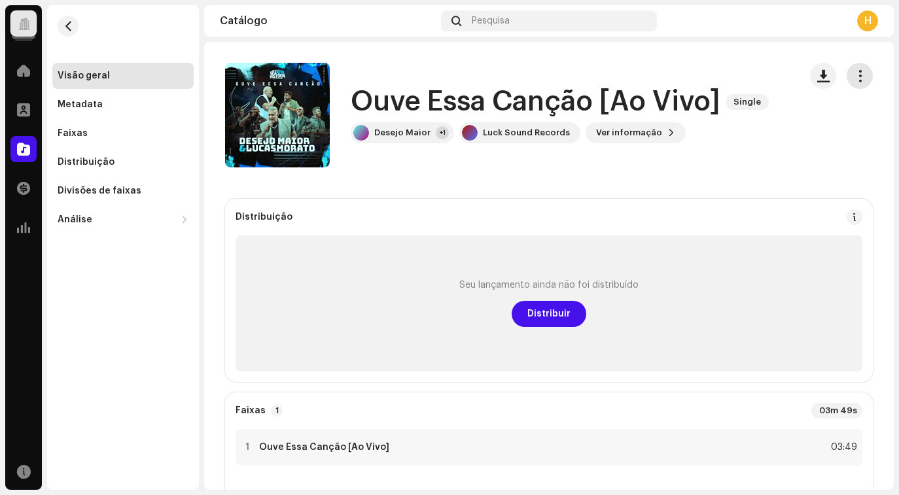
click at [856, 73] on span "button" at bounding box center [860, 76] width 12 height 10
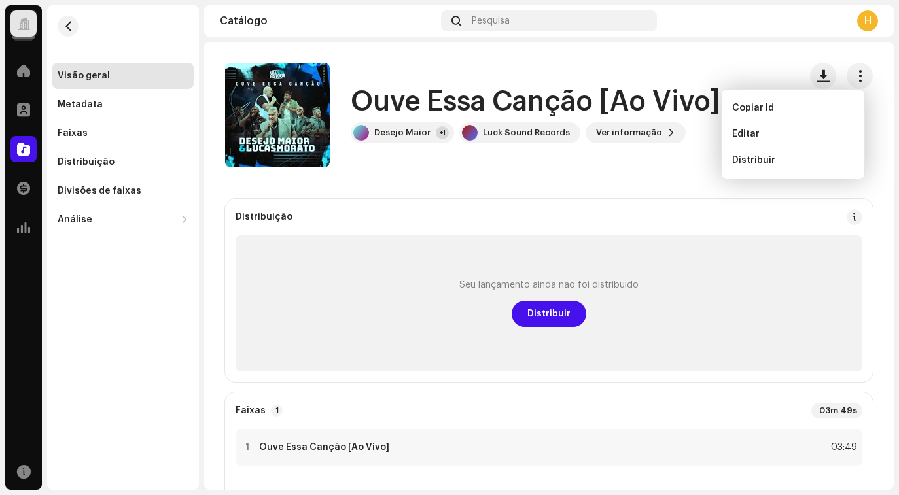
click at [714, 203] on div "Distribuição Seu lançamento ainda não foi distribuído Distribuir" at bounding box center [549, 290] width 648 height 183
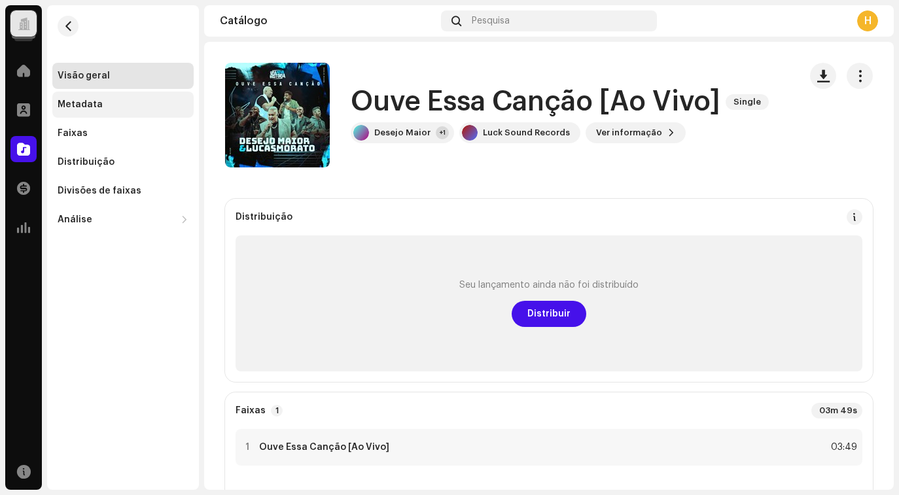
click at [81, 101] on div "Metadata" at bounding box center [80, 104] width 45 height 10
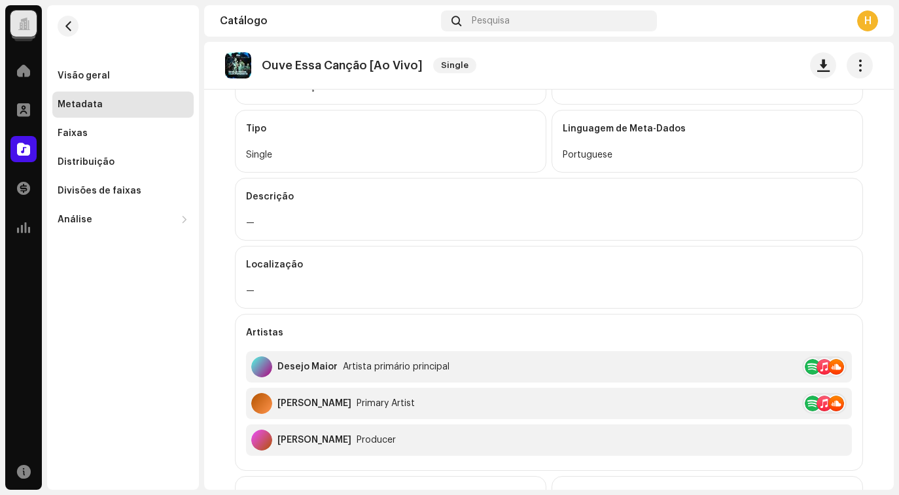
scroll to position [118, 0]
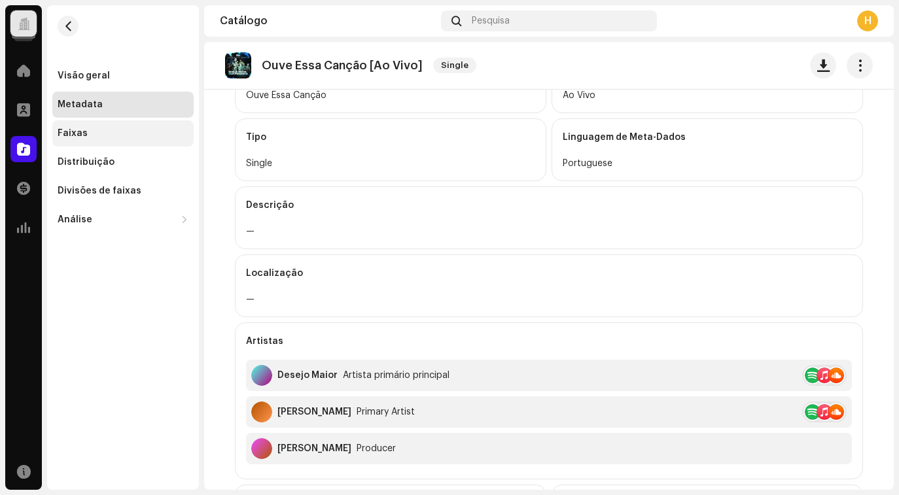
click at [102, 141] on div "Faixas" at bounding box center [122, 133] width 141 height 26
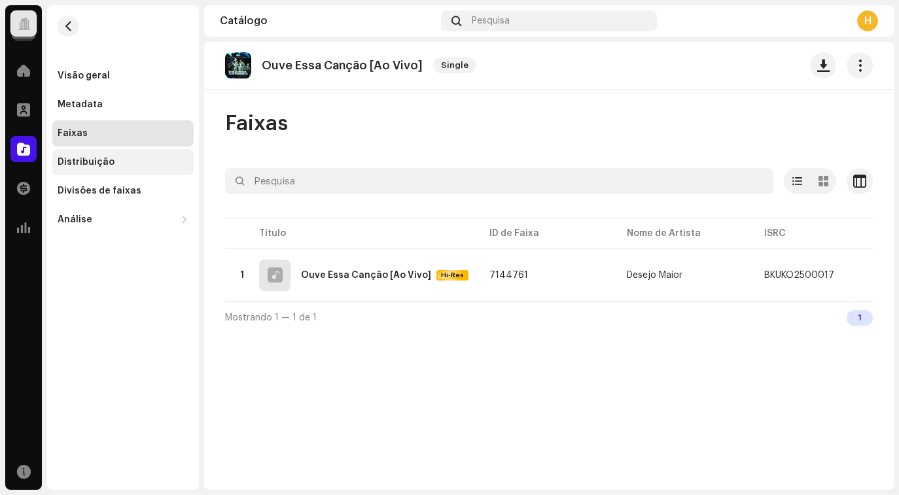
click at [93, 161] on div "Distribuição" at bounding box center [86, 162] width 57 height 10
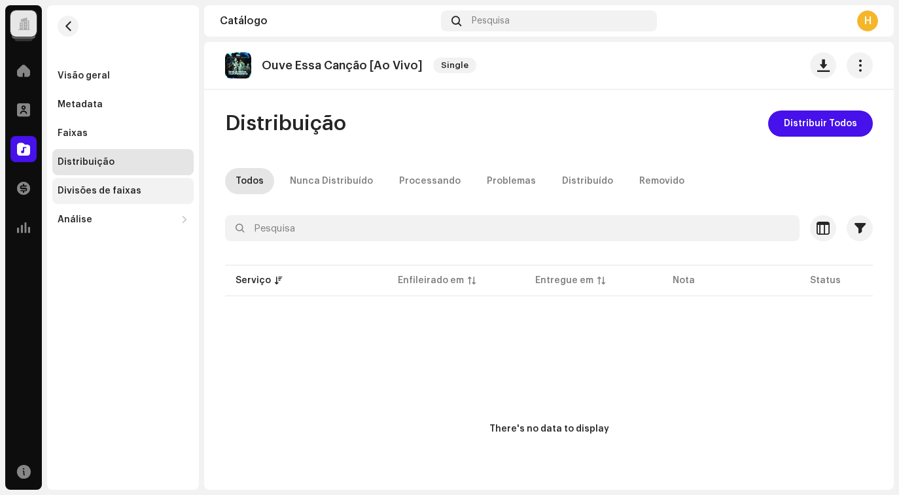
click at [91, 188] on div "Divisões de faixas" at bounding box center [100, 191] width 84 height 10
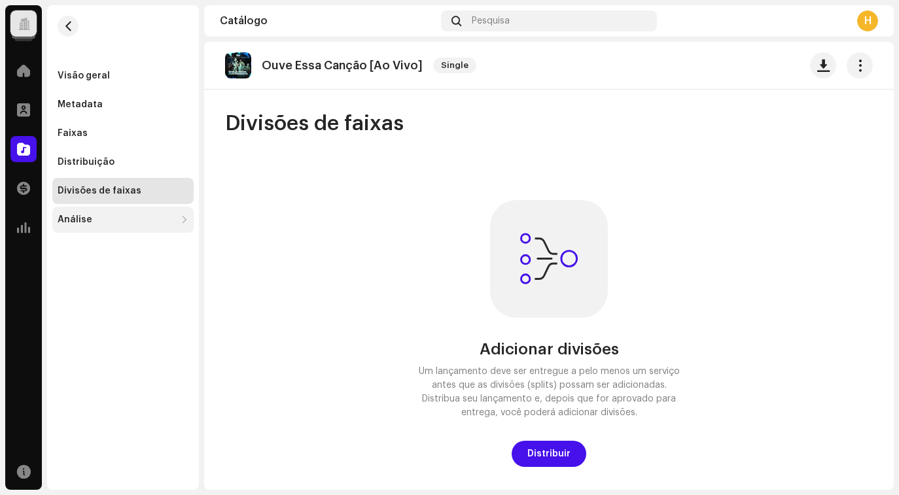
click at [83, 225] on div "Análise" at bounding box center [122, 220] width 141 height 26
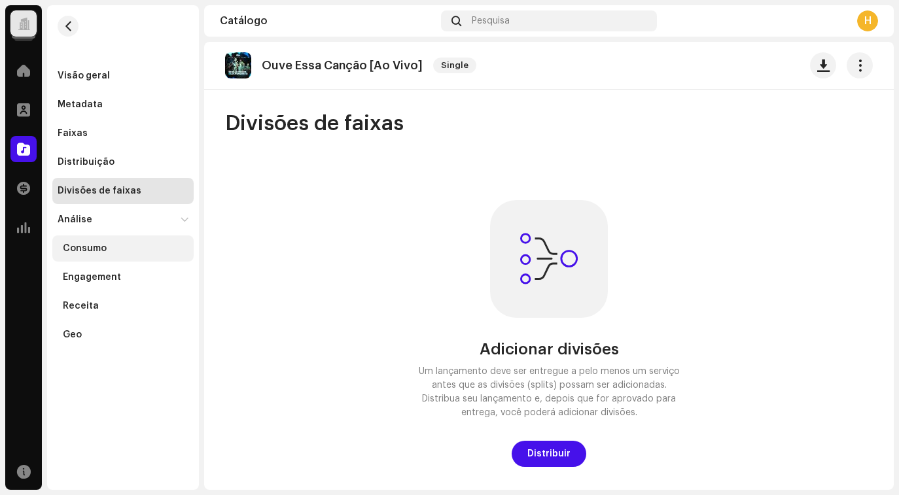
click at [118, 250] on div "Consumo" at bounding box center [126, 248] width 126 height 10
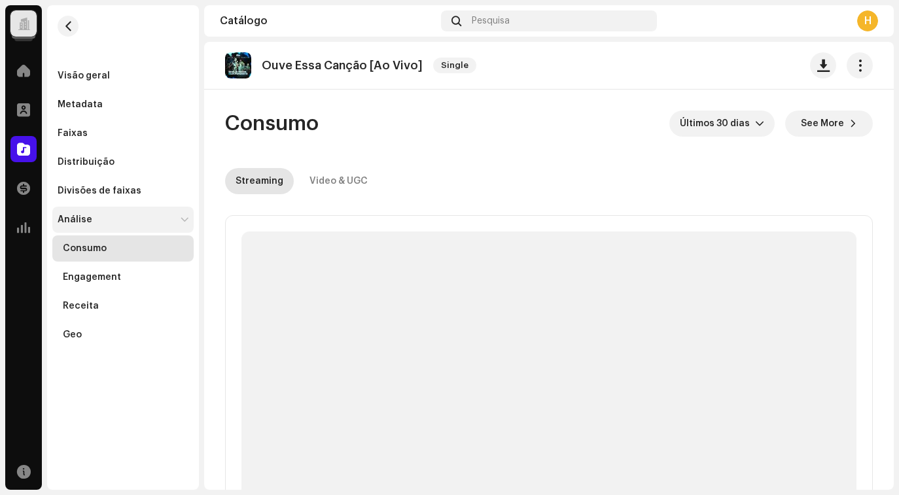
click at [87, 218] on div "Análise" at bounding box center [75, 220] width 35 height 10
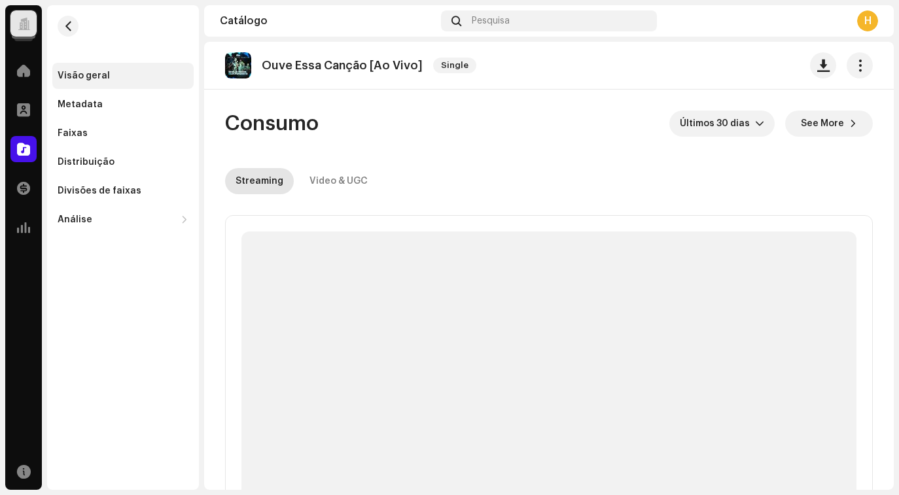
click at [97, 70] on div "Visão geral" at bounding box center [122, 76] width 141 height 26
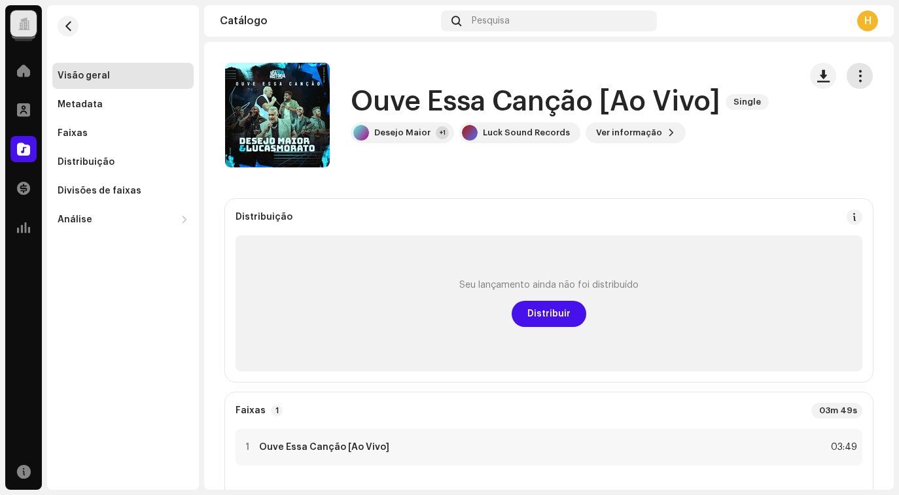
click at [850, 84] on button "button" at bounding box center [859, 76] width 26 height 26
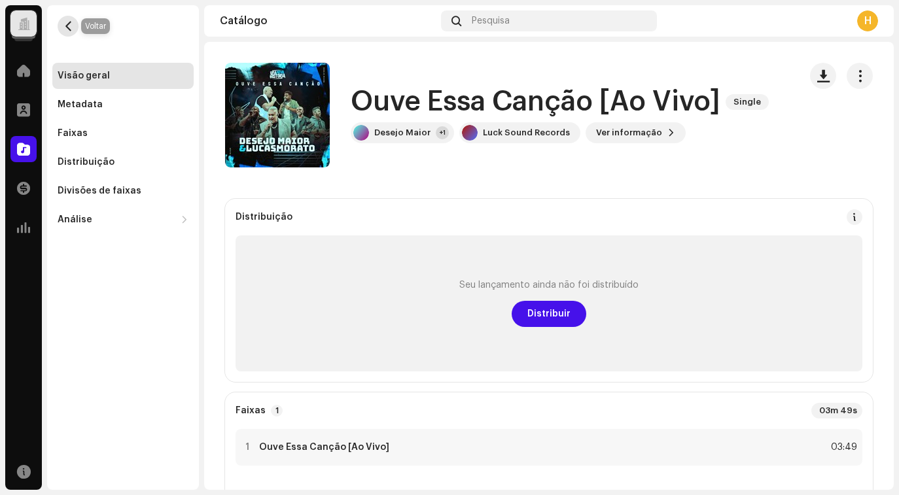
click at [73, 22] on span "button" at bounding box center [68, 26] width 10 height 10
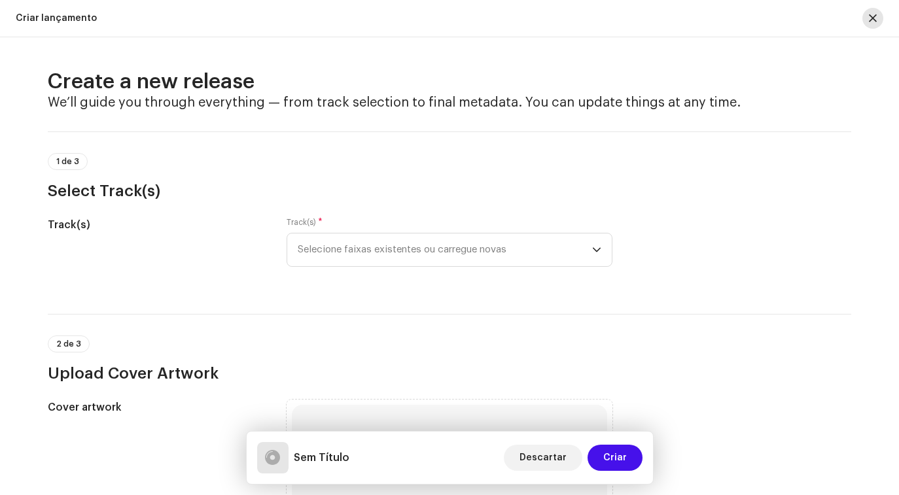
click at [877, 14] on button "button" at bounding box center [872, 18] width 21 height 21
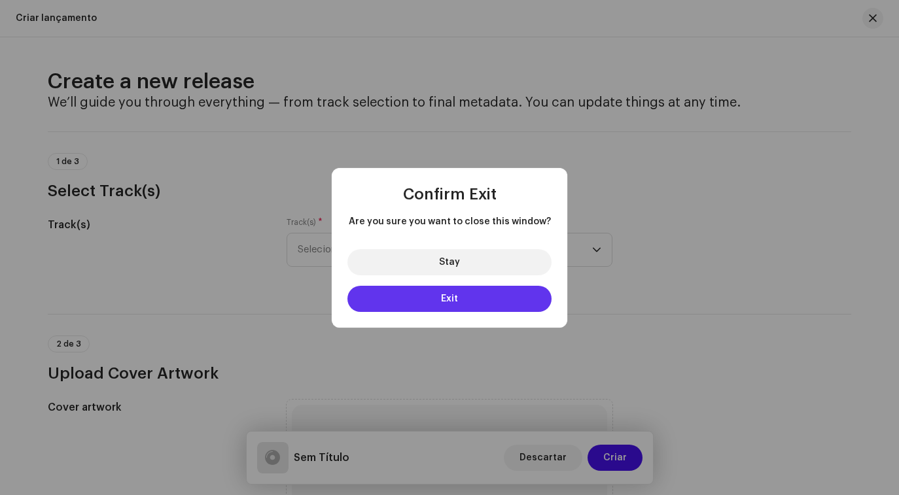
click at [487, 304] on button "Exit" at bounding box center [449, 299] width 204 height 26
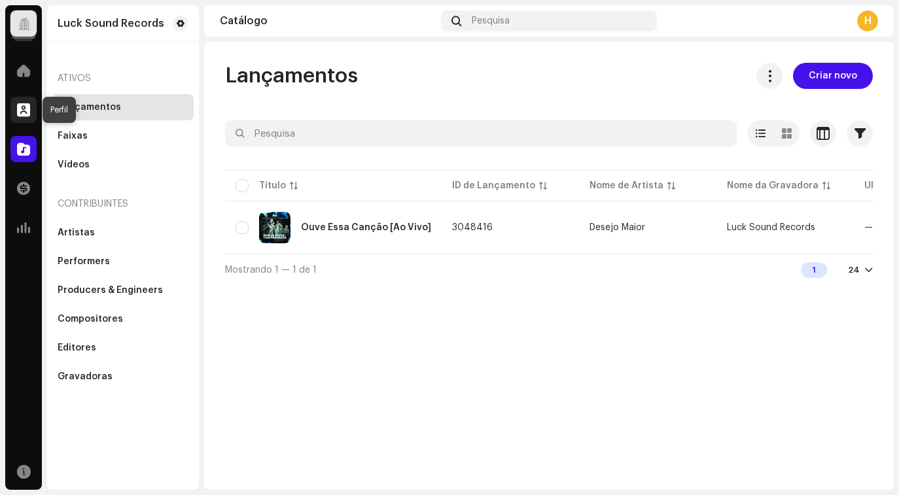
click at [22, 111] on span at bounding box center [23, 110] width 13 height 10
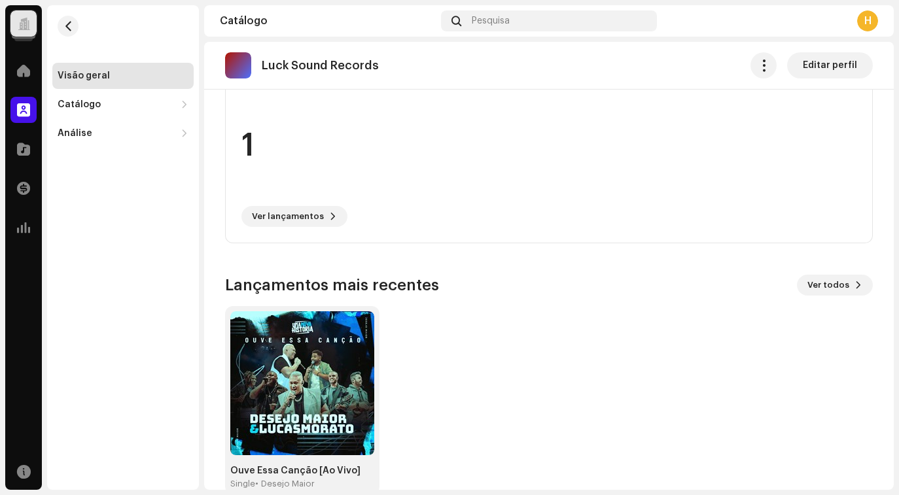
scroll to position [360, 0]
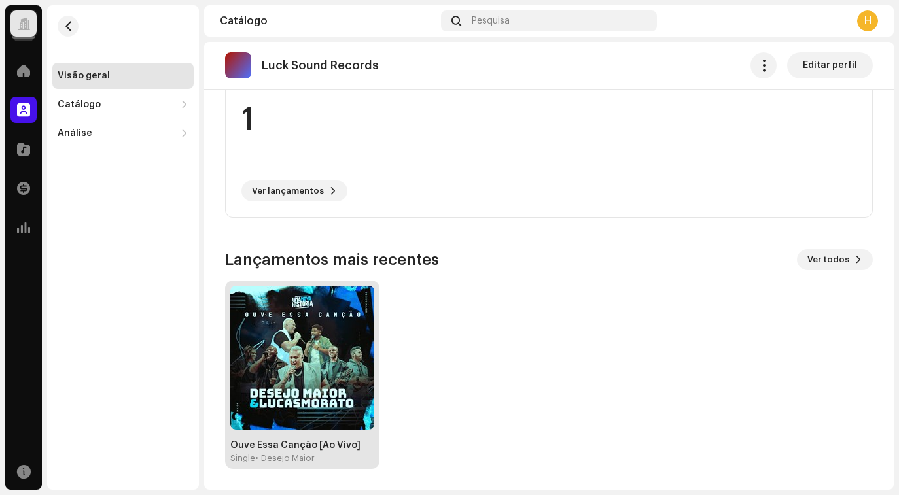
click at [285, 402] on img at bounding box center [302, 358] width 144 height 144
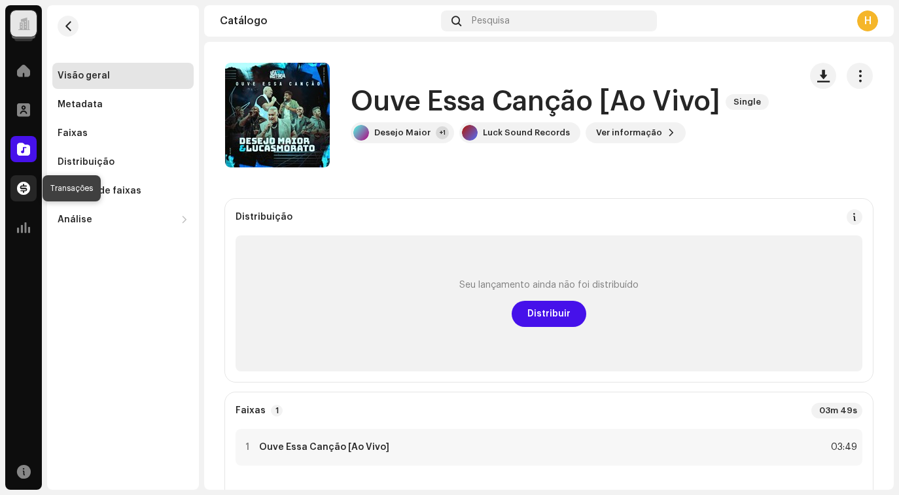
click at [27, 193] on span at bounding box center [23, 188] width 13 height 10
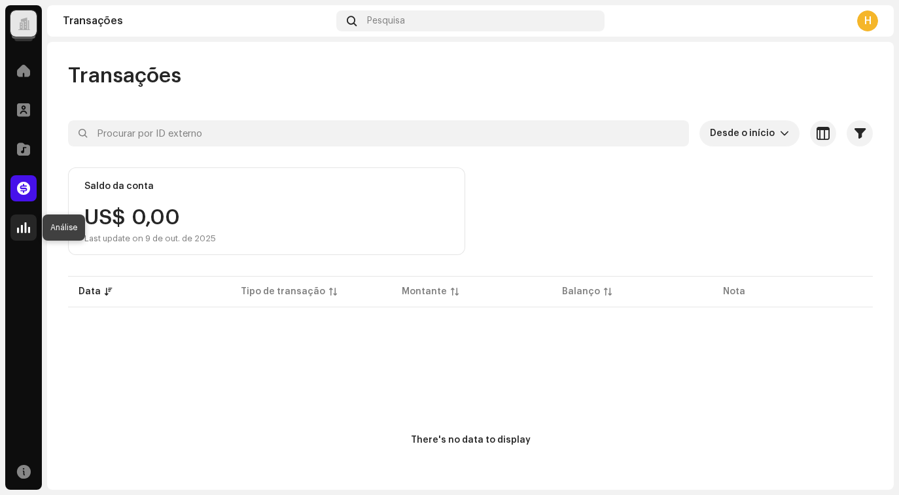
click at [24, 228] on span at bounding box center [23, 227] width 13 height 10
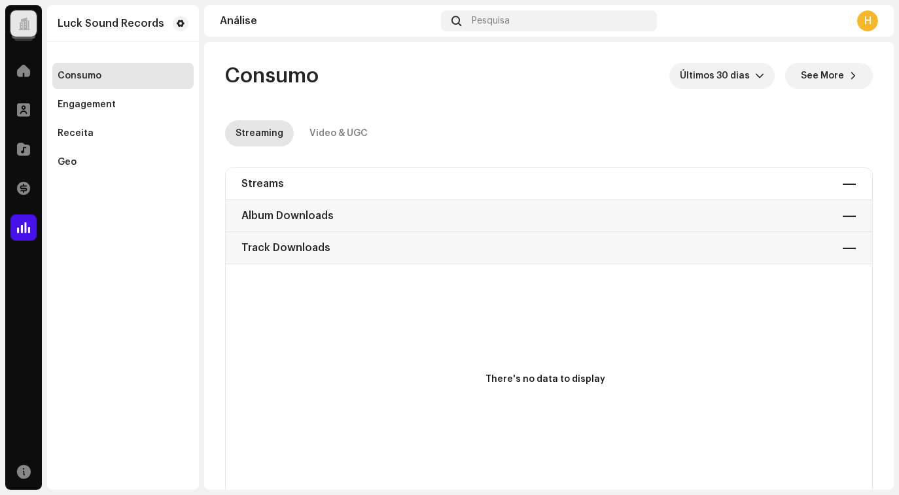
click at [26, 39] on div at bounding box center [23, 32] width 18 height 18
click at [23, 30] on div at bounding box center [23, 23] width 26 height 26
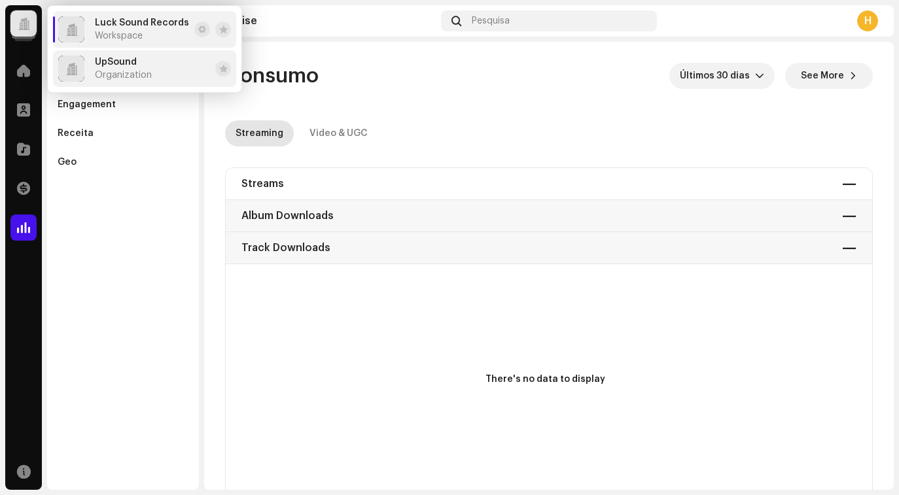
click at [107, 61] on span "UpSound" at bounding box center [116, 62] width 42 height 10
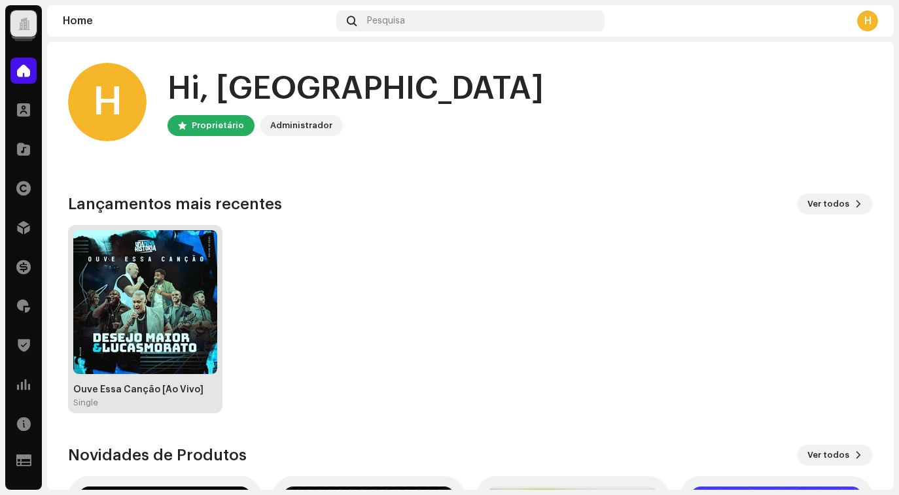
click at [139, 283] on img at bounding box center [145, 302] width 144 height 144
click at [167, 317] on img at bounding box center [145, 302] width 144 height 144
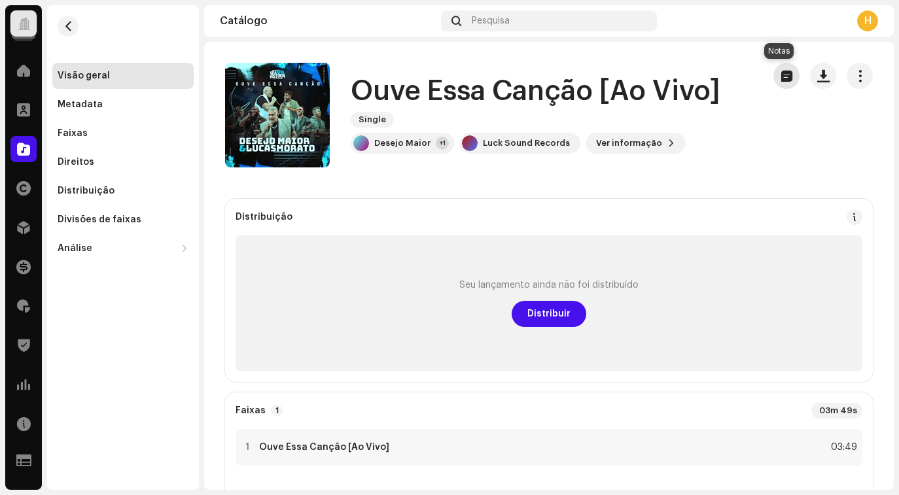
click at [781, 77] on span "button" at bounding box center [786, 76] width 11 height 10
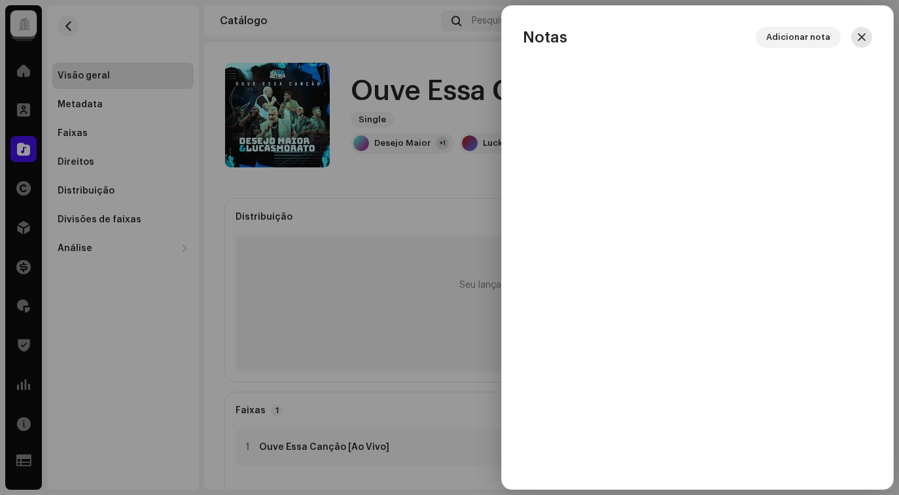
click at [859, 38] on span "button" at bounding box center [862, 37] width 8 height 10
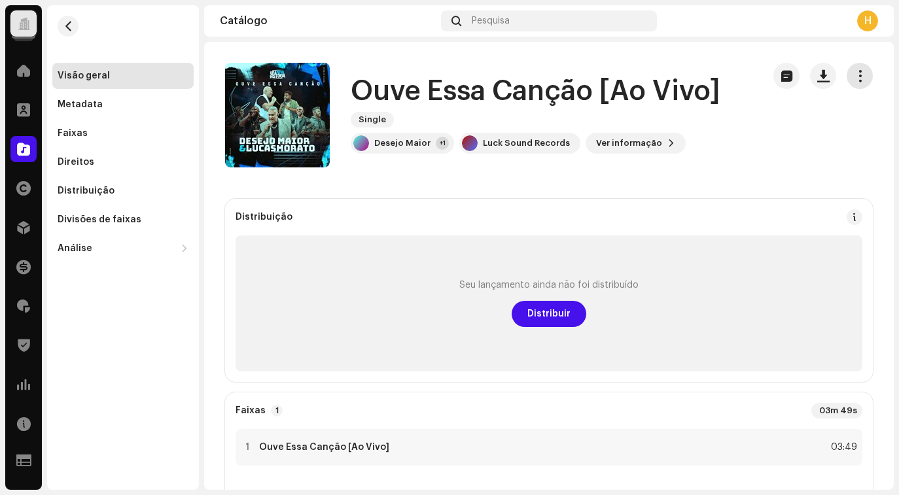
click at [856, 78] on span "button" at bounding box center [860, 76] width 12 height 10
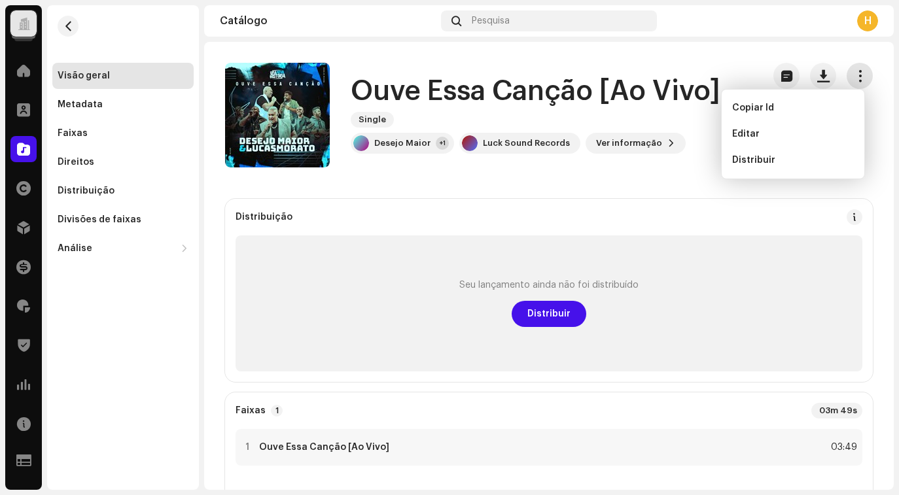
click at [856, 78] on span "button" at bounding box center [860, 76] width 12 height 10
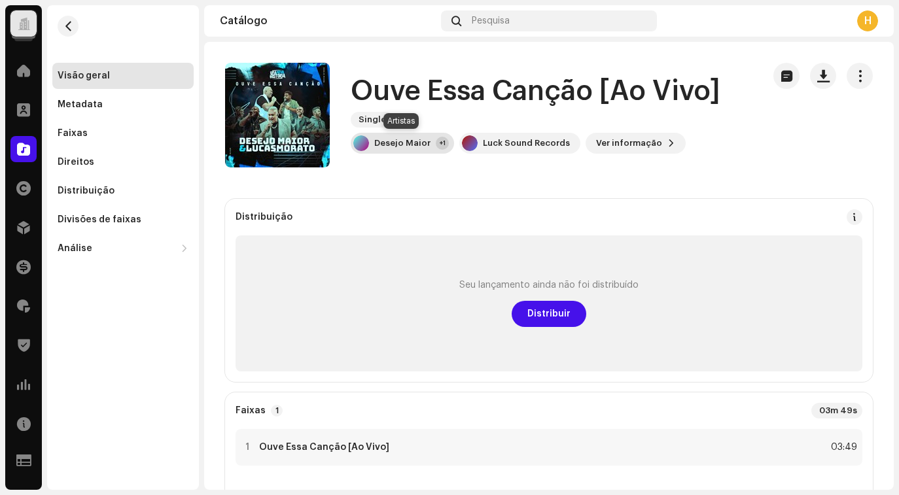
click at [415, 148] on div "Desejo Maior" at bounding box center [402, 143] width 56 height 10
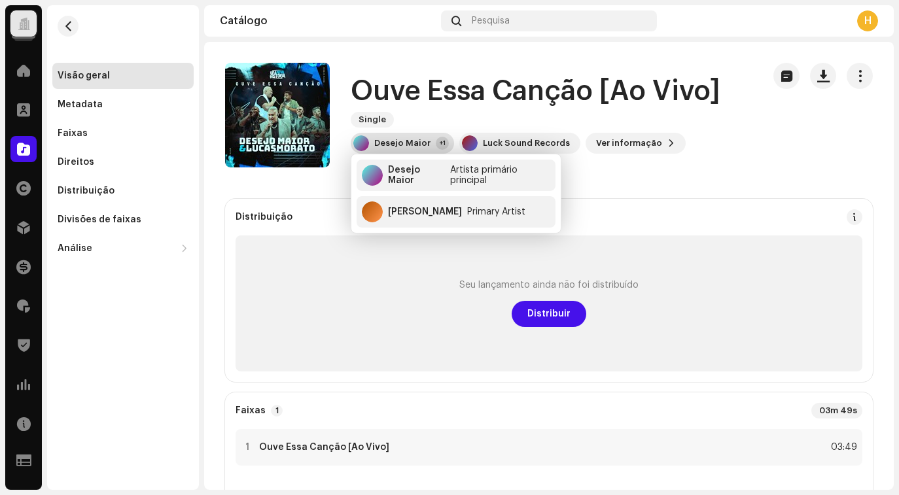
click at [415, 148] on div "Desejo Maior" at bounding box center [402, 143] width 56 height 10
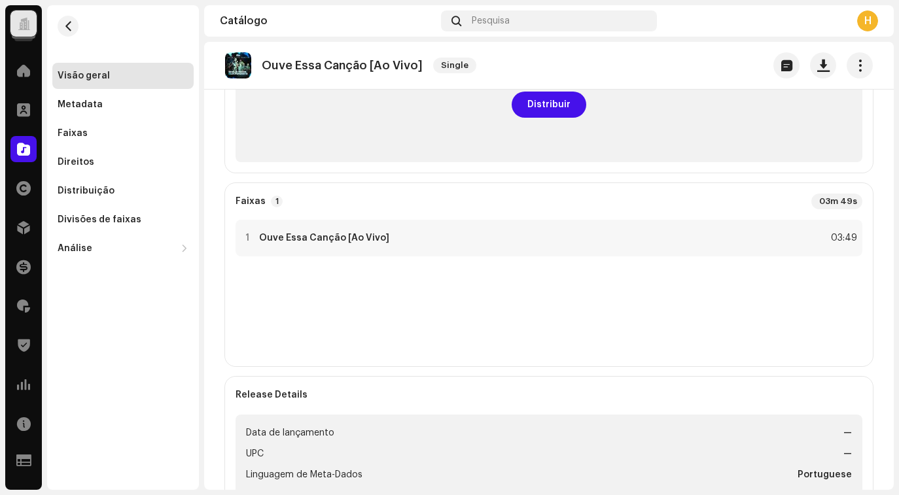
scroll to position [211, 0]
click at [246, 234] on div at bounding box center [248, 237] width 10 height 10
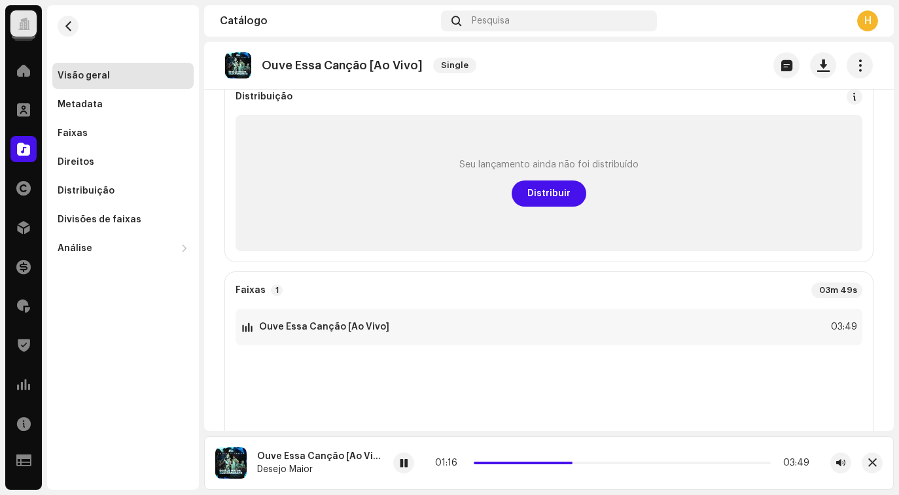
scroll to position [0, 0]
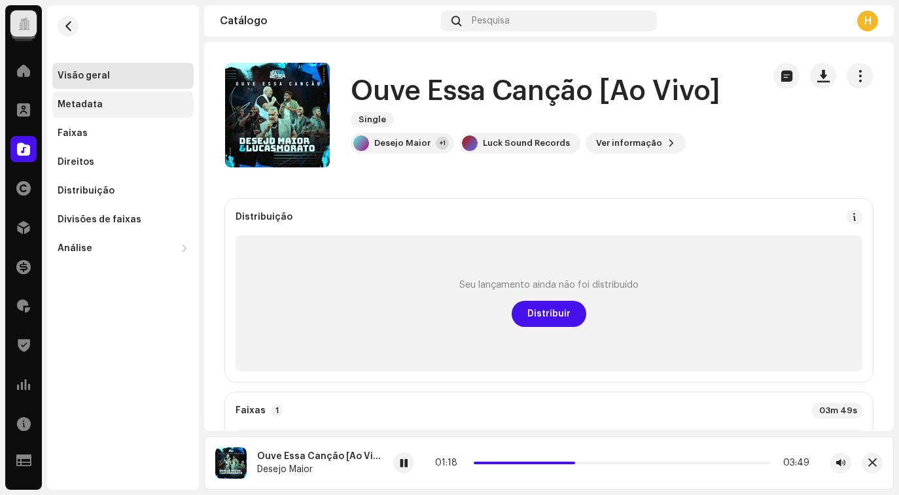
click at [78, 108] on div "Metadata" at bounding box center [80, 104] width 45 height 10
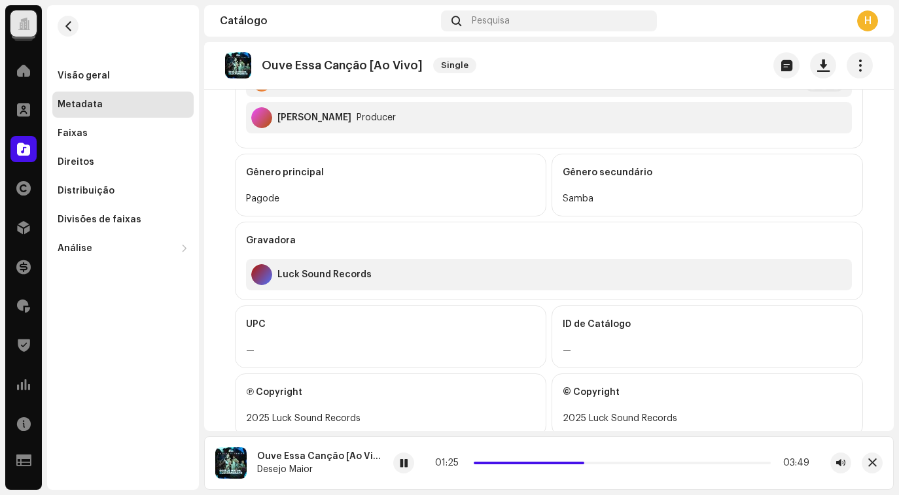
scroll to position [485, 0]
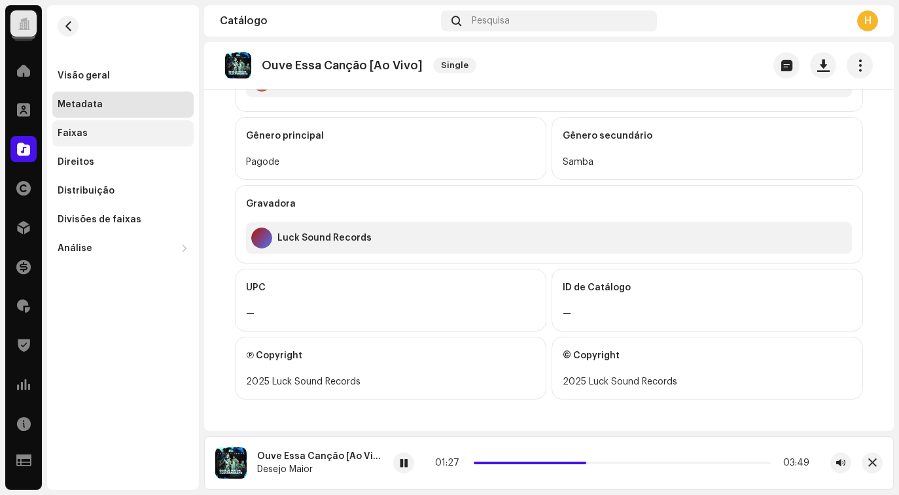
click at [89, 137] on div "Faixas" at bounding box center [123, 133] width 131 height 10
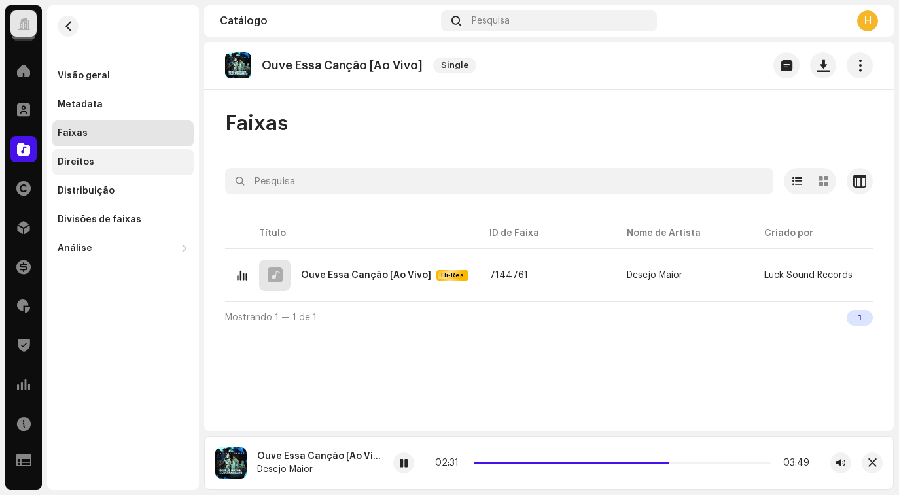
click at [123, 167] on div "Direitos" at bounding box center [122, 162] width 141 height 26
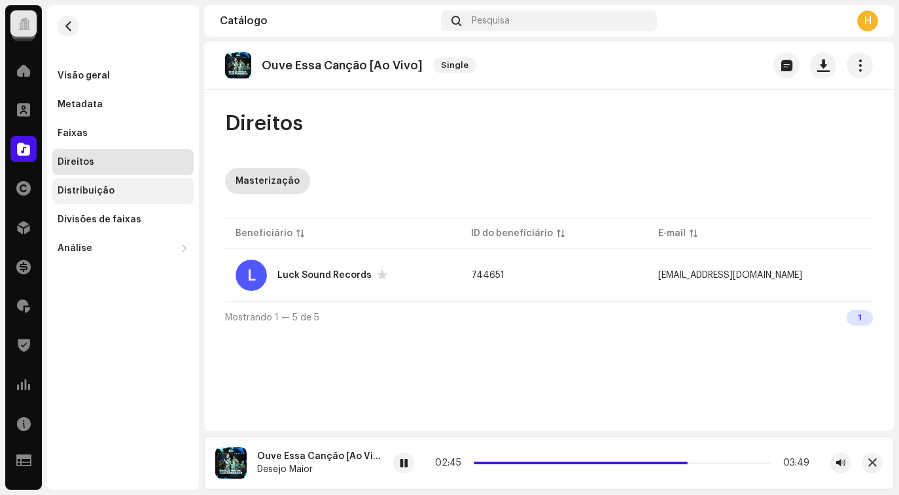
click at [82, 194] on div "Distribuição" at bounding box center [86, 191] width 57 height 10
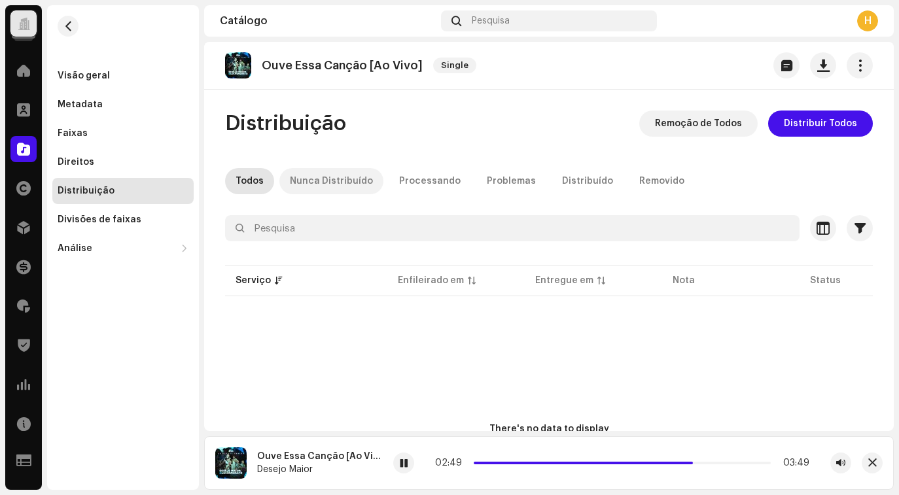
click at [343, 188] on div "Nunca Distribuído" at bounding box center [331, 181] width 83 height 26
click at [411, 187] on div "Processando" at bounding box center [429, 181] width 61 height 26
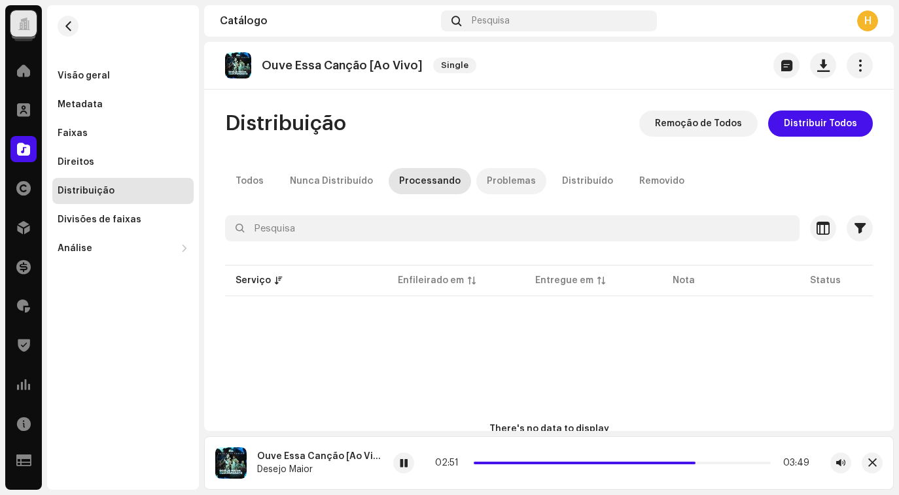
click at [496, 186] on div "Problemas" at bounding box center [511, 181] width 49 height 26
click at [563, 186] on div "Distribuído" at bounding box center [587, 181] width 51 height 26
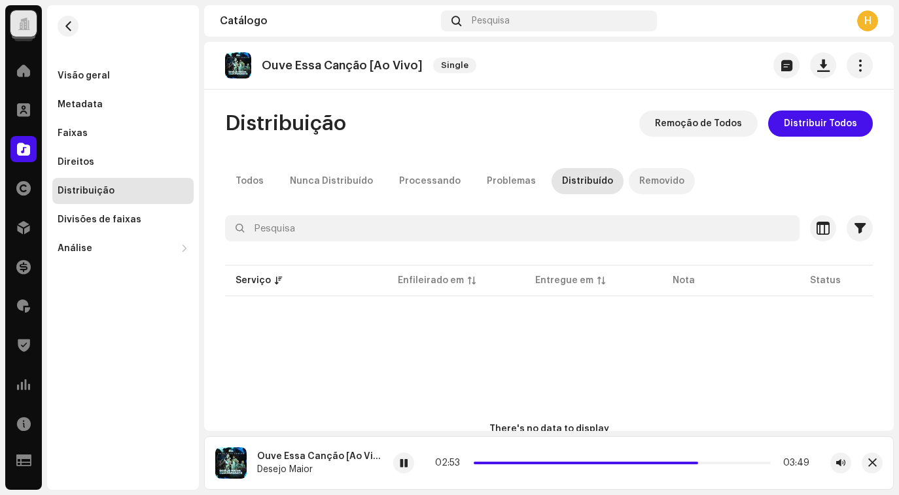
click at [652, 185] on div "Removido" at bounding box center [661, 181] width 45 height 26
click at [247, 181] on div "Todos" at bounding box center [249, 181] width 28 height 26
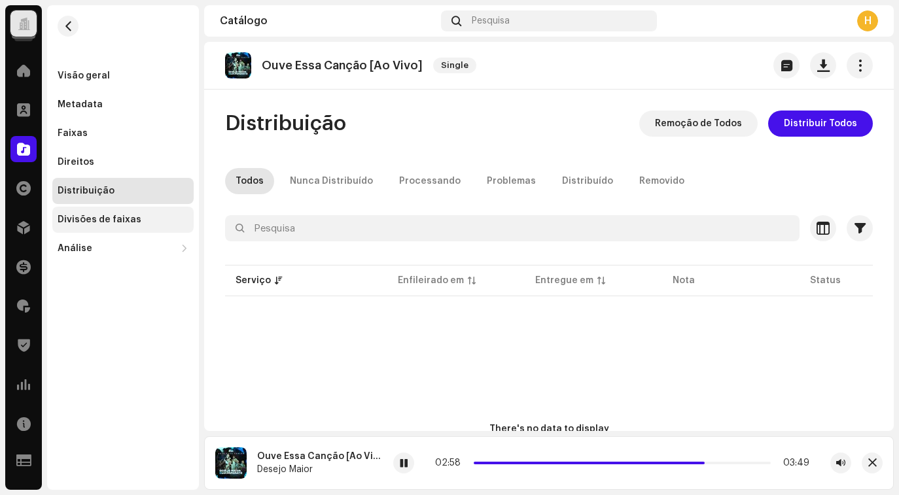
click at [122, 218] on div "Divisões de faixas" at bounding box center [100, 220] width 84 height 10
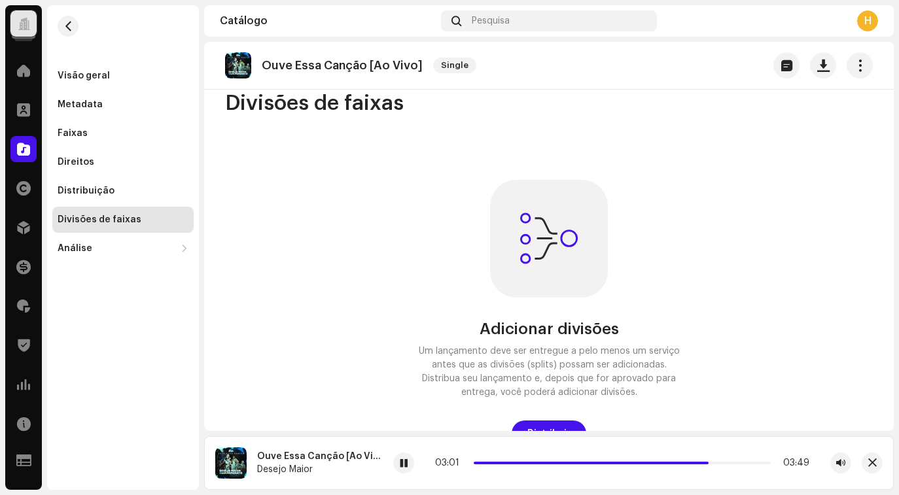
scroll to position [67, 0]
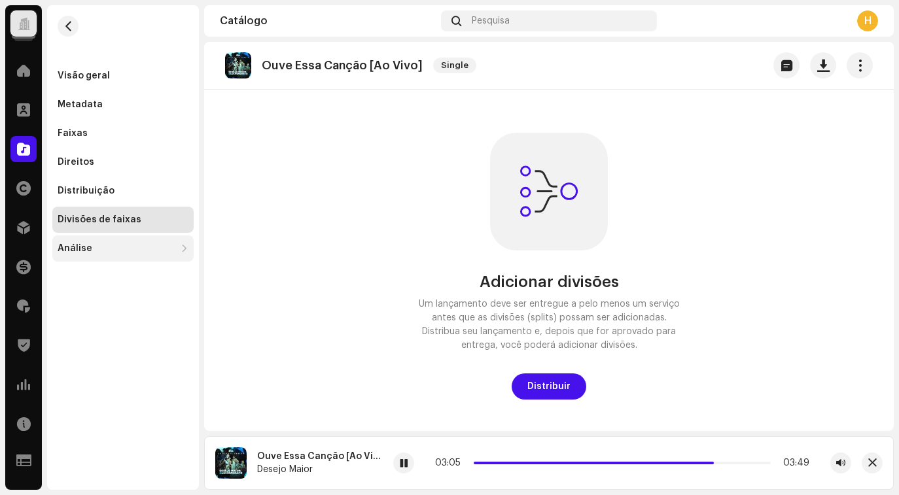
click at [88, 247] on div "Análise" at bounding box center [75, 248] width 35 height 10
click at [89, 248] on div "Análise" at bounding box center [117, 248] width 118 height 10
click at [79, 82] on div "Visão geral" at bounding box center [122, 76] width 141 height 26
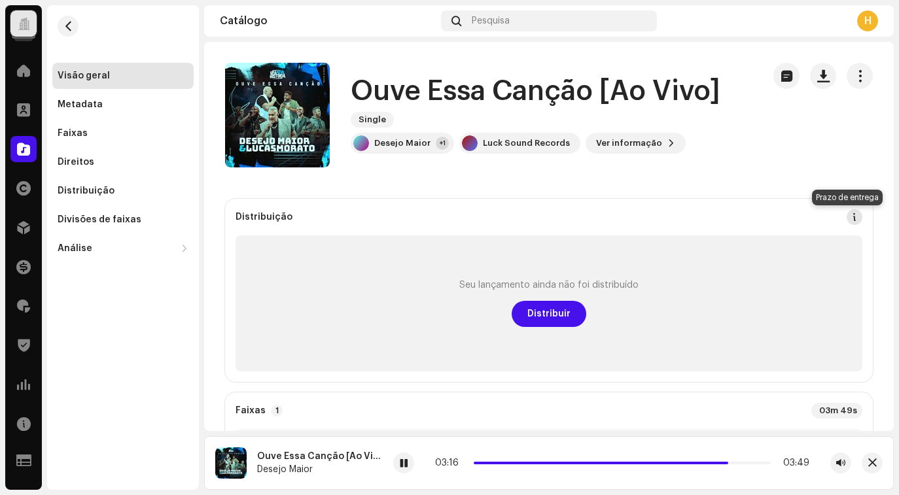
click at [850, 217] on span at bounding box center [854, 217] width 9 height 10
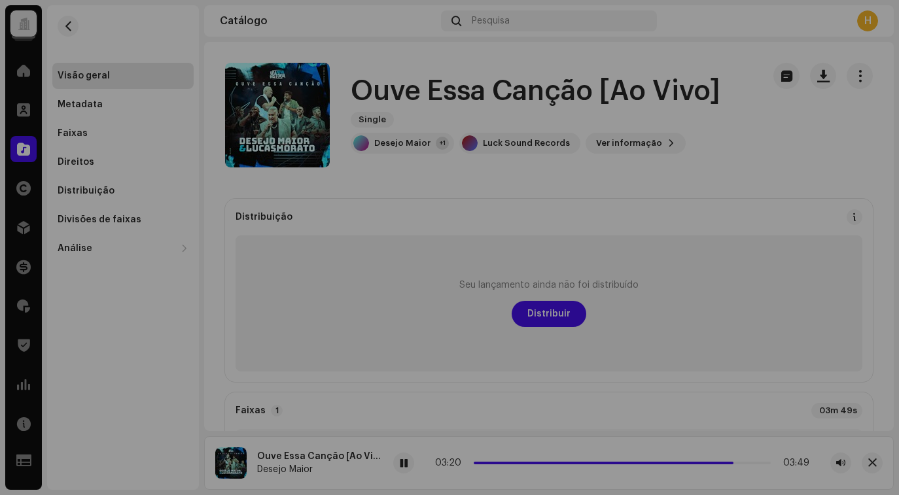
click at [732, 25] on div "Diretrizes DSP para Prazo de Entrega Geralmente entregamos seus lançamentos em …" at bounding box center [449, 247] width 899 height 495
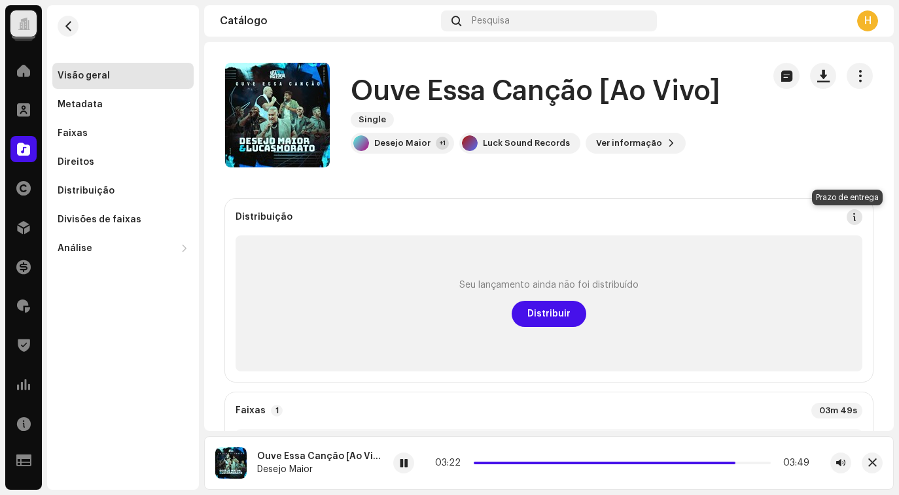
click at [850, 213] on span at bounding box center [854, 217] width 9 height 10
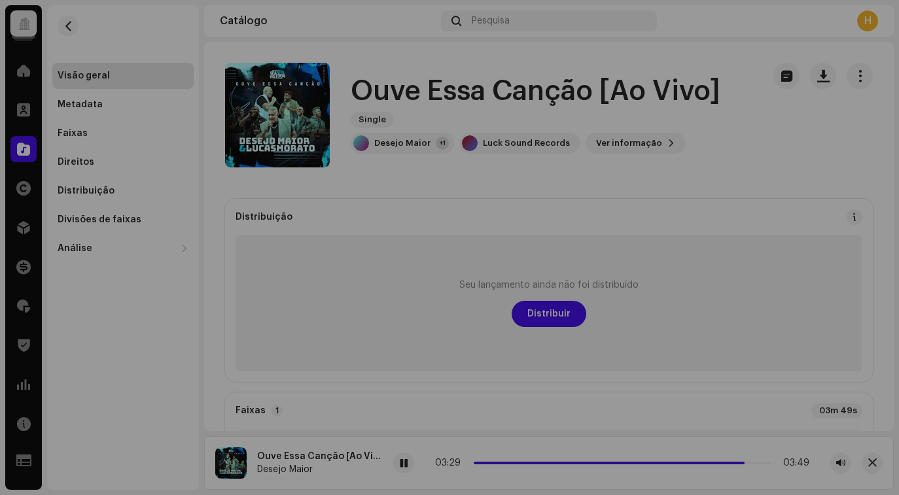
click at [744, 19] on div "Diretrizes DSP para Prazo de Entrega Geralmente entregamos seus lançamentos em …" at bounding box center [449, 247] width 899 height 495
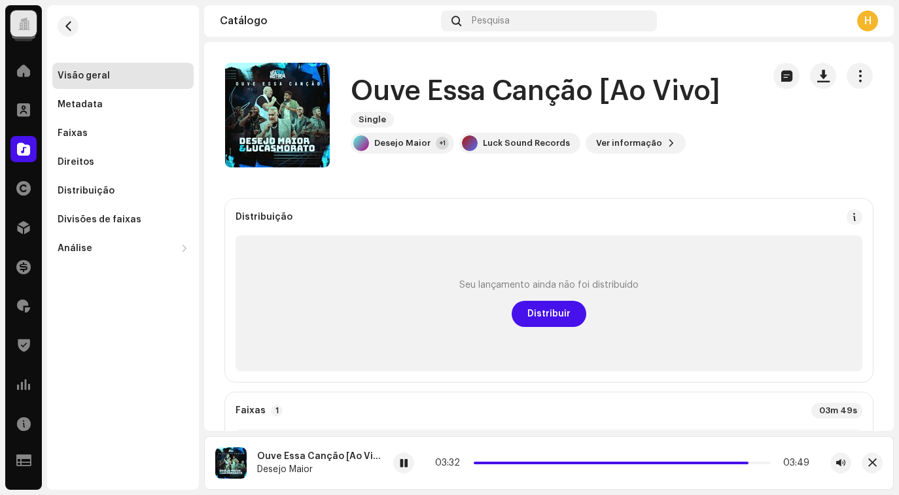
click at [24, 24] on div at bounding box center [24, 24] width 12 height 0
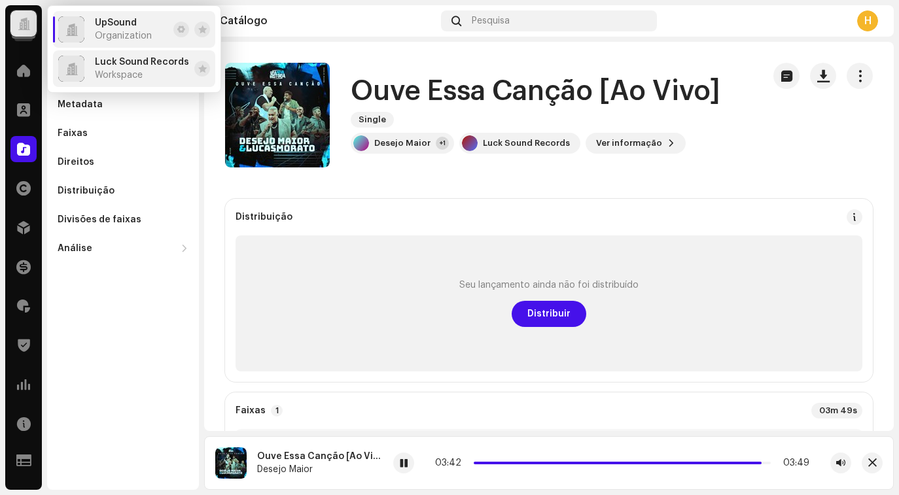
click at [106, 70] on span "Workspace" at bounding box center [119, 75] width 48 height 10
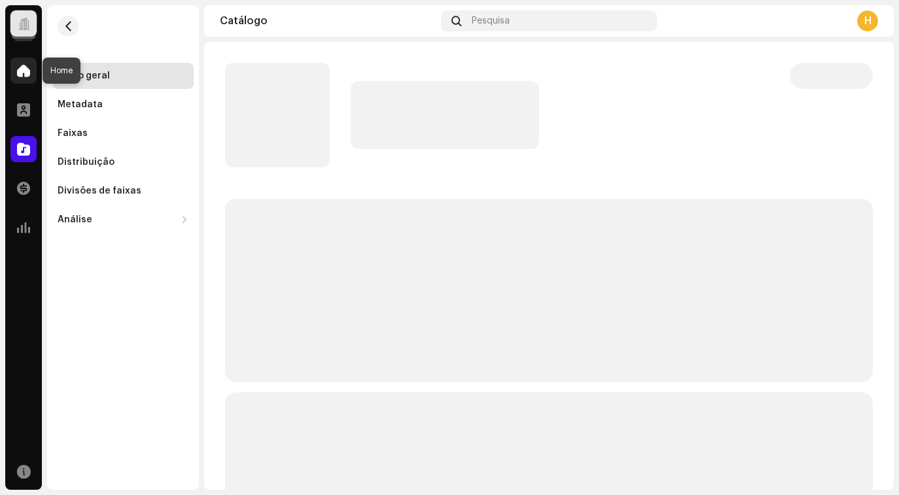
click at [21, 74] on span at bounding box center [23, 70] width 13 height 10
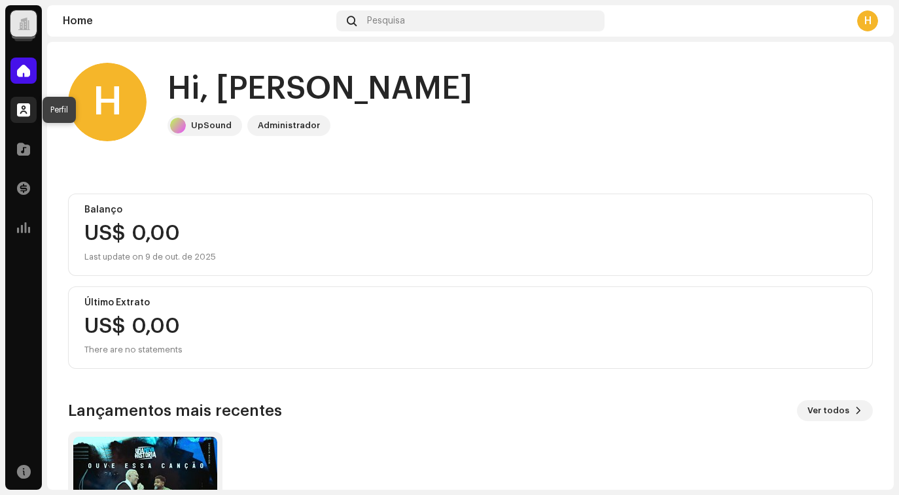
click at [25, 114] on span at bounding box center [23, 110] width 13 height 10
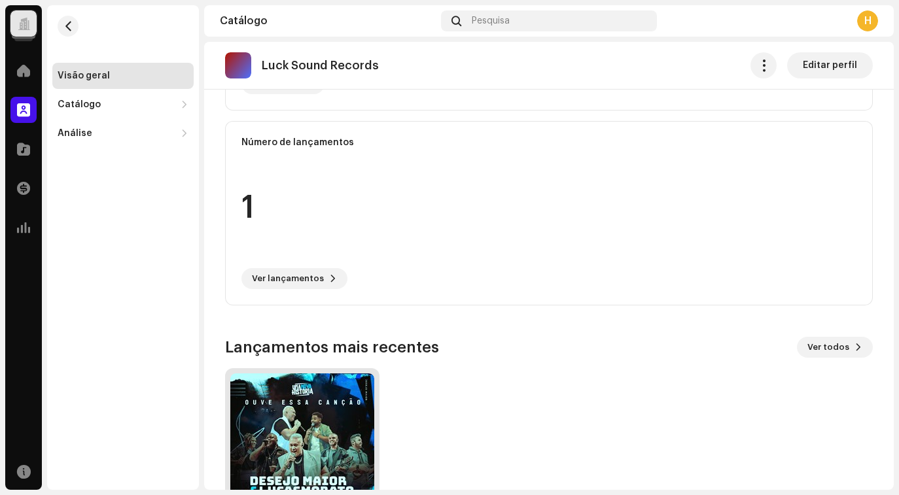
scroll to position [283, 0]
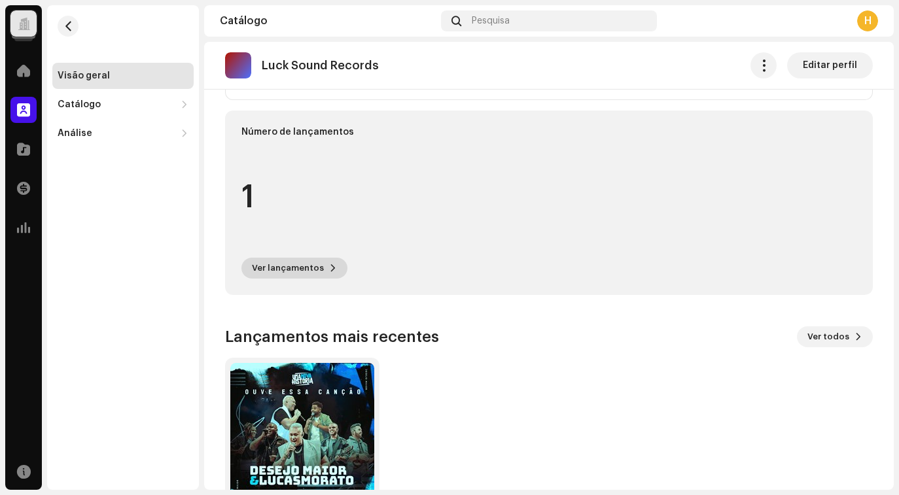
click at [304, 266] on span "Ver lançamentos" at bounding box center [288, 268] width 72 height 26
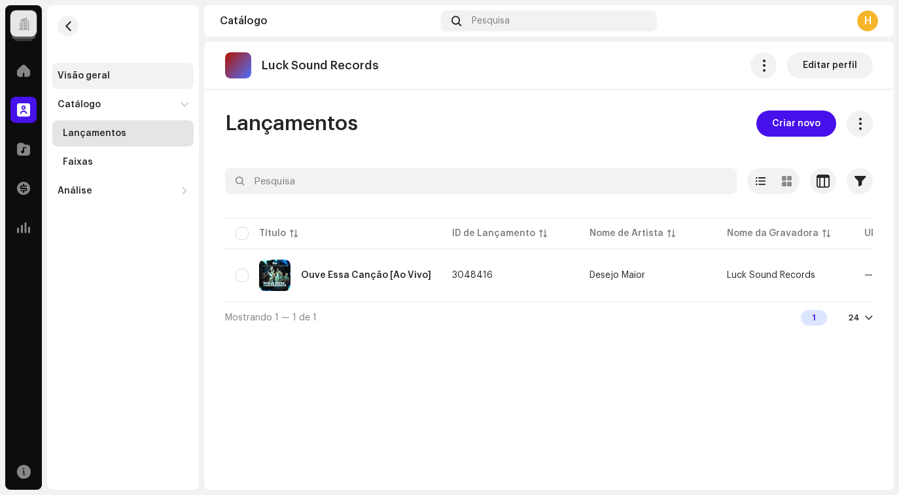
click at [82, 83] on div "Visão geral" at bounding box center [122, 76] width 141 height 26
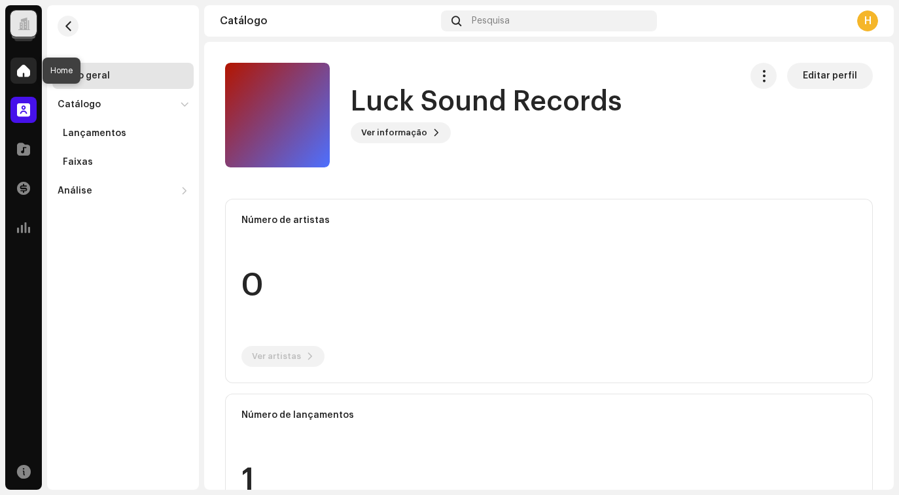
click at [30, 70] on div at bounding box center [23, 71] width 26 height 26
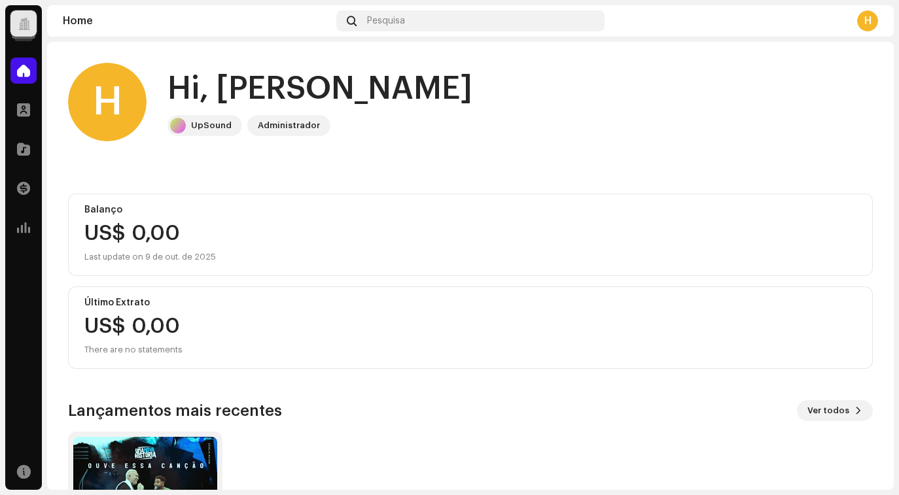
click at [26, 24] on div at bounding box center [24, 24] width 12 height 0
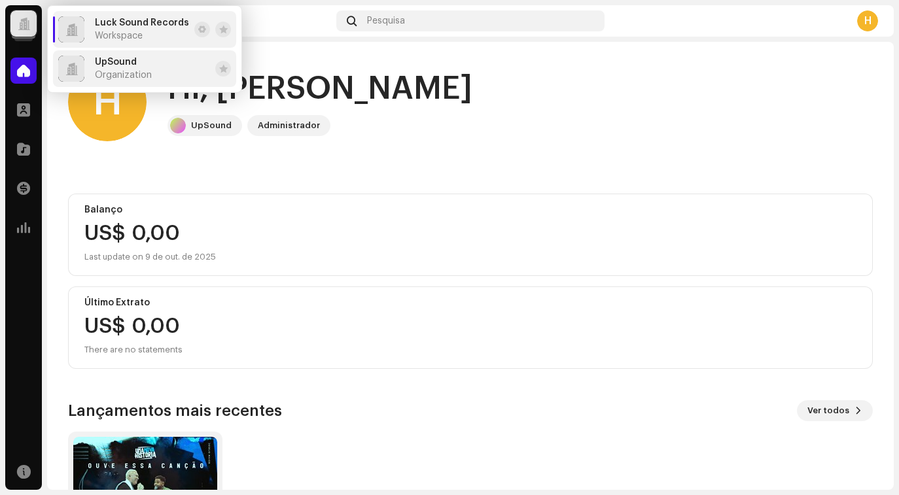
click at [121, 72] on span "Organization" at bounding box center [123, 75] width 57 height 10
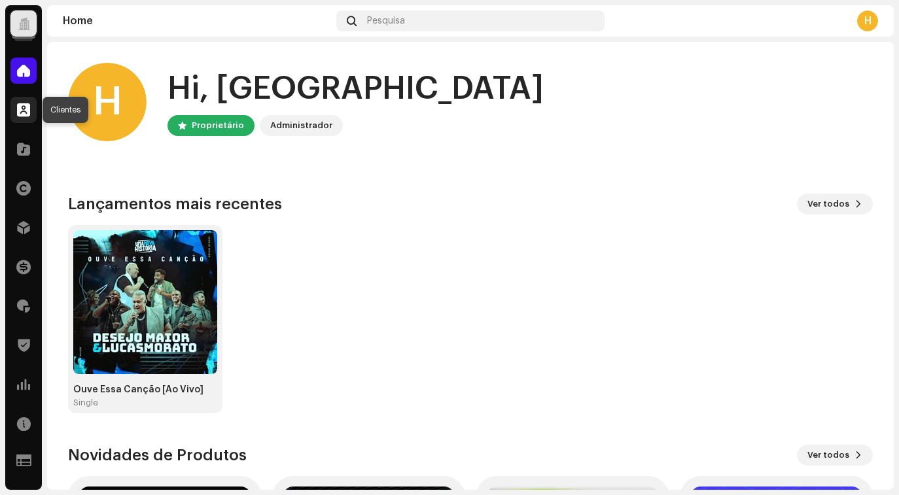
click at [25, 114] on span at bounding box center [23, 110] width 13 height 10
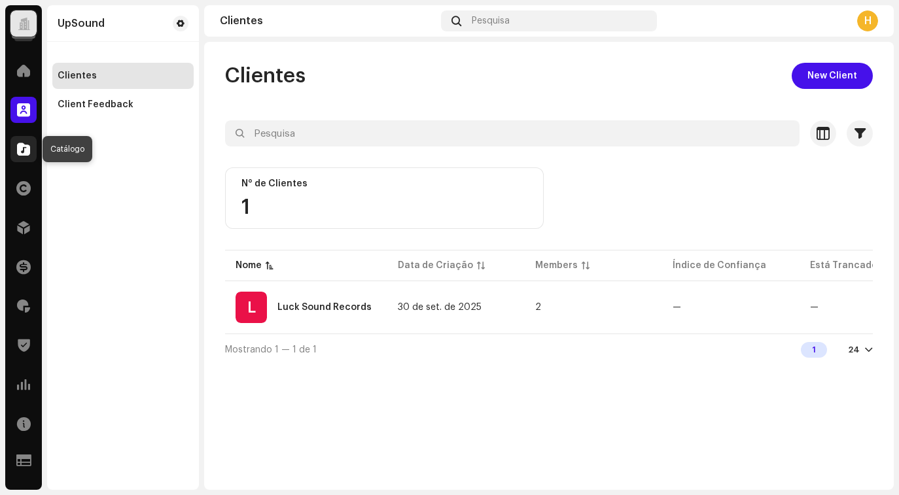
click at [22, 151] on span at bounding box center [23, 149] width 13 height 10
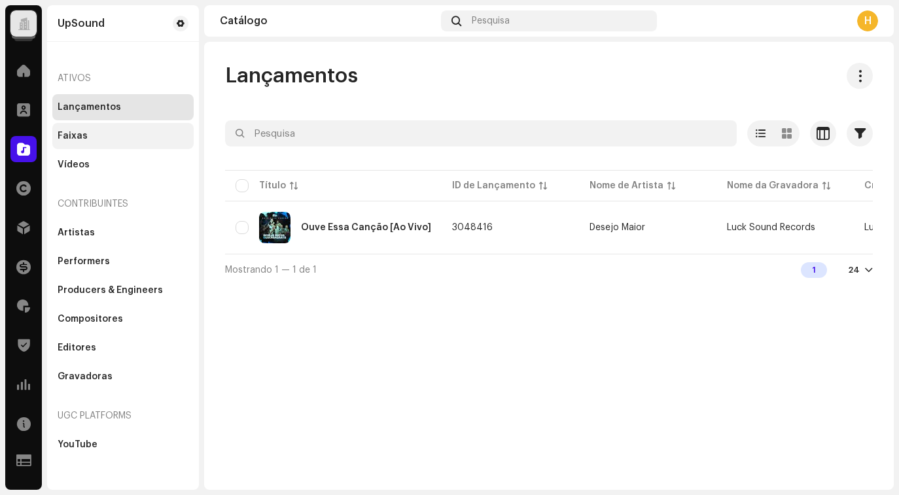
click at [98, 142] on div "Faixas" at bounding box center [122, 136] width 141 height 26
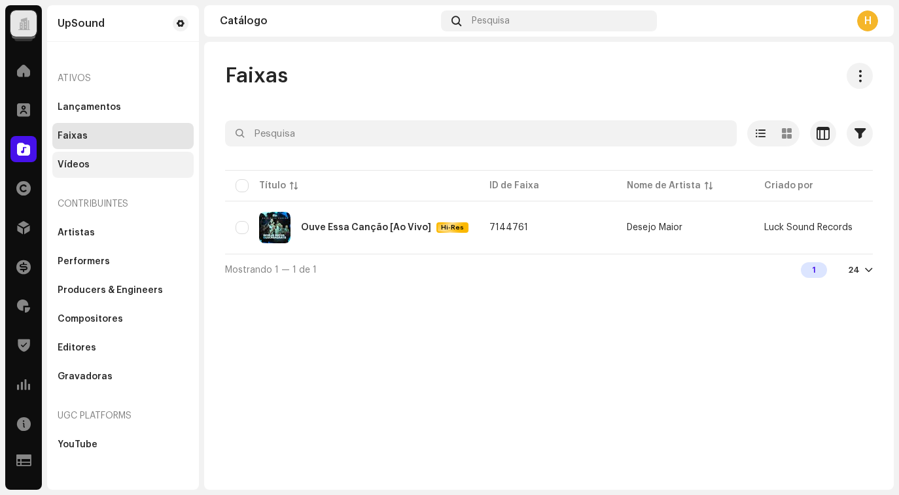
click at [101, 161] on div "Vídeos" at bounding box center [123, 165] width 131 height 10
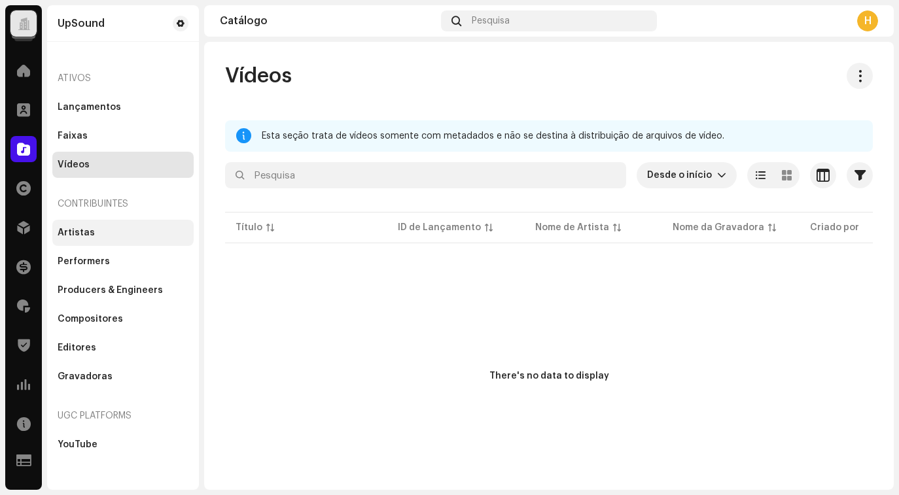
click at [109, 239] on div "Artistas" at bounding box center [122, 233] width 141 height 26
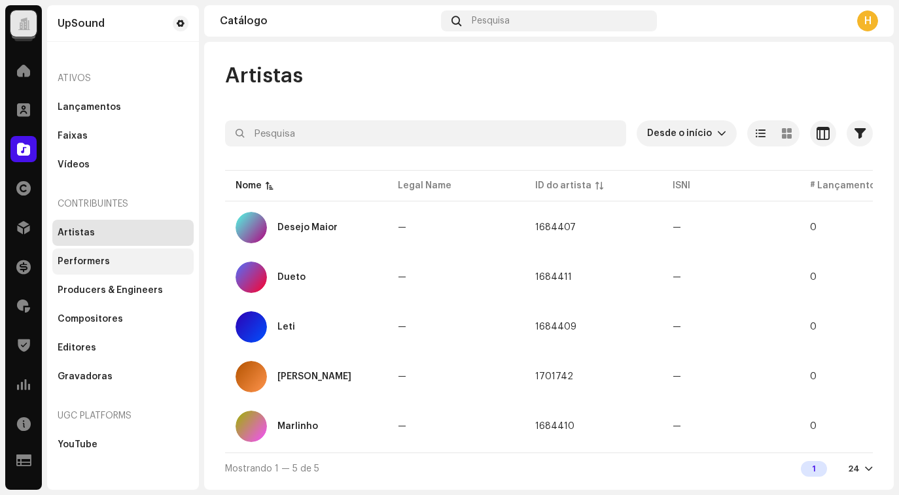
click at [127, 260] on div "Performers" at bounding box center [123, 261] width 131 height 10
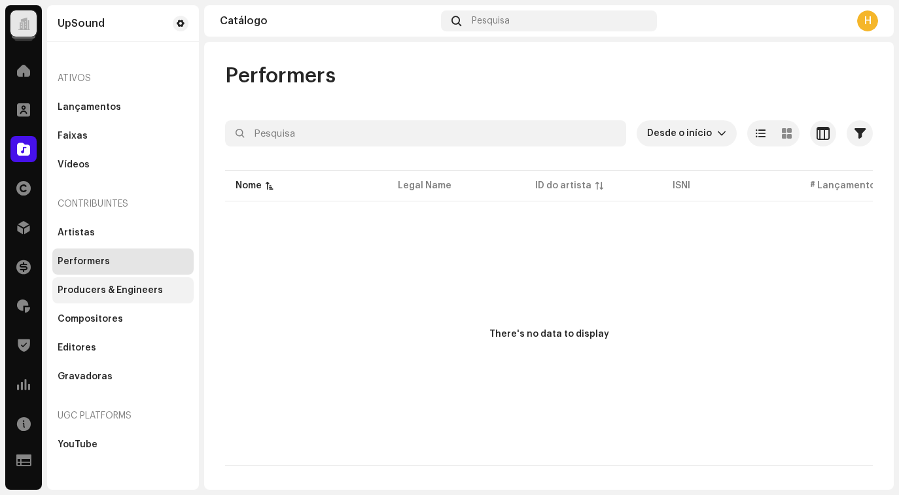
click at [124, 290] on div "Producers & Engineers" at bounding box center [110, 290] width 105 height 10
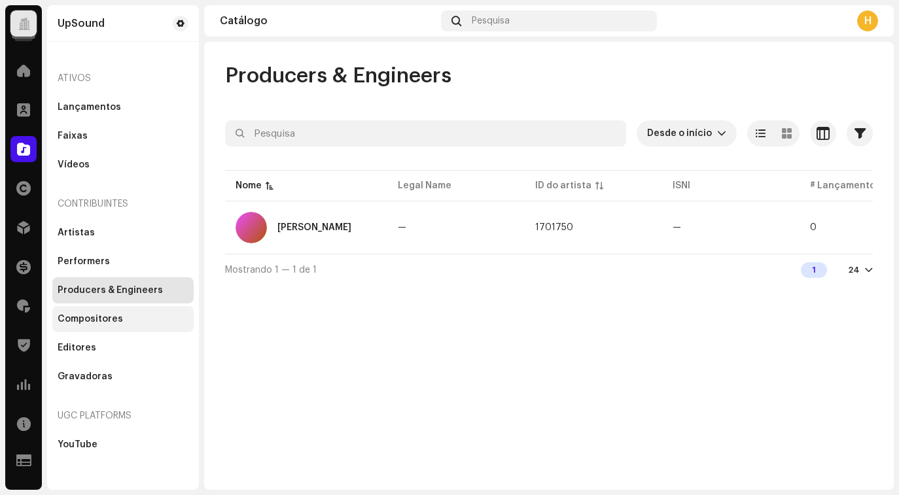
click at [122, 318] on div "Compositores" at bounding box center [123, 319] width 131 height 10
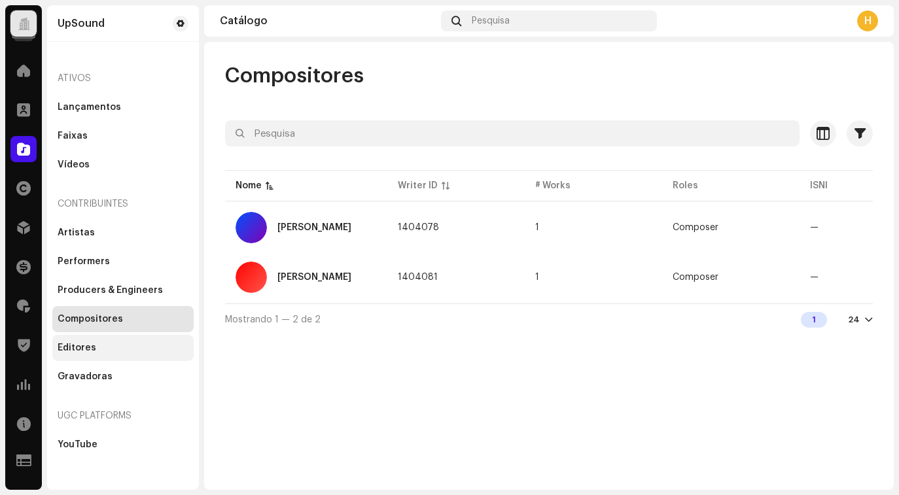
click at [97, 344] on div "Editores" at bounding box center [123, 348] width 131 height 10
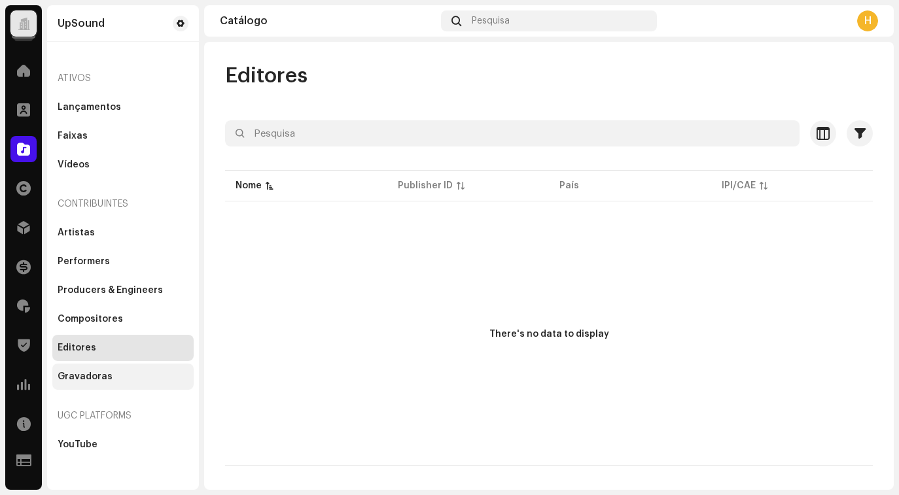
click at [99, 387] on div "Gravadoras" at bounding box center [122, 377] width 141 height 26
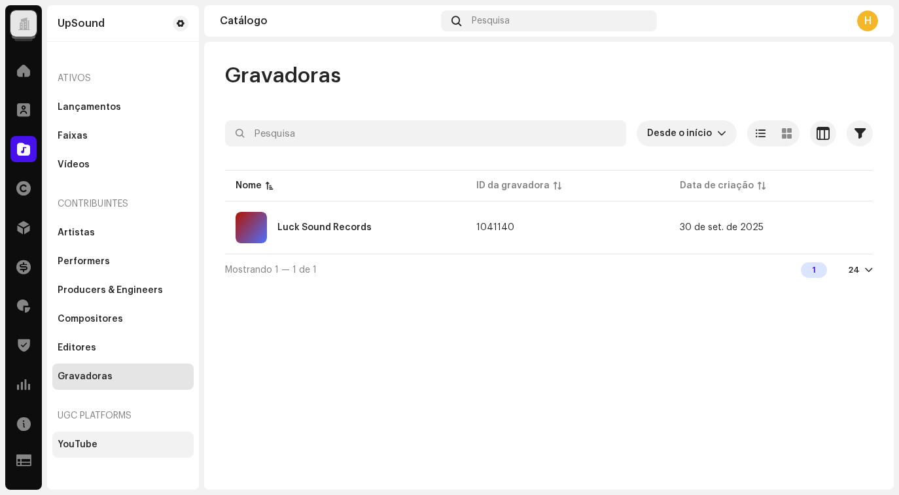
click at [87, 445] on div "YouTube" at bounding box center [78, 445] width 40 height 10
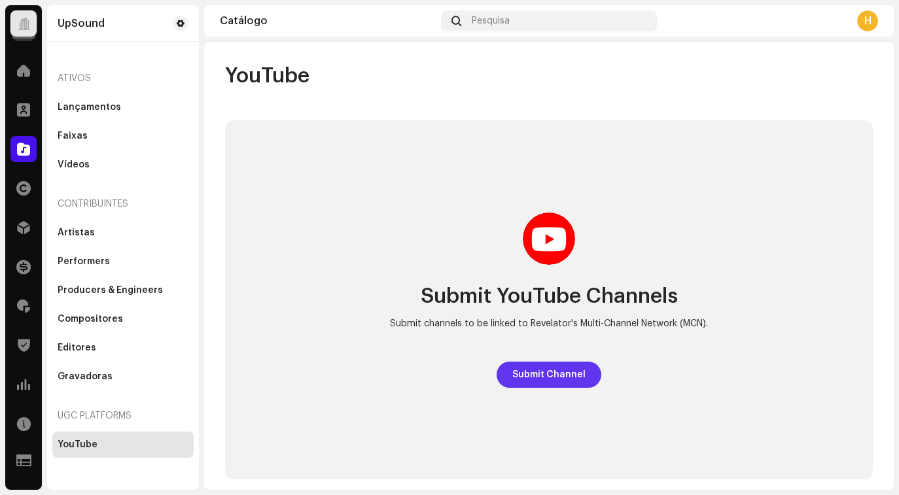
click at [551, 369] on span "Submit Channel" at bounding box center [548, 375] width 73 height 26
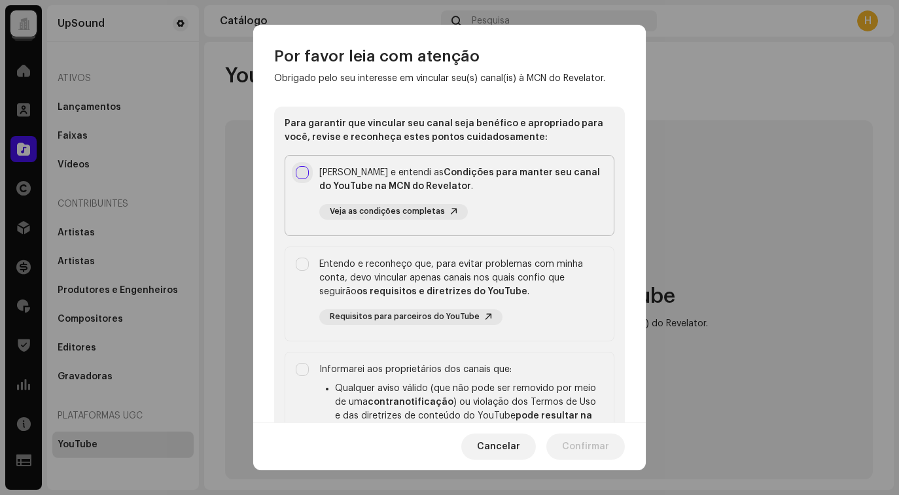
click at [302, 177] on input "checkbox" at bounding box center [302, 172] width 13 height 13
click at [303, 172] on input "checkbox" at bounding box center [302, 172] width 13 height 13
checkbox input "true"
click at [305, 266] on input "checkbox" at bounding box center [302, 264] width 13 height 13
checkbox input "true"
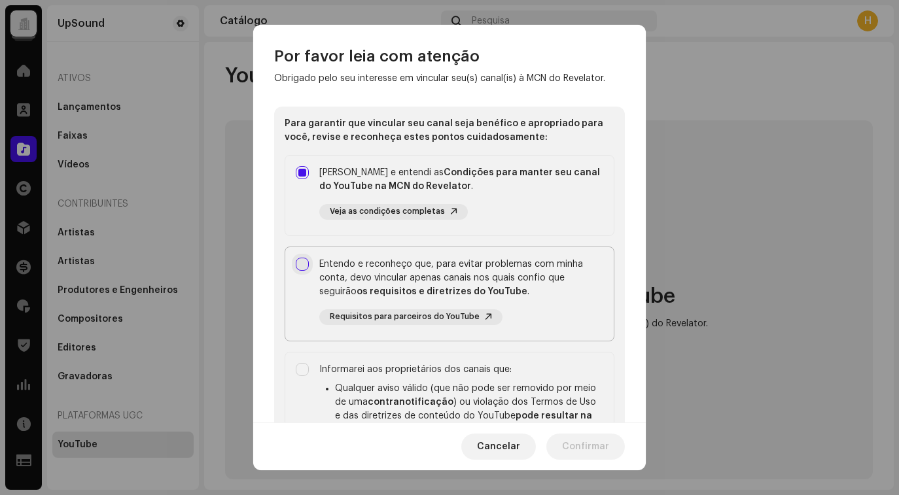
checkbox input "false"
click at [307, 269] on input "checkbox" at bounding box center [302, 264] width 13 height 13
checkbox input "true"
click at [304, 172] on input "checkbox" at bounding box center [302, 172] width 13 height 13
checkbox input "false"
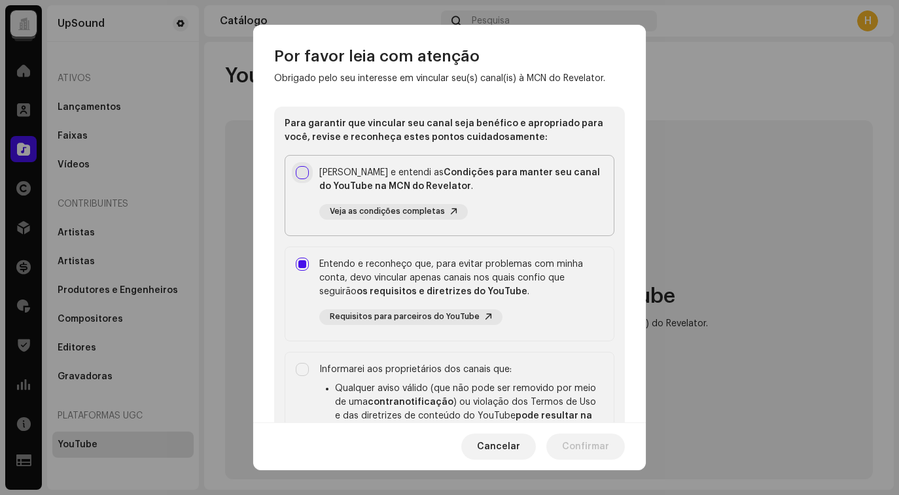
checkbox input "false"
click at [304, 172] on input "checkbox" at bounding box center [302, 172] width 13 height 13
checkbox input "true"
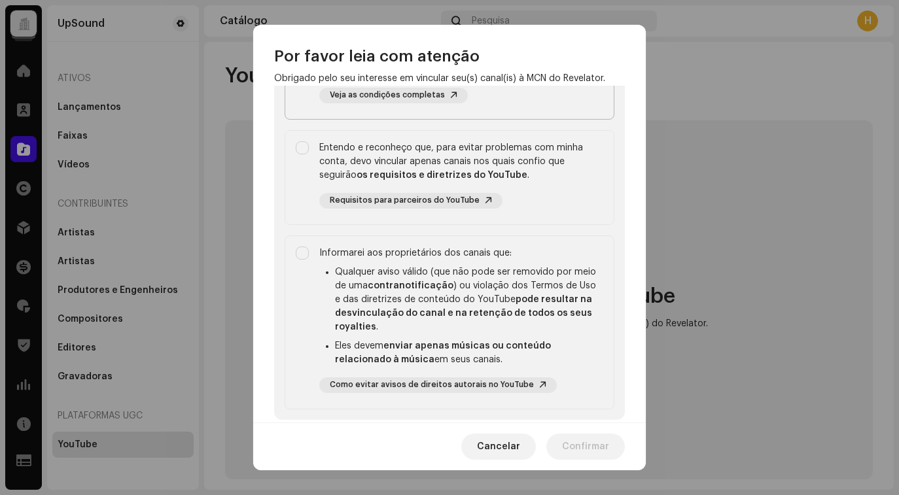
scroll to position [125, 0]
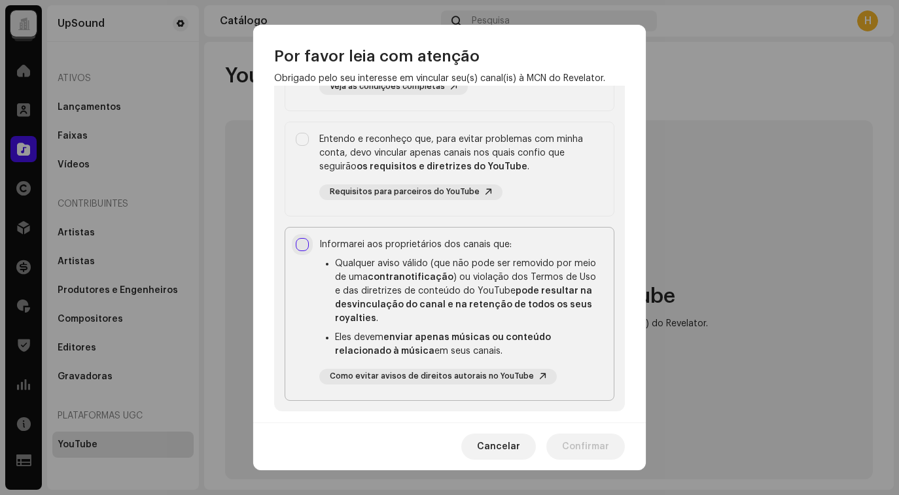
click at [297, 245] on input "checkbox" at bounding box center [302, 244] width 13 height 13
checkbox input "true"
checkbox input "false"
click at [304, 244] on input "checkbox" at bounding box center [302, 244] width 13 height 13
checkbox input "true"
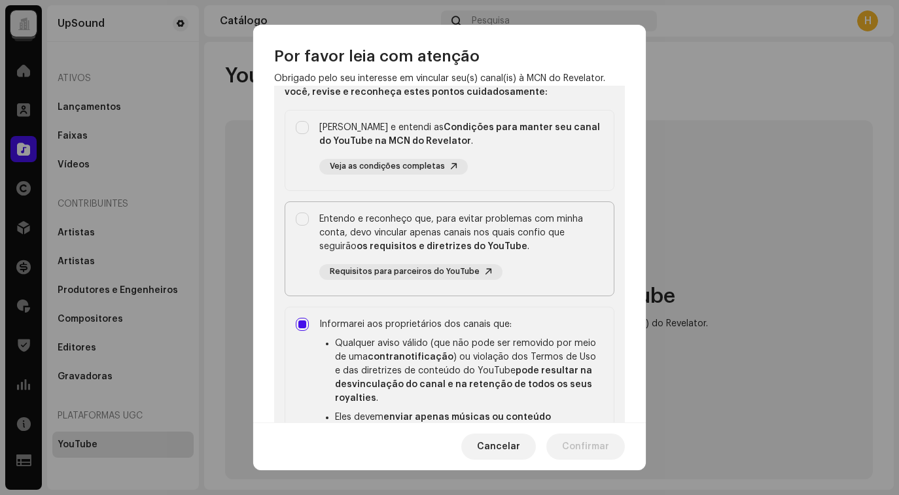
scroll to position [49, 0]
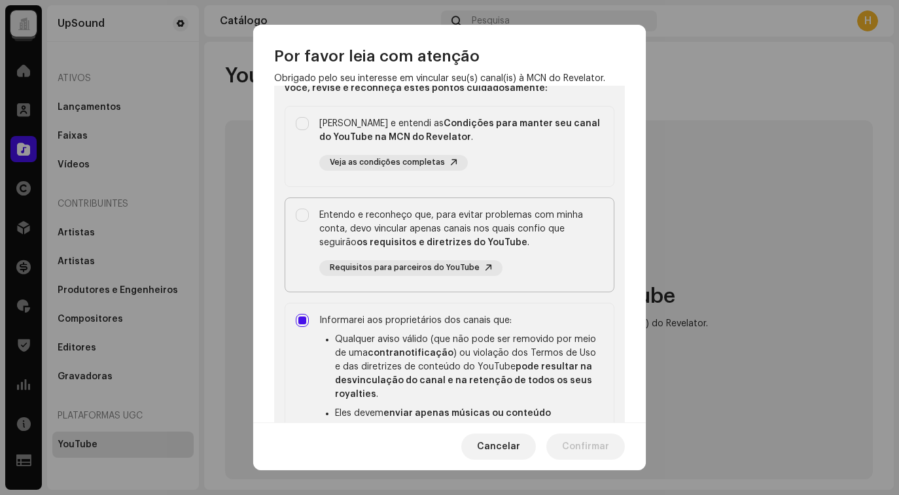
click at [309, 212] on div "Entendo e reconheço que, para evitar problemas com minha conta, devo vincular a…" at bounding box center [449, 242] width 328 height 88
checkbox input "true"
checkbox input "false"
click at [302, 126] on input "checkbox" at bounding box center [302, 123] width 13 height 13
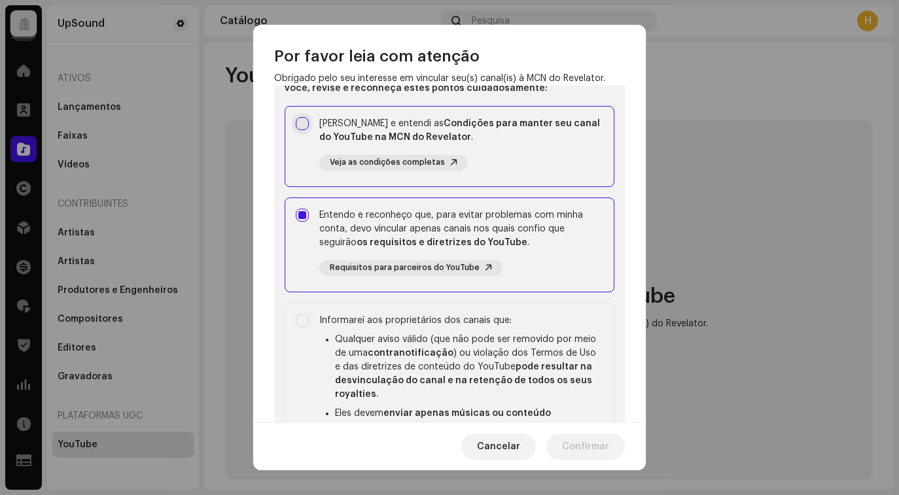
click at [302, 122] on input "checkbox" at bounding box center [302, 123] width 13 height 13
checkbox input "true"
click at [370, 160] on font "Veja as condições completas" at bounding box center [387, 162] width 115 height 8
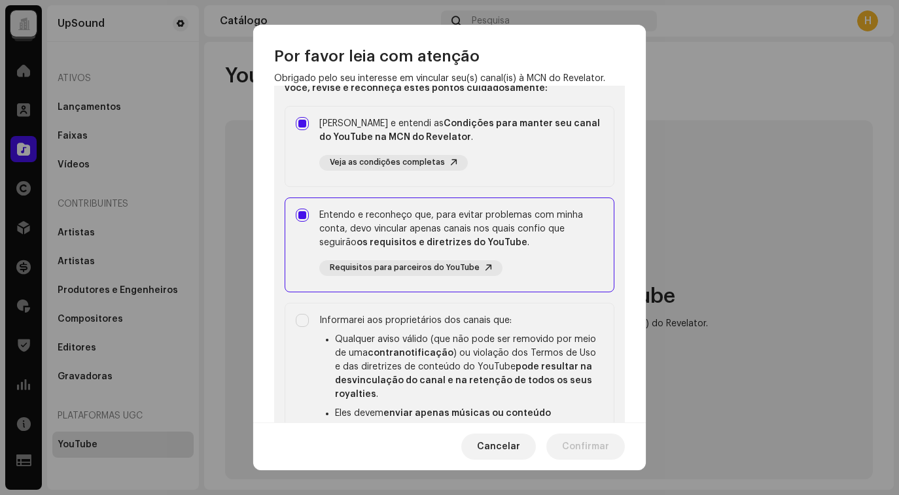
click at [408, 268] on font "Requisitos para parceiros do YouTube" at bounding box center [405, 268] width 150 height 8
click at [302, 324] on input "checkbox" at bounding box center [302, 320] width 13 height 13
checkbox input "true"
checkbox input "false"
click at [302, 321] on input "checkbox" at bounding box center [302, 320] width 13 height 13
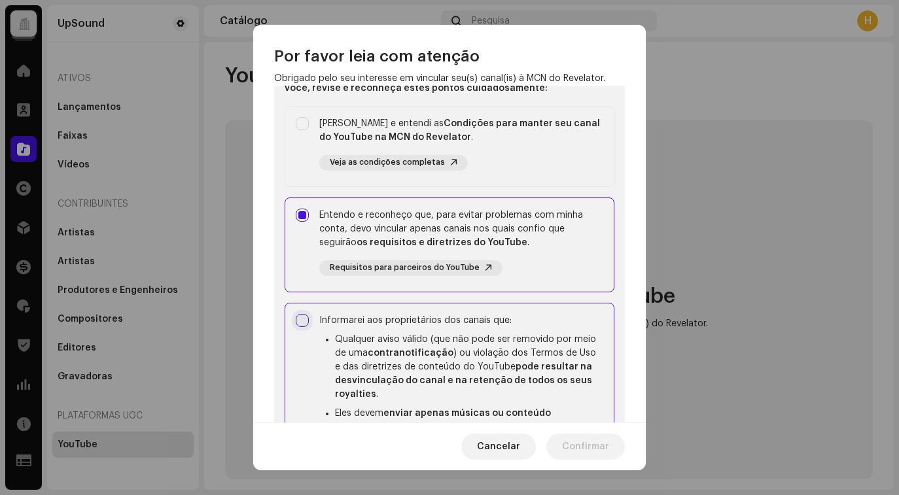
checkbox input "true"
click at [547, 132] on div "[PERSON_NAME] e entendi as Condições para manter seu canal do YouTube na MCN do…" at bounding box center [461, 130] width 284 height 27
checkbox input "true"
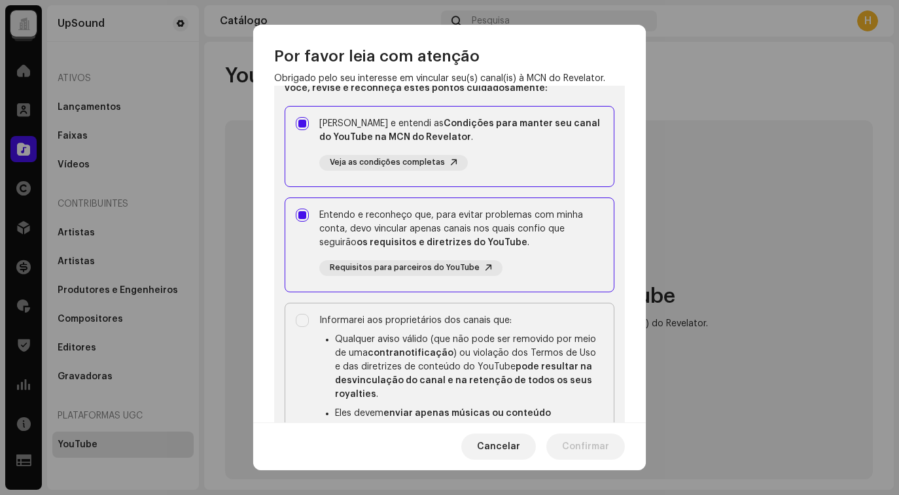
click at [505, 344] on li "Qualquer aviso válido (que não pode ser removido por meio de uma contranotifica…" at bounding box center [469, 367] width 268 height 69
checkbox input "true"
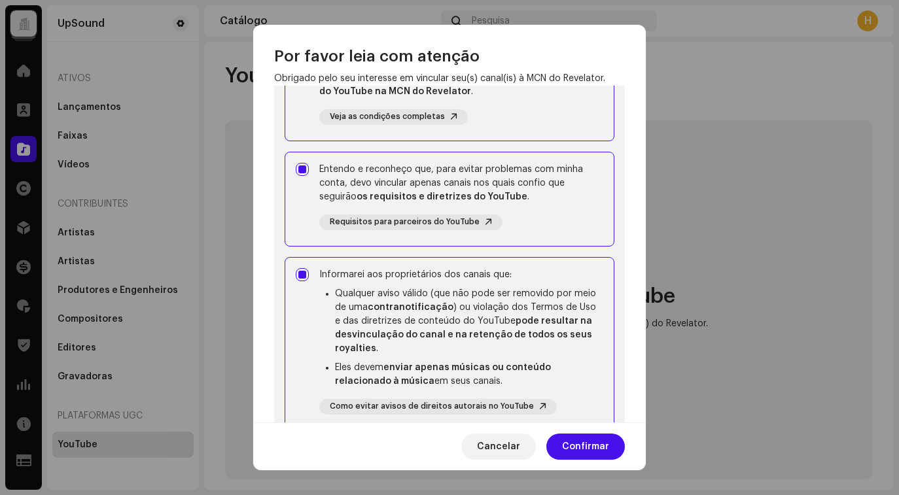
scroll to position [134, 0]
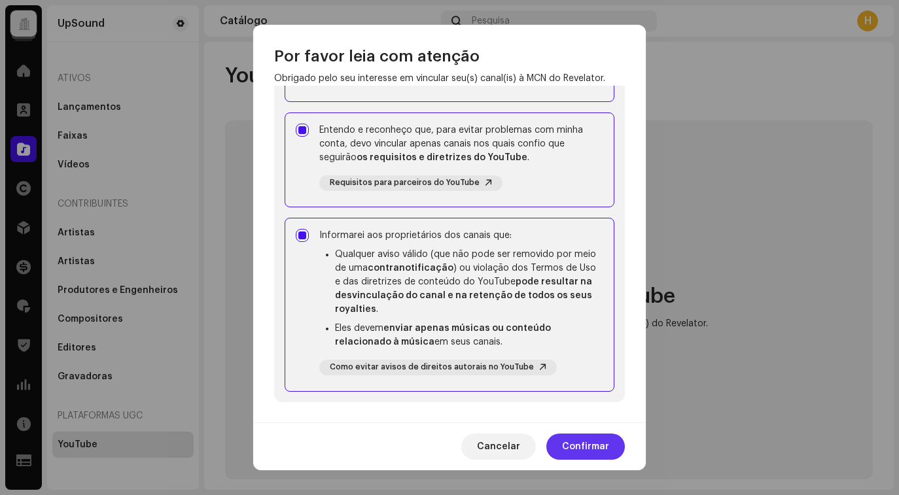
click at [585, 453] on span "Confirmar" at bounding box center [585, 447] width 47 height 26
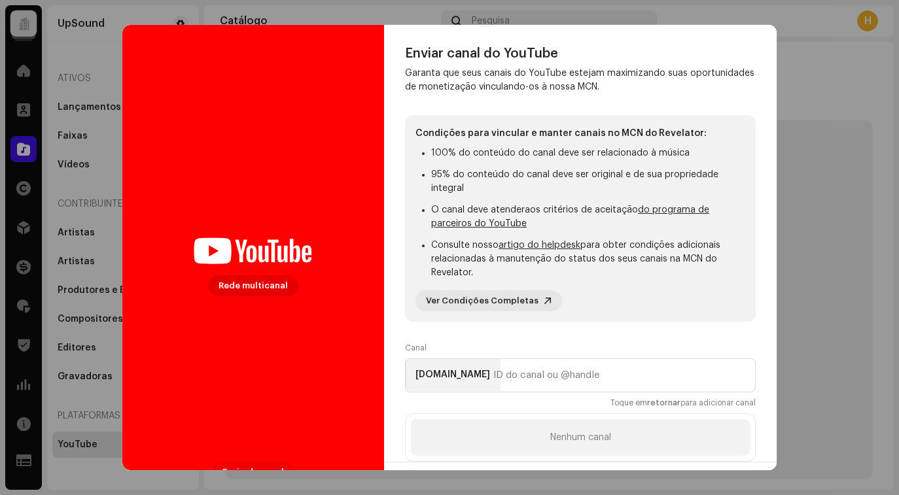
scroll to position [73, 0]
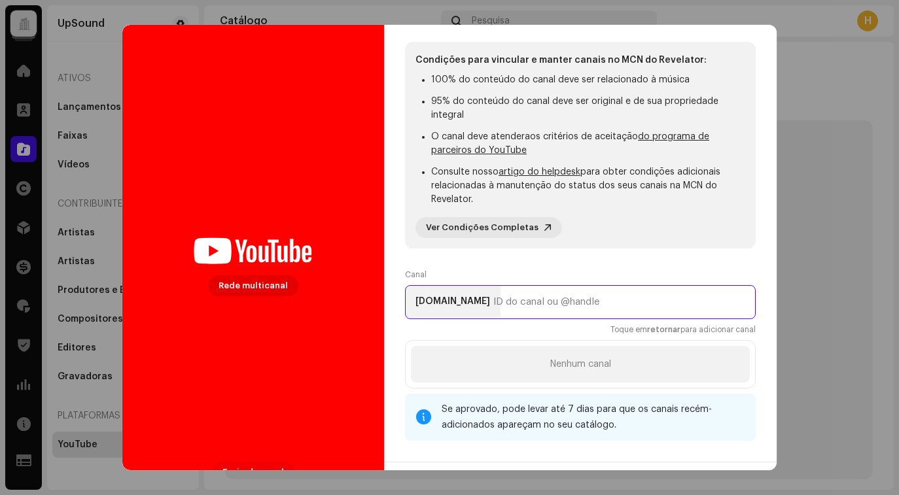
click at [551, 304] on input "text" at bounding box center [580, 302] width 351 height 34
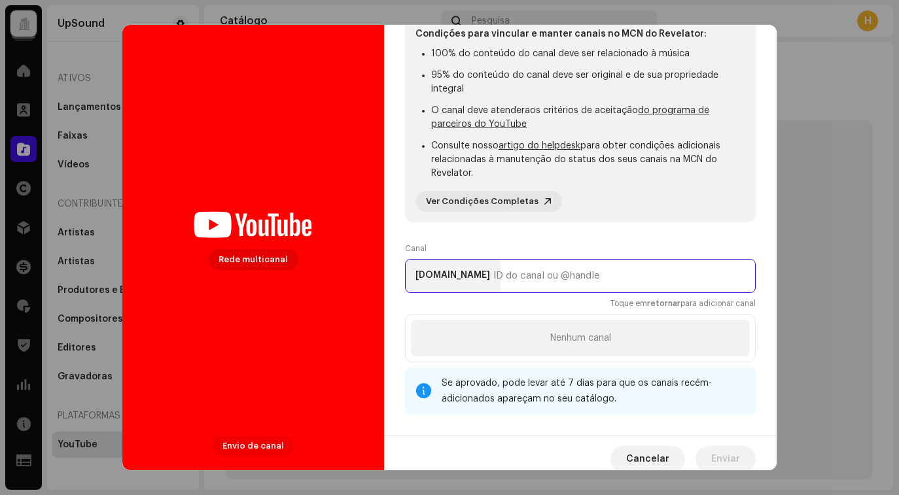
scroll to position [38, 0]
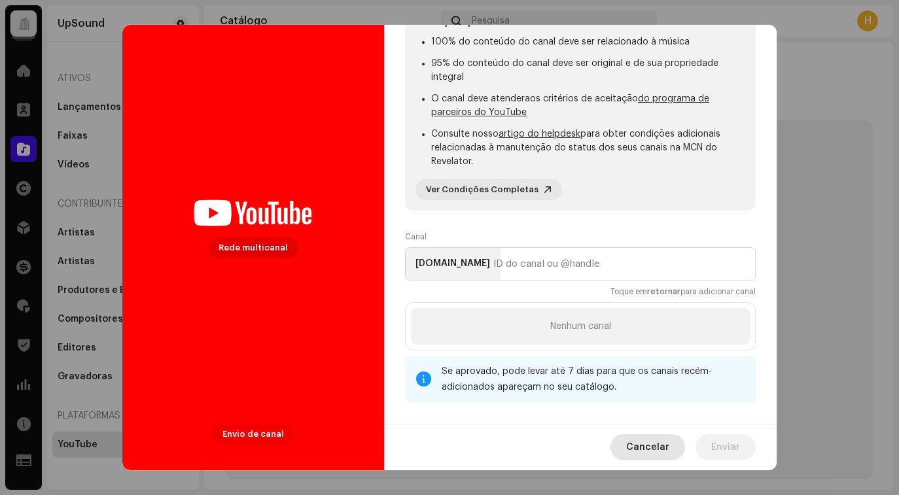
click at [665, 451] on font "Cancelar" at bounding box center [647, 447] width 43 height 9
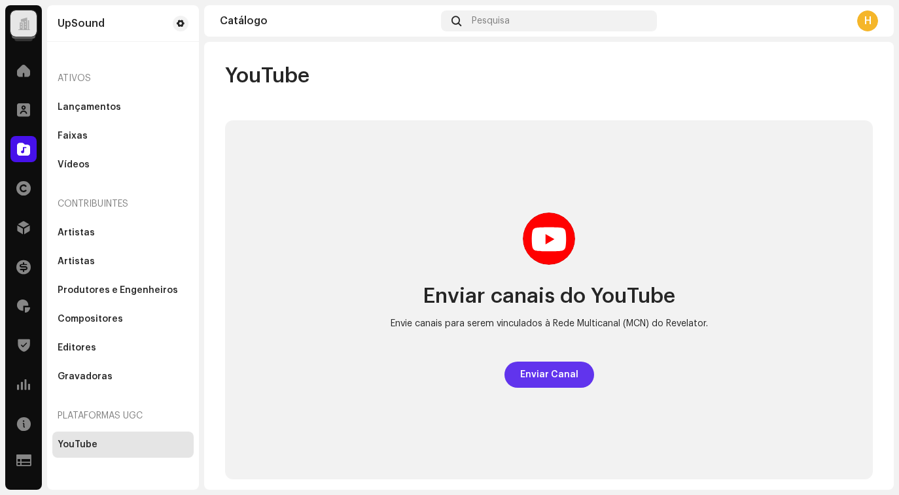
click at [547, 380] on span "Enviar Canal" at bounding box center [549, 375] width 58 height 26
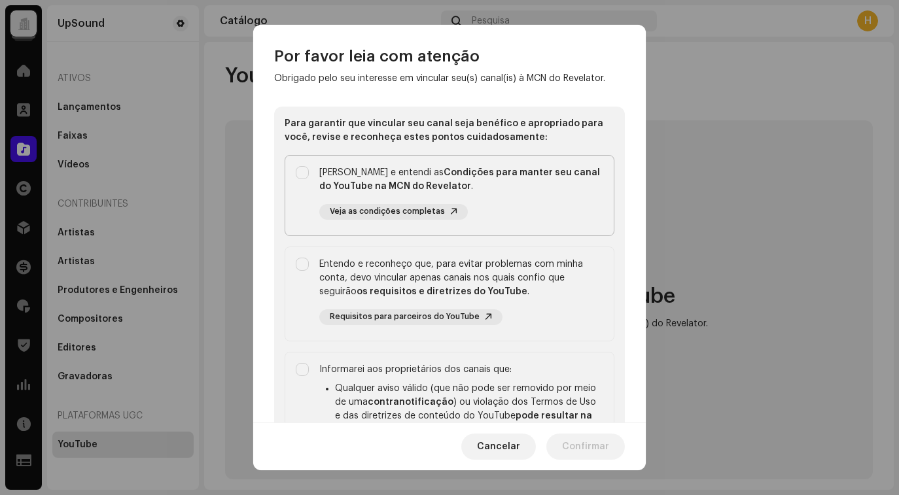
click at [496, 182] on div "[PERSON_NAME] e entendi as Condições para manter seu canal do YouTube na MCN do…" at bounding box center [461, 179] width 284 height 27
checkbox input "true"
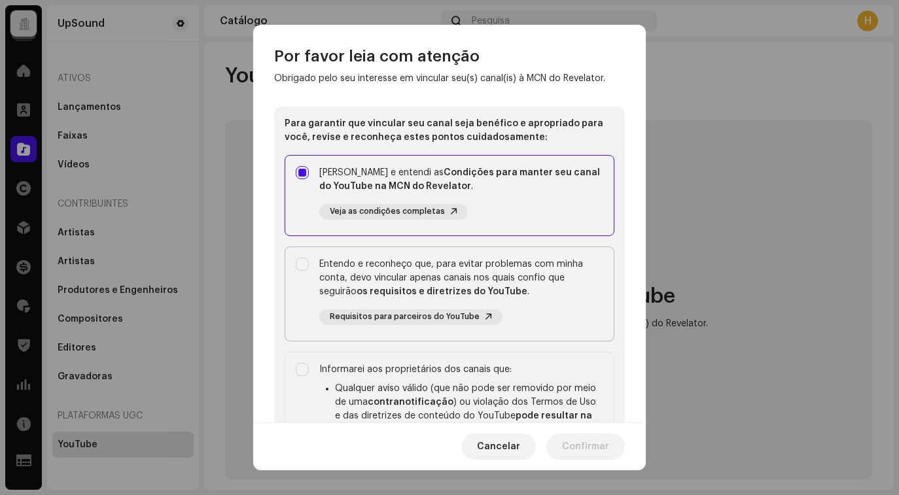
click at [517, 283] on font "Entendo e reconheço que, para evitar problemas com minha conta, devo vincular a…" at bounding box center [451, 278] width 264 height 37
checkbox input "true"
click at [540, 375] on div "Informarei aos proprietários dos canais que:" at bounding box center [461, 370] width 284 height 14
checkbox input "true"
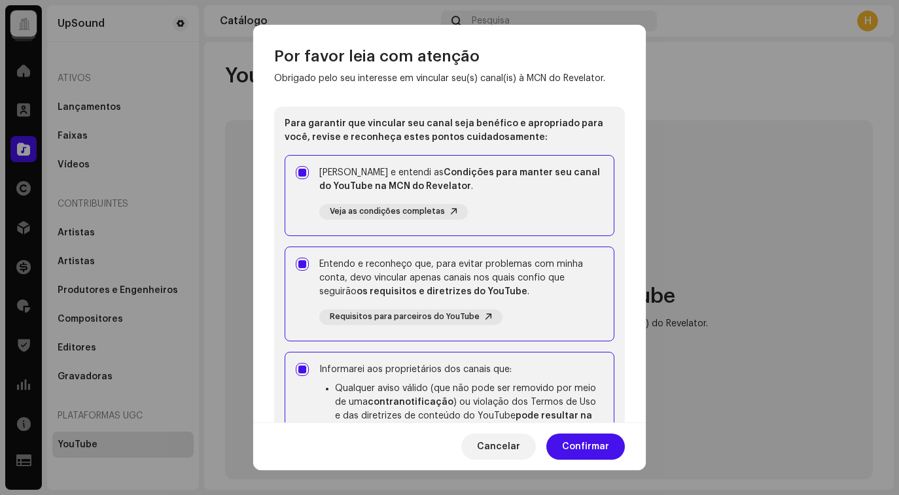
scroll to position [134, 0]
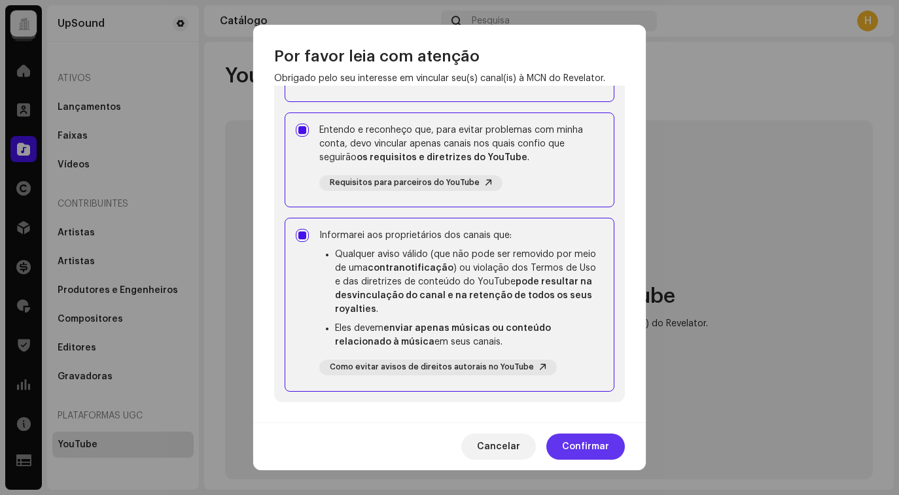
click at [597, 449] on font "Confirmar" at bounding box center [585, 446] width 47 height 9
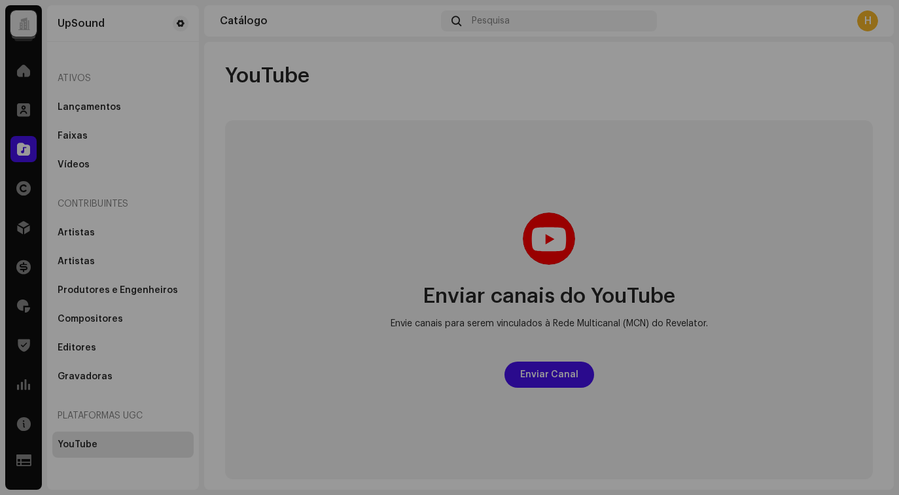
click at [824, 99] on div "Rede multicanal Envio de canal Enviar canal do YouTube Garanta que seus canais …" at bounding box center [449, 247] width 899 height 495
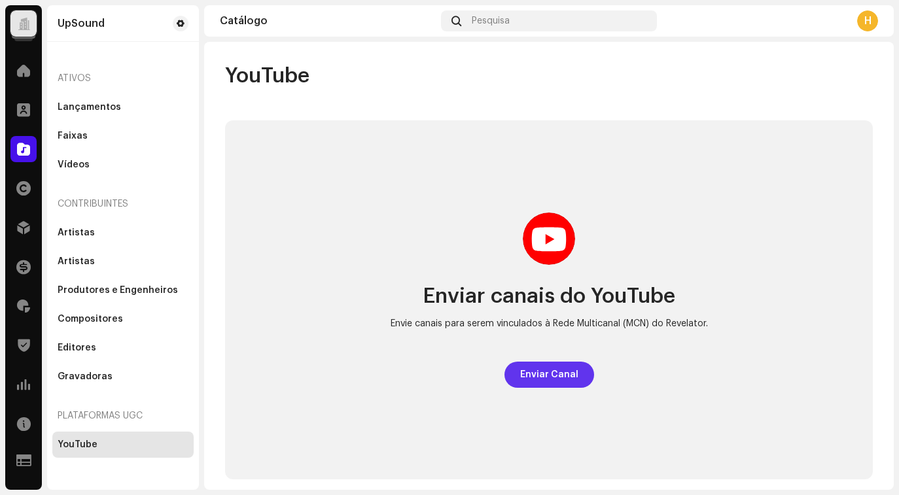
click at [542, 372] on font "Enviar Canal" at bounding box center [549, 374] width 58 height 9
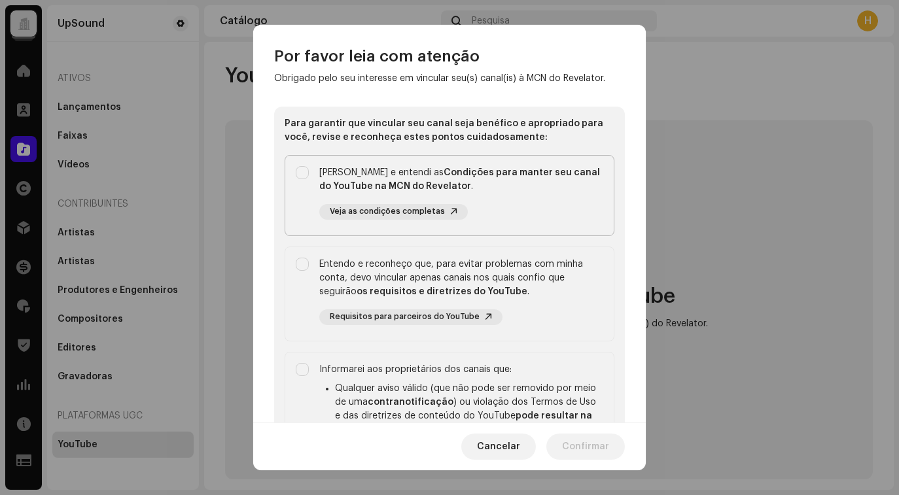
click at [529, 201] on div "[PERSON_NAME] e entendi as Condições para manter seu canal do YouTube na MCN do…" at bounding box center [461, 193] width 284 height 54
checkbox input "true"
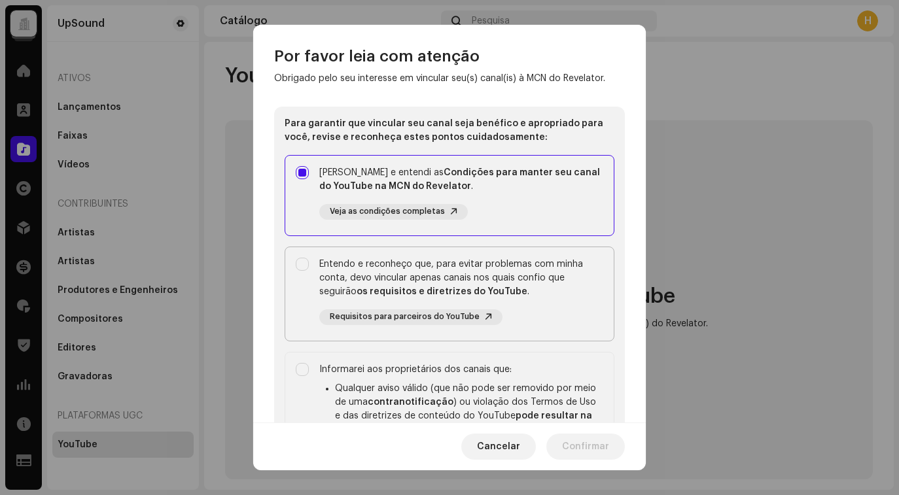
click at [546, 305] on div "Entendo e reconheço que, para evitar problemas com minha conta, devo vincular a…" at bounding box center [461, 291] width 284 height 67
checkbox input "true"
click at [546, 390] on font "Qualquer aviso válido (que não pode ser removido por meio de uma" at bounding box center [465, 395] width 261 height 23
checkbox input "true"
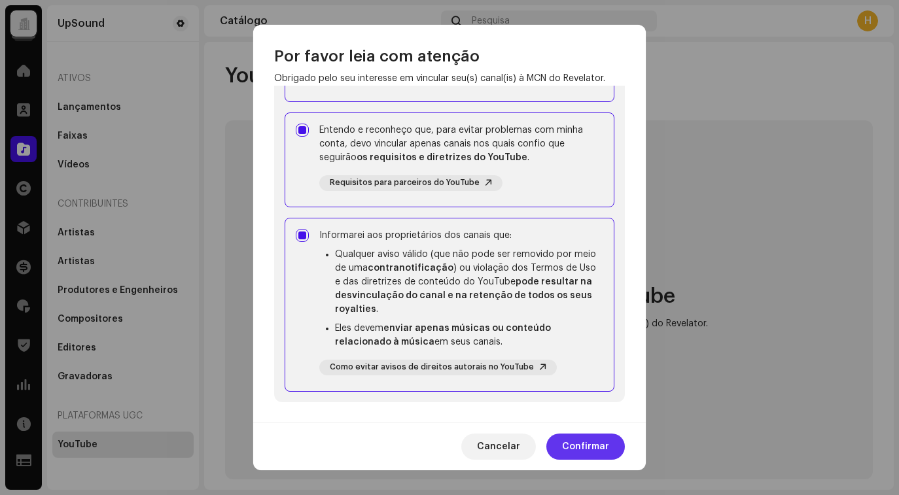
click at [580, 443] on font "Confirmar" at bounding box center [585, 446] width 47 height 9
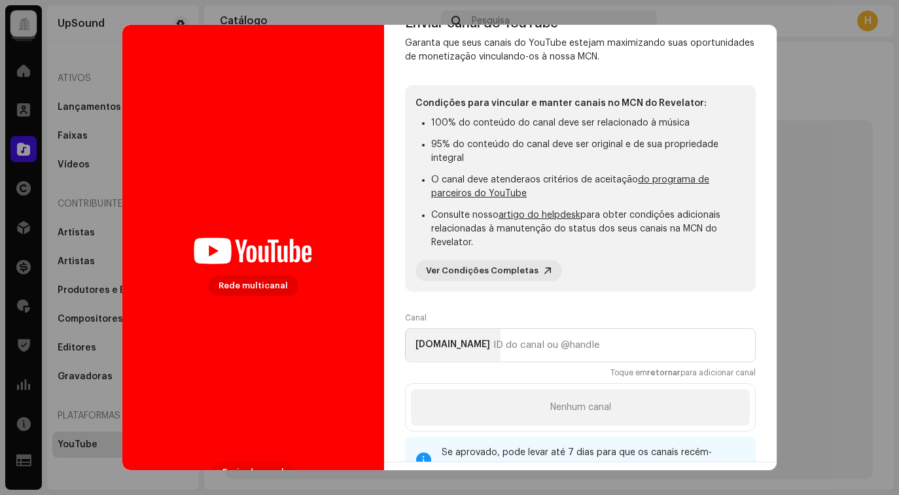
scroll to position [0, 0]
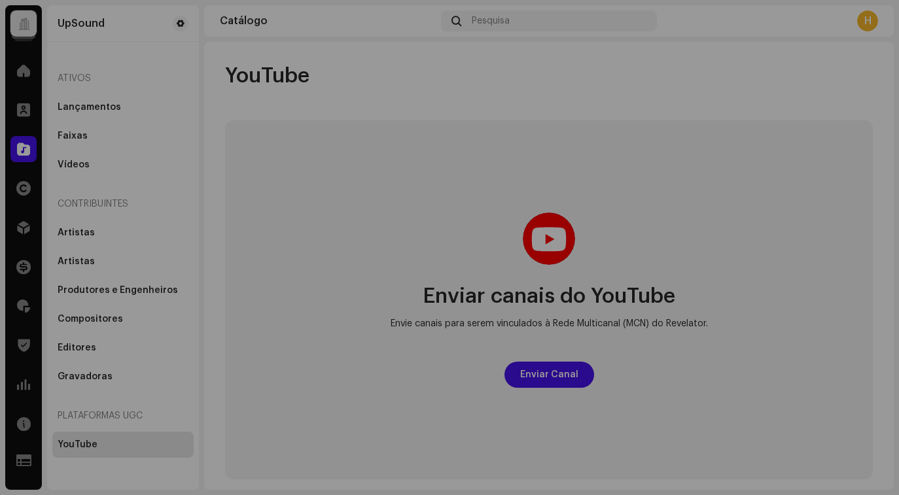
click at [803, 85] on div "Rede multicanal Envio de canal Enviar canal do YouTube Garanta que seus canais …" at bounding box center [449, 247] width 899 height 495
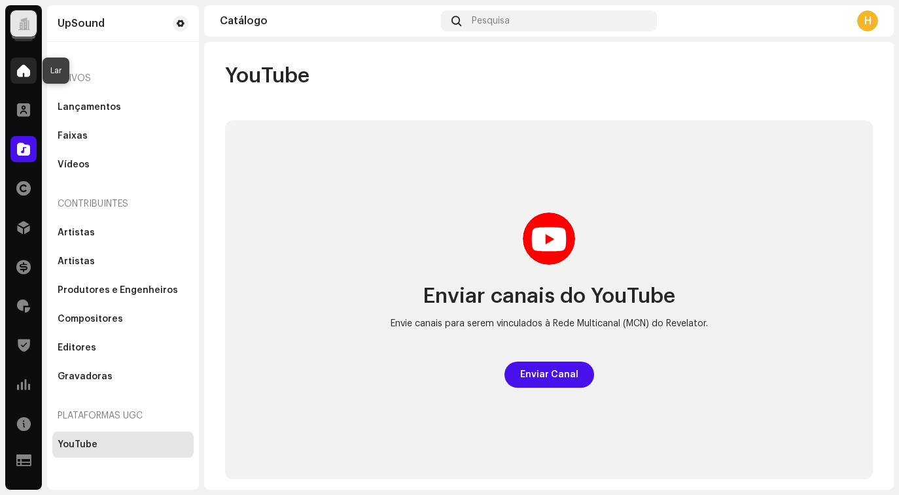
click at [24, 75] on span at bounding box center [23, 70] width 13 height 10
